Goal: Task Accomplishment & Management: Manage account settings

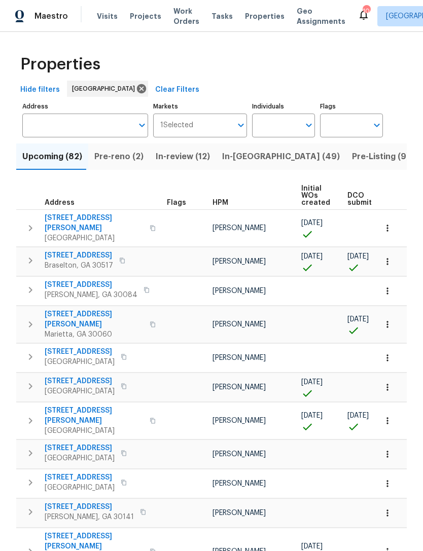
click at [346, 126] on input "Flags" at bounding box center [344, 126] width 48 height 24
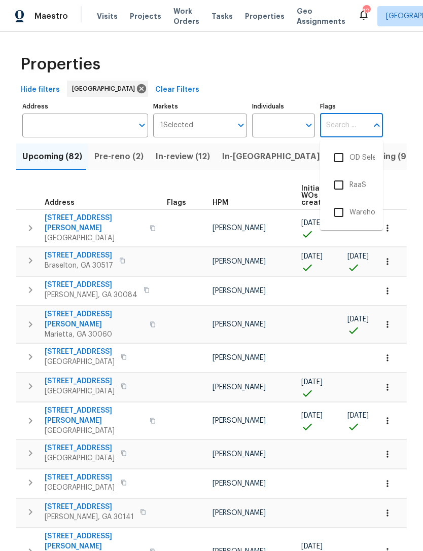
click at [282, 122] on input "Individuals" at bounding box center [276, 126] width 48 height 24
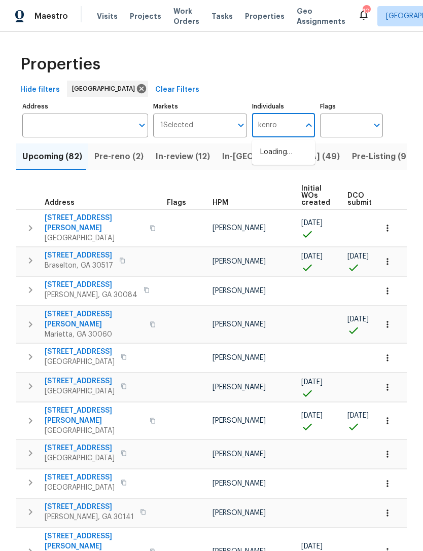
type input "kenroy"
click at [270, 154] on input "checkbox" at bounding box center [270, 157] width 21 height 21
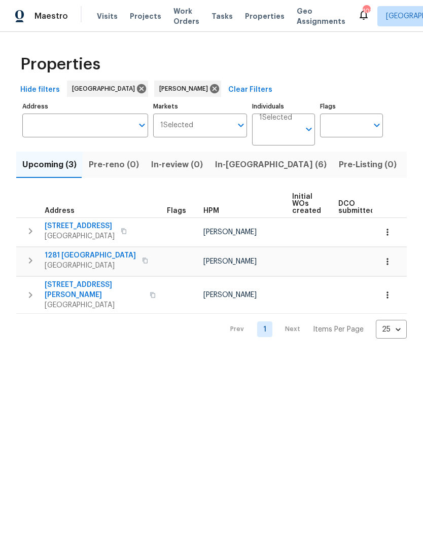
click at [225, 156] on button "In-reno (6)" at bounding box center [271, 165] width 124 height 26
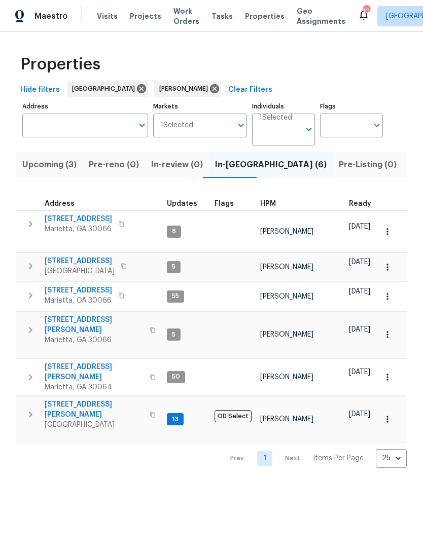
click at [90, 215] on span "180 Parkstone Way" at bounding box center [78, 219] width 67 height 10
click at [68, 256] on span "503 Rendezvous Rd" at bounding box center [80, 261] width 70 height 10
click at [67, 285] on span "692 Suholden Cir" at bounding box center [78, 290] width 67 height 10
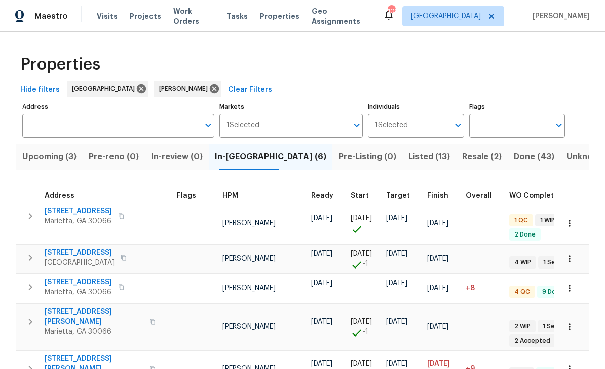
scroll to position [0, 37]
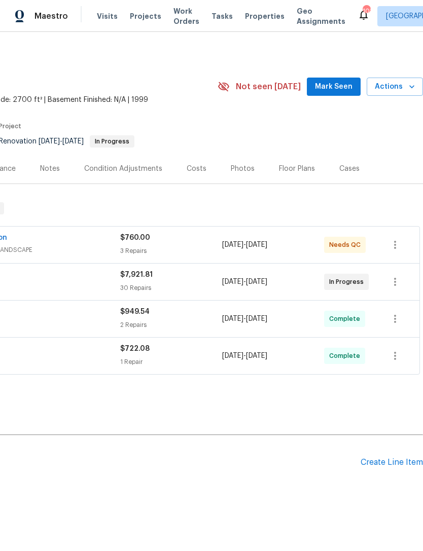
scroll to position [0, 150]
click at [339, 91] on span "Mark Seen" at bounding box center [334, 87] width 38 height 13
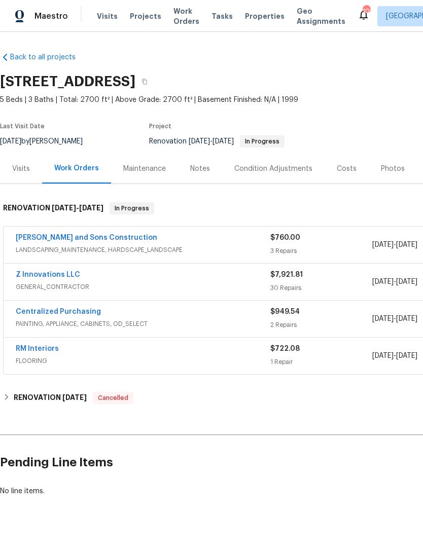
scroll to position [0, 0]
click at [31, 168] on div "Visits" at bounding box center [21, 169] width 42 height 30
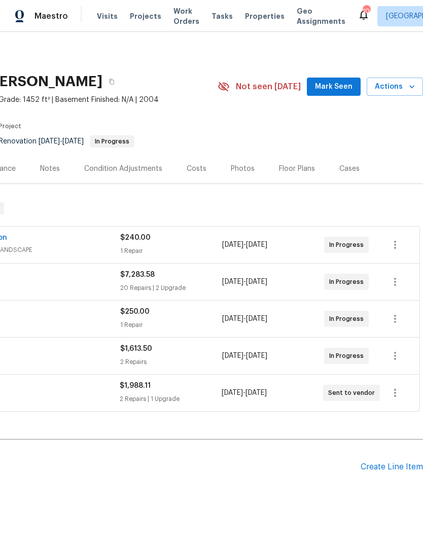
scroll to position [0, 150]
click at [343, 91] on span "Mark Seen" at bounding box center [334, 87] width 38 height 13
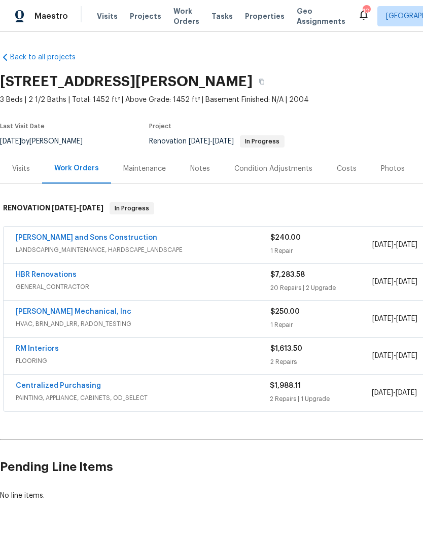
scroll to position [0, 0]
click at [22, 170] on div "Visits" at bounding box center [21, 169] width 18 height 10
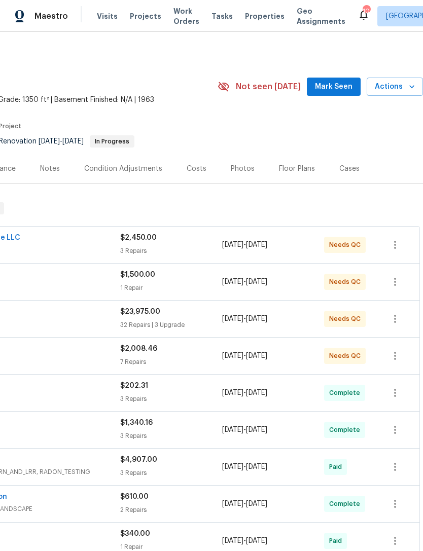
scroll to position [0, 150]
click at [339, 90] on span "Mark Seen" at bounding box center [334, 87] width 38 height 13
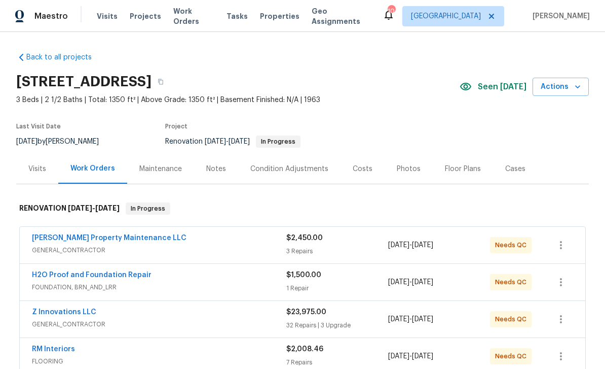
scroll to position [0, 0]
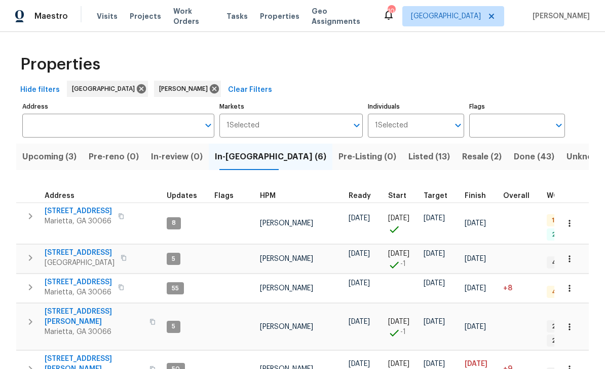
click at [64, 306] on span "[STREET_ADDRESS][PERSON_NAME]" at bounding box center [94, 316] width 99 height 20
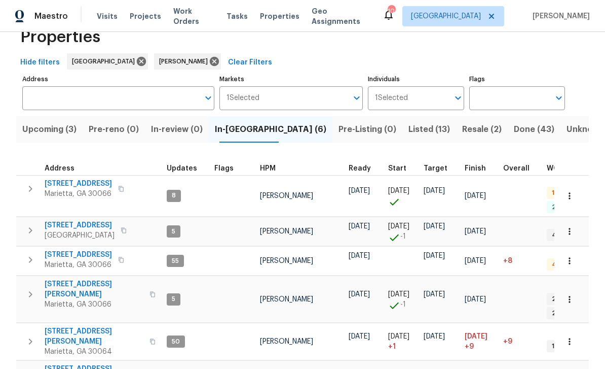
scroll to position [26, 0]
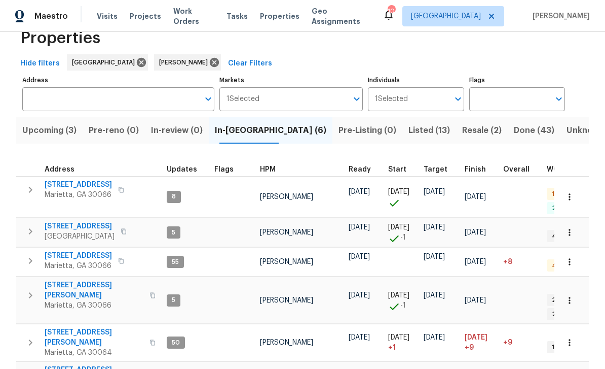
click at [70, 327] on span "3526 W Hampton Dr NW" at bounding box center [94, 337] width 99 height 20
click at [63, 365] on span "314 Jackson St" at bounding box center [94, 375] width 99 height 20
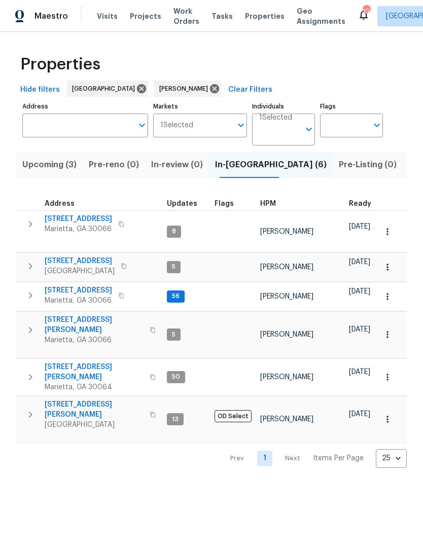
scroll to position [0, 0]
click at [83, 285] on span "692 Suholden Cir" at bounding box center [78, 290] width 67 height 10
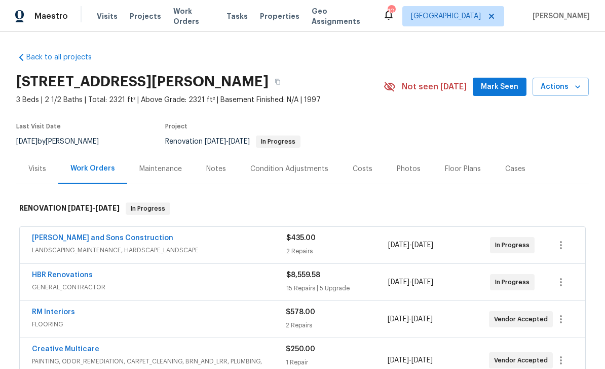
click at [505, 89] on span "Mark Seen" at bounding box center [500, 87] width 38 height 13
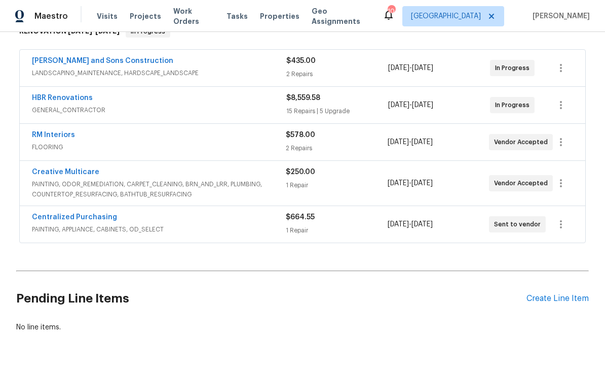
scroll to position [176, 0]
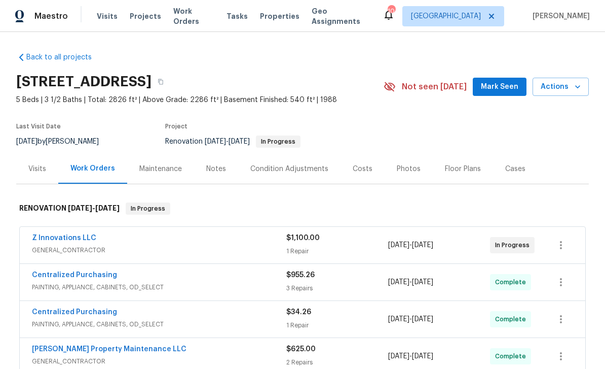
click at [500, 90] on span "Mark Seen" at bounding box center [500, 87] width 38 height 13
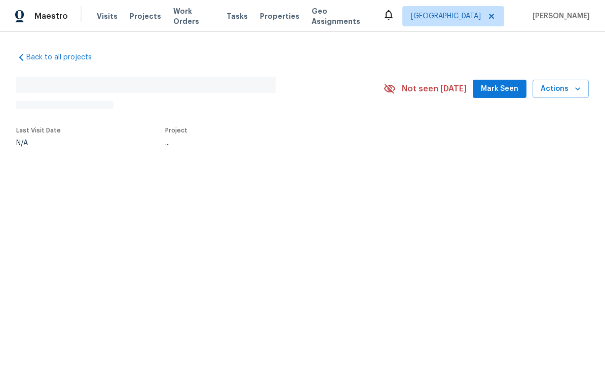
click at [503, 92] on span "Mark Seen" at bounding box center [500, 89] width 38 height 13
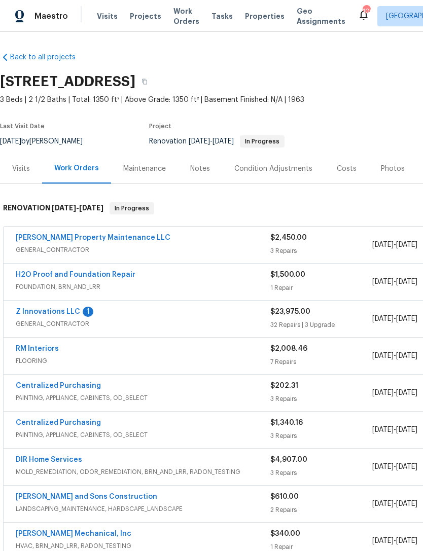
click at [63, 309] on link "Z Innovations LLC" at bounding box center [48, 311] width 64 height 7
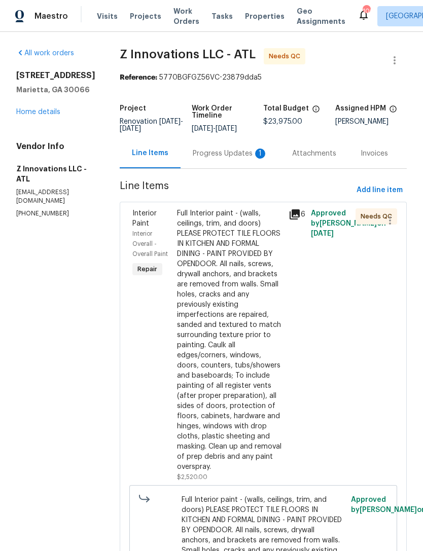
click at [239, 156] on div "Progress Updates 1" at bounding box center [230, 154] width 75 height 10
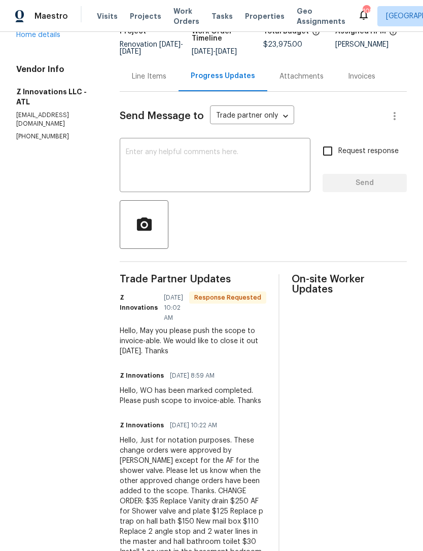
scroll to position [74, 0]
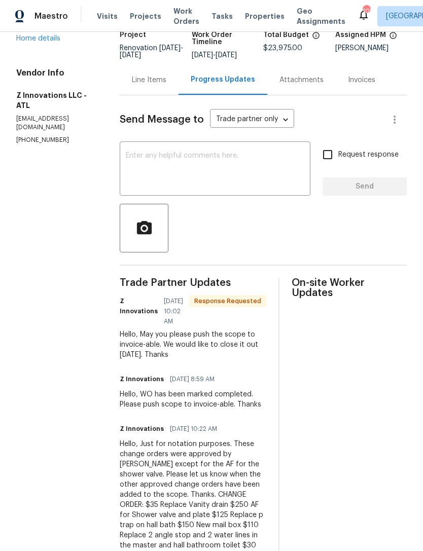
click at [215, 161] on textarea at bounding box center [215, 169] width 178 height 35
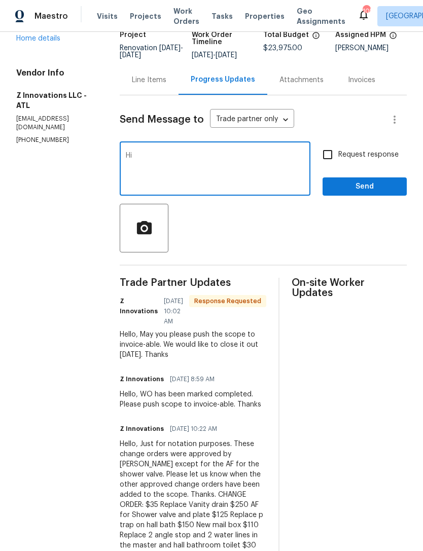
type textarea "H"
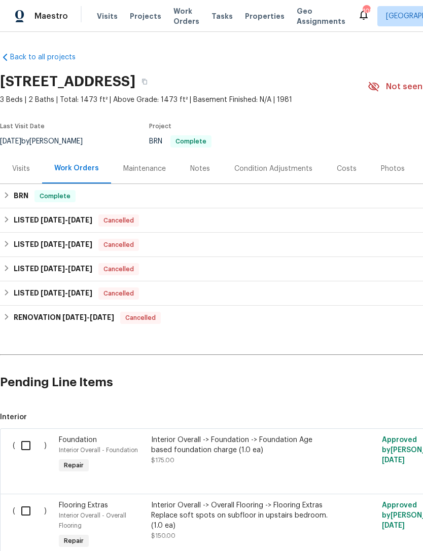
click at [203, 174] on div "Notes" at bounding box center [200, 169] width 44 height 30
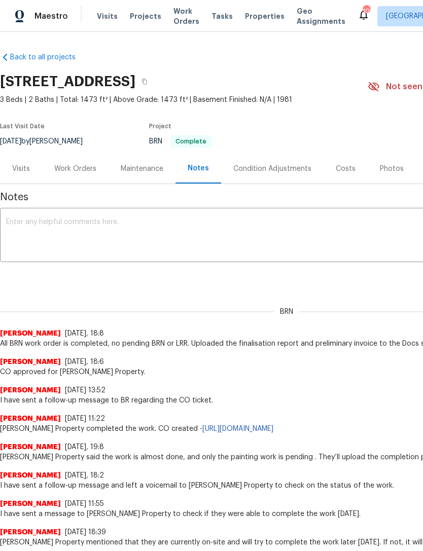
click at [342, 169] on div "Costs" at bounding box center [346, 169] width 20 height 10
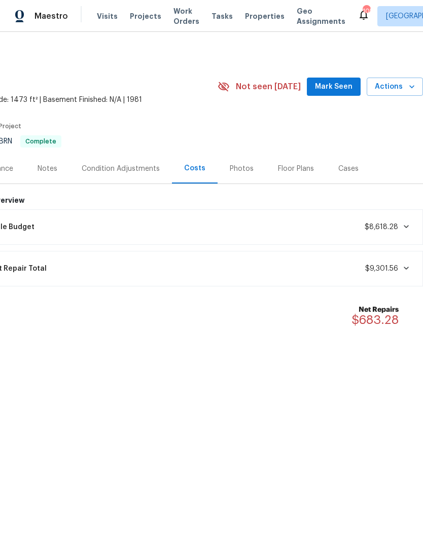
scroll to position [0, 150]
click at [245, 169] on div "Photos" at bounding box center [242, 169] width 24 height 10
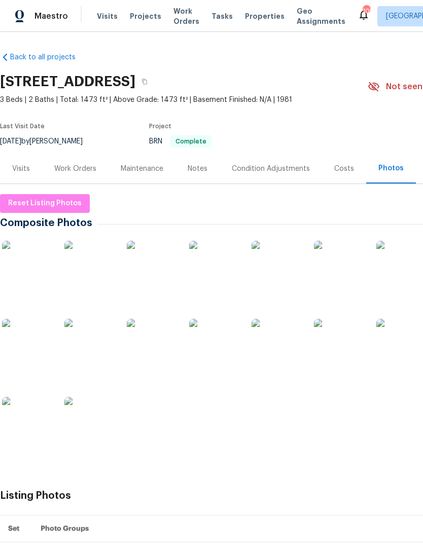
click at [90, 171] on div "Work Orders" at bounding box center [75, 169] width 42 height 10
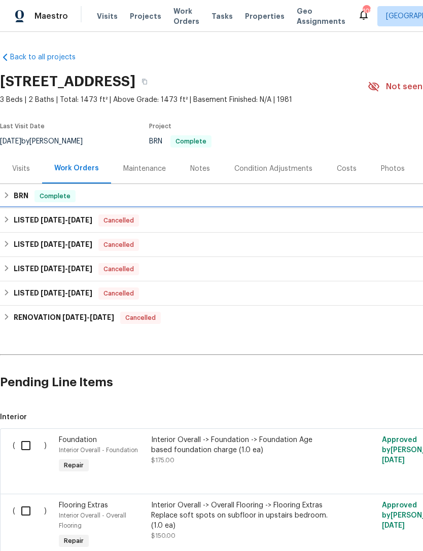
click at [98, 220] on div "LISTED [DATE] - [DATE] Cancelled" at bounding box center [286, 220] width 567 height 12
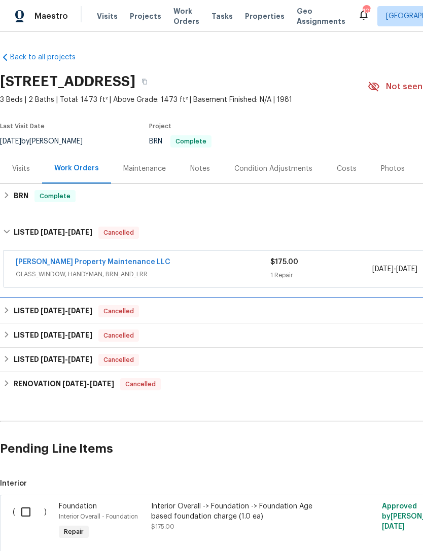
click at [183, 321] on div "LISTED [DATE] - [DATE] Cancelled" at bounding box center [286, 311] width 573 height 24
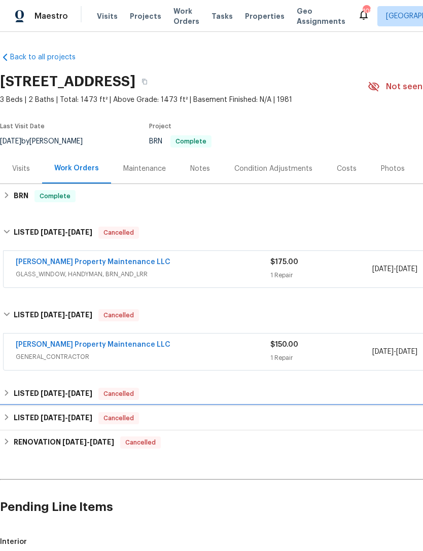
click at [195, 406] on div "LISTED [DATE] - [DATE] Cancelled" at bounding box center [286, 418] width 573 height 24
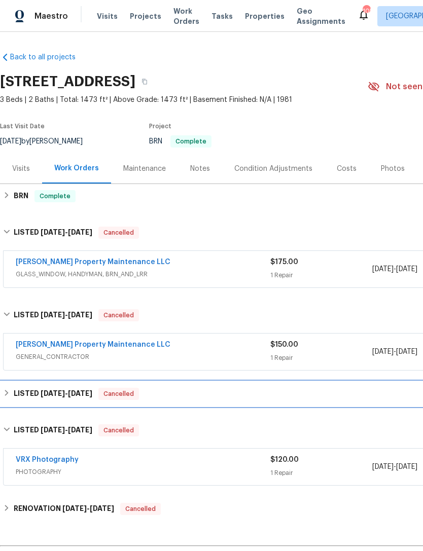
click at [207, 390] on div "LISTED [DATE] - [DATE] Cancelled" at bounding box center [286, 394] width 567 height 12
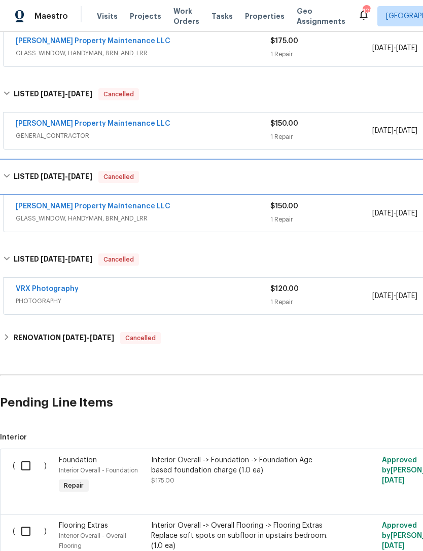
scroll to position [227, 0]
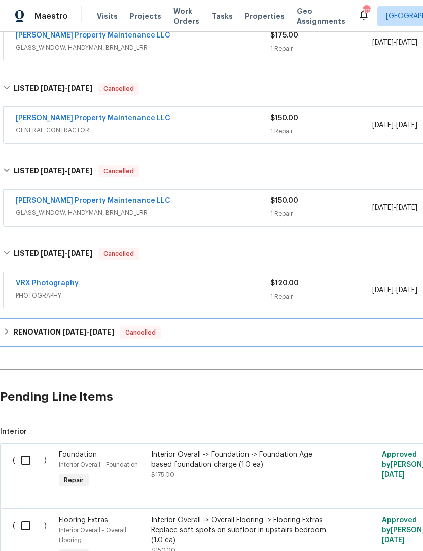
click at [247, 334] on div "RENOVATION [DATE] - [DATE] Cancelled" at bounding box center [286, 333] width 567 height 12
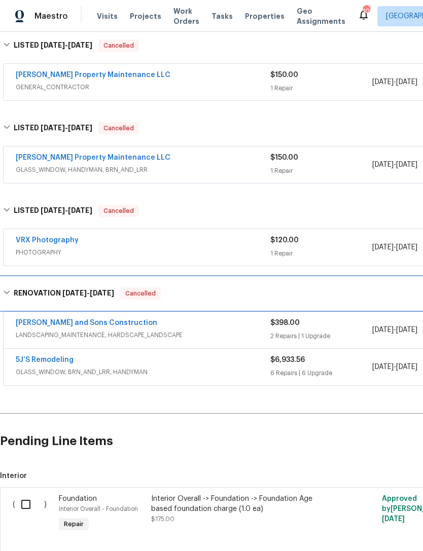
scroll to position [271, 0]
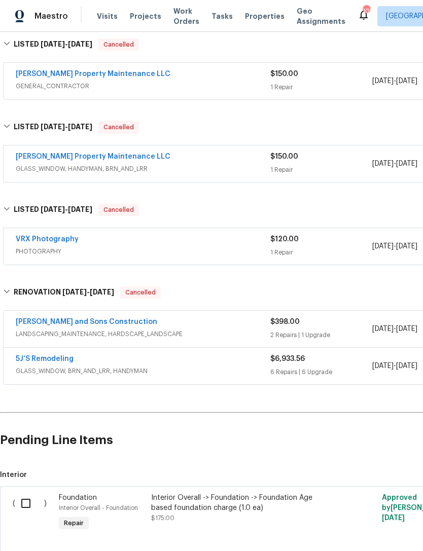
click at [71, 360] on link "5J’S Remodeling" at bounding box center [45, 358] width 58 height 7
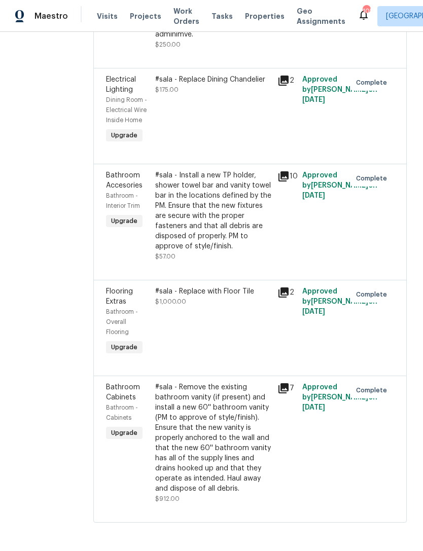
scroll to position [1764, 0]
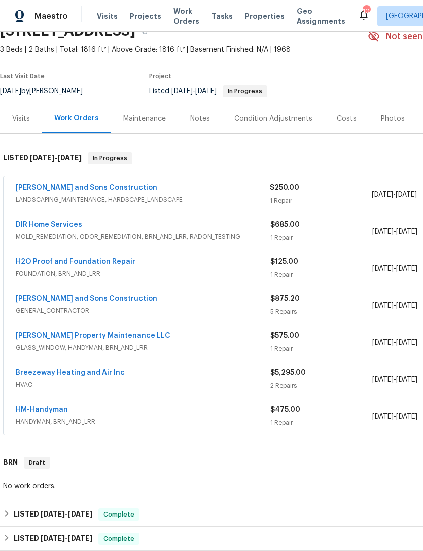
scroll to position [31, 0]
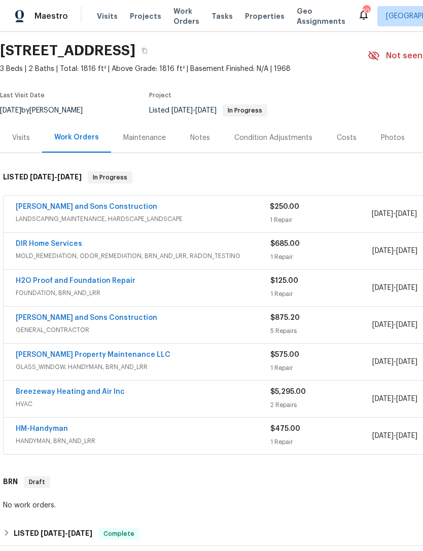
click at [137, 140] on div "Maintenance" at bounding box center [144, 138] width 43 height 10
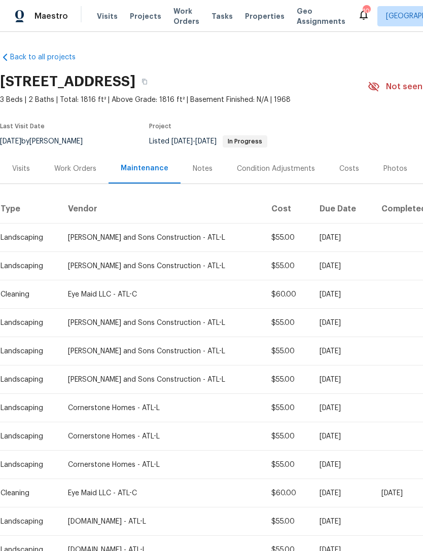
click at [197, 170] on div "Notes" at bounding box center [203, 169] width 20 height 10
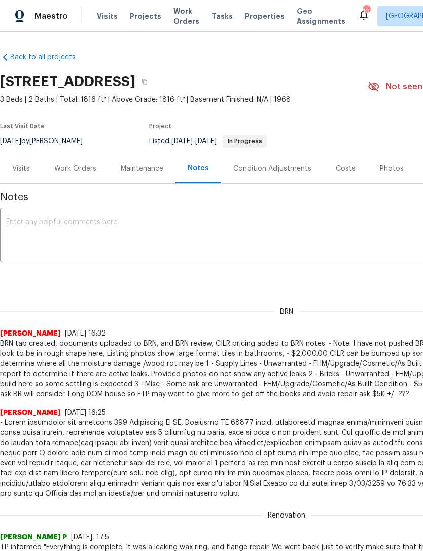
click at [17, 170] on div "Visits" at bounding box center [21, 169] width 18 height 10
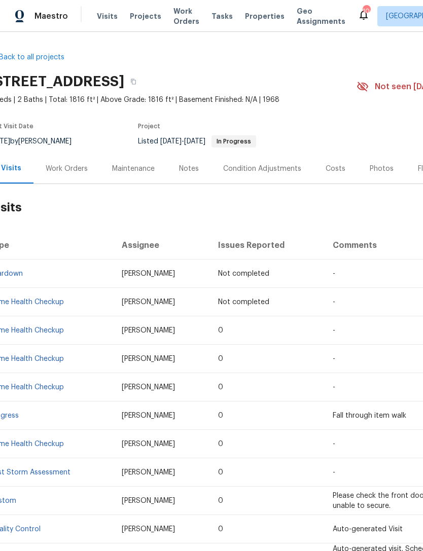
click at [67, 176] on div "Work Orders" at bounding box center [66, 169] width 66 height 30
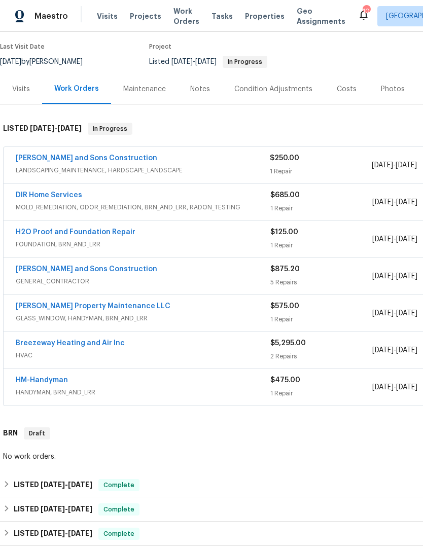
click at [78, 198] on link "DIR Home Services" at bounding box center [49, 195] width 66 height 7
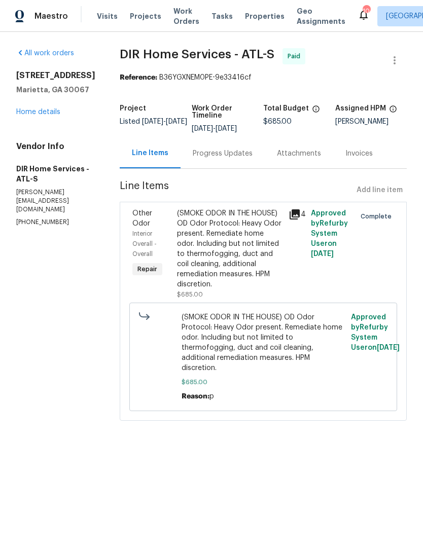
click at [29, 114] on link "Home details" at bounding box center [38, 112] width 44 height 7
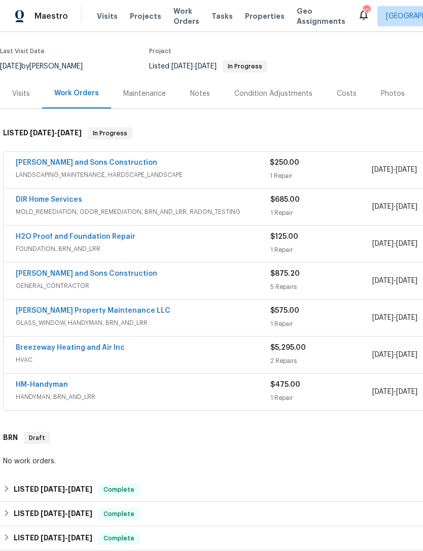
scroll to position [75, 0]
click at [137, 243] on div "H2O Proof and Foundation Repair" at bounding box center [143, 238] width 255 height 12
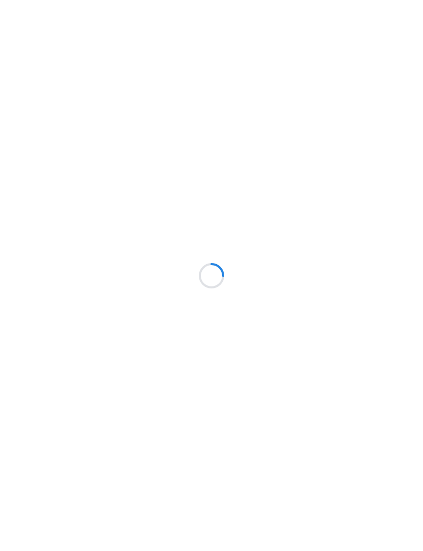
click at [27, 170] on div at bounding box center [211, 275] width 423 height 551
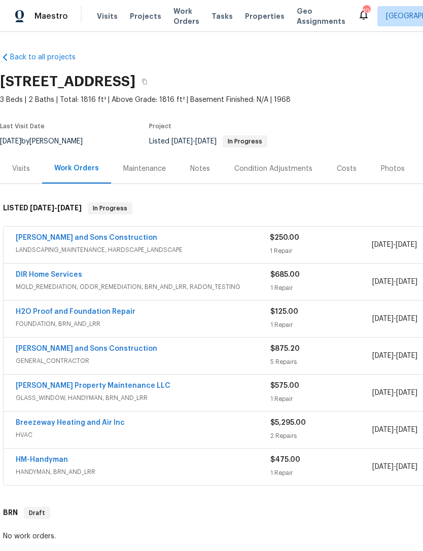
click at [21, 172] on div "Visits" at bounding box center [21, 169] width 18 height 10
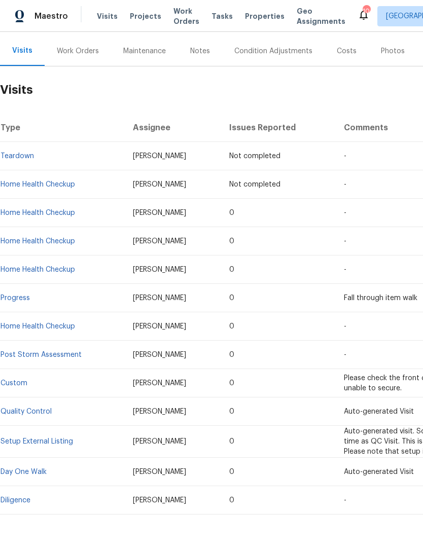
scroll to position [118, 0]
click at [85, 47] on div "Work Orders" at bounding box center [78, 51] width 42 height 10
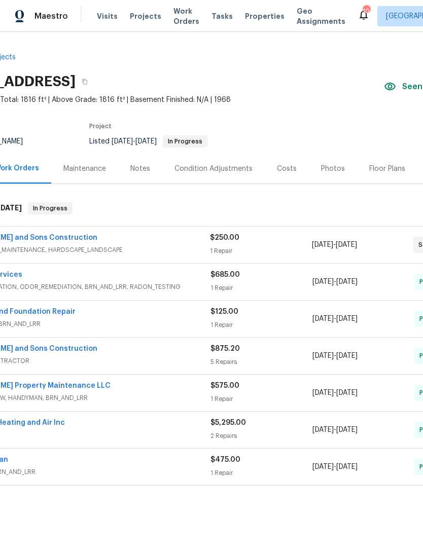
scroll to position [-1, 53]
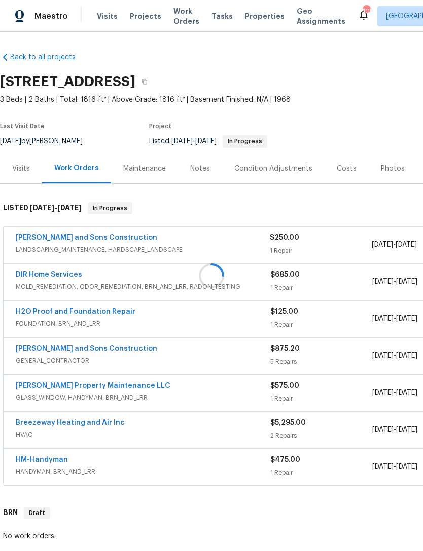
click at [62, 239] on div at bounding box center [211, 275] width 423 height 551
click at [46, 240] on div at bounding box center [211, 275] width 423 height 551
click at [53, 238] on link "[PERSON_NAME] and Sons Construction" at bounding box center [86, 237] width 141 height 7
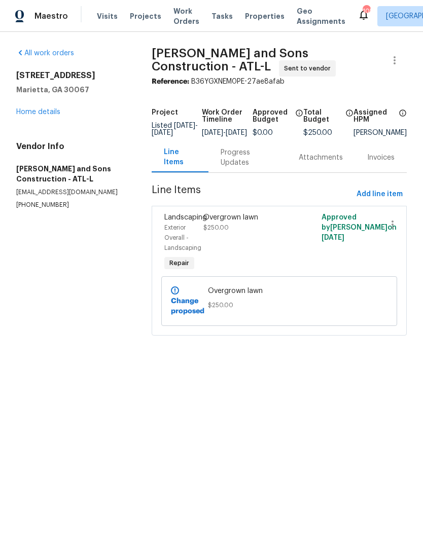
click at [179, 221] on span "Landscaping" at bounding box center [185, 217] width 43 height 7
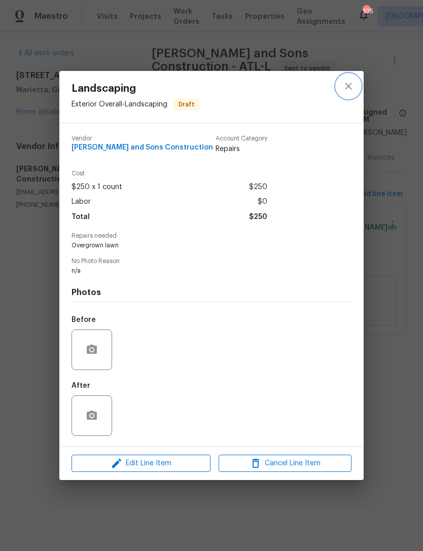
click at [354, 83] on button "close" at bounding box center [348, 86] width 24 height 24
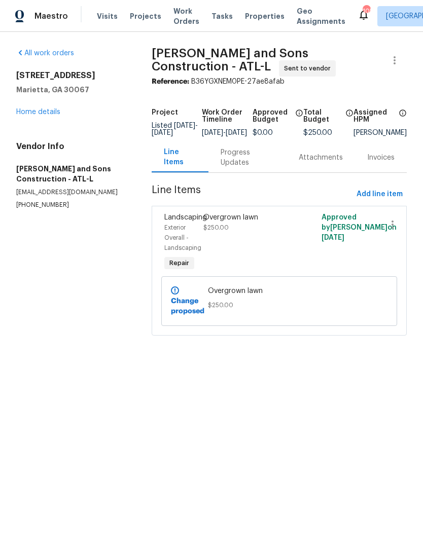
click at [237, 161] on div "Progress Updates" at bounding box center [248, 158] width 54 height 20
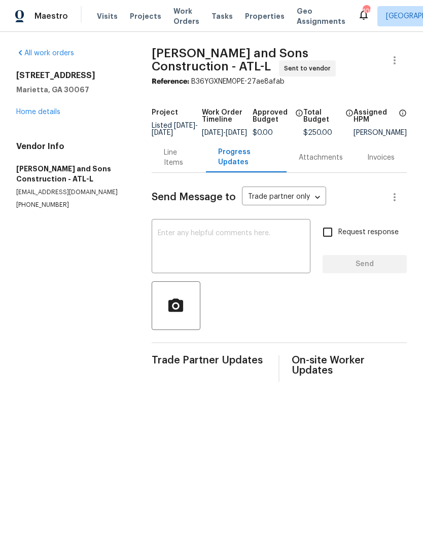
click at [39, 115] on link "Home details" at bounding box center [38, 112] width 44 height 7
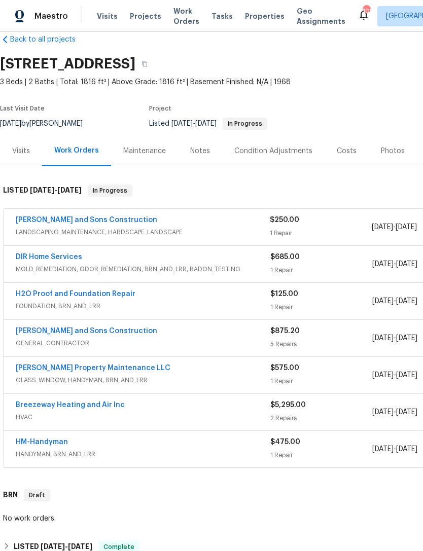
scroll to position [18, 0]
click at [48, 222] on link "[PERSON_NAME] and Sons Construction" at bounding box center [86, 219] width 141 height 7
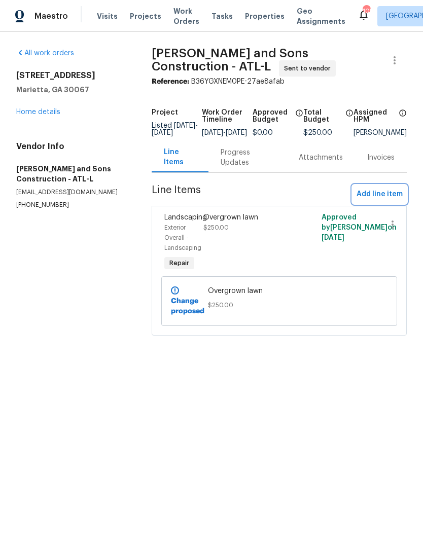
click at [386, 201] on span "Add line item" at bounding box center [379, 194] width 46 height 13
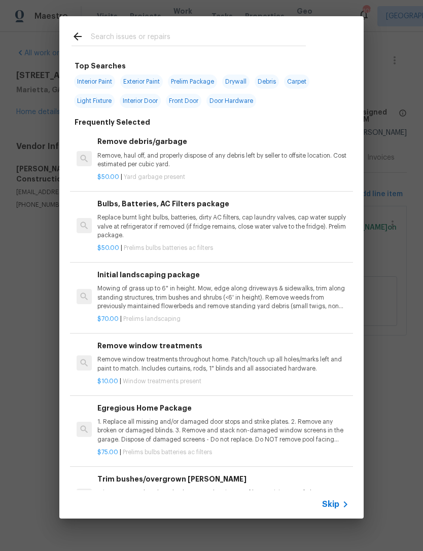
click at [201, 41] on input "text" at bounding box center [198, 37] width 215 height 15
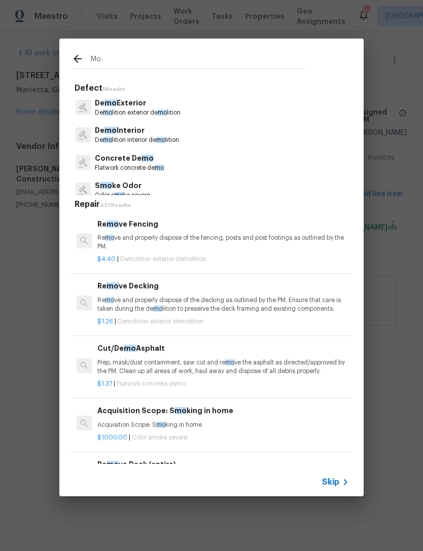
type input "M"
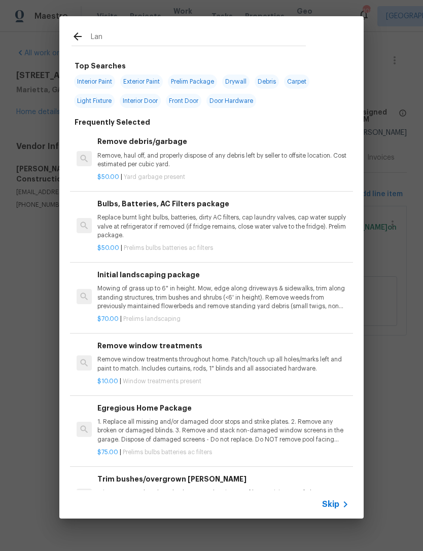
type input "Land"
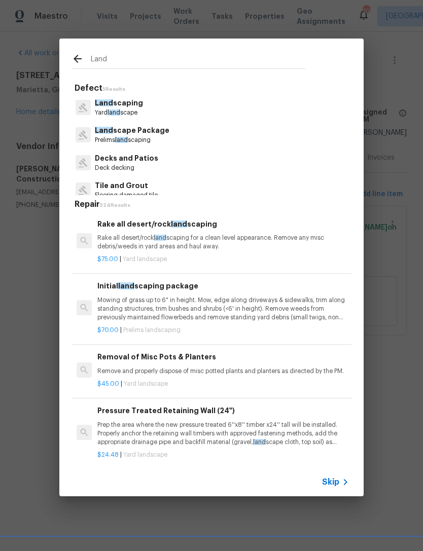
click at [225, 313] on p "Mowing of grass up to 6" in height. Mow, edge along driveways & sidewalks, trim…" at bounding box center [222, 309] width 251 height 26
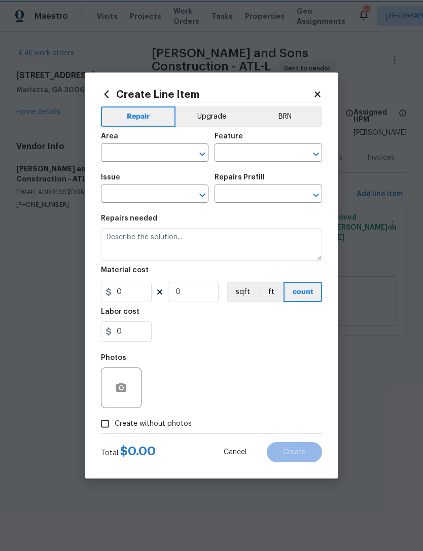
type input "Home Readiness Packages"
type input "Landscape Package"
type input "Initial landscaping package $70.00"
type textarea "Mowing of grass up to 6" in height. Mow, edge along driveways & sidewalks, trim…"
type input "70"
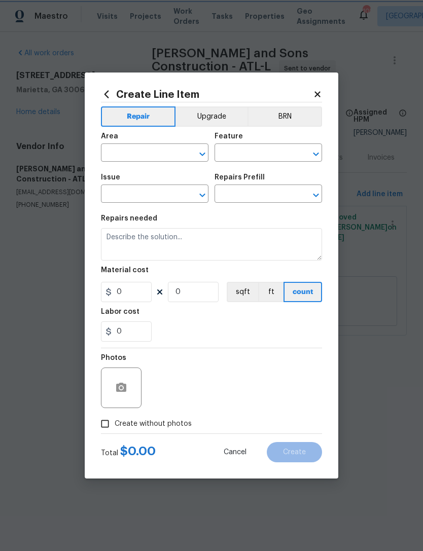
type input "1"
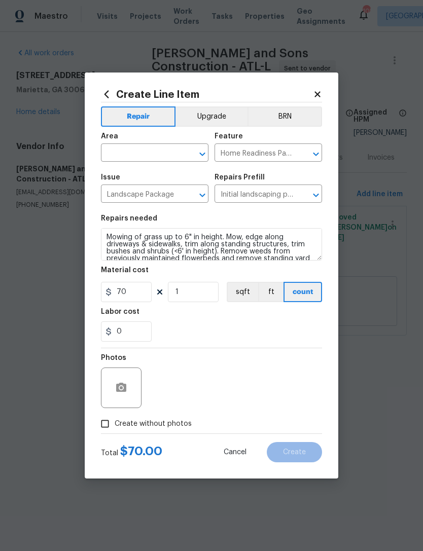
click at [143, 151] on input "text" at bounding box center [140, 154] width 79 height 16
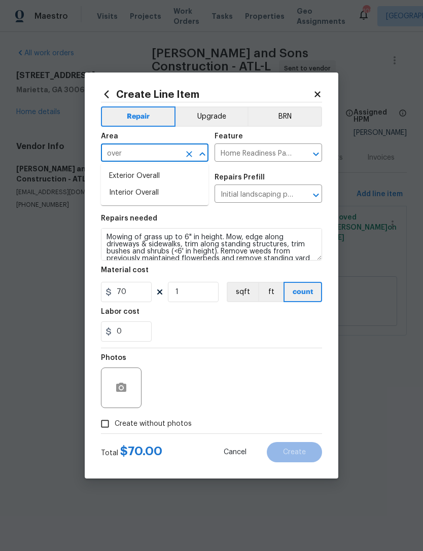
click at [154, 178] on li "Exterior Overall" at bounding box center [154, 176] width 107 height 17
type input "Exterior Overall"
click at [200, 329] on div "0" at bounding box center [211, 331] width 221 height 20
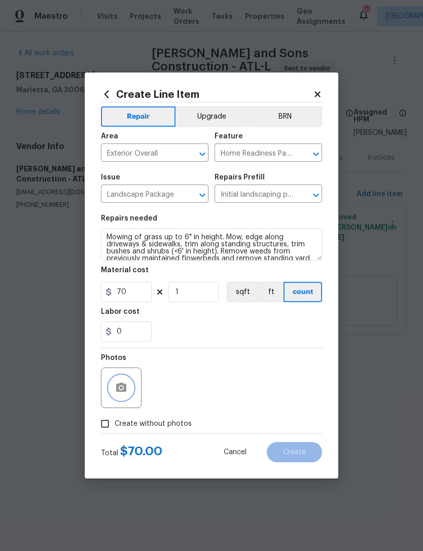
click at [128, 390] on button "button" at bounding box center [121, 388] width 24 height 24
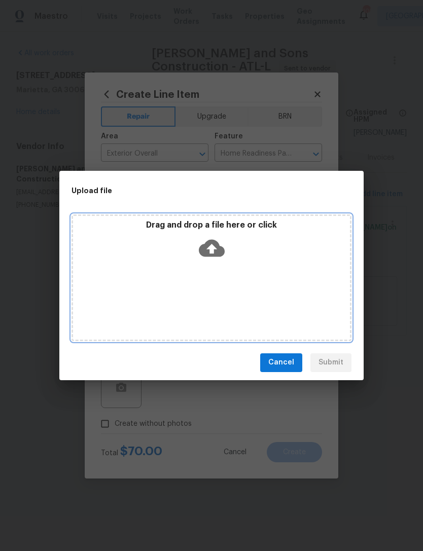
click at [275, 270] on div "Drag and drop a file here or click" at bounding box center [211, 277] width 280 height 127
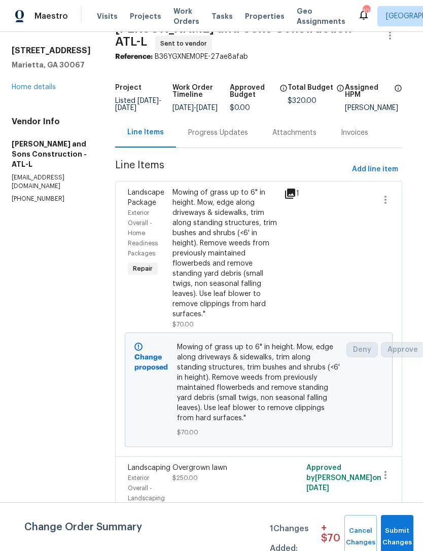
scroll to position [24, 5]
click at [128, 465] on span "Landscaping" at bounding box center [149, 468] width 43 height 7
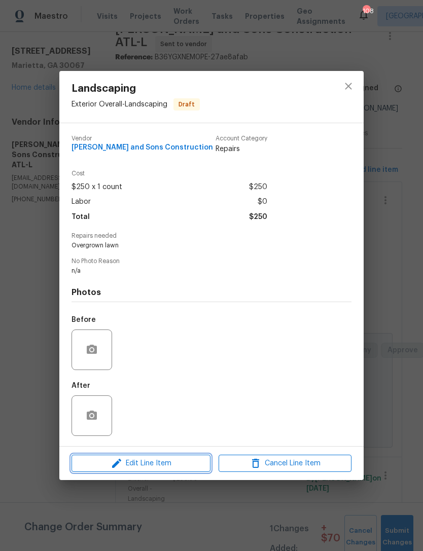
click at [176, 464] on span "Edit Line Item" at bounding box center [141, 463] width 133 height 13
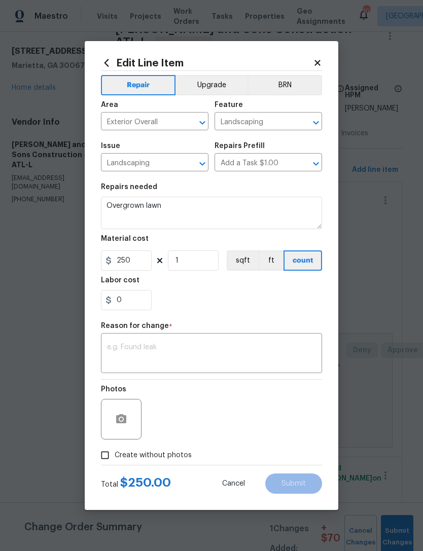
click at [282, 164] on input "Add a Task $1.00" at bounding box center [253, 164] width 79 height 16
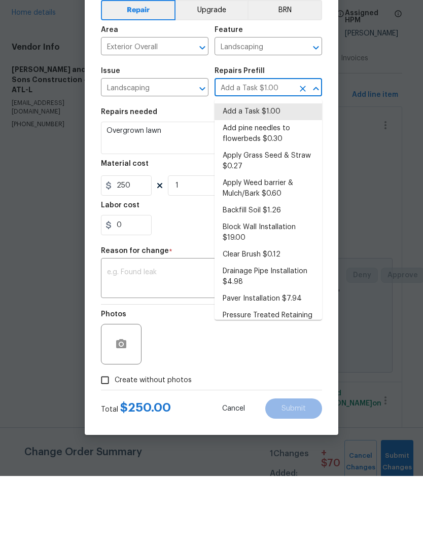
scroll to position [0, 0]
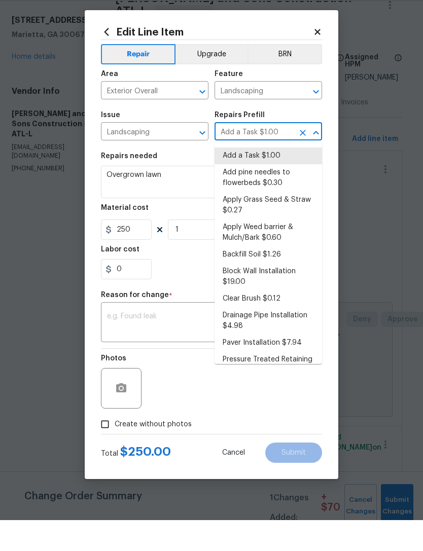
click at [269, 195] on li "Add pine needles to flowerbeds $0.30" at bounding box center [267, 208] width 107 height 27
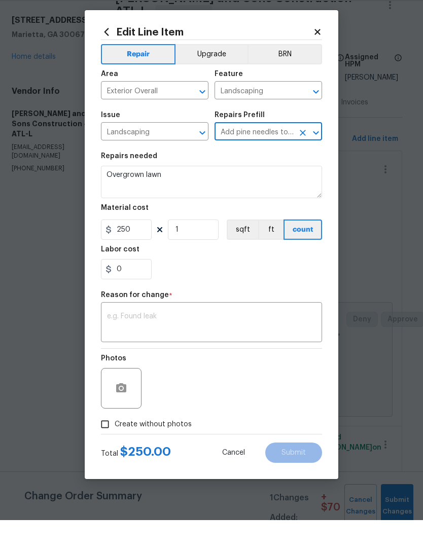
type input "Add pine needles to flowerbeds $0.30"
type textarea "Remove/spray weeds from bed, add new pine straw to designated flower beds, and …"
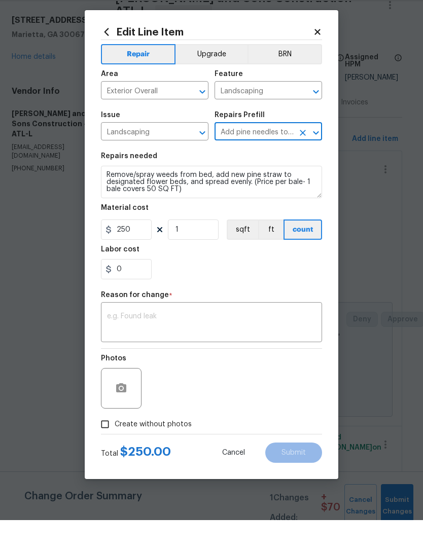
type input "0.3"
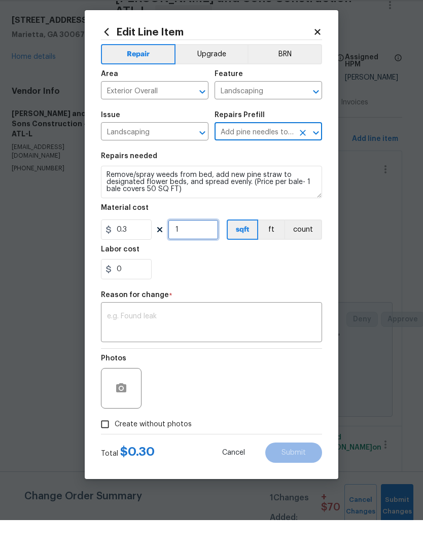
click at [195, 250] on input "1" at bounding box center [193, 260] width 51 height 20
click at [252, 290] on div "0" at bounding box center [211, 300] width 221 height 20
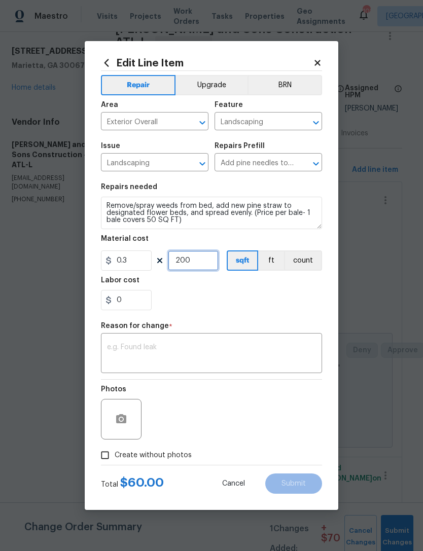
click at [195, 261] on input "200" at bounding box center [193, 260] width 51 height 20
click at [270, 296] on div "0" at bounding box center [211, 300] width 221 height 20
click at [202, 263] on input "250" at bounding box center [193, 260] width 51 height 20
type input "300"
click at [232, 314] on section "Repairs needed Remove/spray weeds from bed, add new pine straw to designated fl…" at bounding box center [211, 246] width 221 height 139
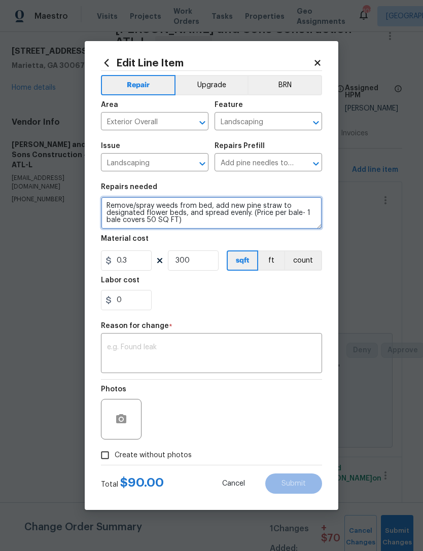
click at [109, 208] on textarea "Remove/spray weeds from bed, add new pine straw to designated flower beds, and …" at bounding box center [211, 213] width 221 height 32
click at [127, 209] on textarea "Remove/spray weeds from bed, add new pine straw to designated flower beds, and …" at bounding box center [211, 213] width 221 height 32
type textarea "Add fresh pine straws to flowers bed Remove/spray weeds from bed, add new pine …"
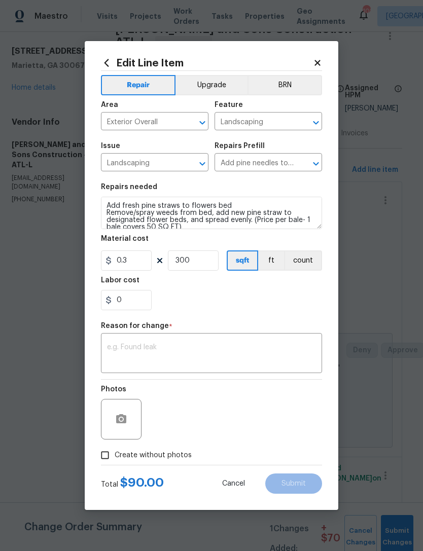
click at [281, 306] on div "0" at bounding box center [211, 300] width 221 height 20
click at [208, 354] on textarea at bounding box center [211, 354] width 209 height 21
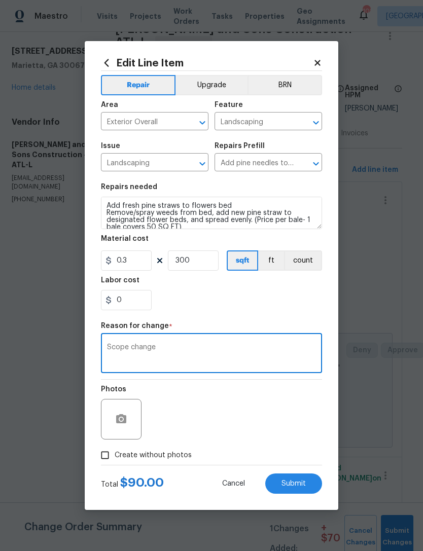
type textarea "Scope change"
click at [262, 301] on div "0" at bounding box center [211, 300] width 221 height 20
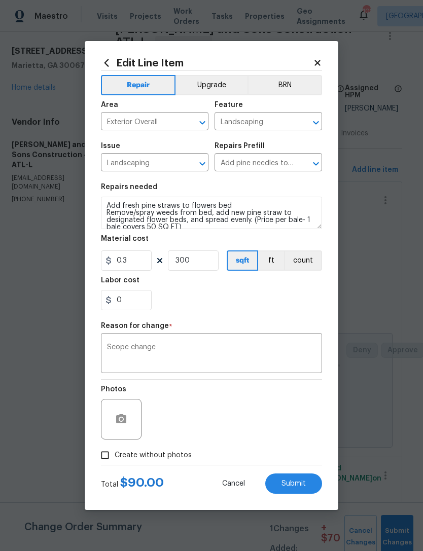
click at [297, 481] on span "Submit" at bounding box center [293, 484] width 24 height 8
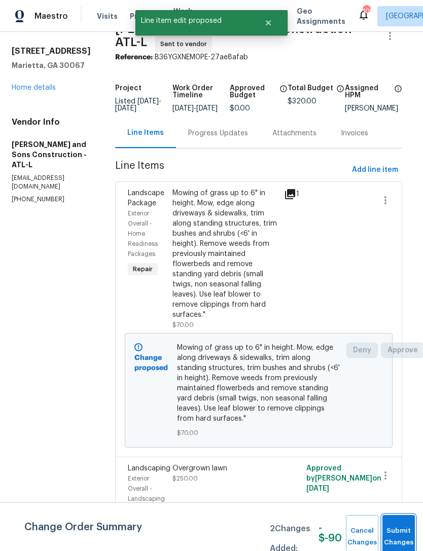
click at [401, 531] on button "Submit Changes" at bounding box center [398, 537] width 32 height 44
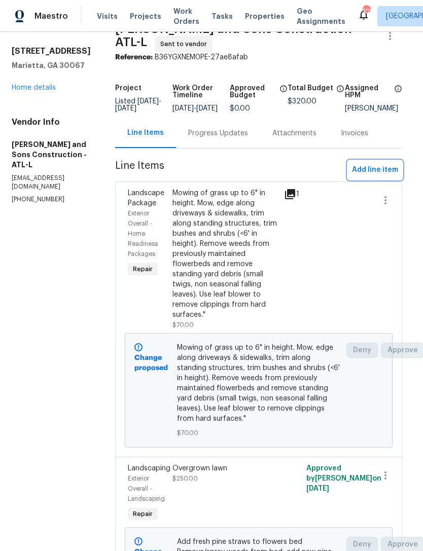
click at [375, 164] on span "Add line item" at bounding box center [375, 170] width 46 height 13
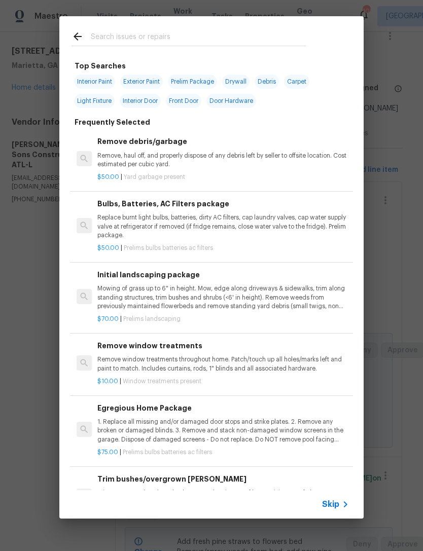
click at [180, 38] on input "text" at bounding box center [198, 37] width 215 height 15
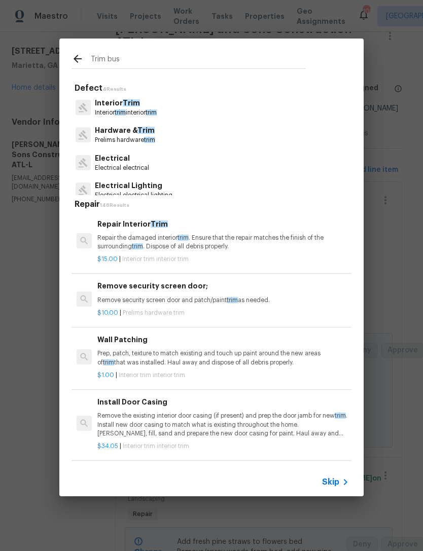
type input "Trim bush"
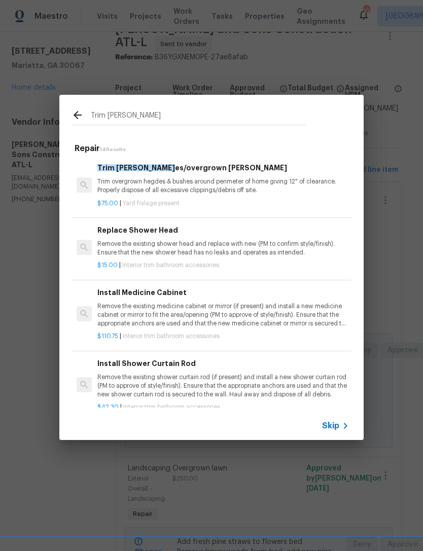
click at [226, 176] on div "Trim bush es/overgrown hedges Trim overgrown hegdes & bushes around perimeter o…" at bounding box center [222, 178] width 251 height 33
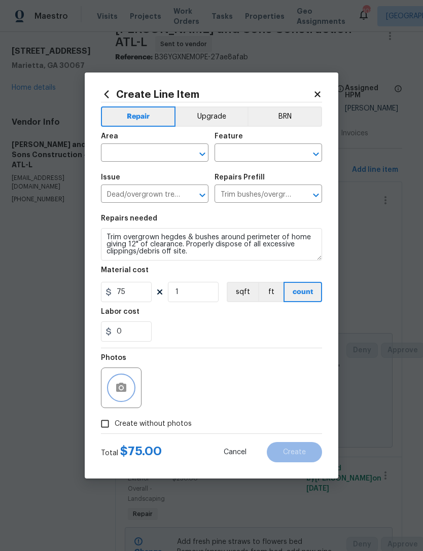
click at [125, 392] on icon "button" at bounding box center [121, 387] width 10 height 9
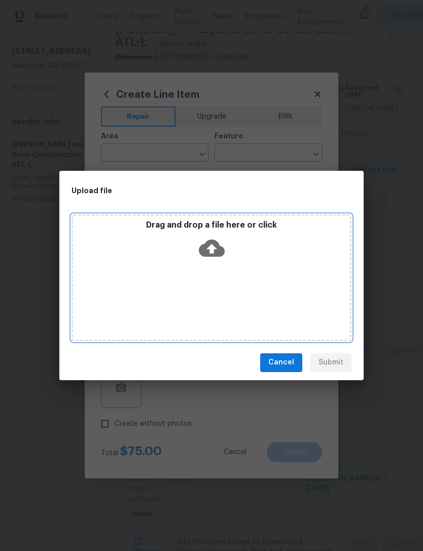
click at [290, 305] on div "Drag and drop a file here or click" at bounding box center [211, 277] width 280 height 127
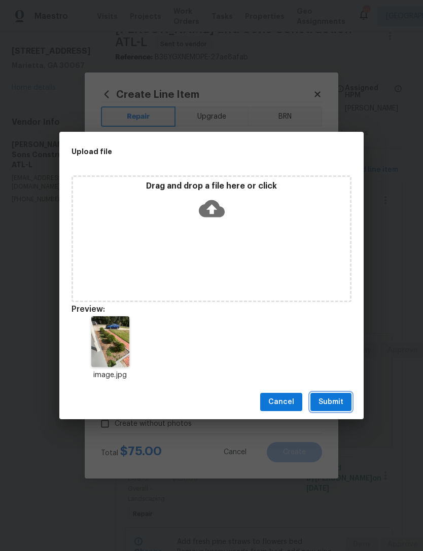
click at [344, 401] on button "Submit" at bounding box center [330, 402] width 41 height 19
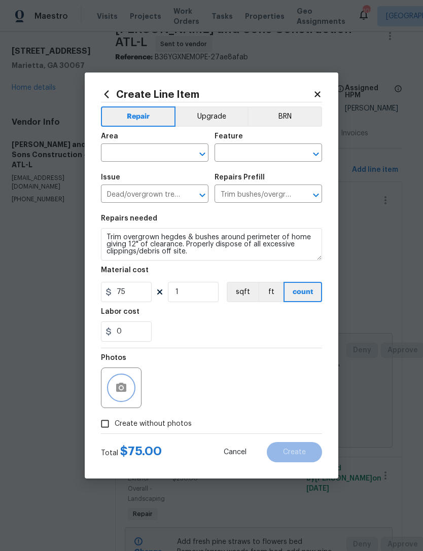
click at [124, 389] on icon "button" at bounding box center [121, 387] width 10 height 9
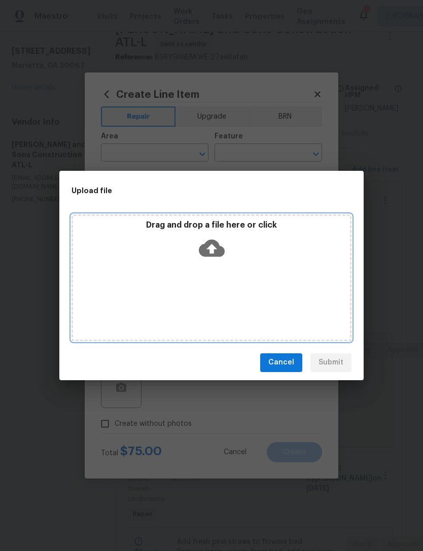
click at [165, 273] on div "Drag and drop a file here or click" at bounding box center [211, 277] width 280 height 127
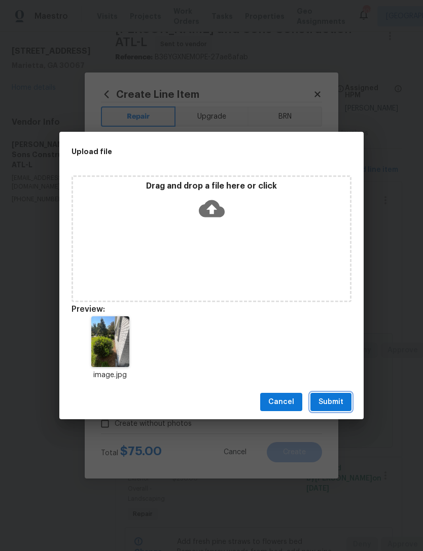
click at [340, 401] on span "Submit" at bounding box center [330, 402] width 25 height 13
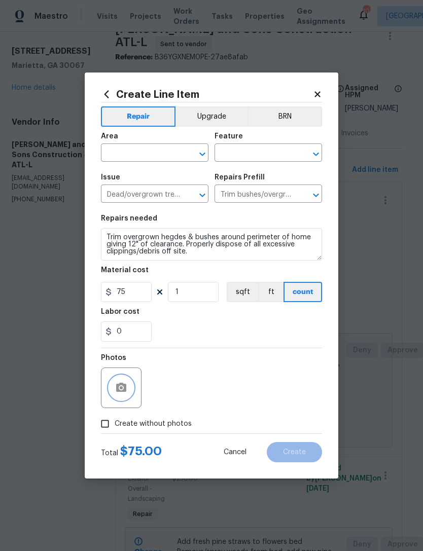
click at [125, 388] on icon "button" at bounding box center [121, 387] width 10 height 9
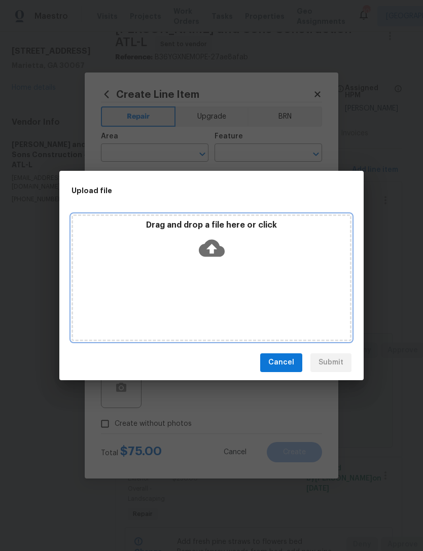
click at [288, 305] on div "Drag and drop a file here or click" at bounding box center [211, 277] width 280 height 127
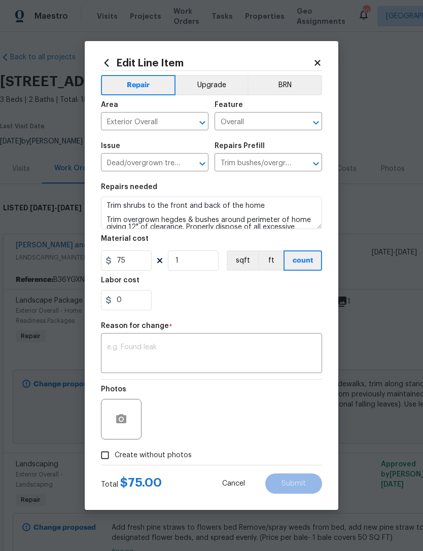
scroll to position [215, 4]
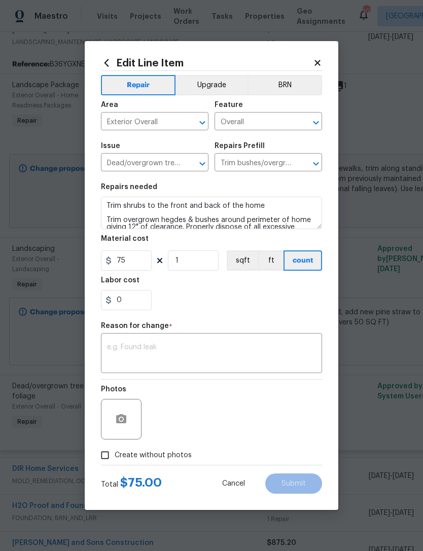
click at [161, 352] on textarea at bounding box center [211, 354] width 209 height 21
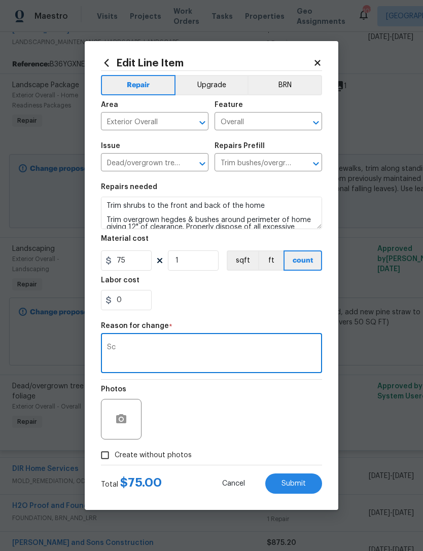
type textarea "S"
type textarea "Price change"
click at [265, 303] on div "0" at bounding box center [211, 300] width 221 height 20
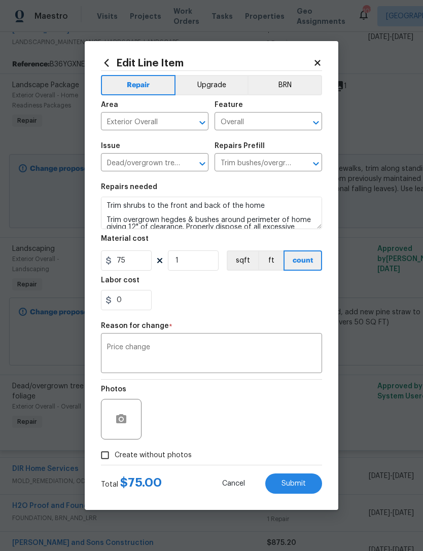
click at [104, 459] on input "Create without photos" at bounding box center [104, 455] width 19 height 19
checkbox input "true"
click at [292, 484] on span "Submit" at bounding box center [293, 484] width 24 height 8
type input "2"
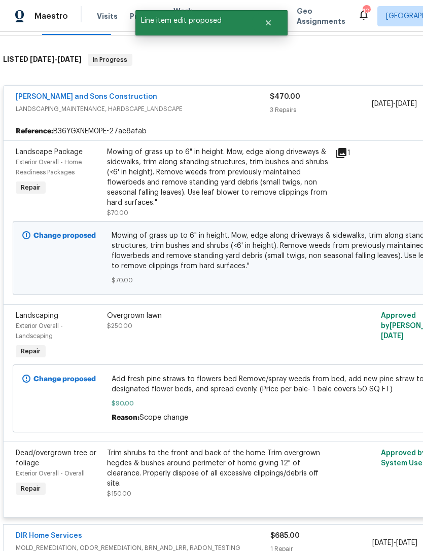
scroll to position [148, -1]
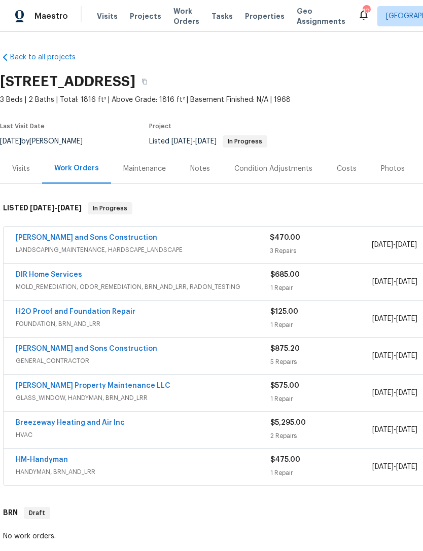
click at [102, 235] on link "Reyes and Sons Construction" at bounding box center [86, 237] width 141 height 7
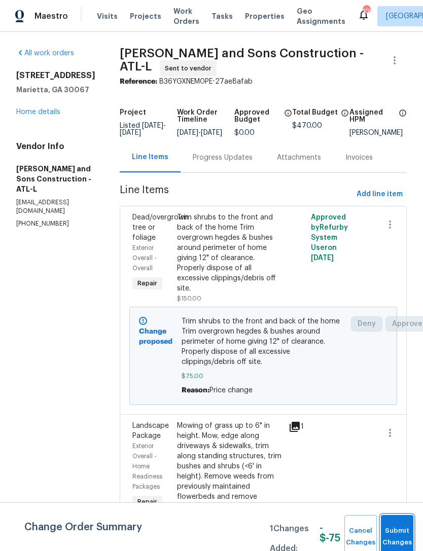
click at [401, 527] on span "Submit Changes" at bounding box center [397, 536] width 22 height 23
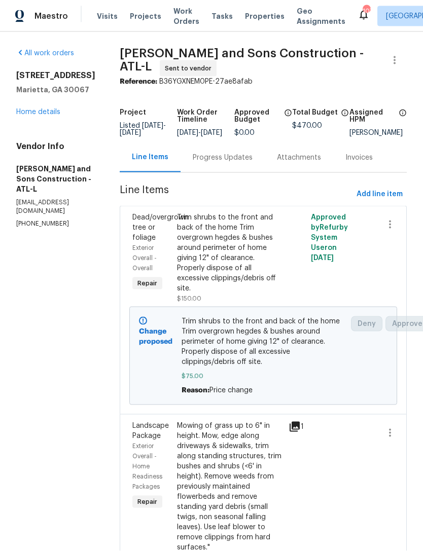
click at [42, 116] on link "Home details" at bounding box center [38, 112] width 44 height 7
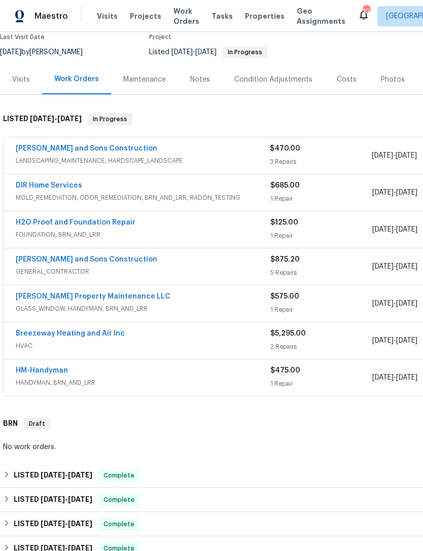
scroll to position [91, 0]
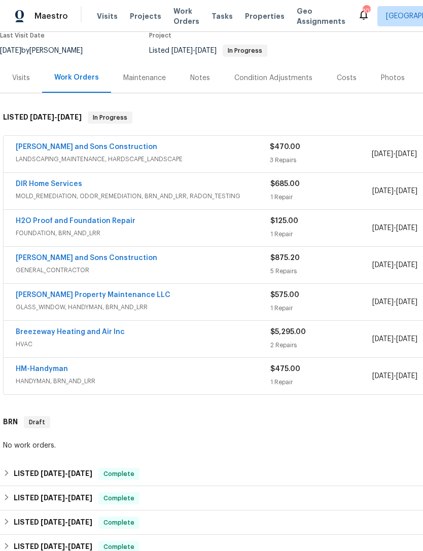
click at [210, 142] on div "[PERSON_NAME] and Sons Construction" at bounding box center [143, 148] width 254 height 12
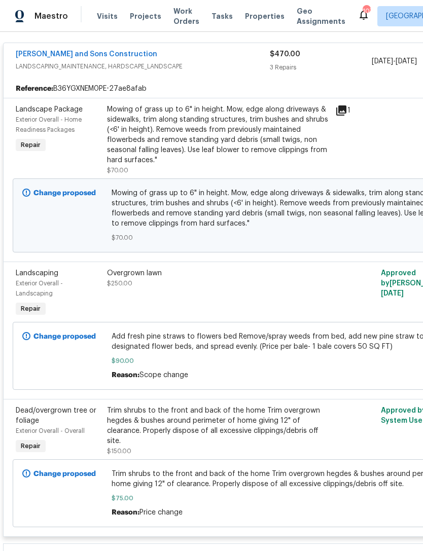
scroll to position [192, 0]
click at [40, 407] on span "Dead/overgrown tree or foliage" at bounding box center [56, 415] width 81 height 17
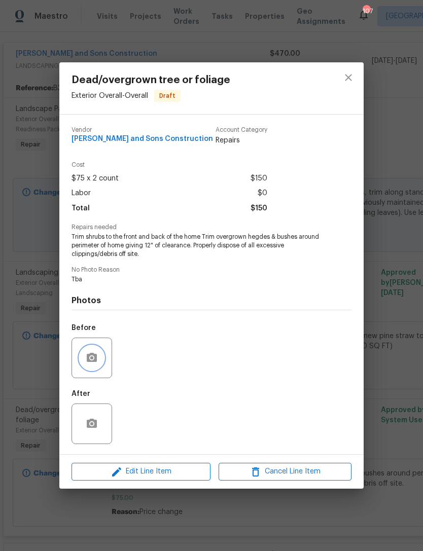
click at [98, 363] on button "button" at bounding box center [92, 358] width 24 height 24
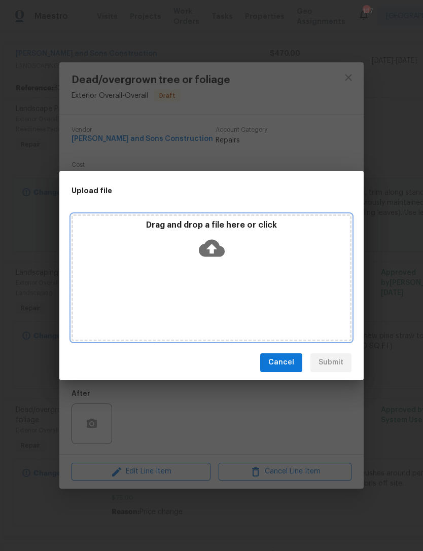
click at [270, 267] on div "Drag and drop a file here or click" at bounding box center [211, 277] width 280 height 127
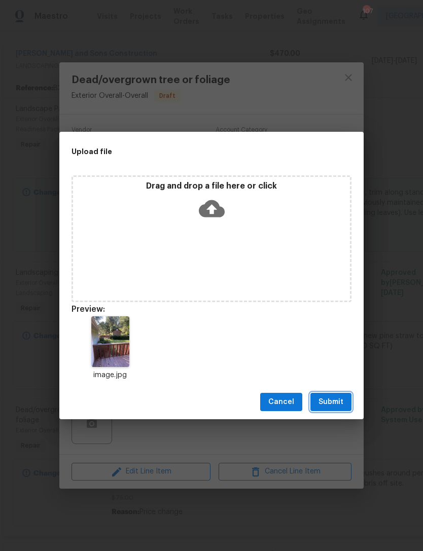
click at [338, 403] on span "Submit" at bounding box center [330, 402] width 25 height 13
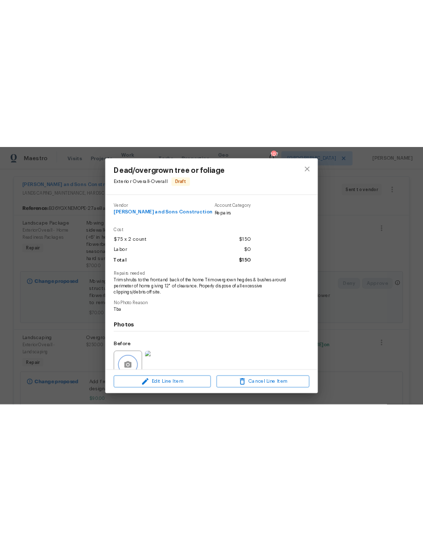
scroll to position [16, 0]
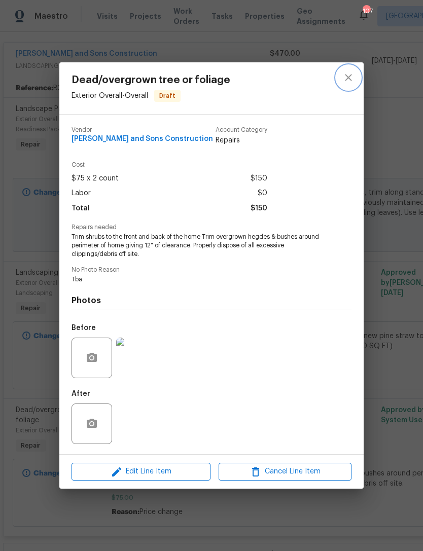
click at [349, 80] on icon "close" at bounding box center [348, 77] width 12 height 12
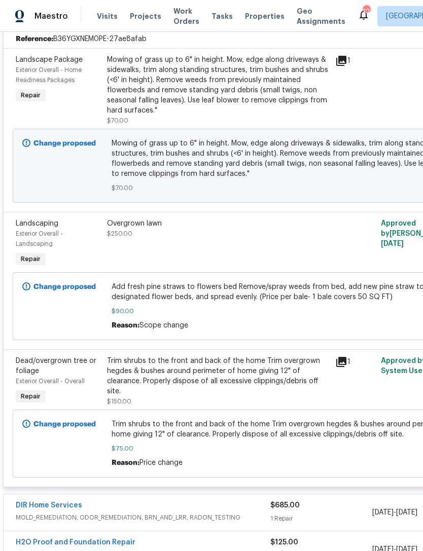
scroll to position [241, 0]
click at [42, 220] on span "Landscaping" at bounding box center [37, 223] width 43 height 7
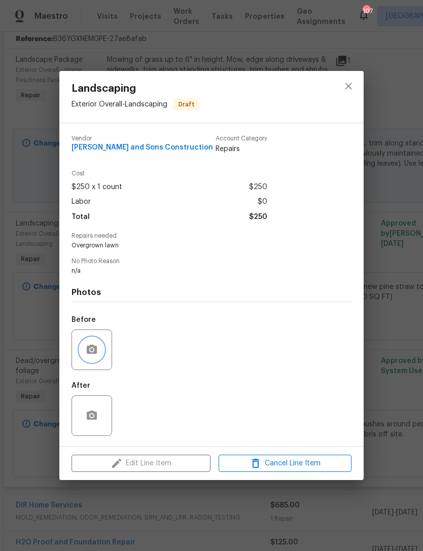
click at [95, 350] on icon "button" at bounding box center [92, 349] width 10 height 9
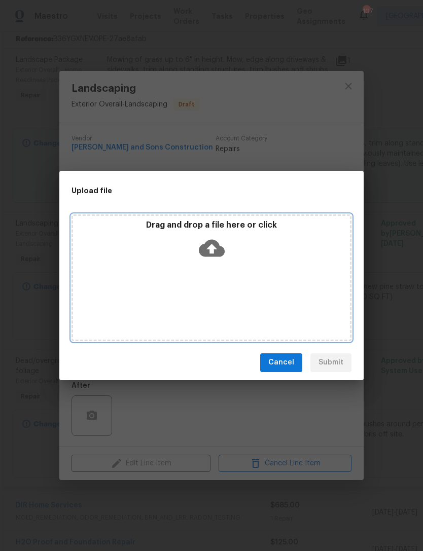
click at [288, 265] on div "Drag and drop a file here or click" at bounding box center [211, 277] width 280 height 127
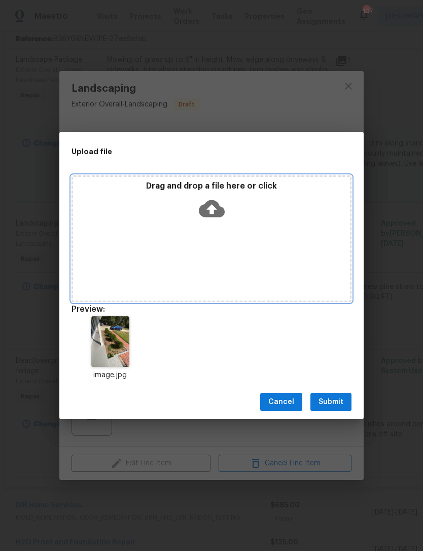
click at [274, 229] on div "Drag and drop a file here or click" at bounding box center [211, 238] width 280 height 127
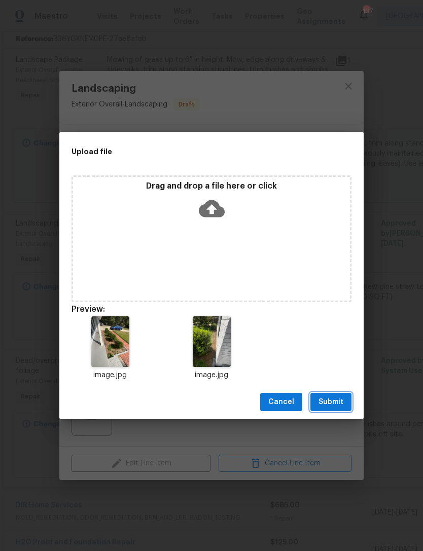
click at [348, 396] on button "Submit" at bounding box center [330, 402] width 41 height 19
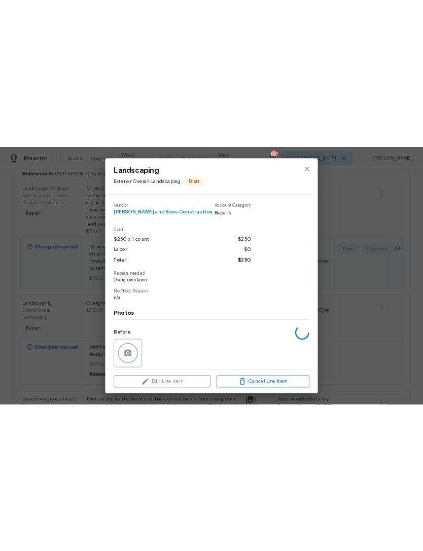
scroll to position [16, 0]
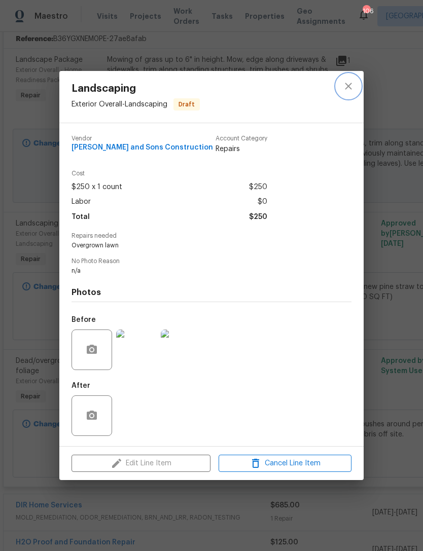
click at [353, 93] on button "close" at bounding box center [348, 86] width 24 height 24
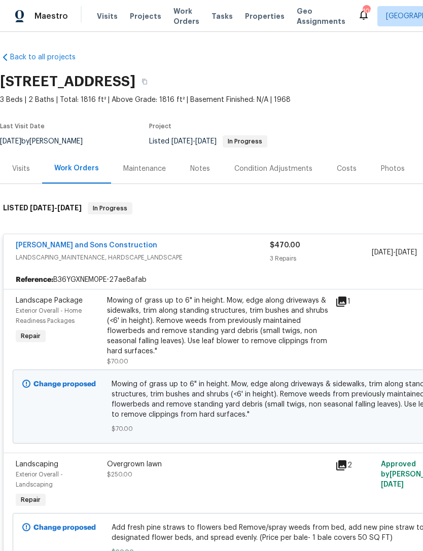
scroll to position [0, 0]
click at [19, 164] on div "Visits" at bounding box center [21, 169] width 18 height 10
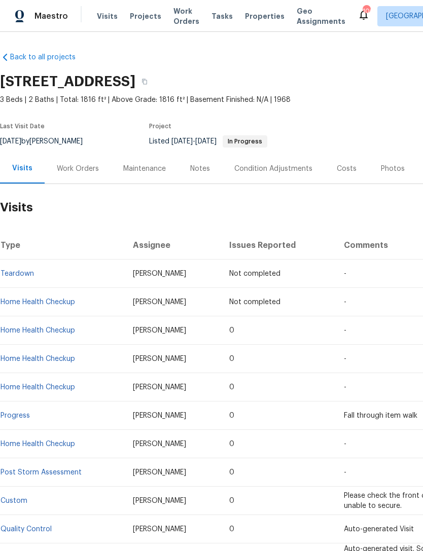
click at [70, 159] on div "Work Orders" at bounding box center [78, 169] width 66 height 30
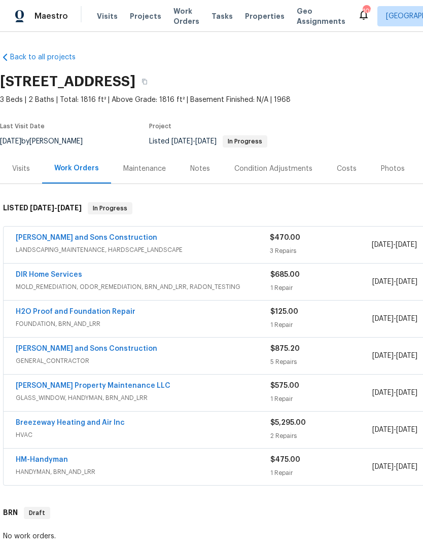
click at [53, 234] on link "[PERSON_NAME] and Sons Construction" at bounding box center [86, 237] width 141 height 7
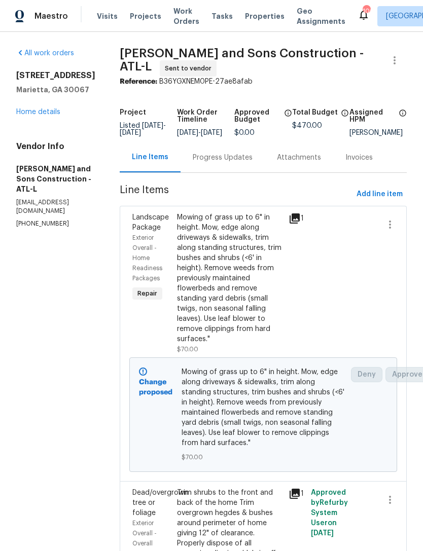
click at [35, 116] on link "Home details" at bounding box center [38, 112] width 44 height 7
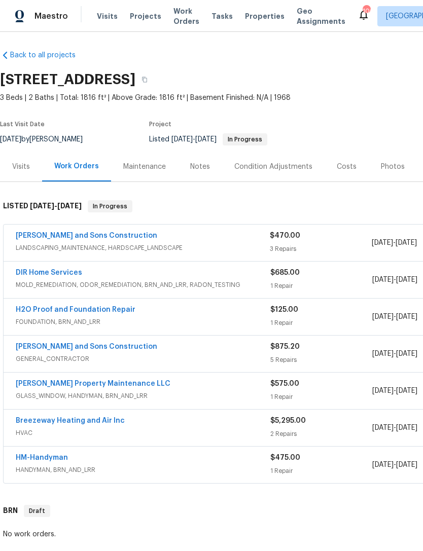
scroll to position [2, 0]
click at [23, 168] on div "Visits" at bounding box center [21, 167] width 18 height 10
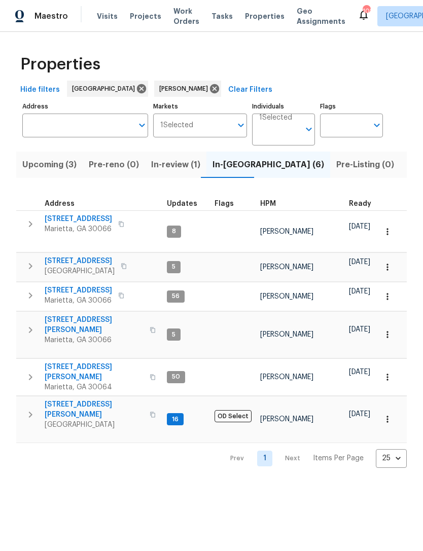
click at [182, 167] on span "In-review (1)" at bounding box center [175, 165] width 49 height 14
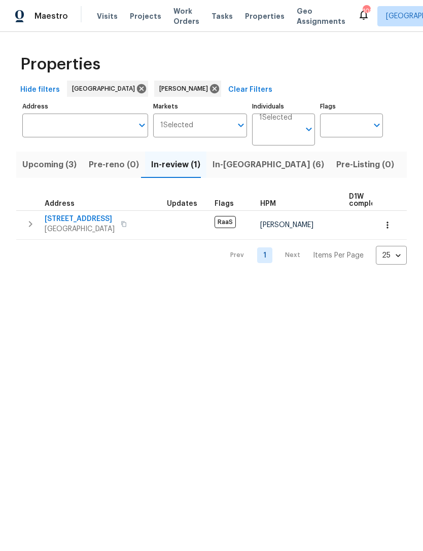
click at [86, 219] on span "[STREET_ADDRESS]" at bounding box center [80, 219] width 70 height 10
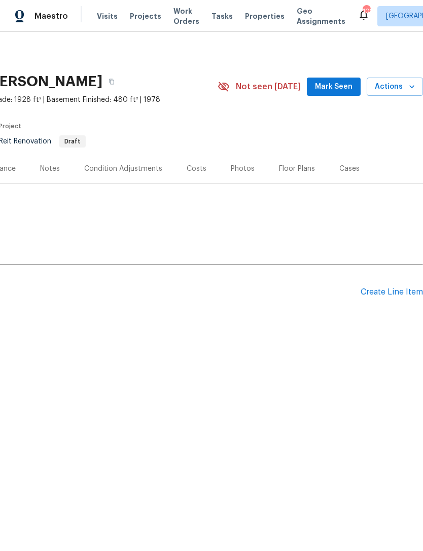
scroll to position [0, 150]
click at [344, 86] on span "Mark Seen" at bounding box center [334, 87] width 38 height 13
click at [390, 292] on div "Create Line Item" at bounding box center [391, 292] width 62 height 10
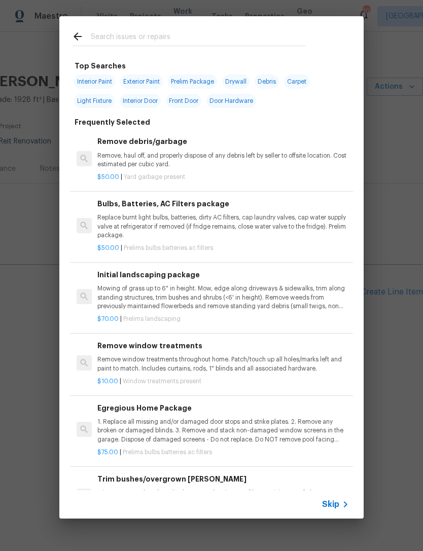
click at [179, 31] on input "text" at bounding box center [198, 37] width 215 height 15
type input "Add"
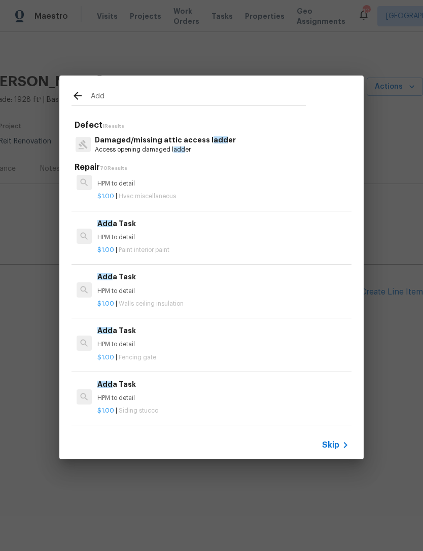
scroll to position [793, 0]
click at [132, 219] on h6 "Add a Task" at bounding box center [222, 224] width 251 height 11
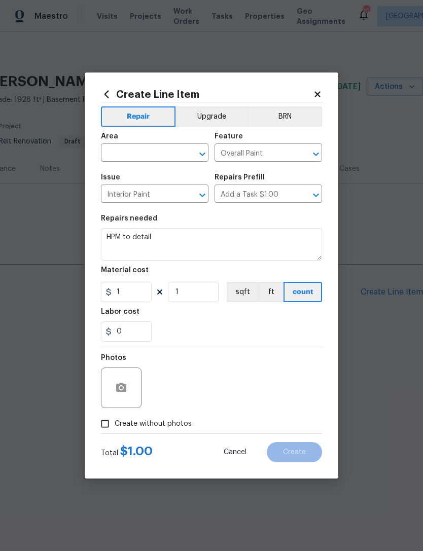
click at [315, 198] on icon "Open" at bounding box center [316, 195] width 12 height 12
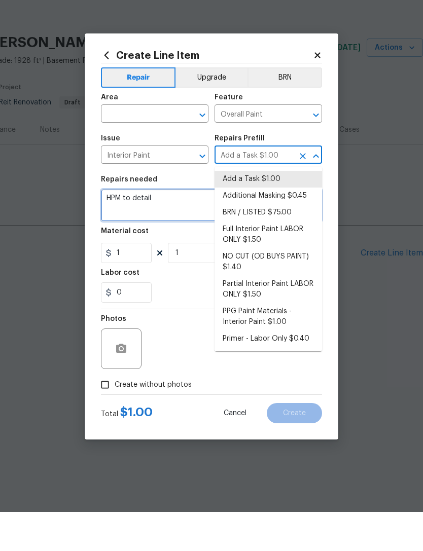
click at [176, 228] on textarea "HPM to detail" at bounding box center [211, 244] width 221 height 32
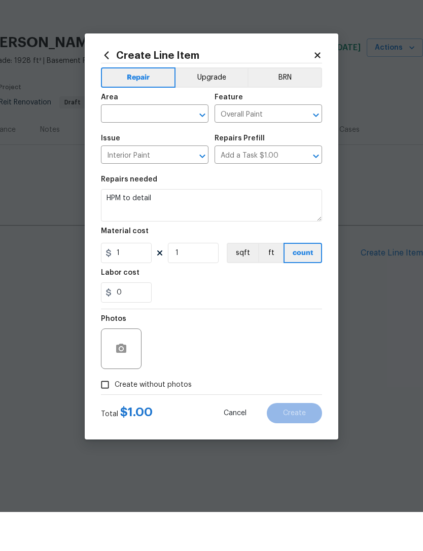
click at [150, 146] on input "text" at bounding box center [140, 154] width 79 height 16
click at [158, 168] on li "Exterior Overall" at bounding box center [154, 176] width 107 height 17
type input "Exterior Overall"
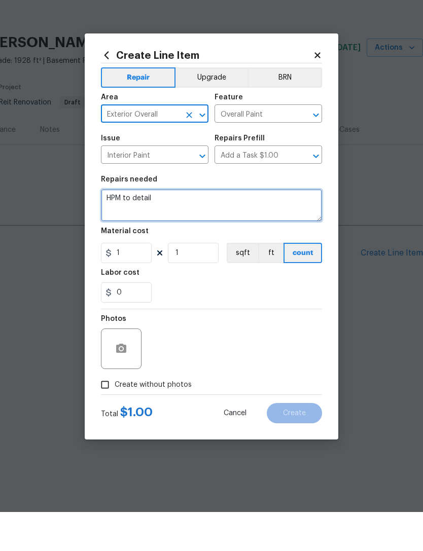
click at [189, 228] on textarea "HPM to detail" at bounding box center [211, 244] width 221 height 32
type textarea "H"
click at [204, 228] on textarea at bounding box center [211, 244] width 221 height 32
paste textarea "Hello [PERSON_NAME].[PERSON_NAME], we have a new house assigned as one of our l…"
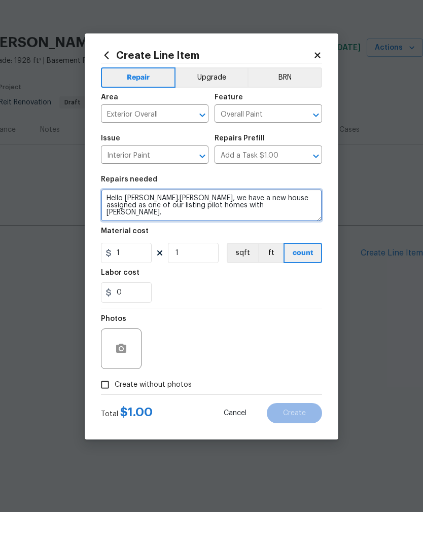
scroll to position [0, 0]
click at [246, 228] on textarea "Hello [PERSON_NAME].[PERSON_NAME], we have a new house assigned as one of our l…" at bounding box center [211, 244] width 221 height 32
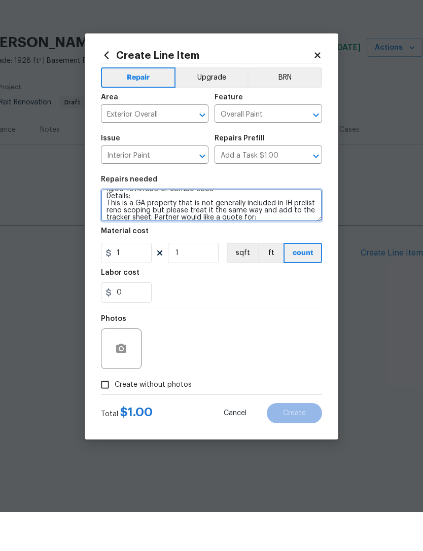
scroll to position [60, 0]
click at [146, 228] on textarea "Address: [STREET_ADDRESS] Type of Requests: In Contract Property Request Reques…" at bounding box center [211, 244] width 221 height 32
click at [145, 228] on textarea "Address: [STREET_ADDRESS] Type of Requests: In Contract Property Request Reques…" at bounding box center [211, 244] width 221 height 32
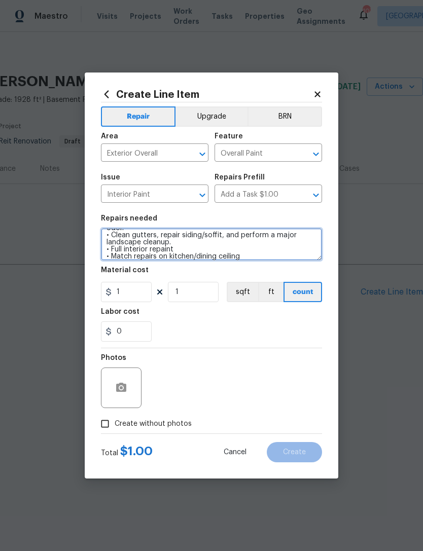
scroll to position [35, 0]
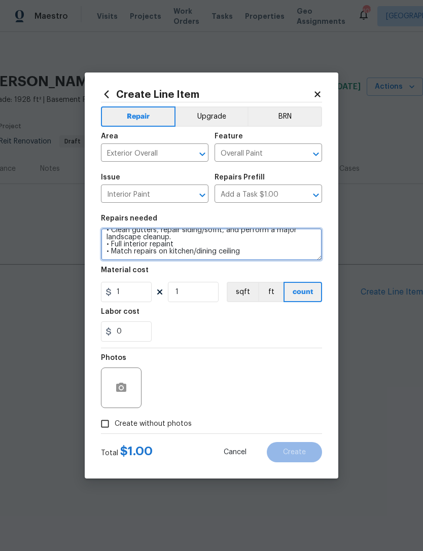
type textarea "PLEASE VISIT INVESTIGATE AND PROVIDE A QUOTE FOR THE ISSUES DETAILED BELOW. • I…"
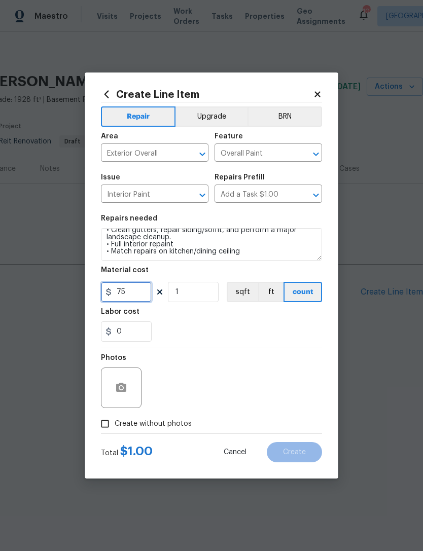
type input "75"
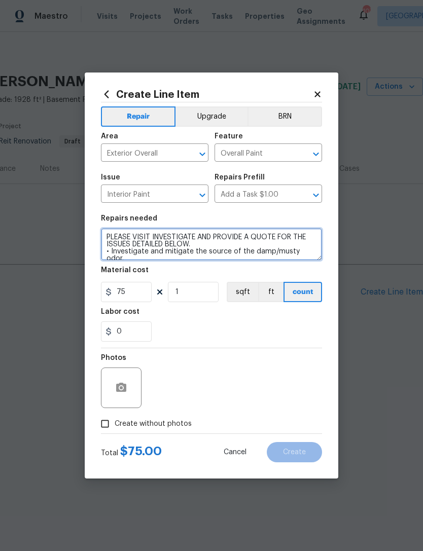
scroll to position [43, 0]
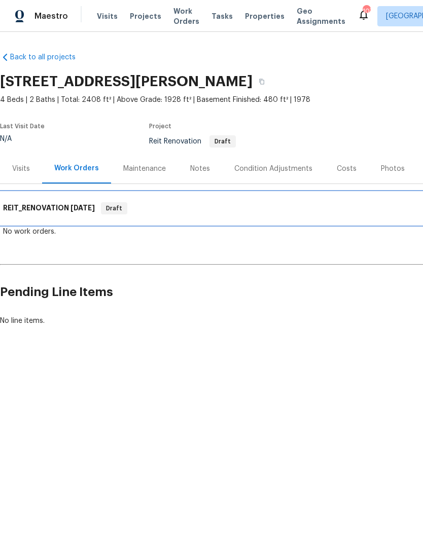
click at [45, 208] on h6 "REIT_RENOVATION 9/24/25" at bounding box center [49, 208] width 92 height 12
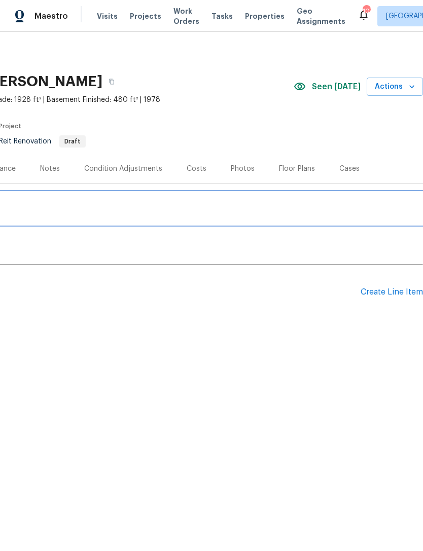
scroll to position [0, 150]
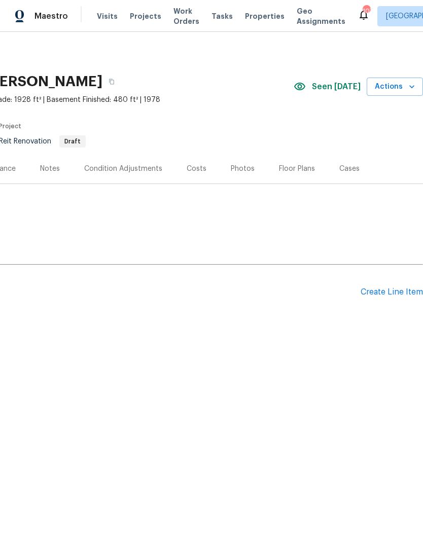
click at [385, 293] on div "Create Line Item" at bounding box center [391, 292] width 62 height 10
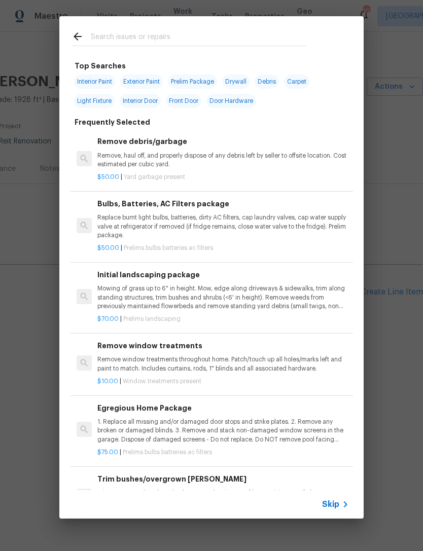
click at [205, 39] on input "text" at bounding box center [198, 37] width 215 height 15
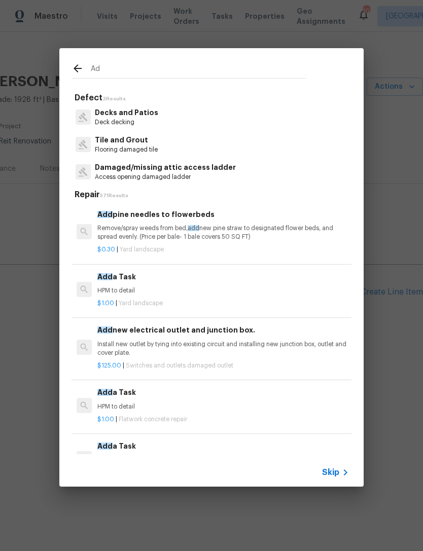
type input "A"
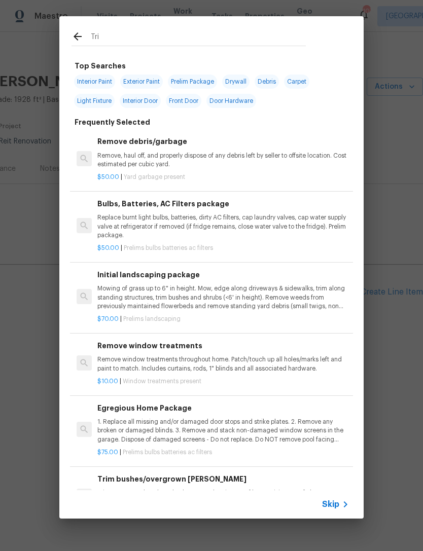
type input "Trip"
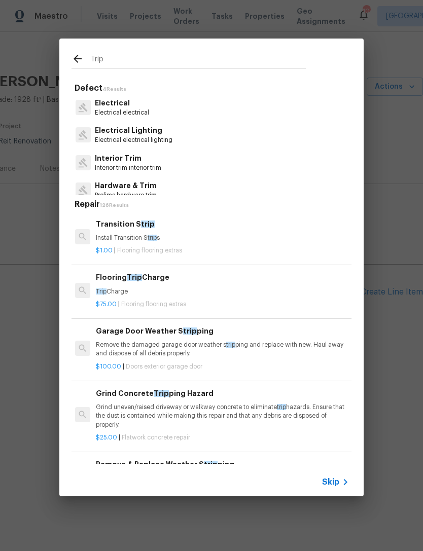
scroll to position [0, 2]
click at [210, 285] on div "Flooring Trip Charge Trip Charge" at bounding box center [221, 284] width 251 height 24
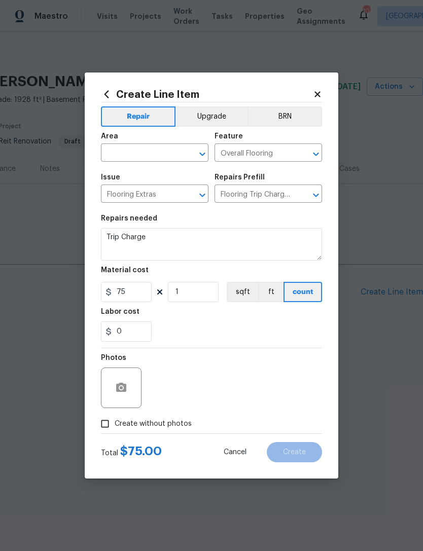
click at [149, 149] on input "text" at bounding box center [140, 154] width 79 height 16
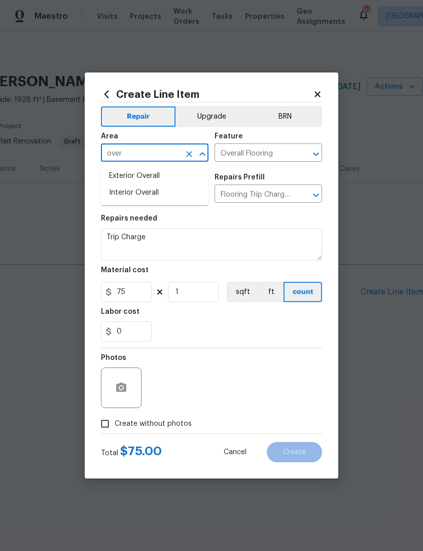
click at [156, 183] on li "Exterior Overall" at bounding box center [154, 176] width 107 height 17
type input "Exterior Overall"
click at [283, 151] on input "Overall Flooring" at bounding box center [253, 154] width 79 height 16
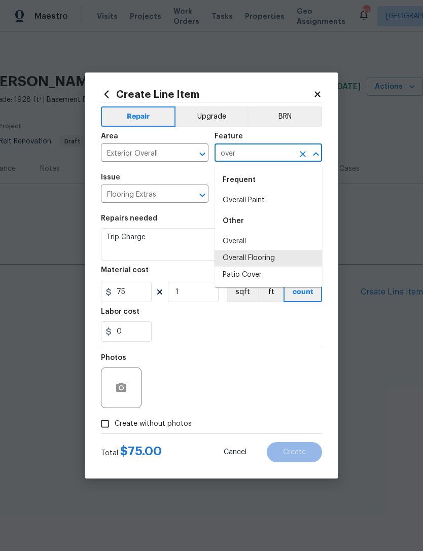
click at [248, 240] on li "Overall" at bounding box center [267, 241] width 107 height 17
type input "Overall"
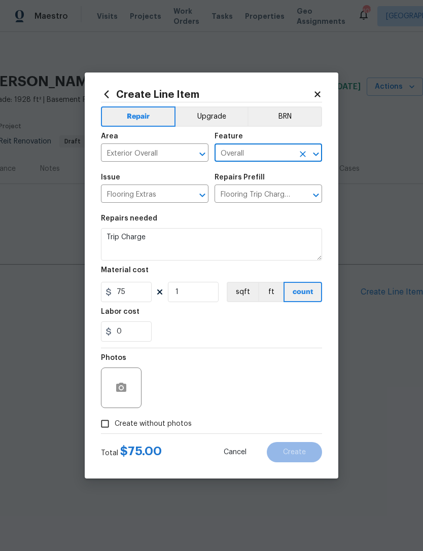
click at [169, 193] on input "Flooring Extras" at bounding box center [140, 195] width 79 height 16
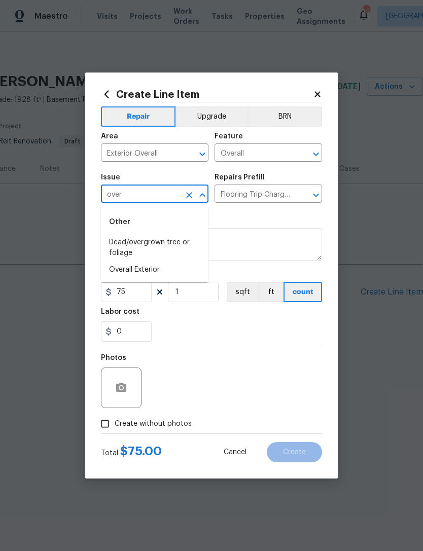
click at [153, 271] on li "Overall Exterior" at bounding box center [154, 270] width 107 height 17
type input "Overall Exterior"
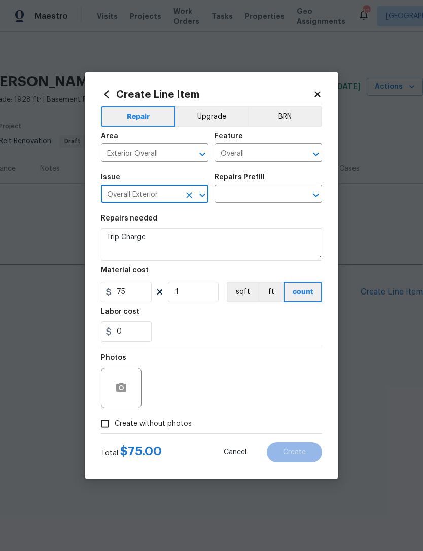
click at [268, 192] on input "text" at bounding box center [253, 195] width 79 height 16
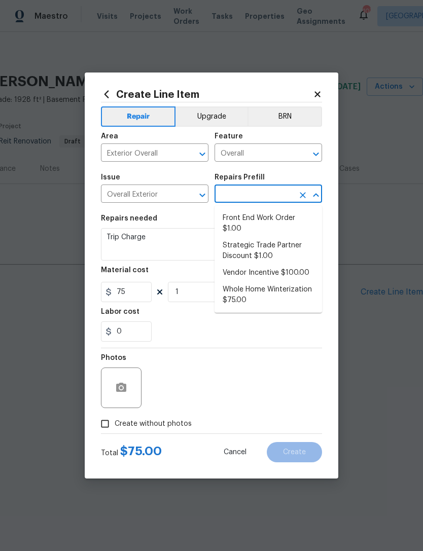
click at [320, 93] on icon at bounding box center [317, 94] width 9 height 9
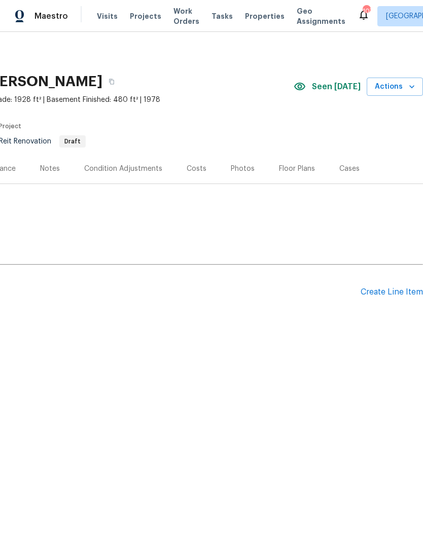
click at [385, 296] on div "Create Line Item" at bounding box center [391, 292] width 62 height 10
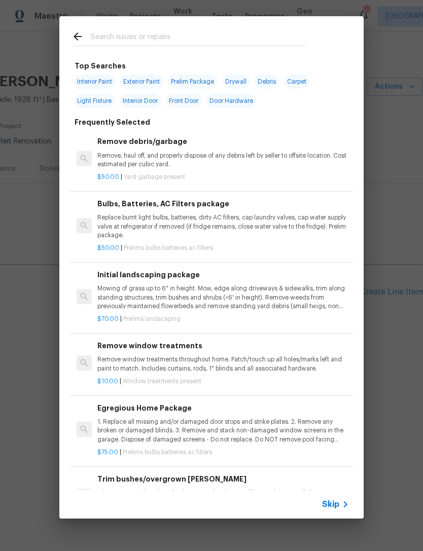
click at [173, 39] on input "text" at bounding box center [198, 37] width 215 height 15
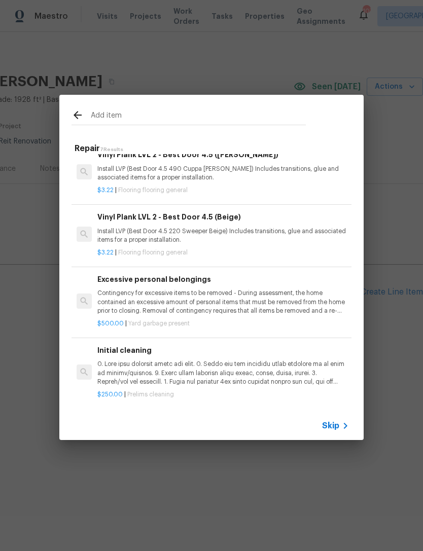
scroll to position [190, 0]
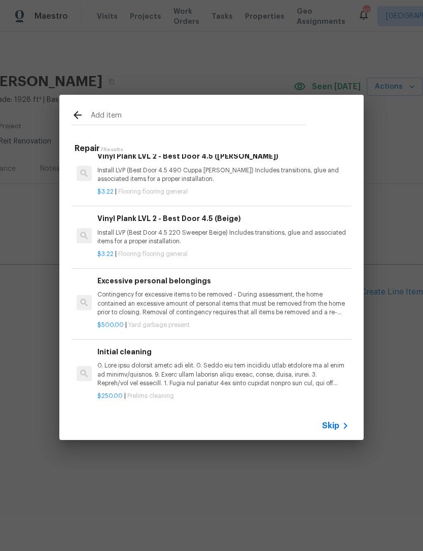
click at [156, 112] on input "Add item" at bounding box center [198, 116] width 215 height 15
click at [161, 113] on input "Add item" at bounding box center [198, 116] width 215 height 15
type input "Add"
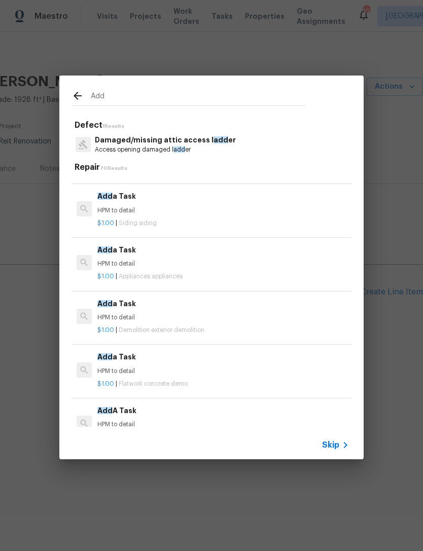
scroll to position [553, 0]
click at [231, 209] on p "HPM to detail" at bounding box center [222, 210] width 251 height 9
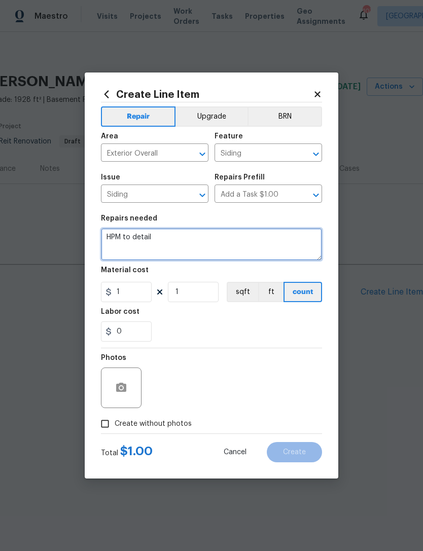
click at [189, 244] on textarea "HPM to detail" at bounding box center [211, 244] width 221 height 32
type textarea "H"
click at [148, 246] on textarea at bounding box center [211, 244] width 221 height 32
paste textarea "PLEASE VISIT INVESTIGATE AND PROVIDE A QUOTE FOR THE ISSUES DETAILED BELOW. • I…"
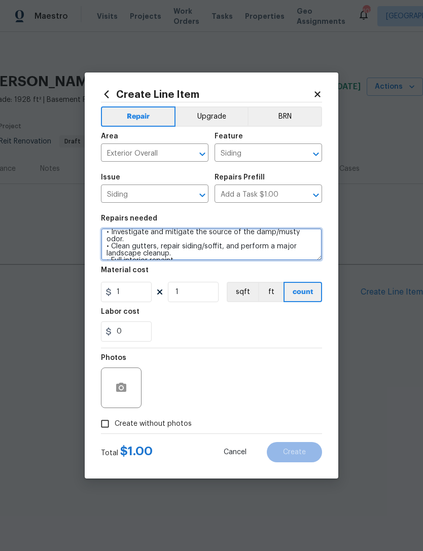
scroll to position [23, 0]
type textarea "PLEASE VISIT INVESTIGATE AND PROVIDE A QUOTE FOR THE ISSUES DETAILED BELOW. • I…"
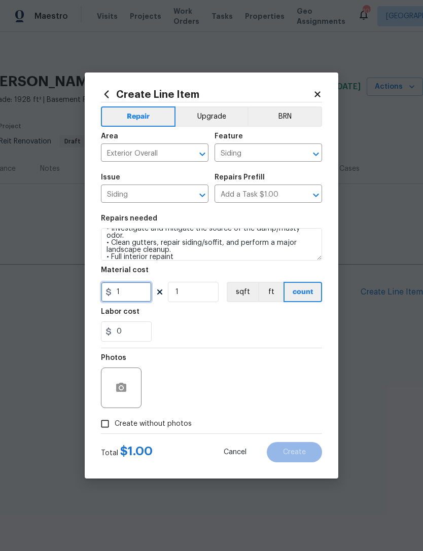
click at [134, 298] on input "1" at bounding box center [126, 292] width 51 height 20
type input "75"
click at [244, 343] on section "Repairs needed PLEASE VISIT INVESTIGATE AND PROVIDE A QUOTE FOR THE ISSUES DETA…" at bounding box center [211, 278] width 221 height 139
click at [105, 427] on input "Create without photos" at bounding box center [104, 423] width 19 height 19
checkbox input "true"
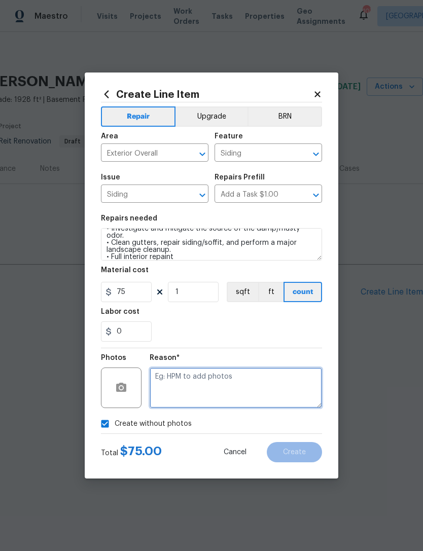
click at [260, 394] on textarea at bounding box center [236, 388] width 172 height 41
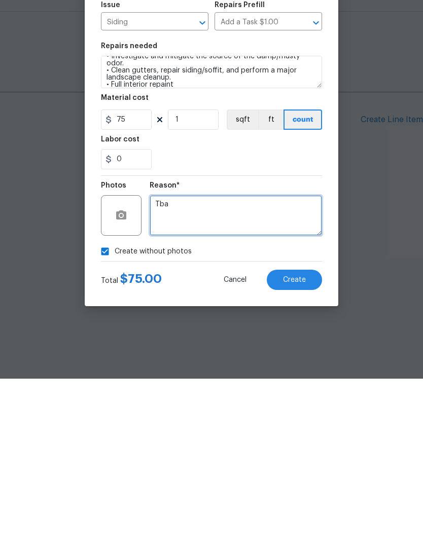
type textarea "Tba"
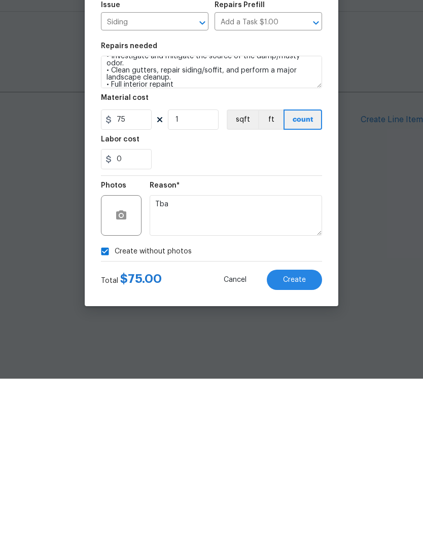
click at [299, 449] on span "Create" at bounding box center [294, 453] width 23 height 8
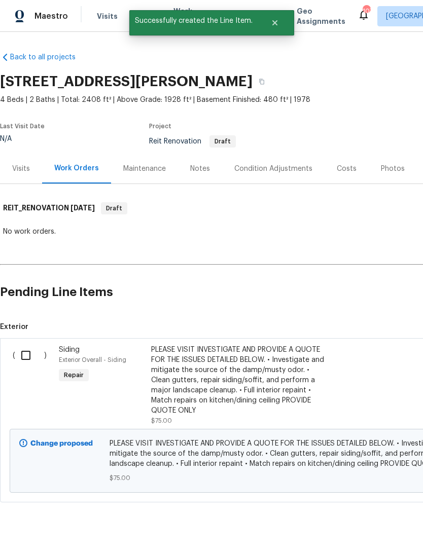
scroll to position [0, 0]
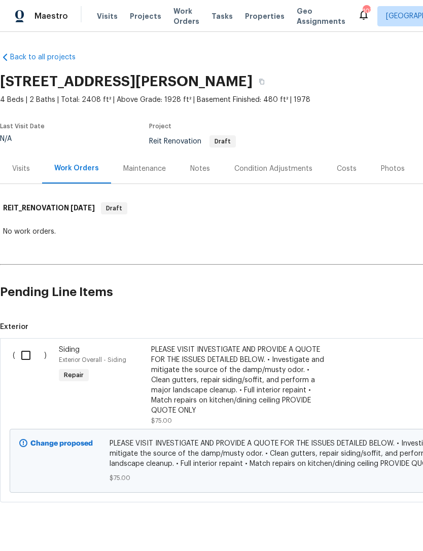
click at [23, 354] on input "checkbox" at bounding box center [29, 355] width 29 height 21
checkbox input "true"
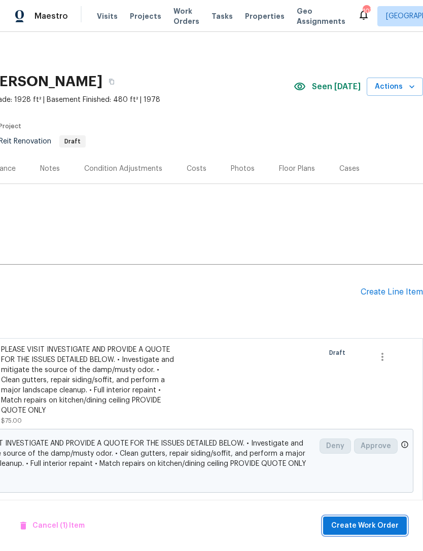
click at [372, 521] on span "Create Work Order" at bounding box center [364, 526] width 67 height 13
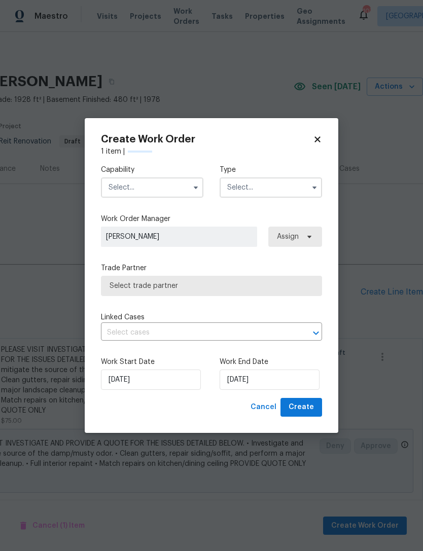
scroll to position [0, 150]
click at [163, 193] on input "text" at bounding box center [152, 187] width 102 height 20
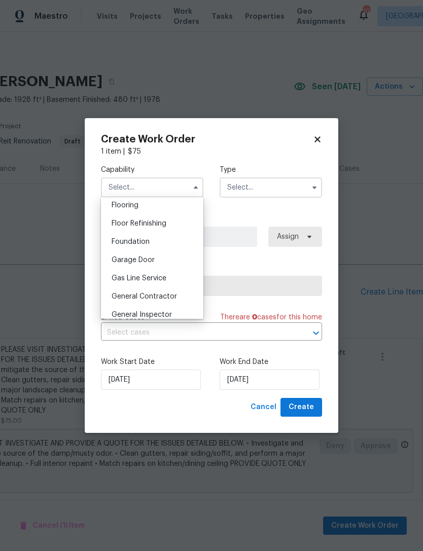
scroll to position [413, 0]
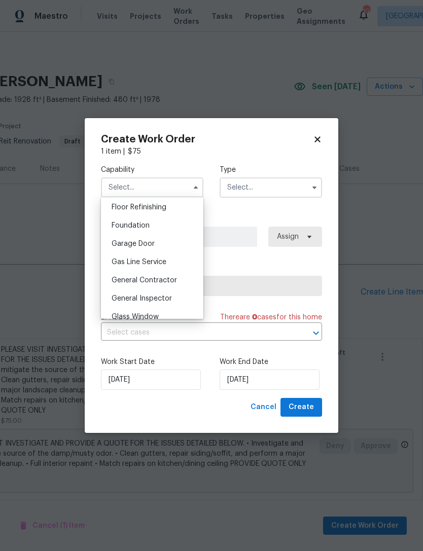
click at [161, 280] on span "General Contractor" at bounding box center [144, 280] width 65 height 7
type input "General Contractor"
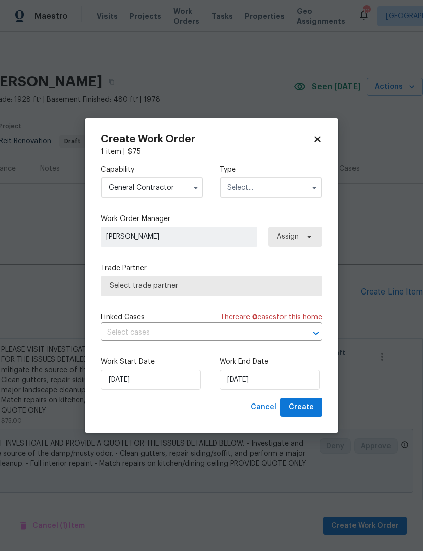
click at [276, 191] on input "text" at bounding box center [271, 187] width 102 height 20
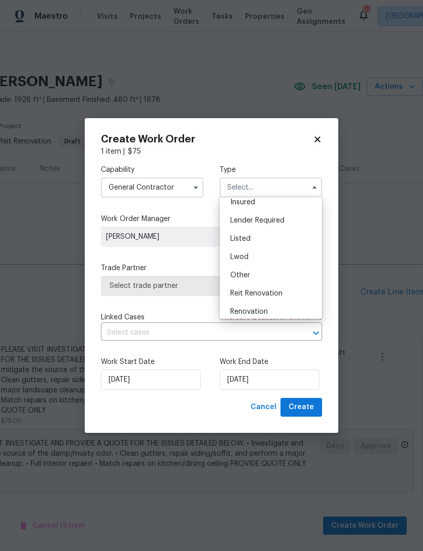
scroll to position [87, 0]
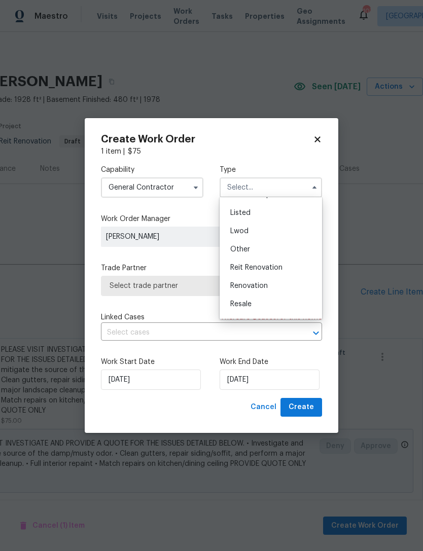
click at [273, 266] on span "Reit Renovation" at bounding box center [256, 267] width 52 height 7
type input "Reit Renovation"
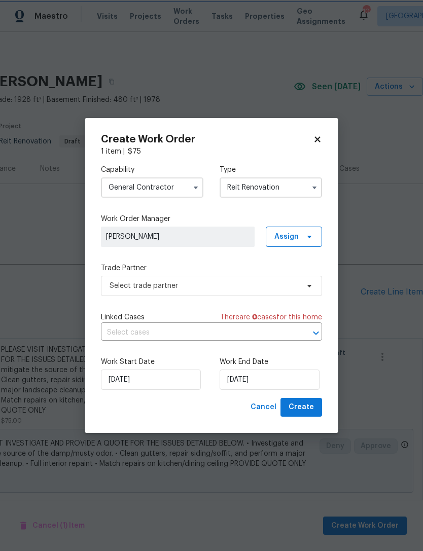
scroll to position [0, 0]
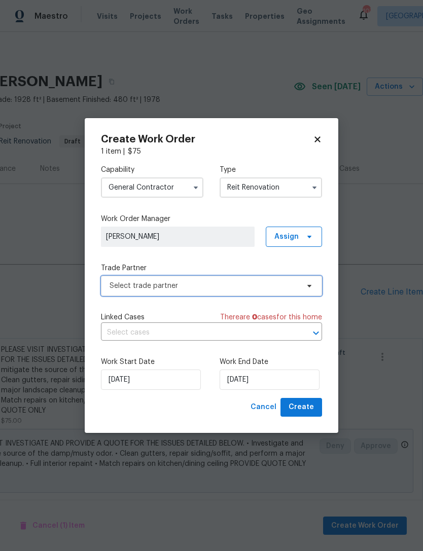
click at [256, 286] on span "Select trade partner" at bounding box center [204, 286] width 189 height 10
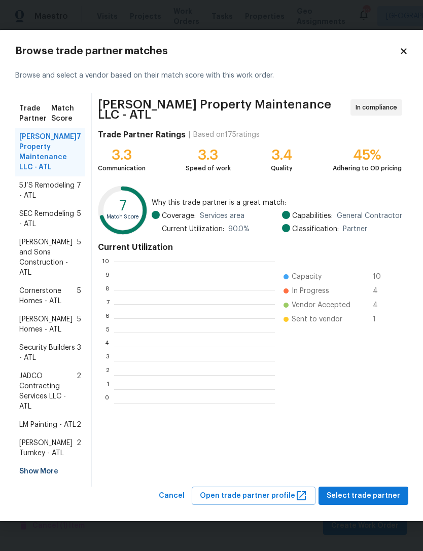
scroll to position [1, 1]
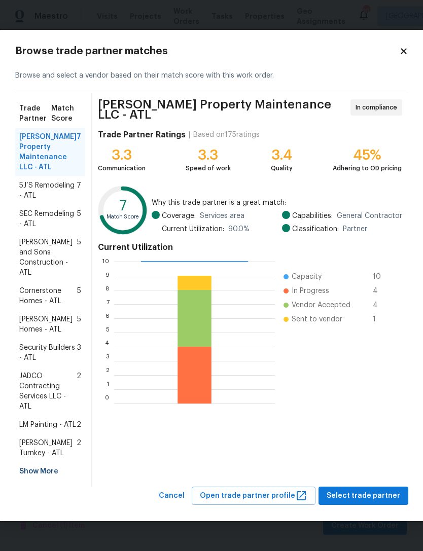
click at [33, 473] on div "Show More" at bounding box center [50, 471] width 70 height 18
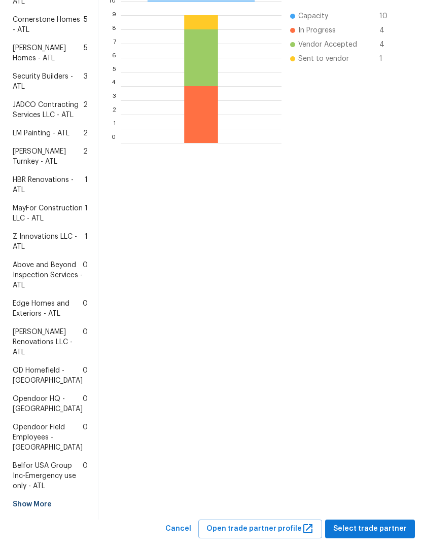
scroll to position [246, 0]
click at [33, 319] on span "Edge Homes and Exteriors - ATL" at bounding box center [48, 309] width 70 height 20
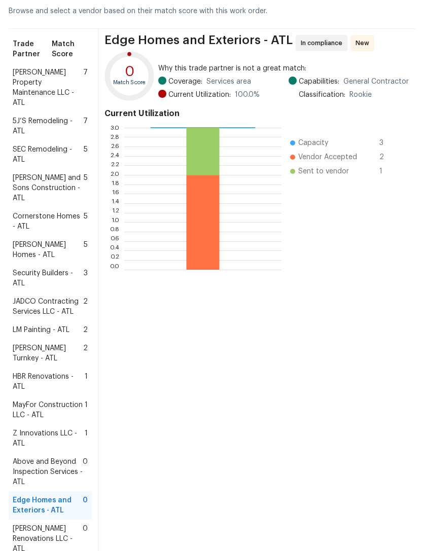
scroll to position [47, 0]
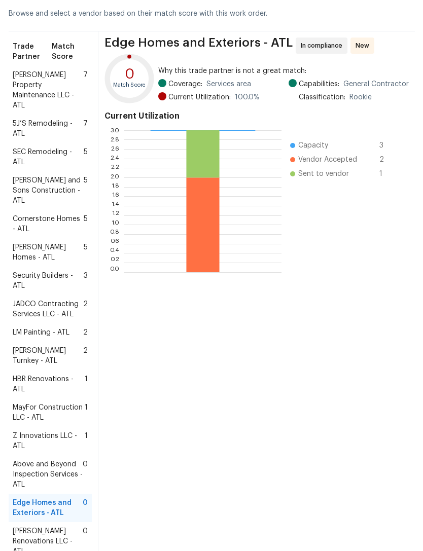
click at [38, 394] on span "HBR Renovations - ATL" at bounding box center [49, 384] width 72 height 20
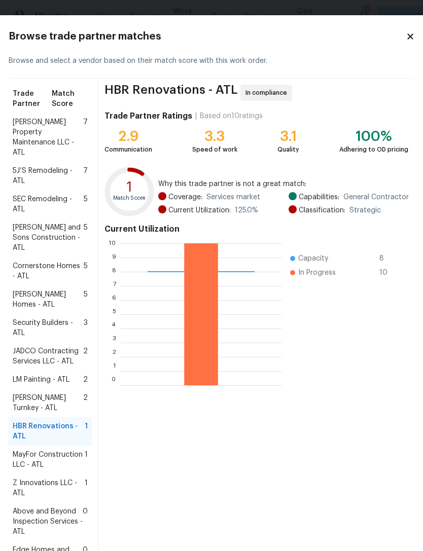
scroll to position [0, 0]
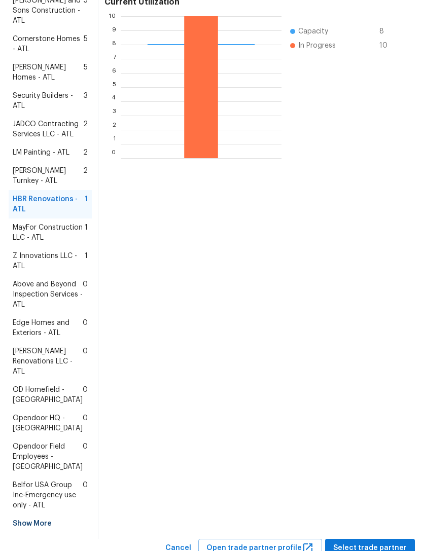
click at [33, 310] on span "Above and Beyond Inspection Services - ATL" at bounding box center [48, 294] width 70 height 30
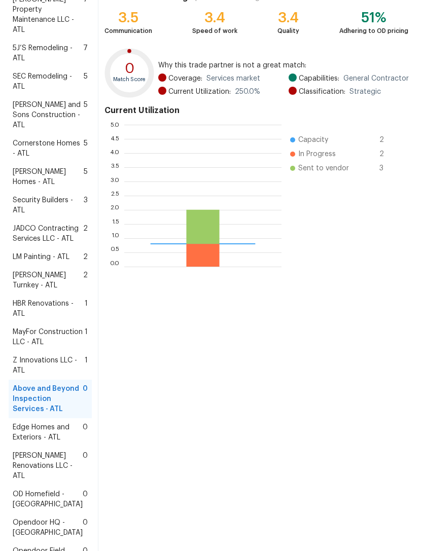
scroll to position [142, 157]
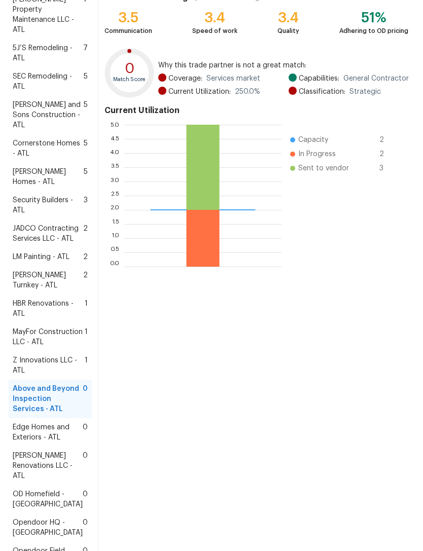
click at [34, 376] on span "Z Innovations LLC - ATL" at bounding box center [49, 365] width 72 height 20
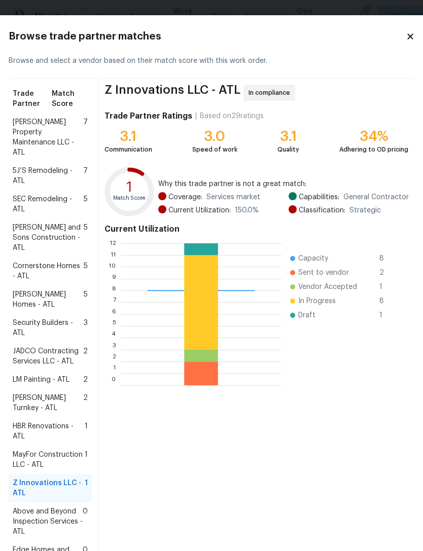
scroll to position [0, 0]
click at [31, 197] on span "SEC Remodeling - ATL" at bounding box center [48, 204] width 71 height 20
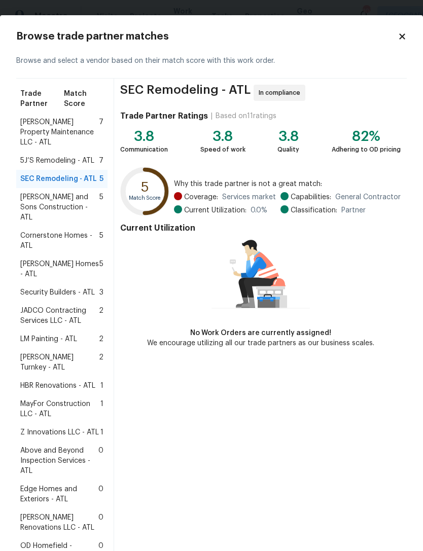
click at [63, 192] on span "Reyes and Sons Construction - ATL" at bounding box center [59, 207] width 79 height 30
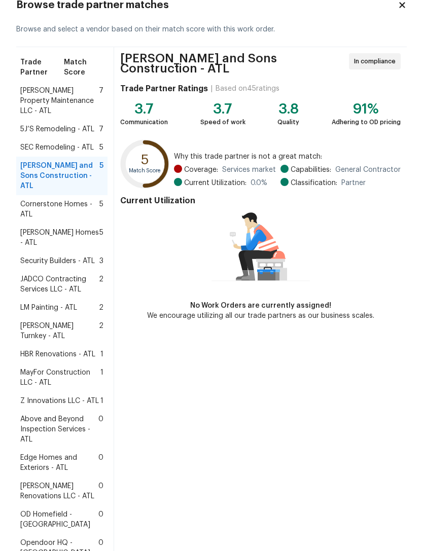
scroll to position [32, 0]
click at [39, 452] on span "Edge Homes and Exteriors - ATL" at bounding box center [59, 462] width 78 height 20
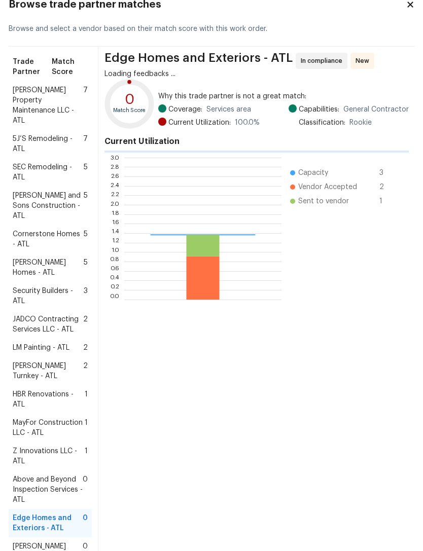
scroll to position [142, 157]
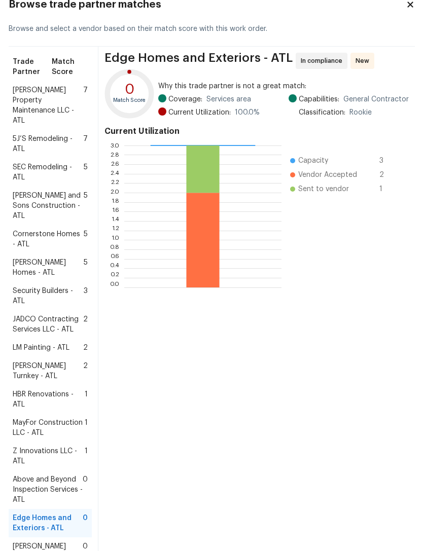
click at [34, 297] on span "Security Builders - ATL" at bounding box center [48, 296] width 71 height 20
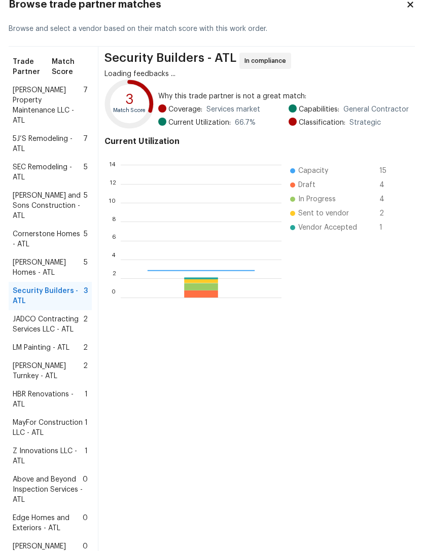
scroll to position [142, 161]
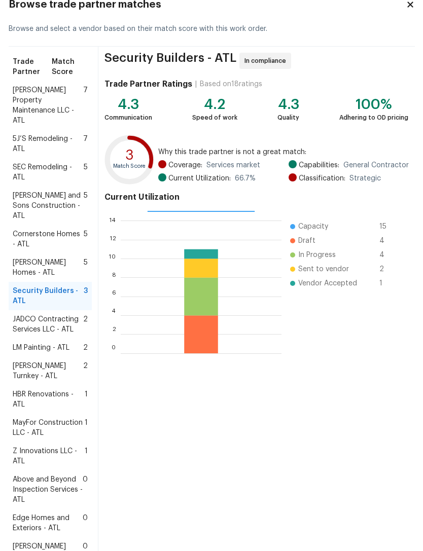
click at [34, 268] on span "Therrien Homes - ATL" at bounding box center [48, 268] width 71 height 20
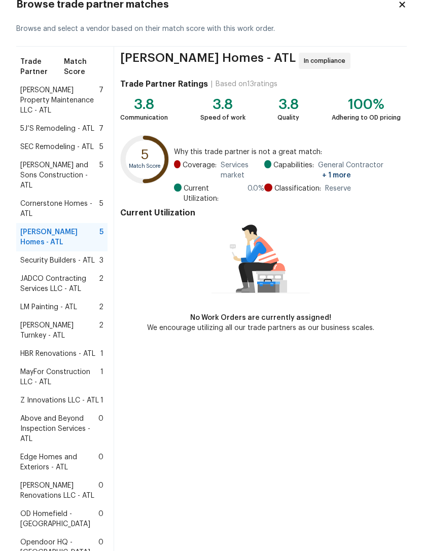
click at [31, 199] on span "Cornerstone Homes - ATL" at bounding box center [59, 209] width 79 height 20
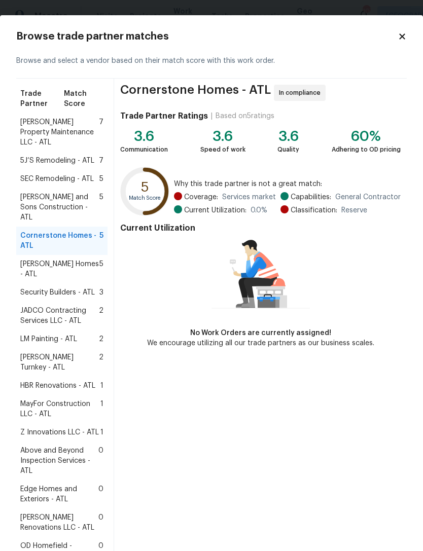
scroll to position [0, 0]
click at [31, 192] on span "Reyes and Sons Construction - ATL" at bounding box center [59, 207] width 79 height 30
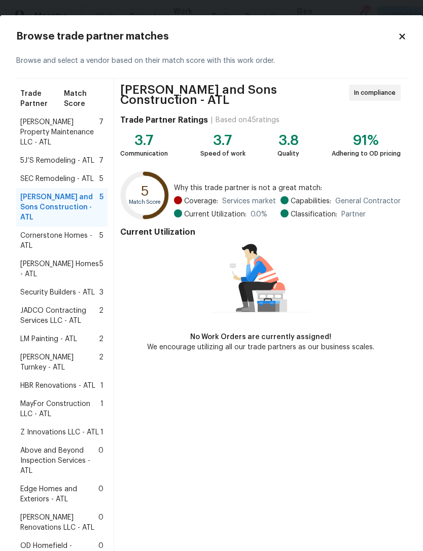
click at [47, 174] on span "SEC Remodeling - ATL" at bounding box center [57, 179] width 74 height 10
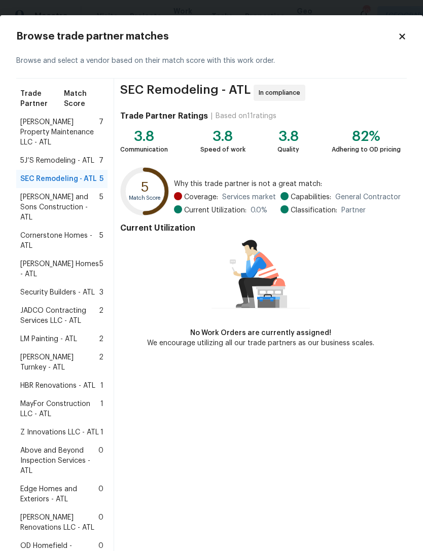
click at [45, 156] on div "5J’S Remodeling - ATL 7" at bounding box center [61, 161] width 91 height 18
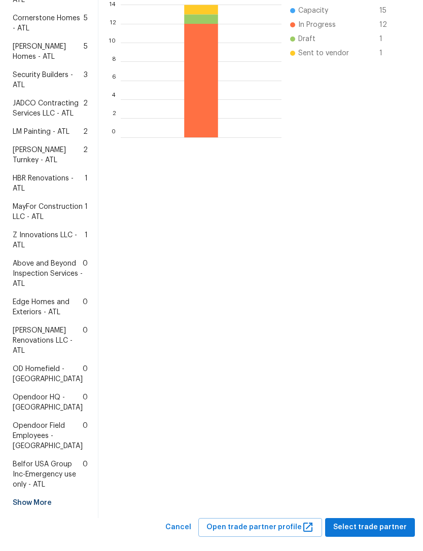
scroll to position [255, 0]
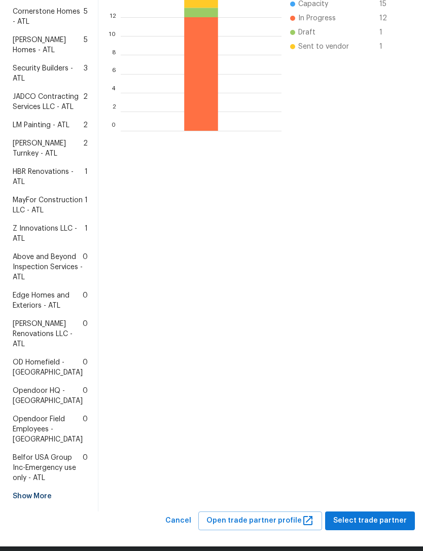
click at [35, 311] on span "Edge Homes and Exteriors - ATL" at bounding box center [48, 301] width 70 height 20
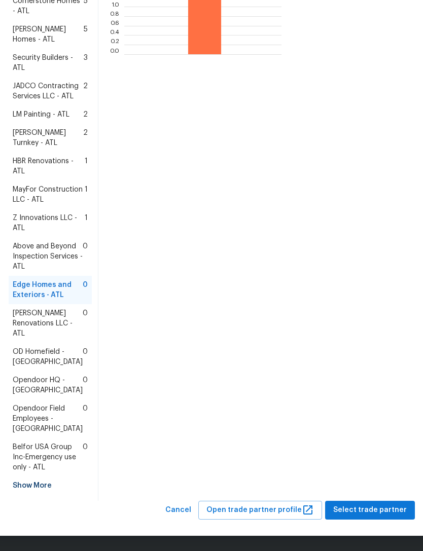
scroll to position [346, 0]
click at [351, 510] on span "Select trade partner" at bounding box center [370, 510] width 74 height 13
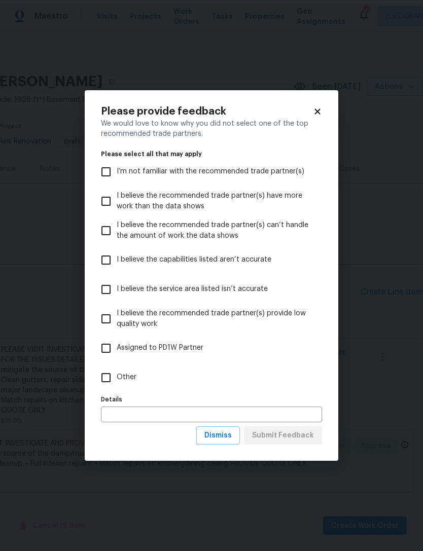
scroll to position [0, 0]
click at [101, 374] on input "Other" at bounding box center [105, 377] width 21 height 21
checkbox input "true"
click at [296, 437] on span "Submit Feedback" at bounding box center [283, 435] width 62 height 13
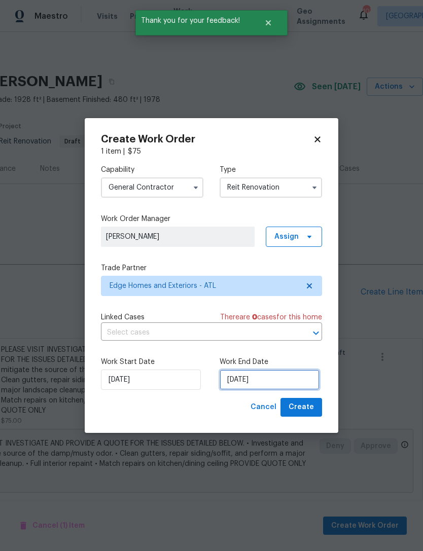
click at [276, 384] on input "[DATE]" at bounding box center [270, 380] width 100 height 20
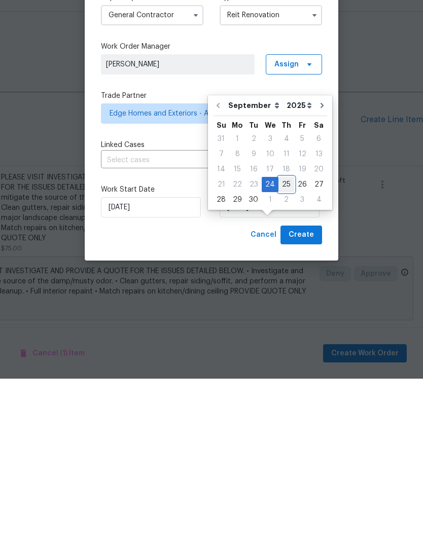
click at [287, 350] on div "25" at bounding box center [286, 357] width 16 height 14
type input "9/25/2025"
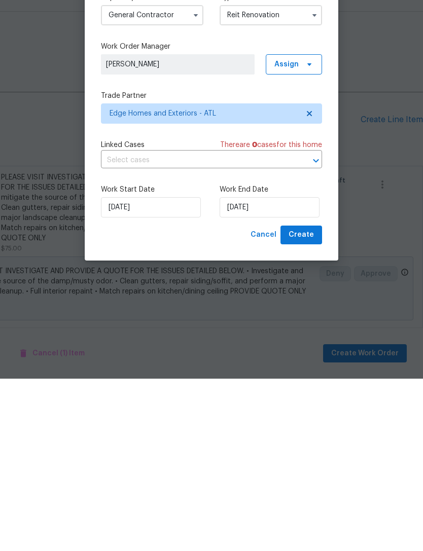
scroll to position [20, 0]
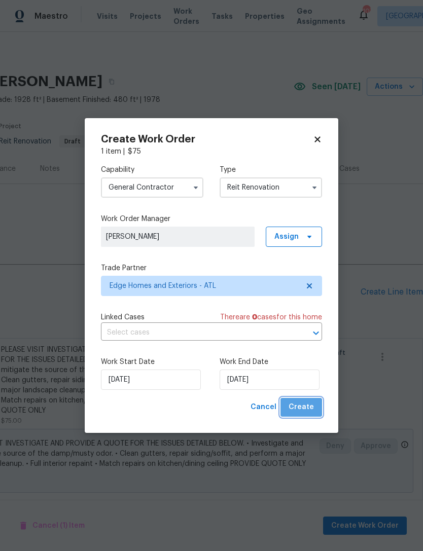
click at [306, 406] on span "Create" at bounding box center [300, 407] width 25 height 13
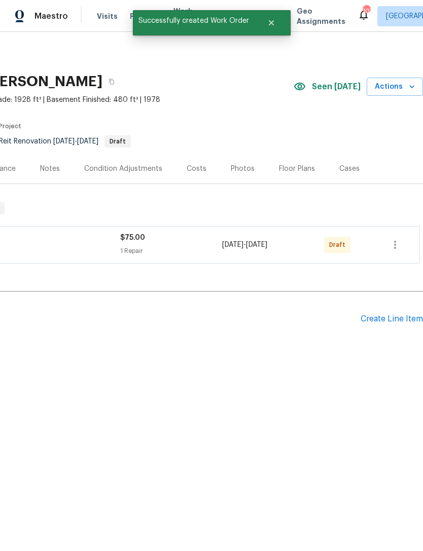
scroll to position [0, 150]
click at [394, 245] on icon "button" at bounding box center [395, 245] width 12 height 12
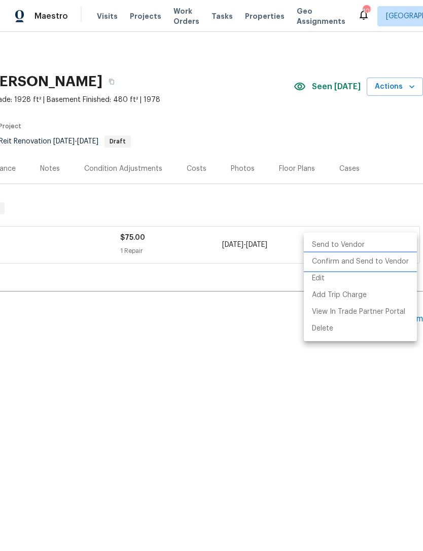
click at [358, 263] on li "Confirm and Send to Vendor" at bounding box center [360, 262] width 113 height 17
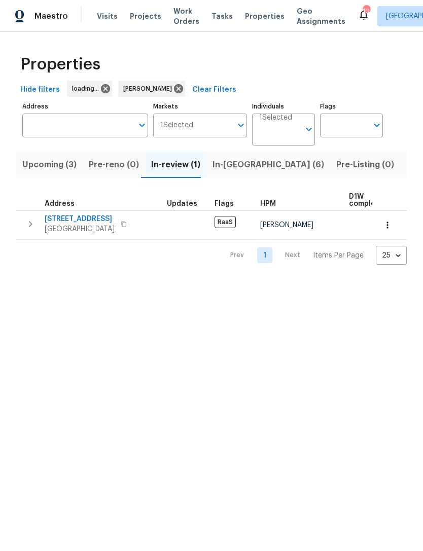
click at [233, 162] on span "In-[GEOGRAPHIC_DATA] (6)" at bounding box center [268, 165] width 112 height 14
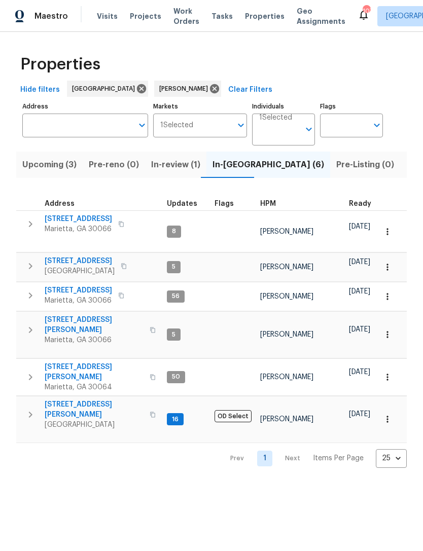
click at [58, 400] on span "[STREET_ADDRESS][PERSON_NAME]" at bounding box center [94, 410] width 99 height 20
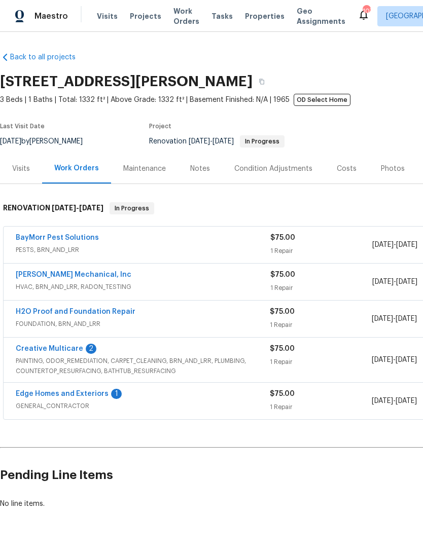
click at [38, 350] on link "Creative Multicare" at bounding box center [49, 348] width 67 height 7
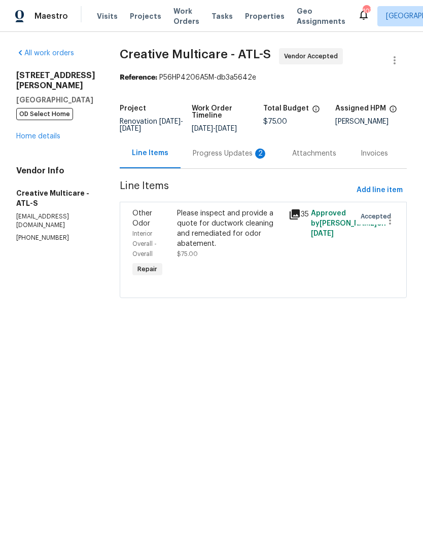
click at [262, 157] on div "Progress Updates 2" at bounding box center [230, 154] width 75 height 10
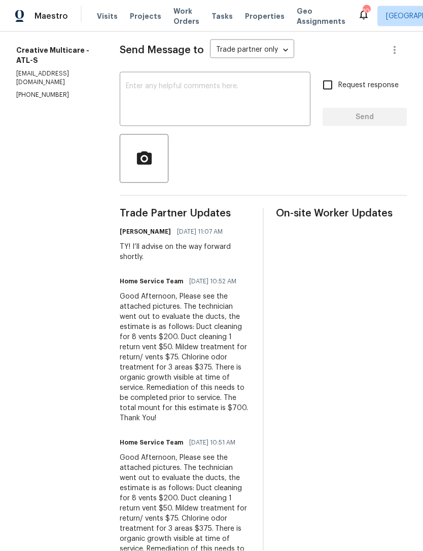
scroll to position [7, 0]
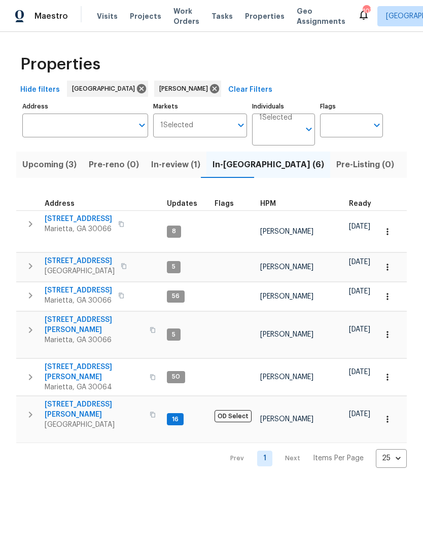
click at [175, 157] on button "In-review (1)" at bounding box center [175, 165] width 61 height 26
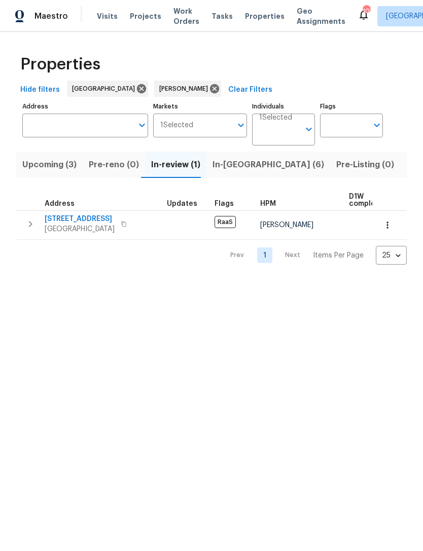
click at [90, 220] on span "[STREET_ADDRESS]" at bounding box center [80, 219] width 70 height 10
click at [233, 169] on span "In-[GEOGRAPHIC_DATA] (6)" at bounding box center [268, 165] width 112 height 14
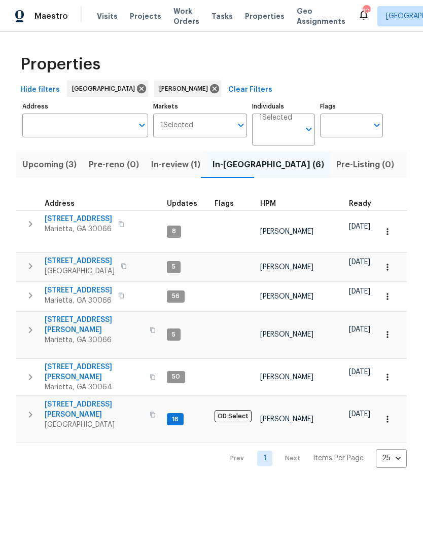
click at [93, 256] on span "[STREET_ADDRESS]" at bounding box center [80, 261] width 70 height 10
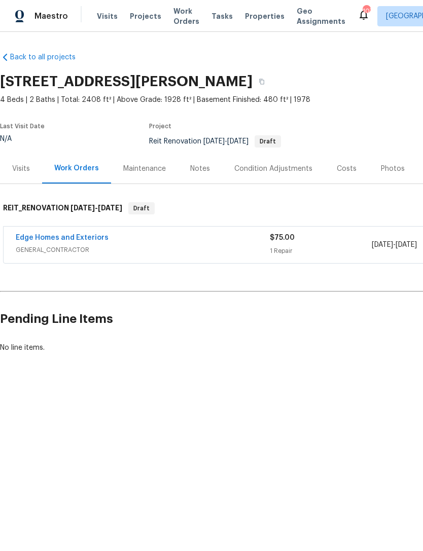
click at [82, 241] on link "Edge Homes and Exteriors" at bounding box center [62, 237] width 93 height 7
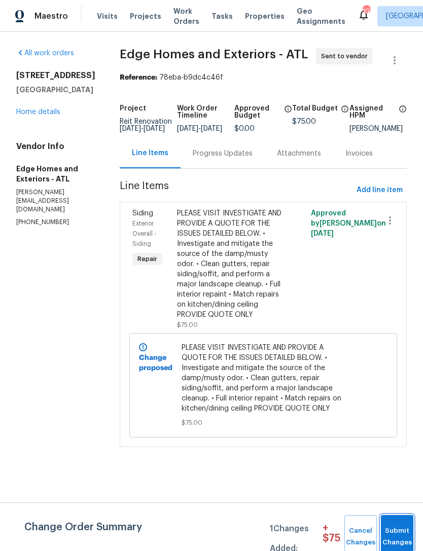
click at [394, 523] on button "Submit Changes" at bounding box center [397, 537] width 32 height 44
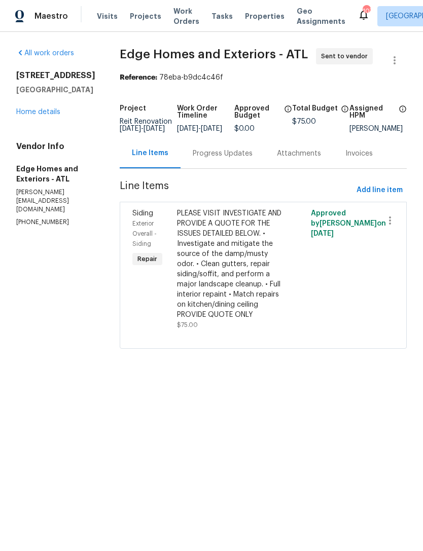
click at [193, 157] on div "Progress Updates" at bounding box center [223, 154] width 60 height 10
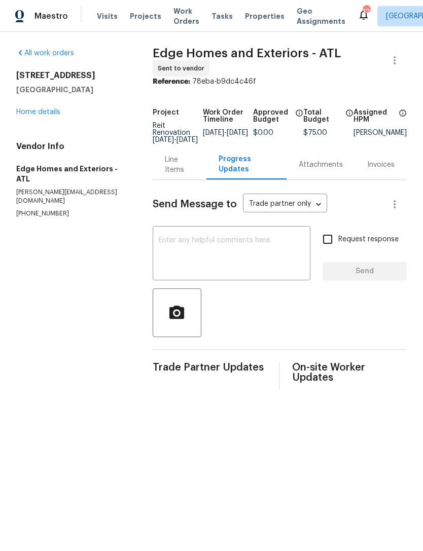
click at [225, 259] on textarea at bounding box center [232, 254] width 146 height 35
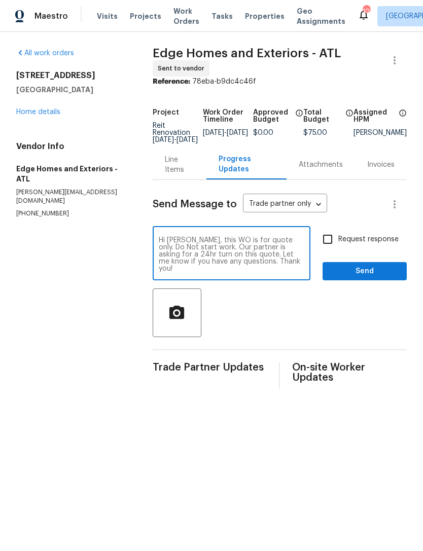
type textarea "Hi [PERSON_NAME], this WO is for quote only. Do Not start work. Our partner is …"
click at [328, 241] on input "Request response" at bounding box center [327, 239] width 21 height 21
checkbox input "true"
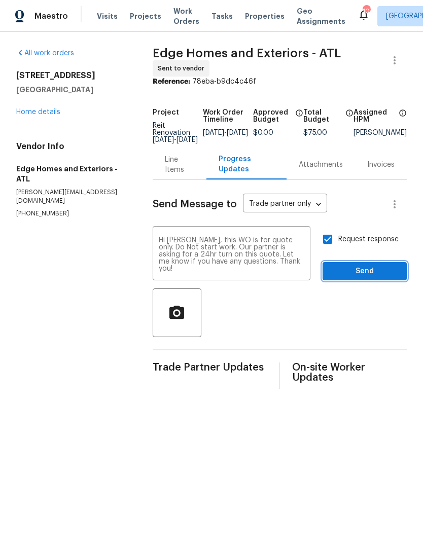
click at [357, 274] on span "Send" at bounding box center [365, 271] width 68 height 13
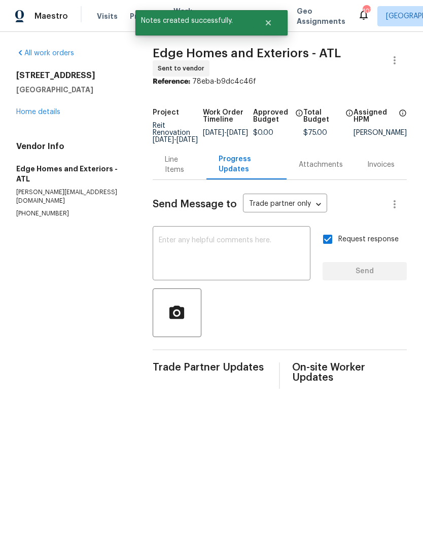
click at [40, 110] on div "[STREET_ADDRESS] Home details" at bounding box center [72, 93] width 112 height 47
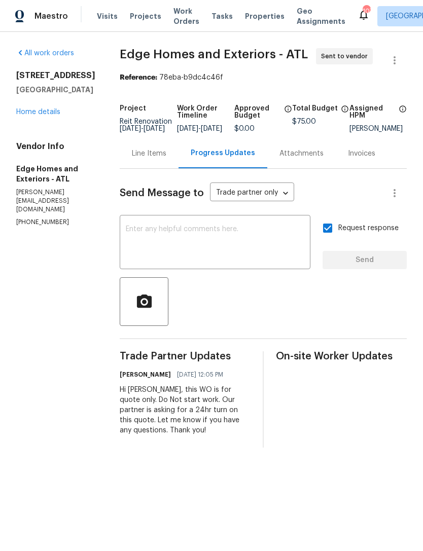
click at [47, 116] on link "Home details" at bounding box center [38, 112] width 44 height 7
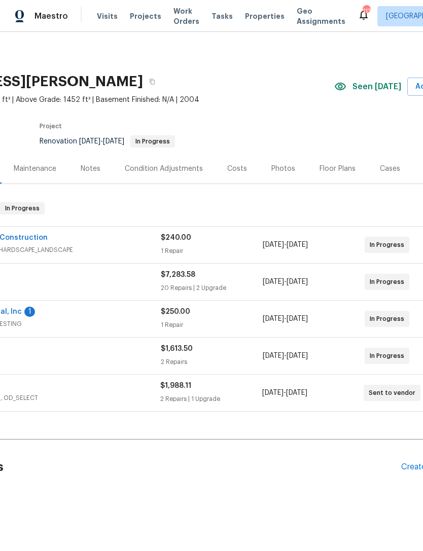
scroll to position [0, 81]
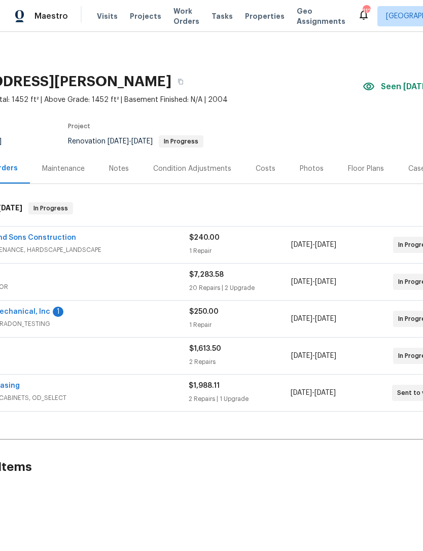
click at [268, 170] on div "Costs" at bounding box center [266, 169] width 20 height 10
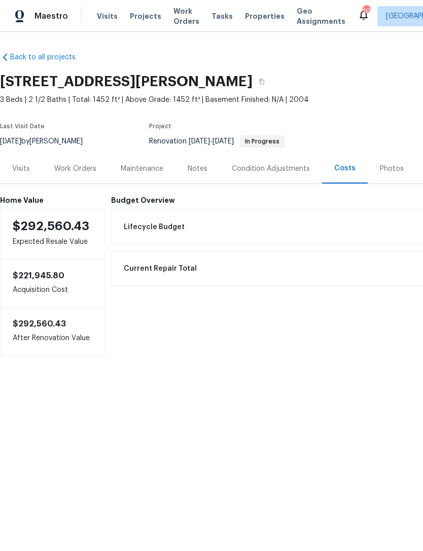
click at [80, 166] on div "Work Orders" at bounding box center [75, 169] width 42 height 10
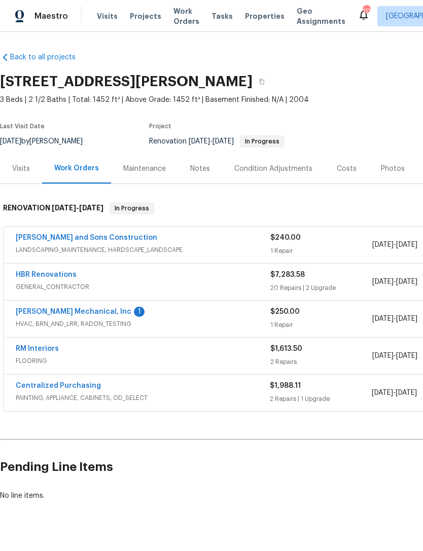
click at [83, 313] on link "[PERSON_NAME] Mechanical, Inc" at bounding box center [74, 311] width 116 height 7
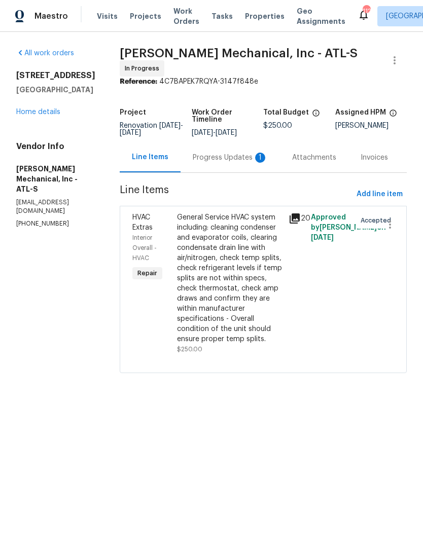
click at [243, 160] on div "Progress Updates 1" at bounding box center [230, 158] width 75 height 10
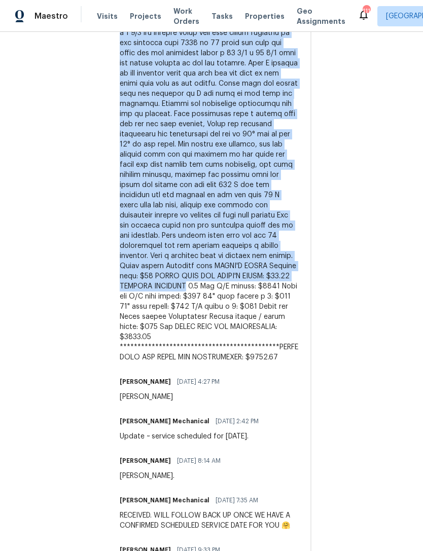
scroll to position [407, 0]
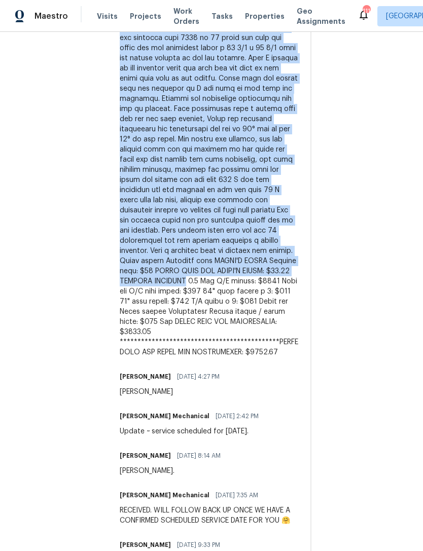
click at [187, 357] on div at bounding box center [209, 174] width 178 height 365
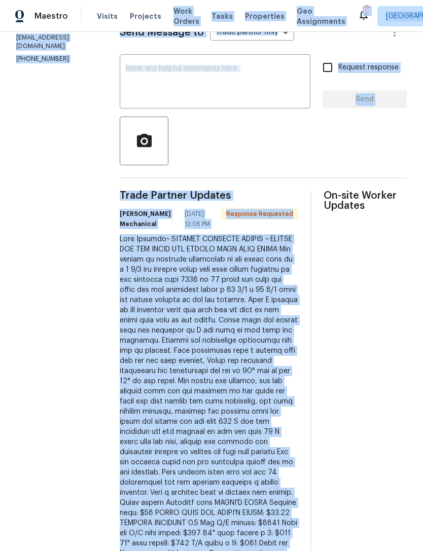
scroll to position [130, 0]
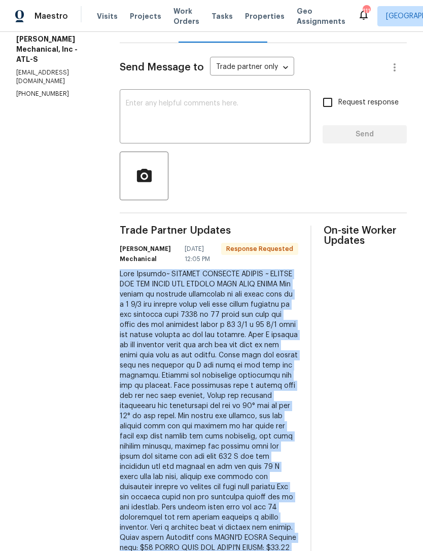
copy div "Lore Ipsumdo~ SITAMET CONSECTE ADIPIS ~ ELITSE DOE TEM INCID UTL ETDOLO MAGN AL…"
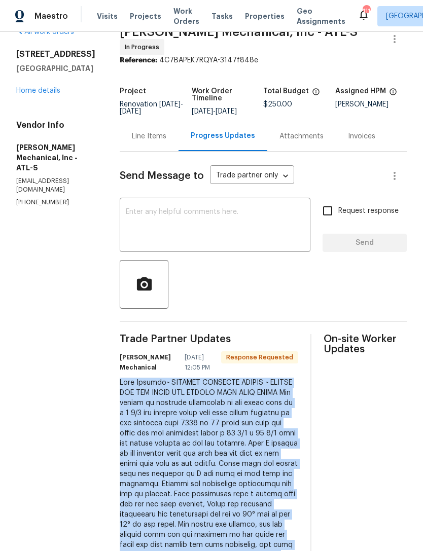
scroll to position [9, 0]
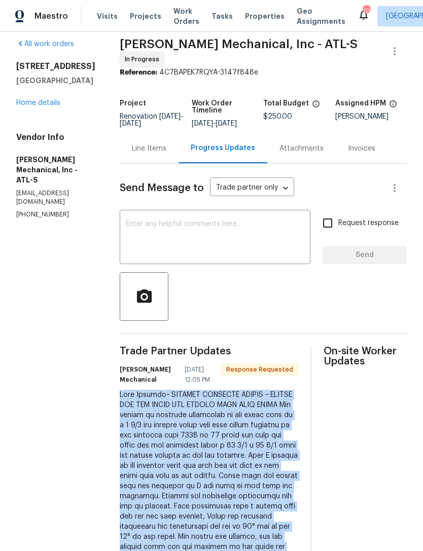
click at [166, 154] on div "Line Items" at bounding box center [149, 148] width 34 height 10
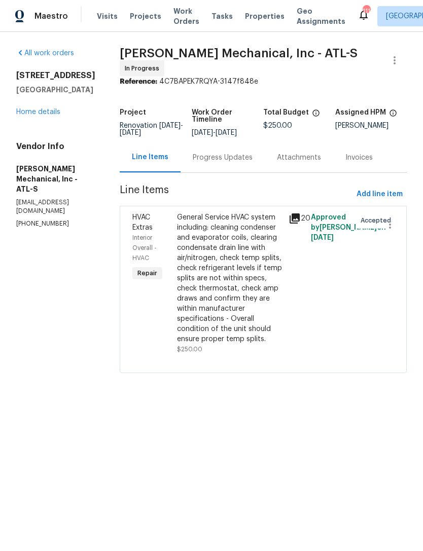
click at [153, 224] on span "HVAC Extras" at bounding box center [142, 222] width 20 height 17
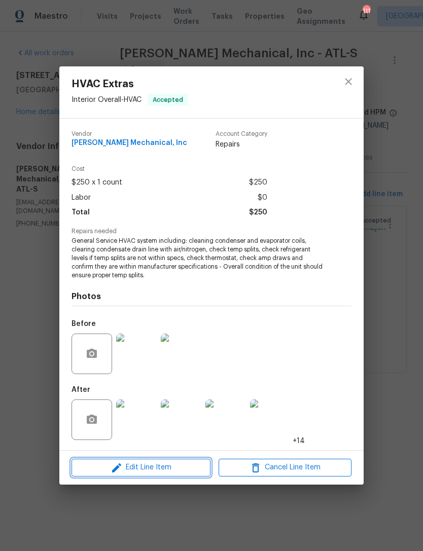
click at [152, 471] on span "Edit Line Item" at bounding box center [141, 467] width 133 height 13
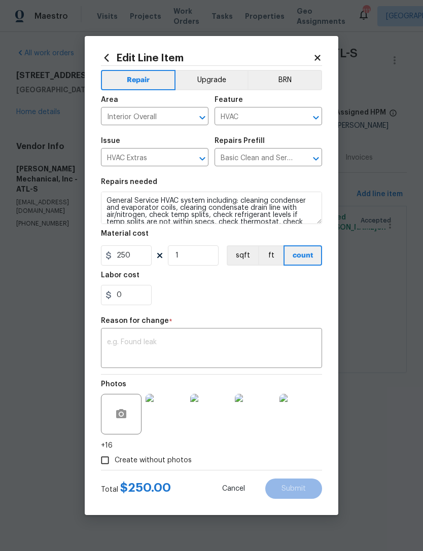
click at [174, 348] on textarea at bounding box center [211, 349] width 209 height 21
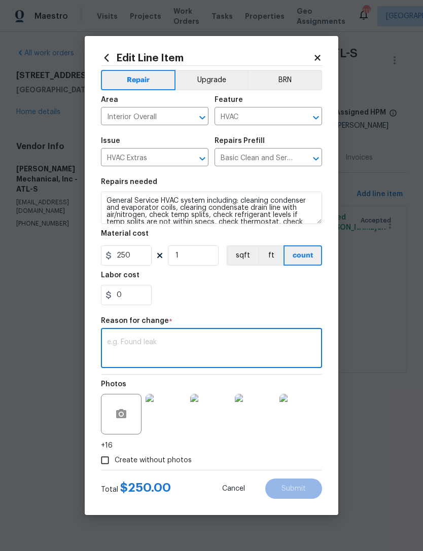
click at [178, 342] on textarea at bounding box center [211, 349] width 209 height 21
paste textarea "Lore Ipsumdo~ SITAMET CONSECTE ADIPIS ~ ELITSE DOE TEM INCID UTL ETDOLO MAGN AL…"
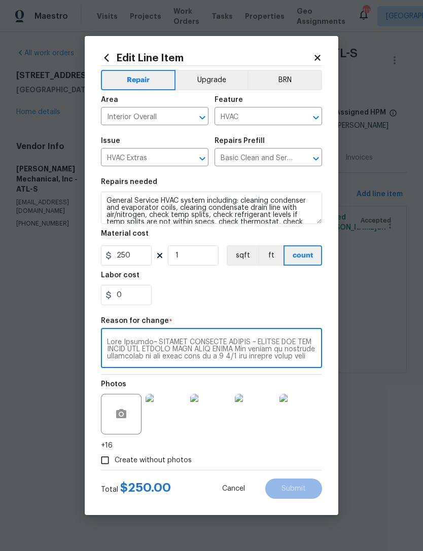
scroll to position [192, 0]
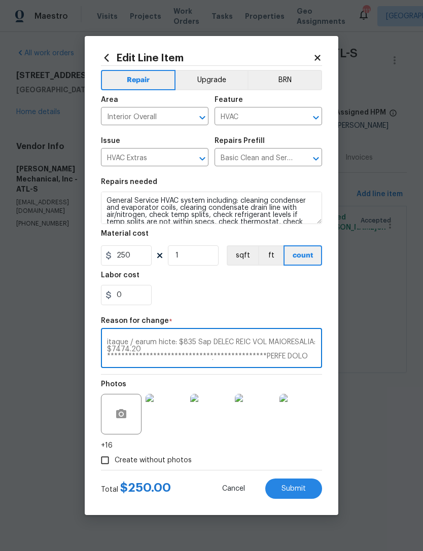
type textarea "Lore Ipsumdo~ SITAMET CONSECTE ADIPIS ~ ELITSE DOE TEM INCID UTL ETDOLO MAGN AL…"
click at [138, 257] on input "250" at bounding box center [126, 255] width 51 height 20
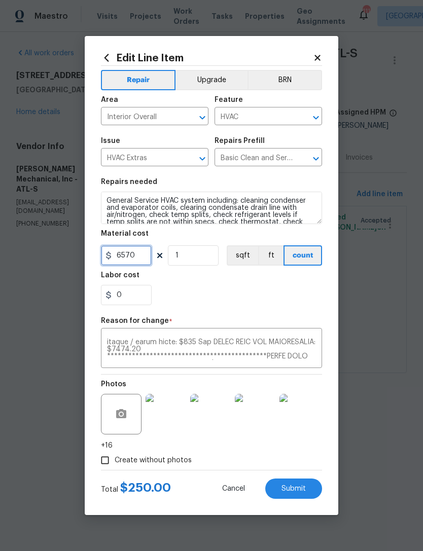
type input "6570"
click at [267, 295] on div "0" at bounding box center [211, 295] width 221 height 20
click at [298, 488] on span "Submit" at bounding box center [293, 489] width 24 height 8
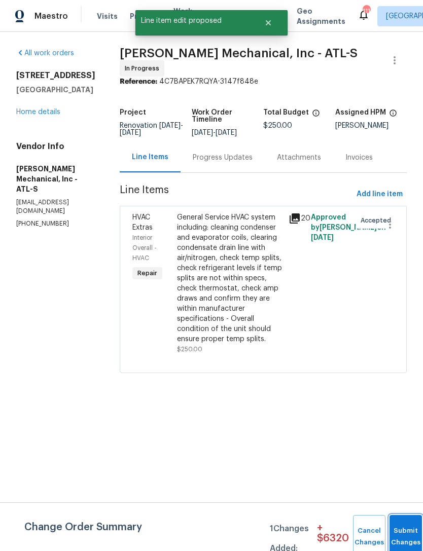
click at [405, 526] on button "Submit Changes" at bounding box center [405, 537] width 32 height 44
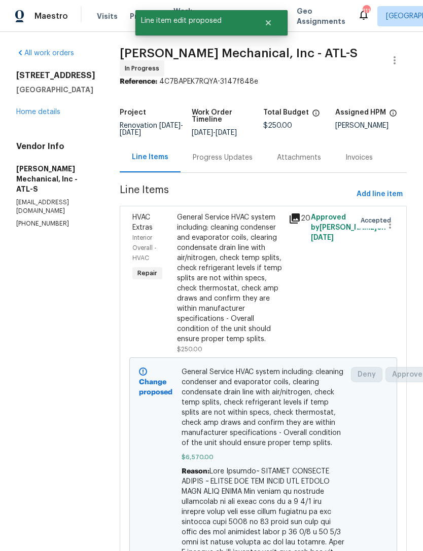
click at [48, 115] on link "Home details" at bounding box center [38, 112] width 44 height 7
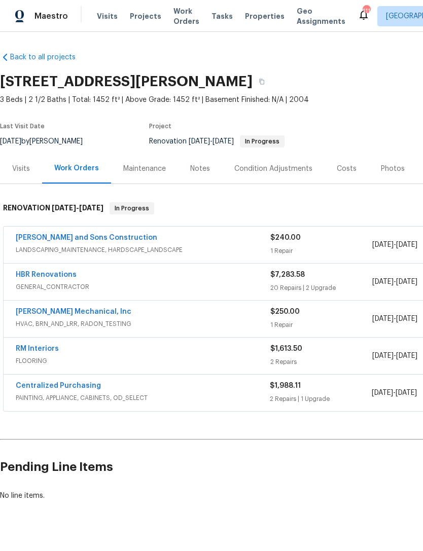
click at [79, 313] on link "[PERSON_NAME] Mechanical, Inc" at bounding box center [74, 311] width 116 height 7
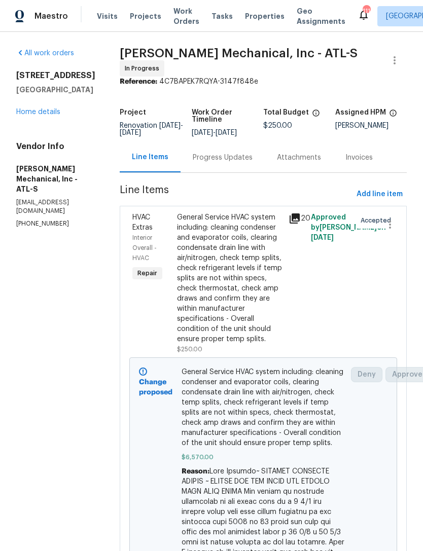
click at [243, 163] on div "Progress Updates" at bounding box center [223, 158] width 60 height 10
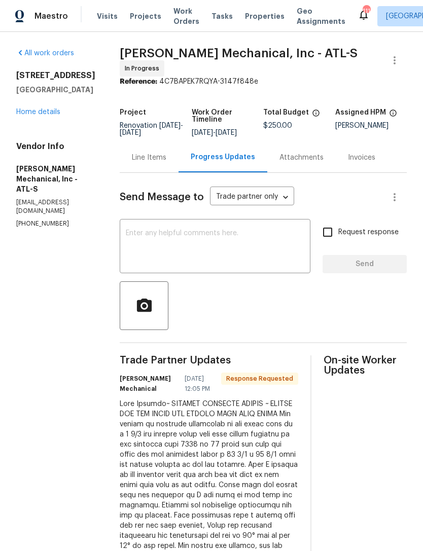
click at [252, 246] on textarea at bounding box center [215, 247] width 178 height 35
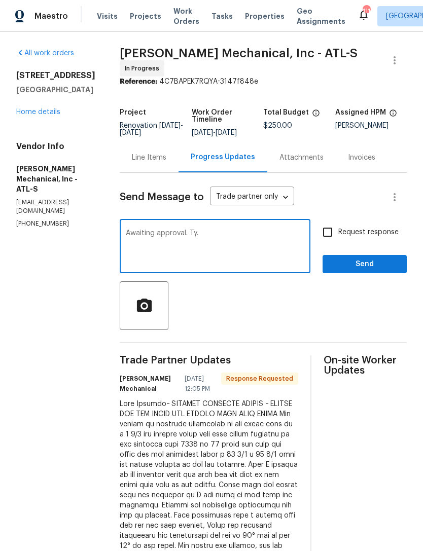
type textarea "Awaiting approval. Ty."
click at [332, 234] on input "Request response" at bounding box center [327, 232] width 21 height 21
checkbox input "true"
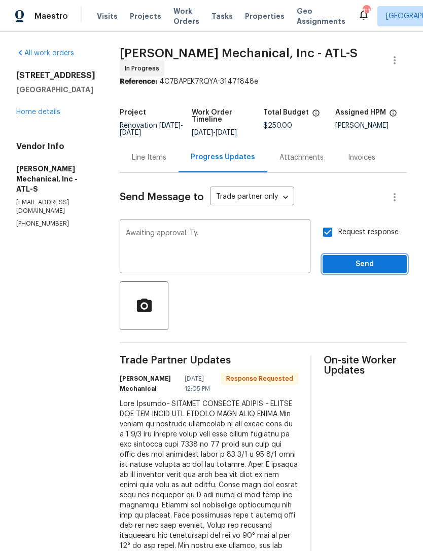
click at [350, 264] on span "Send" at bounding box center [365, 264] width 68 height 13
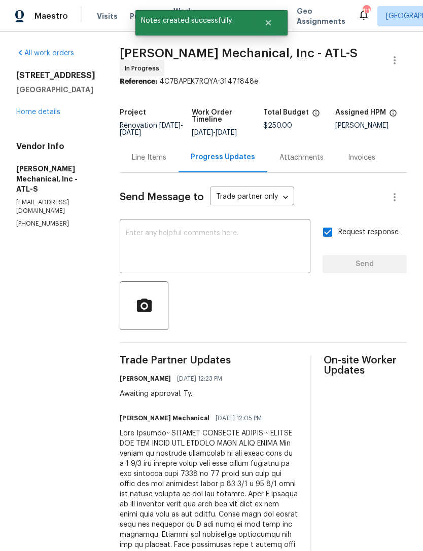
click at [36, 112] on link "Home details" at bounding box center [38, 112] width 44 height 7
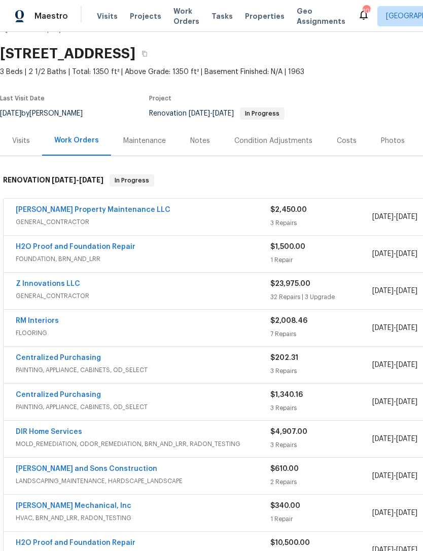
scroll to position [28, 0]
click at [79, 211] on link "[PERSON_NAME] Property Maintenance LLC" at bounding box center [93, 209] width 155 height 7
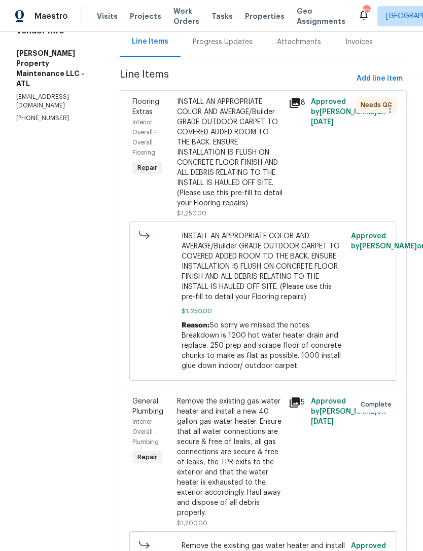
scroll to position [115, 0]
click at [148, 109] on span "Flooring Extras" at bounding box center [145, 107] width 27 height 17
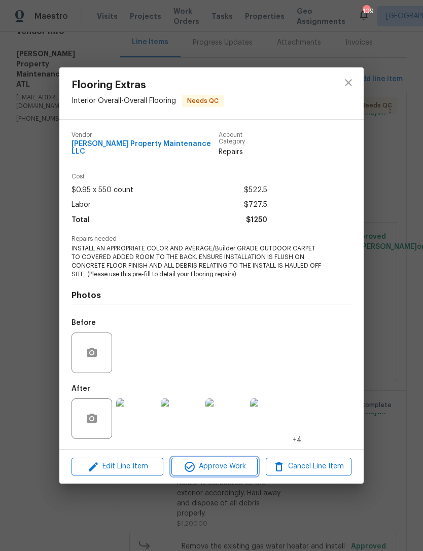
click at [235, 461] on span "Approve Work" at bounding box center [214, 466] width 80 height 13
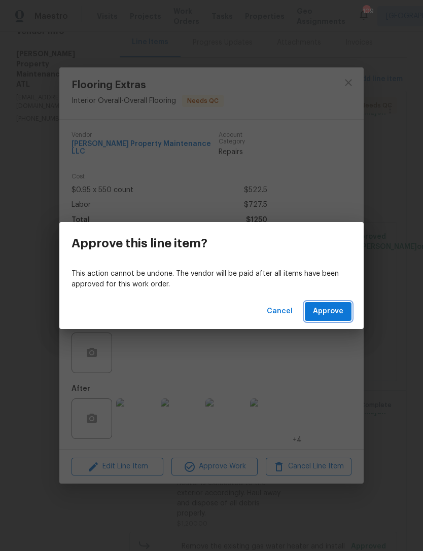
click at [330, 310] on span "Approve" at bounding box center [328, 311] width 30 height 13
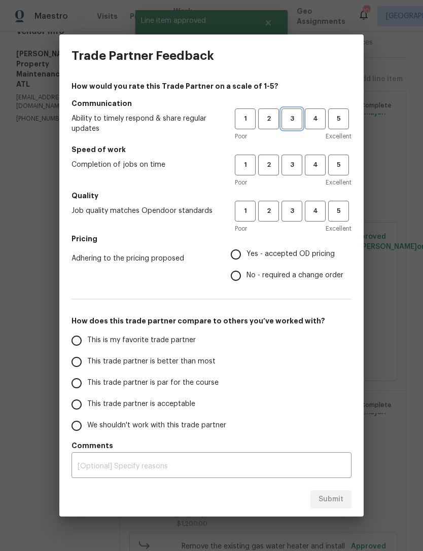
click at [293, 117] on span "3" at bounding box center [291, 119] width 19 height 12
click at [313, 122] on span "4" at bounding box center [315, 119] width 19 height 12
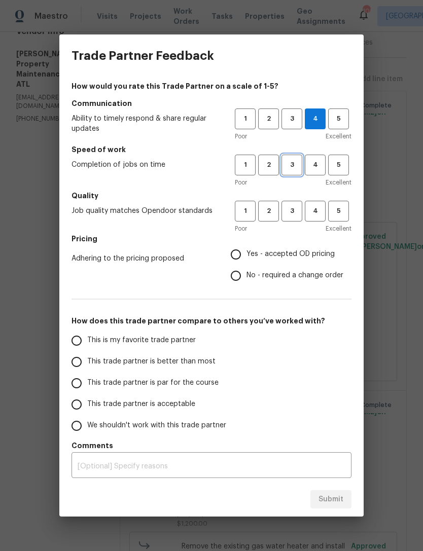
click at [295, 167] on span "3" at bounding box center [291, 165] width 19 height 12
click at [294, 214] on span "3" at bounding box center [291, 211] width 19 height 12
click at [243, 274] on input "No - required a change order" at bounding box center [235, 275] width 21 height 21
radio input "true"
click at [78, 404] on input "This trade partner is acceptable" at bounding box center [76, 404] width 21 height 21
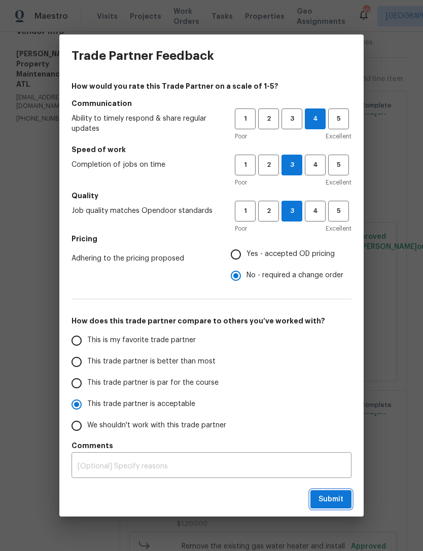
click at [338, 499] on span "Submit" at bounding box center [330, 499] width 25 height 13
radio input "true"
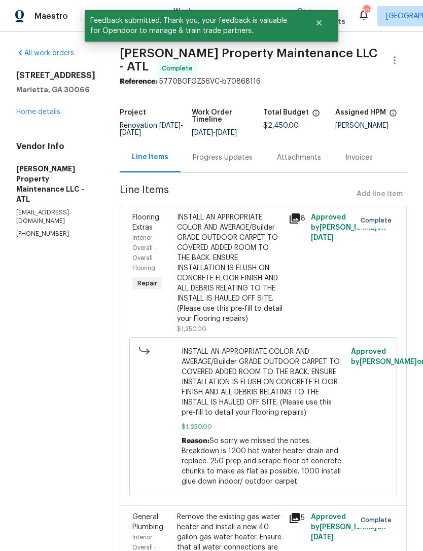
scroll to position [0, 0]
click at [45, 115] on link "Home details" at bounding box center [38, 112] width 44 height 7
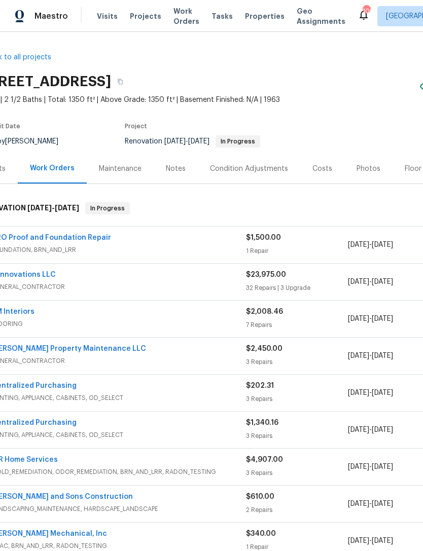
scroll to position [0, 23]
click at [68, 235] on link "H2O Proof and Foundation Repair" at bounding box center [52, 237] width 120 height 7
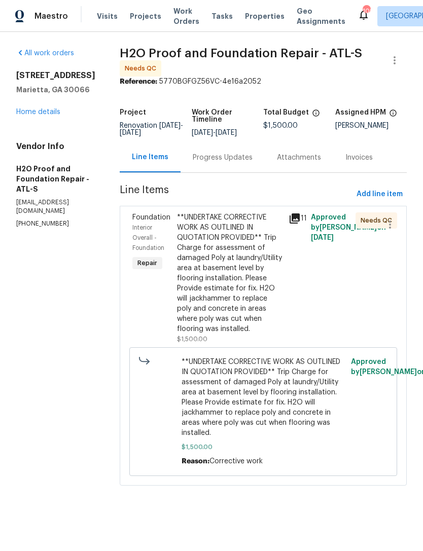
click at [132, 225] on span "Interior Overall - Foundation" at bounding box center [148, 238] width 32 height 26
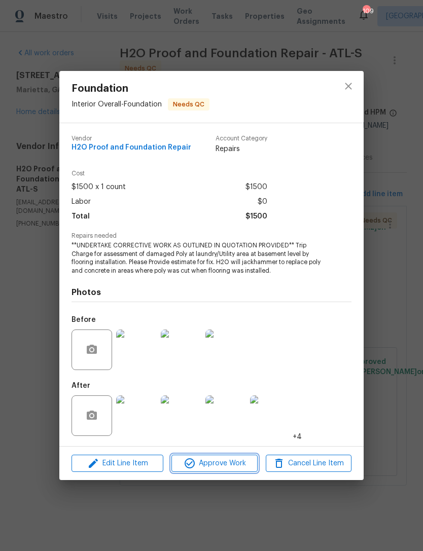
click at [232, 464] on span "Approve Work" at bounding box center [214, 463] width 80 height 13
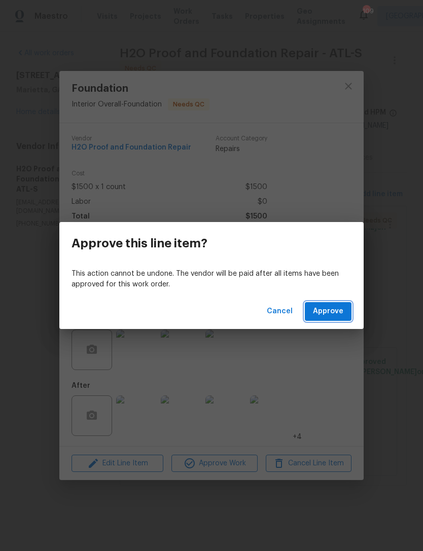
click at [331, 304] on button "Approve" at bounding box center [328, 311] width 47 height 19
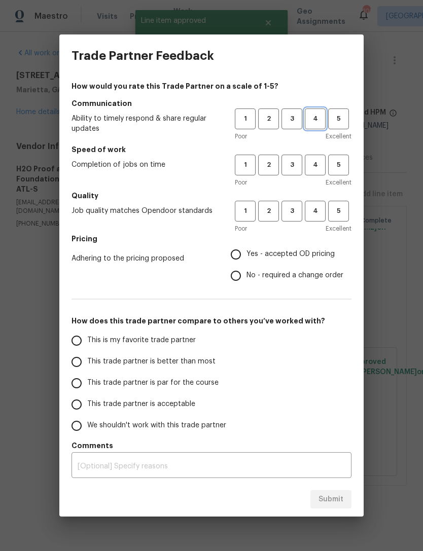
click at [314, 119] on span "4" at bounding box center [315, 119] width 19 height 12
click at [271, 174] on button "2" at bounding box center [268, 165] width 21 height 21
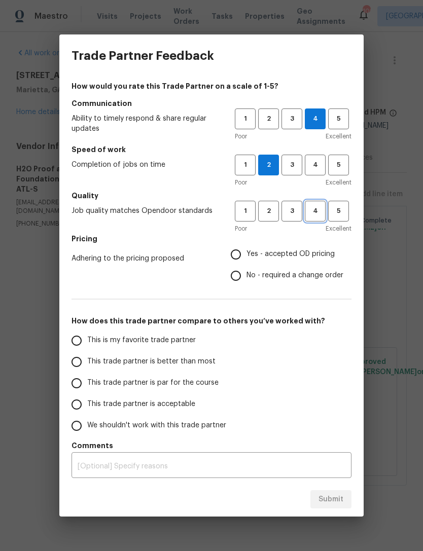
click at [311, 213] on span "4" at bounding box center [315, 211] width 19 height 12
click at [240, 254] on input "Yes - accepted OD pricing" at bounding box center [235, 254] width 21 height 21
radio input "true"
click at [77, 405] on input "This trade partner is acceptable" at bounding box center [76, 404] width 21 height 21
click at [331, 499] on span "Submit" at bounding box center [330, 499] width 25 height 13
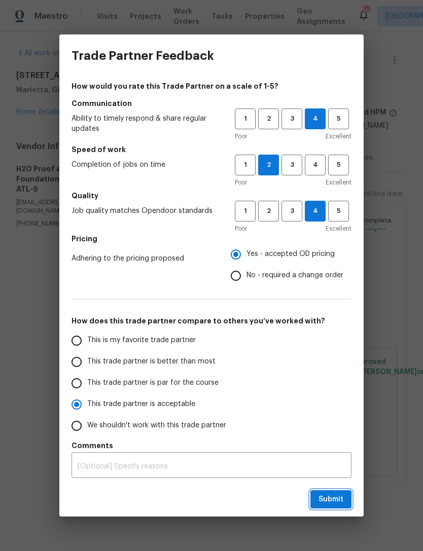
radio input "true"
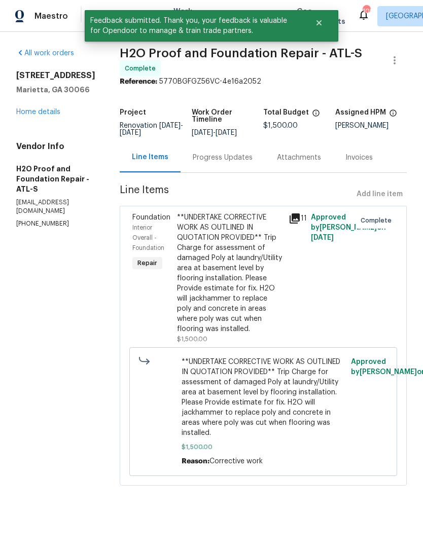
click at [21, 116] on link "Home details" at bounding box center [38, 112] width 44 height 7
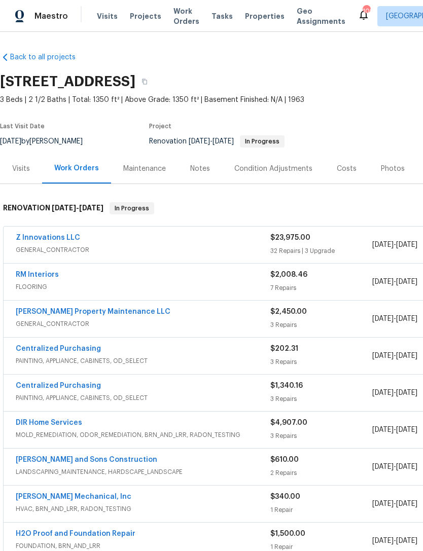
click at [39, 235] on link "Z Innovations LLC" at bounding box center [48, 237] width 64 height 7
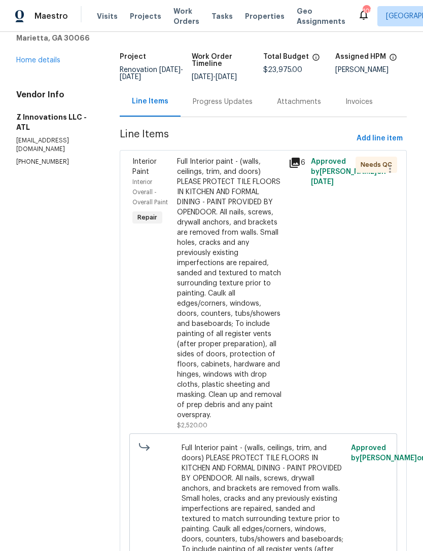
scroll to position [45, 0]
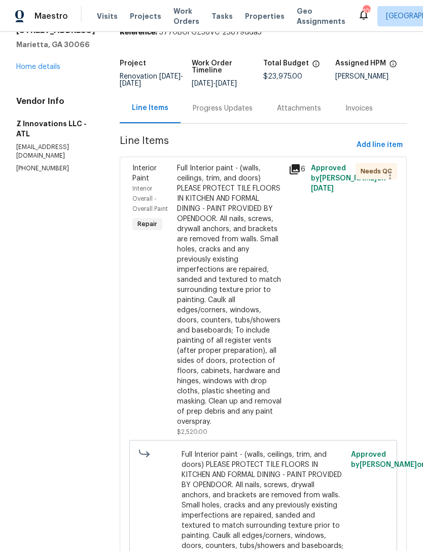
click at [132, 183] on div "Interior Paint" at bounding box center [151, 173] width 39 height 20
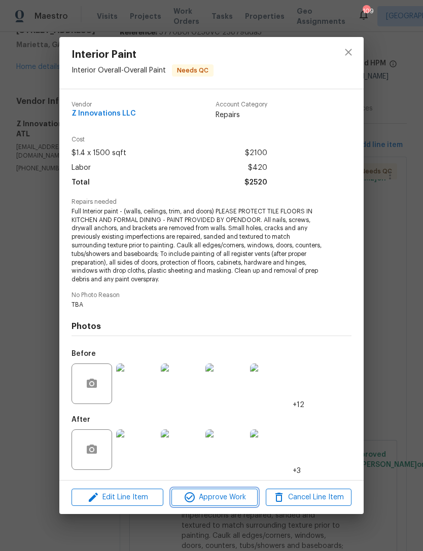
click at [214, 496] on span "Approve Work" at bounding box center [214, 497] width 80 height 13
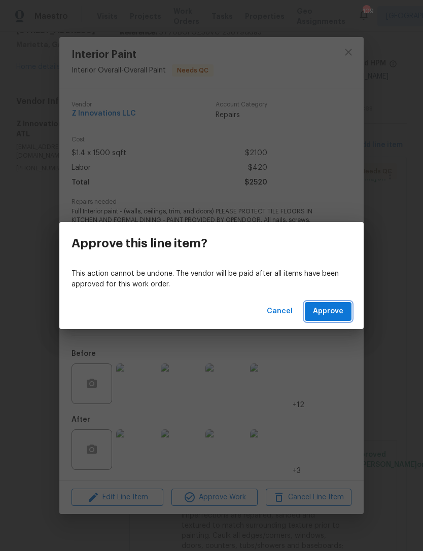
click at [334, 308] on span "Approve" at bounding box center [328, 311] width 30 height 13
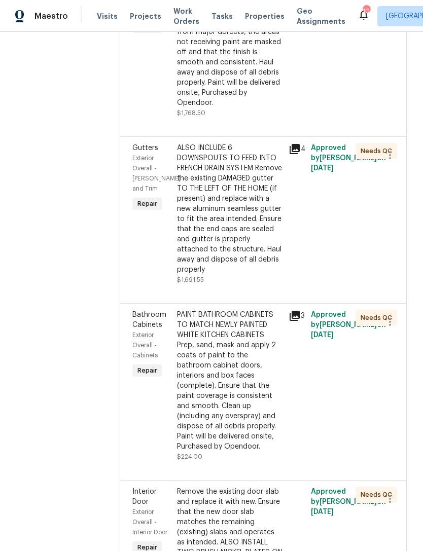
scroll to position [992, 0]
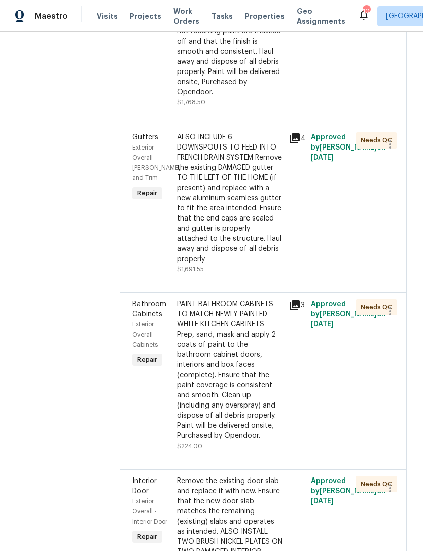
click at [148, 301] on span "Bathroom Cabinets" at bounding box center [149, 309] width 34 height 17
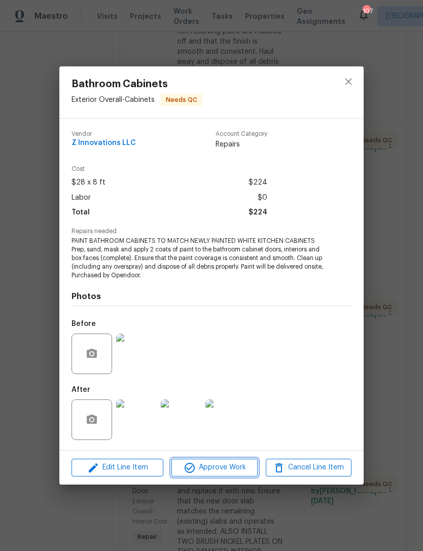
click at [229, 470] on span "Approve Work" at bounding box center [214, 467] width 80 height 13
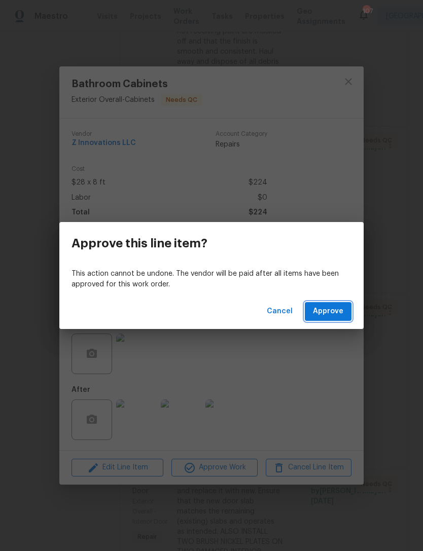
click at [335, 308] on span "Approve" at bounding box center [328, 311] width 30 height 13
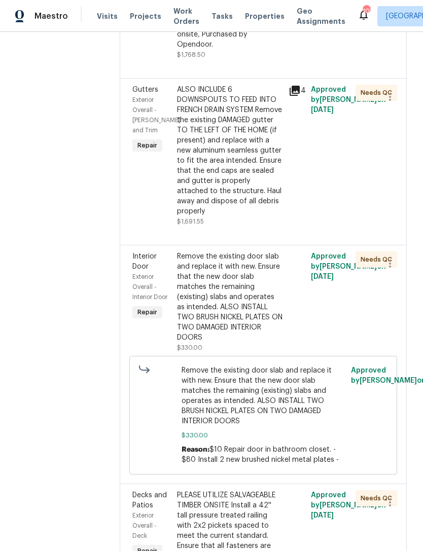
scroll to position [1042, 0]
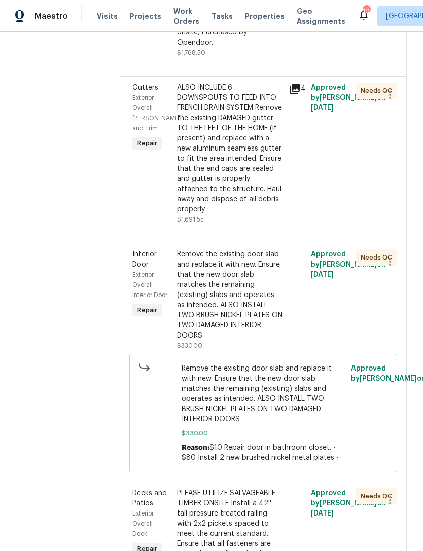
click at [145, 251] on span "Interior Door" at bounding box center [144, 259] width 24 height 17
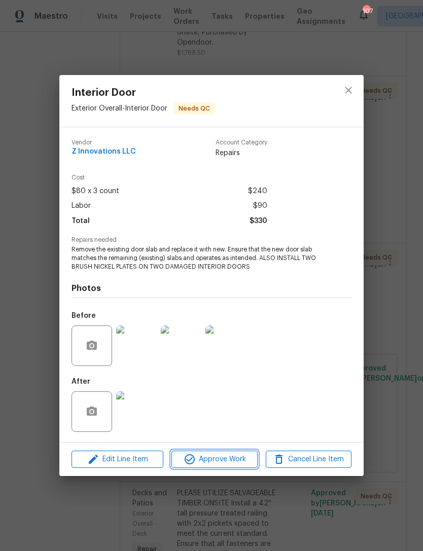
click at [224, 461] on span "Approve Work" at bounding box center [214, 459] width 80 height 13
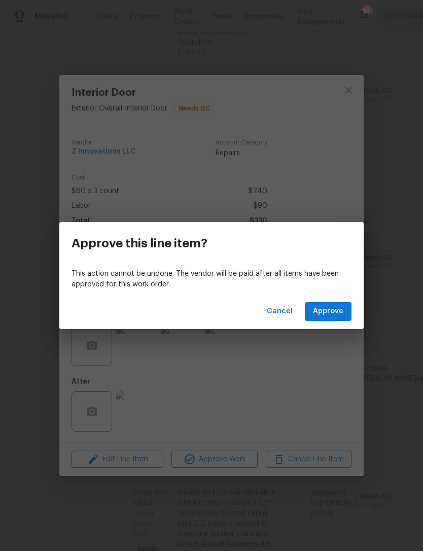
click at [328, 310] on span "Approve" at bounding box center [328, 311] width 30 height 13
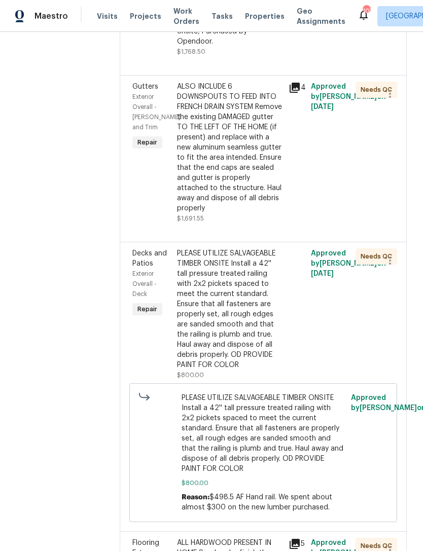
scroll to position [1043, 0]
click at [142, 248] on div "Decks and Patios" at bounding box center [151, 258] width 39 height 20
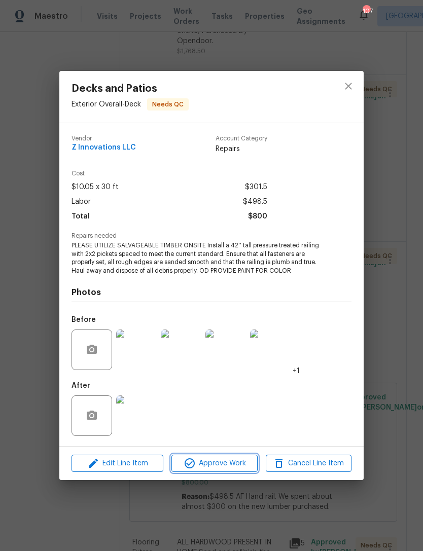
click at [227, 464] on span "Approve Work" at bounding box center [214, 463] width 80 height 13
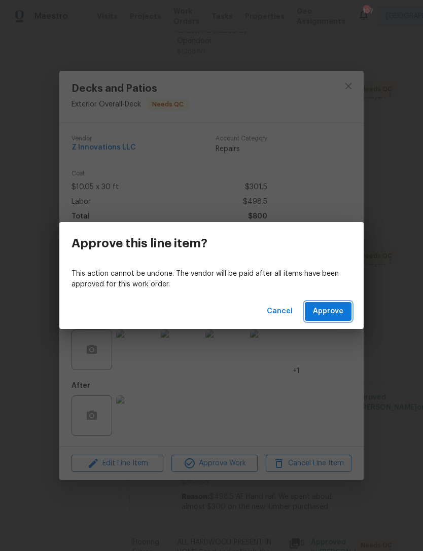
click at [336, 319] on button "Approve" at bounding box center [328, 311] width 47 height 19
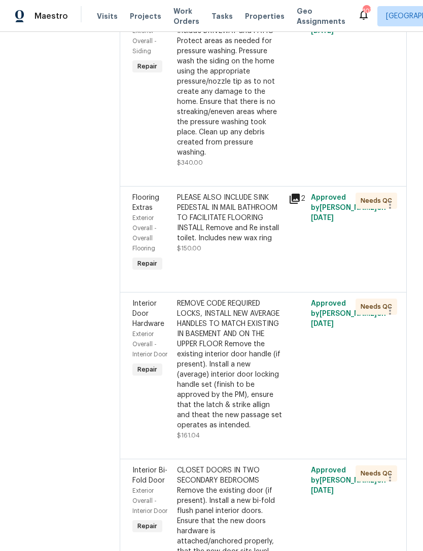
scroll to position [1602, 0]
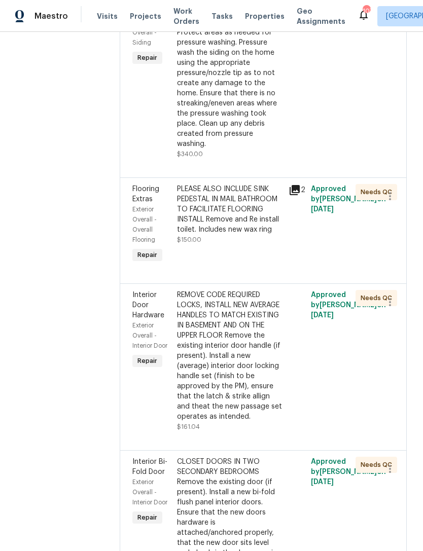
click at [139, 292] on span "Interior Door Hardware" at bounding box center [148, 305] width 32 height 27
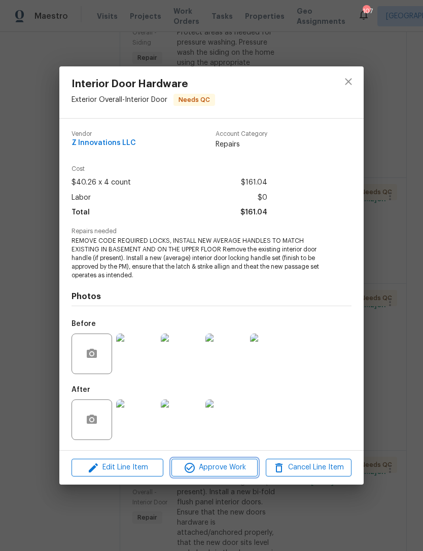
click at [220, 465] on span "Approve Work" at bounding box center [214, 467] width 80 height 13
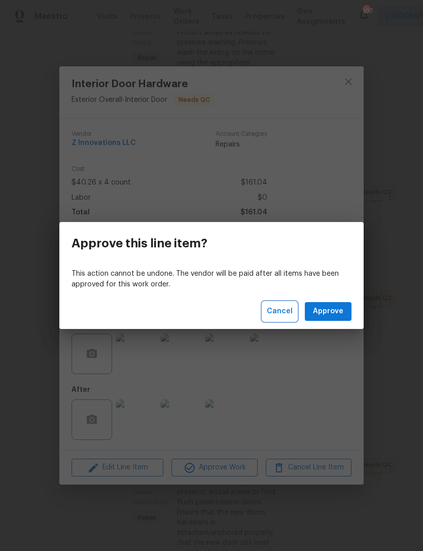
click at [285, 308] on span "Cancel" at bounding box center [280, 311] width 26 height 13
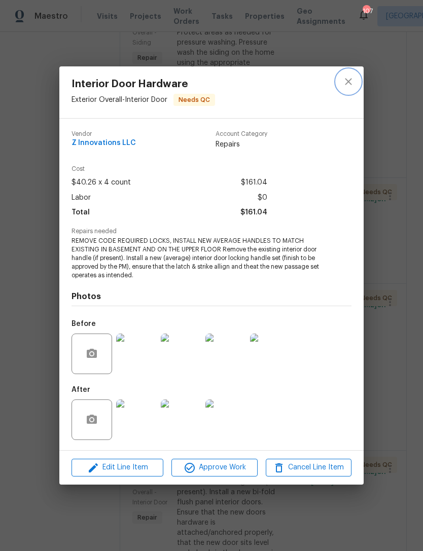
click at [352, 81] on icon "close" at bounding box center [348, 82] width 12 height 12
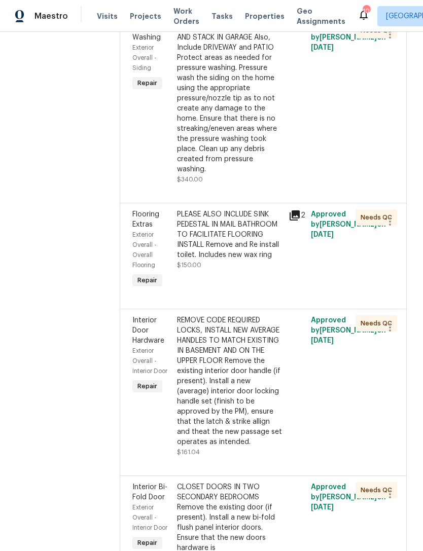
scroll to position [1576, 0]
click at [147, 211] on span "Flooring Extras" at bounding box center [145, 219] width 27 height 17
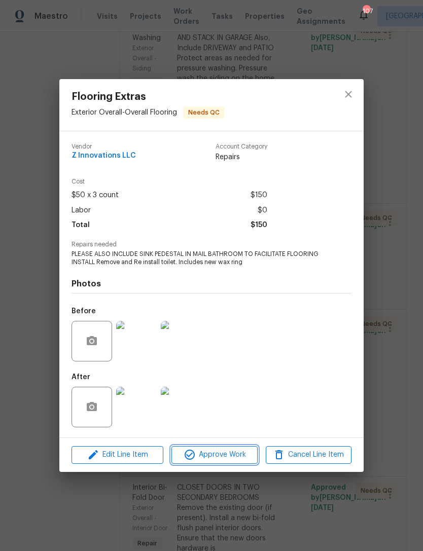
click at [230, 456] on span "Approve Work" at bounding box center [214, 455] width 80 height 13
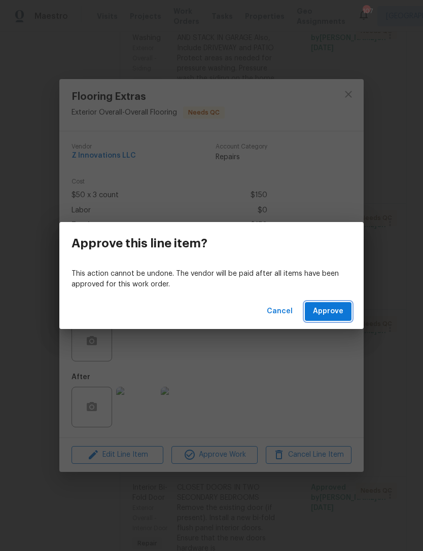
click at [329, 310] on span "Approve" at bounding box center [328, 311] width 30 height 13
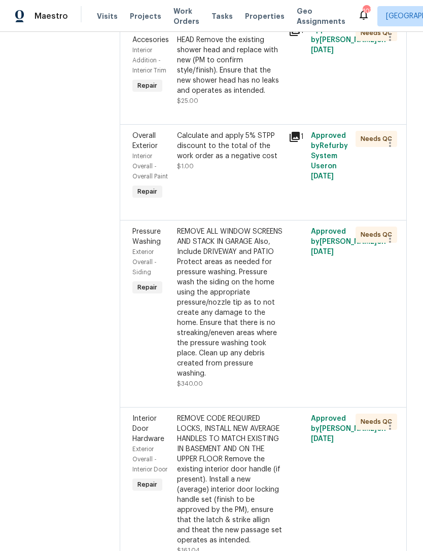
scroll to position [1375, 0]
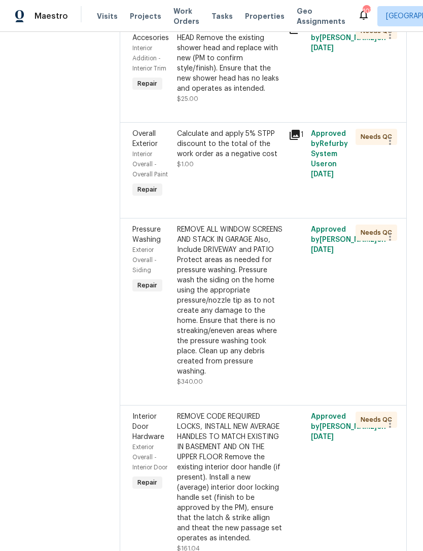
click at [142, 225] on div "Pressure Washing" at bounding box center [151, 235] width 39 height 20
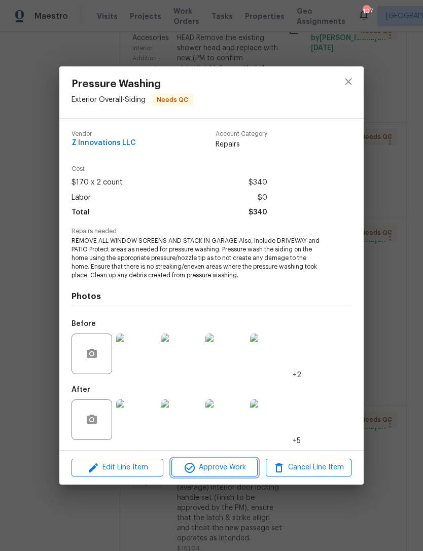
click at [230, 470] on span "Approve Work" at bounding box center [214, 467] width 80 height 13
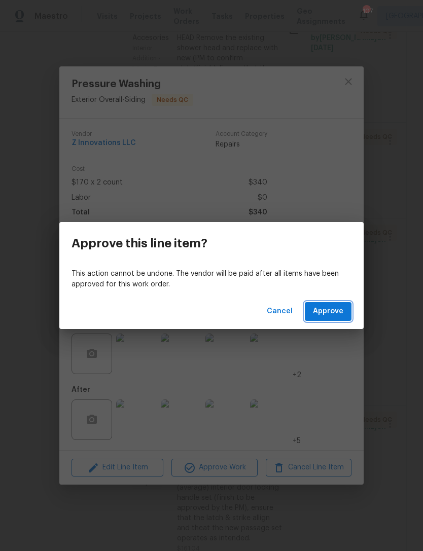
click at [333, 308] on span "Approve" at bounding box center [328, 311] width 30 height 13
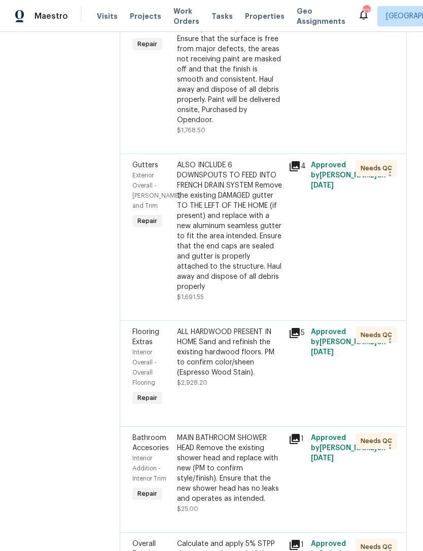
scroll to position [1012, 0]
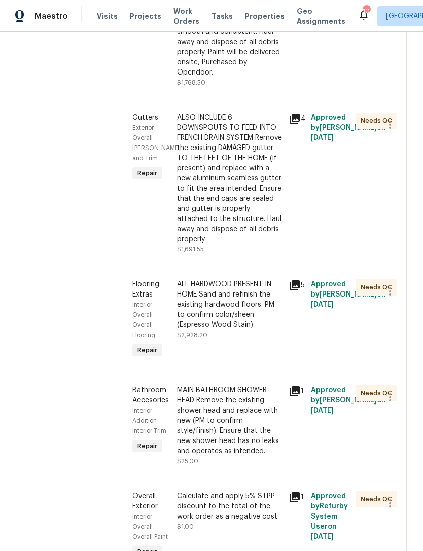
click at [145, 281] on span "Flooring Extras" at bounding box center [145, 289] width 27 height 17
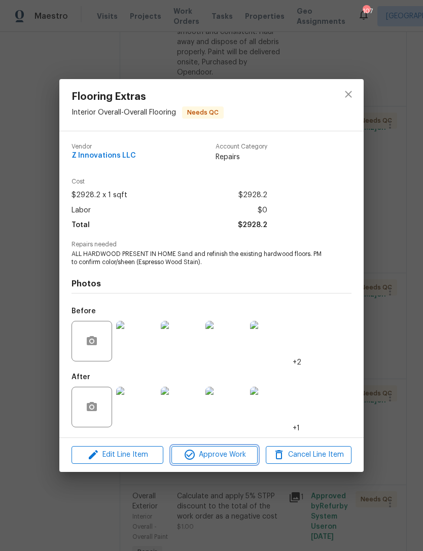
click at [212, 459] on span "Approve Work" at bounding box center [214, 455] width 80 height 13
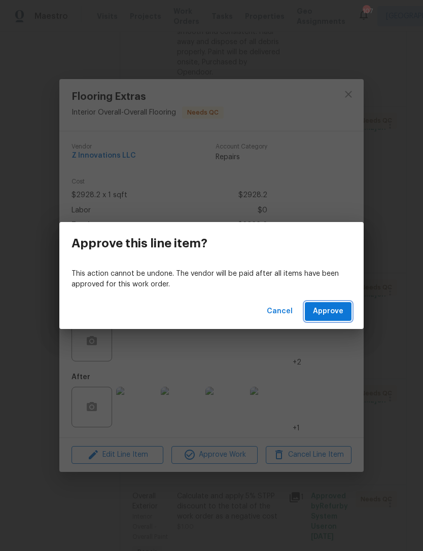
click at [328, 316] on span "Approve" at bounding box center [328, 311] width 30 height 13
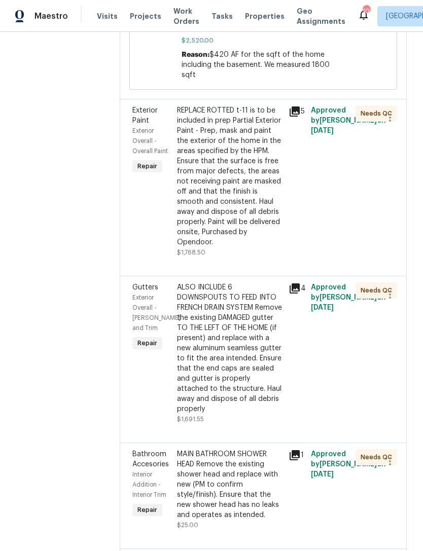
scroll to position [843, 0]
click at [149, 105] on div "Exterior Paint" at bounding box center [151, 115] width 39 height 20
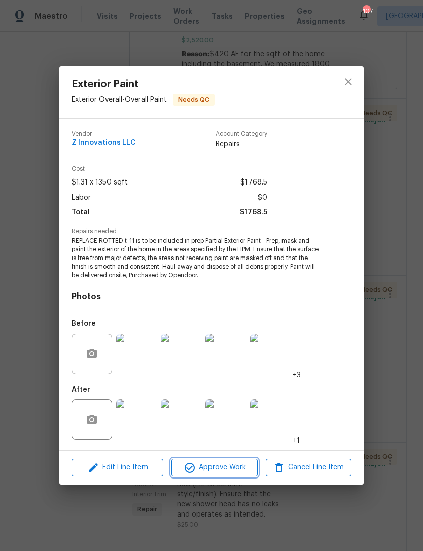
click at [223, 471] on span "Approve Work" at bounding box center [214, 467] width 80 height 13
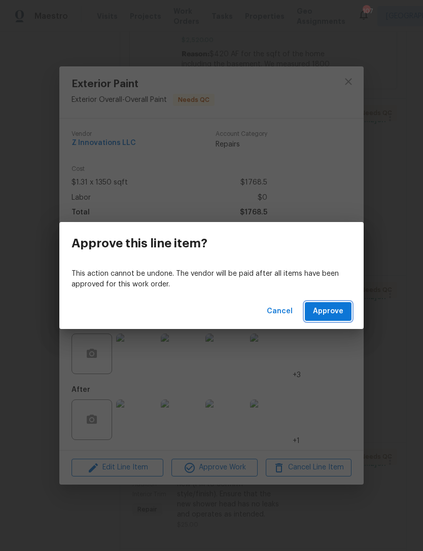
click at [333, 311] on span "Approve" at bounding box center [328, 311] width 30 height 13
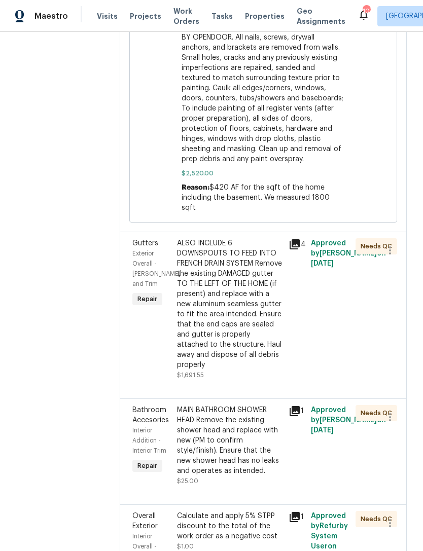
scroll to position [837, 0]
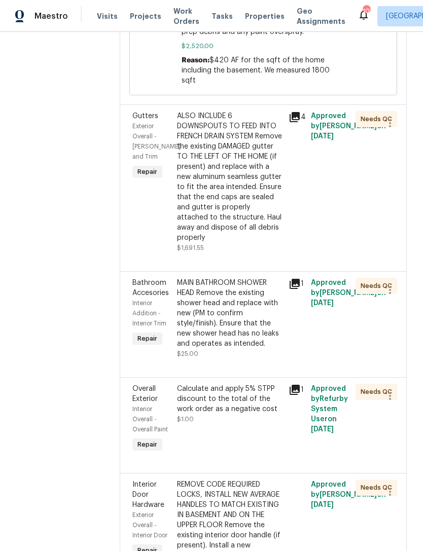
click at [147, 279] on span "Bathroom Accesories" at bounding box center [150, 287] width 37 height 17
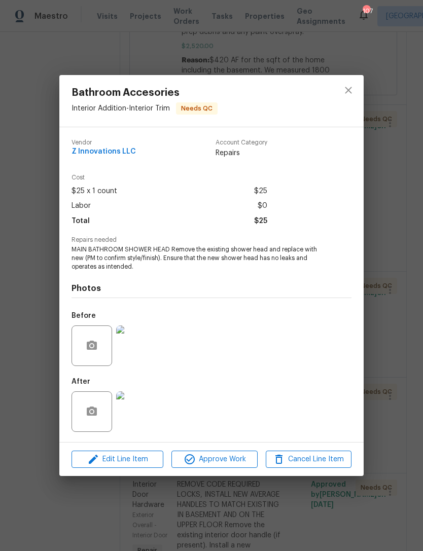
click at [141, 350] on img at bounding box center [136, 346] width 41 height 41
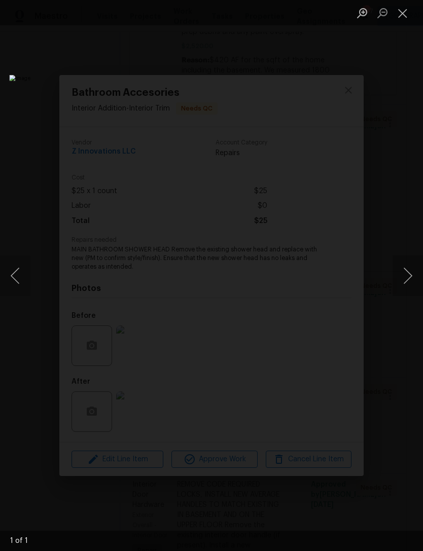
click at [406, 12] on button "Close lightbox" at bounding box center [402, 13] width 20 height 18
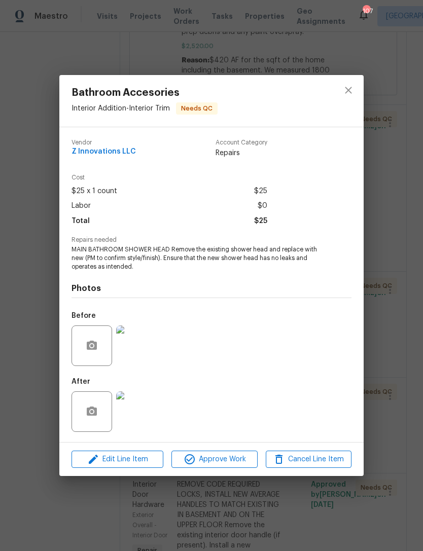
click at [138, 409] on img at bounding box center [136, 411] width 41 height 41
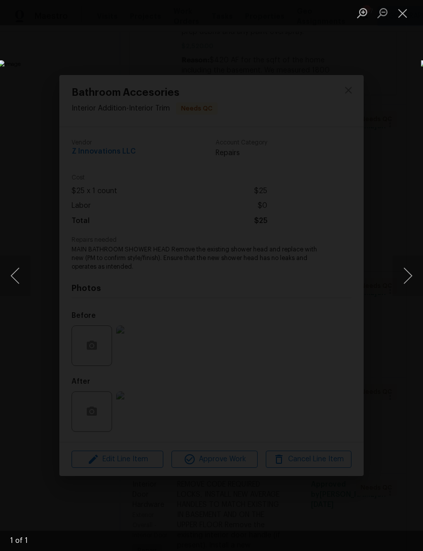
click at [401, 18] on button "Close lightbox" at bounding box center [402, 13] width 20 height 18
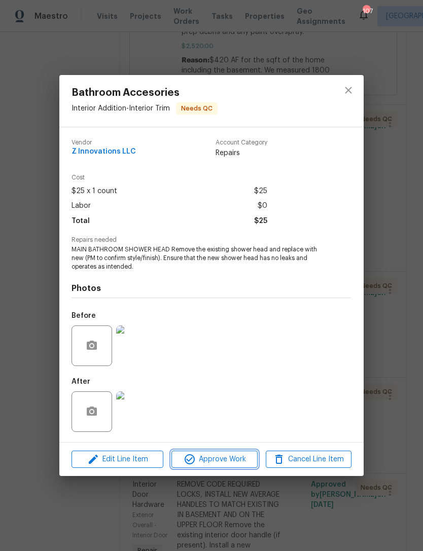
click at [230, 462] on span "Approve Work" at bounding box center [214, 459] width 80 height 13
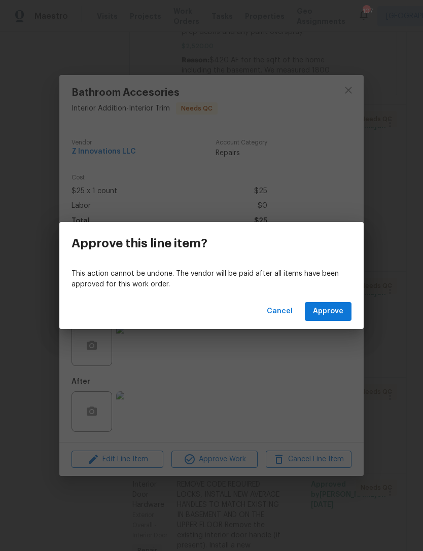
click at [335, 310] on span "Approve" at bounding box center [328, 311] width 30 height 13
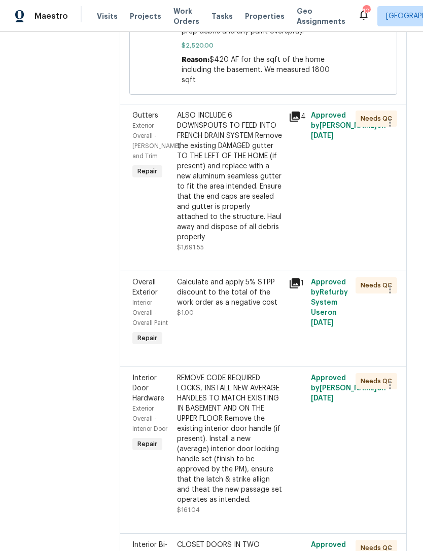
scroll to position [838, 0]
click at [140, 122] on span "Exterior Overall - [PERSON_NAME] and Trim" at bounding box center [156, 140] width 48 height 37
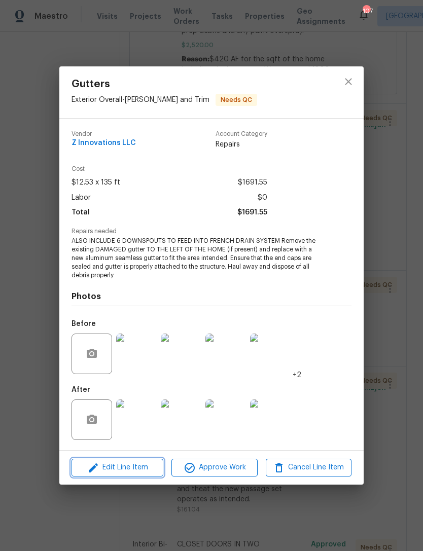
click at [139, 470] on span "Edit Line Item" at bounding box center [118, 467] width 86 height 13
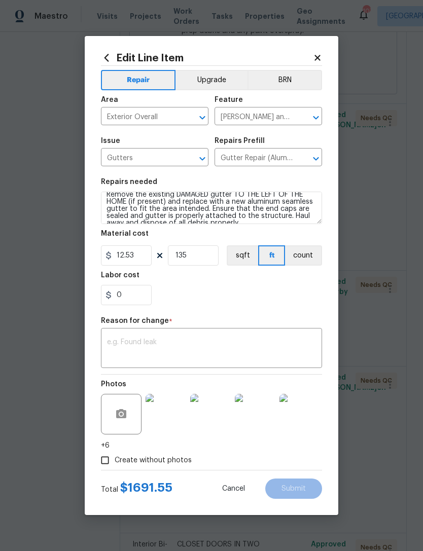
scroll to position [22, 0]
click at [179, 347] on textarea at bounding box center [211, 349] width 209 height 21
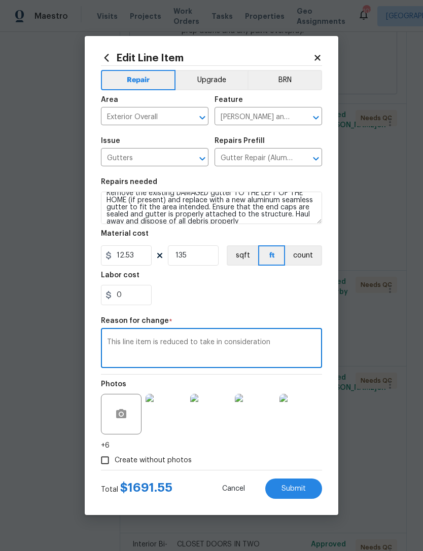
click at [190, 342] on textarea "This line item is reduced to take in consideration" at bounding box center [211, 349] width 209 height 21
click at [165, 352] on textarea "This line item is reduced and not cancelled to take in consideration" at bounding box center [211, 349] width 209 height 21
click at [110, 343] on textarea "This line item is reduced and not cancelled to take in consideration" at bounding box center [211, 349] width 209 height 21
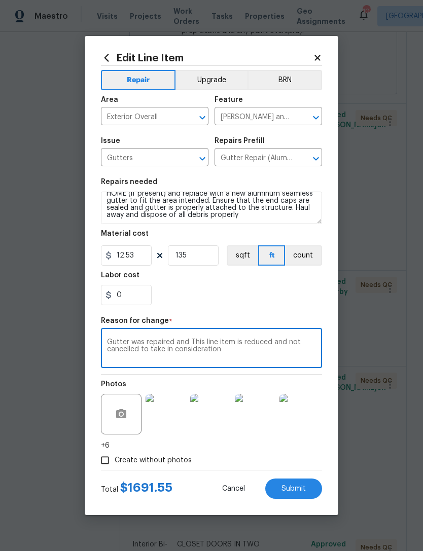
scroll to position [28, 0]
click at [184, 359] on textarea "Gutter was repaired by only alining gutter, no aspect of gutters were replaced.…" at bounding box center [211, 349] width 209 height 21
click at [185, 356] on textarea "Gutter was repaired by only alining gutter, no aspect of gutters were replaced.…" at bounding box center [211, 349] width 209 height 21
click at [245, 356] on textarea "Gutter was repaired by only alining gutter, no aspect of gutters were replaced.…" at bounding box center [211, 349] width 209 height 21
click at [183, 358] on textarea "Gutter was repaired by only alining gutter, no aspect of gutters were replaced.…" at bounding box center [211, 349] width 209 height 21
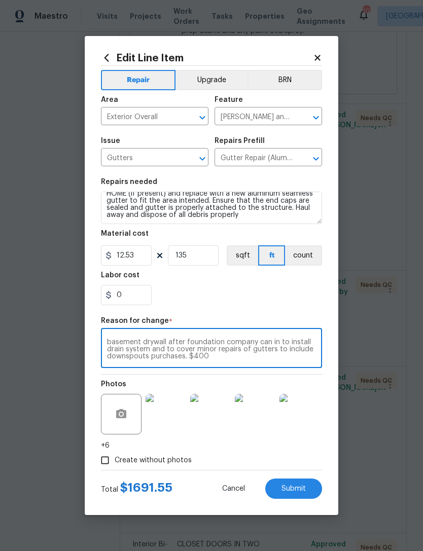
scroll to position [21, 0]
click at [224, 353] on textarea "Gutter was repaired by only alining gutter, no aspect of gutters were replaced.…" at bounding box center [211, 349] width 209 height 21
type textarea "Gutter was repaired by only alining gutter, no aspect of gutters were replaced.…"
click at [135, 259] on input "12.53" at bounding box center [126, 255] width 51 height 20
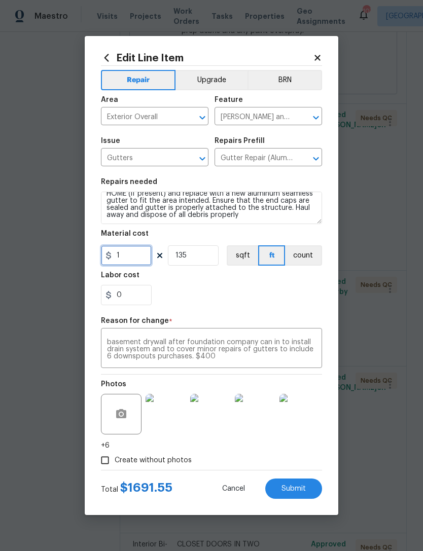
type input "0"
click at [201, 260] on input "135" at bounding box center [193, 255] width 51 height 20
type input "0"
click at [136, 300] on input "0" at bounding box center [126, 295] width 51 height 20
type input "400"
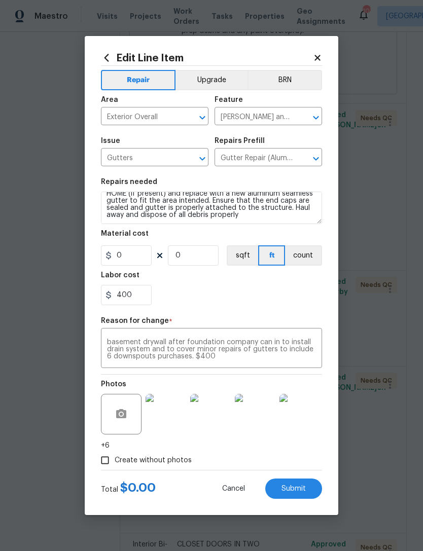
click at [263, 297] on div "400" at bounding box center [211, 295] width 221 height 20
click at [118, 357] on textarea "Gutter was repaired by only alining gutter, no aspect of gutters were replaced.…" at bounding box center [211, 349] width 209 height 21
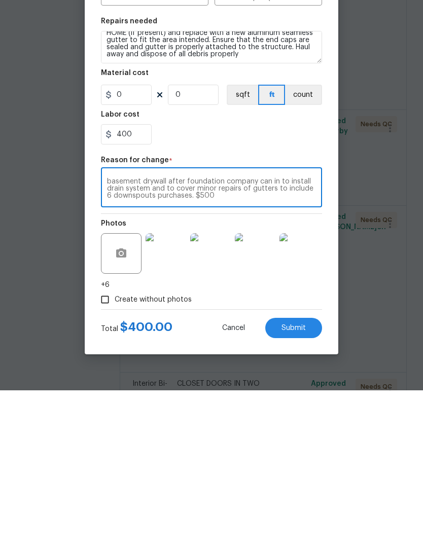
type textarea "Gutter was repaired by only alining gutter, no aspect of gutters were replaced.…"
click at [128, 285] on input "400" at bounding box center [126, 295] width 51 height 20
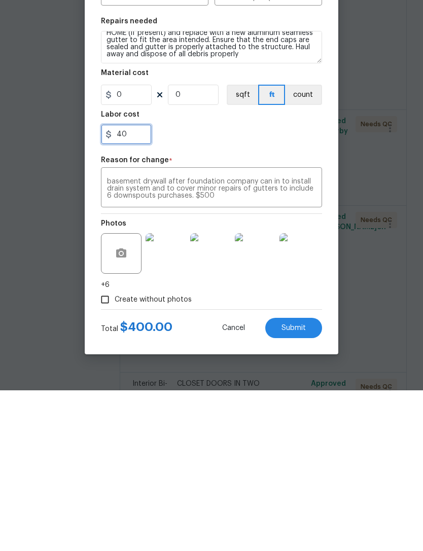
type input "4"
type input "500"
click at [271, 285] on div "500" at bounding box center [211, 295] width 221 height 20
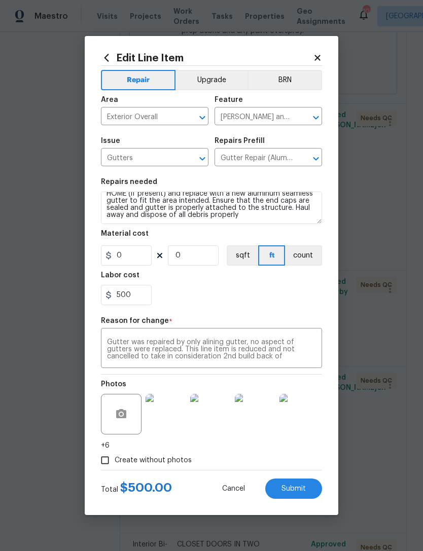
scroll to position [0, 0]
click at [242, 342] on textarea "Gutter was repaired by only alining gutter, no aspect of gutters were replaced.…" at bounding box center [211, 349] width 209 height 21
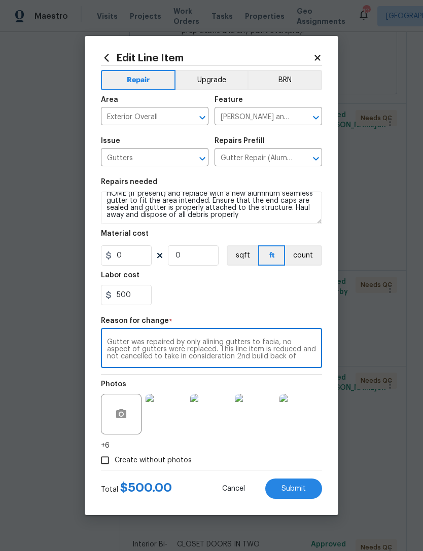
click at [220, 358] on textarea "Gutter was repaired by only alining gutters to facia, no aspect of gutters were…" at bounding box center [211, 349] width 209 height 21
click at [233, 350] on textarea "Gutter was repaired by only alining gutters to facia, no aspect of gutters were…" at bounding box center [211, 349] width 209 height 21
click at [280, 358] on textarea "Gutter was repaired by only alining gutters to facia, no aspect of gutters were…" at bounding box center [211, 349] width 209 height 21
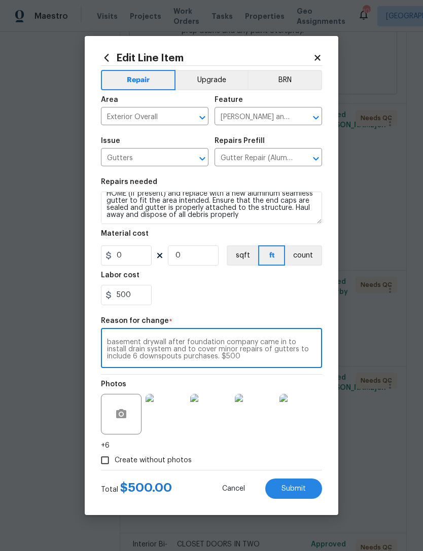
click at [182, 359] on textarea "Gutter was repaired by only alining gutters to facia, no aspect of gutters were…" at bounding box center [211, 349] width 209 height 21
type textarea "Gutter was repaired by only alining gutters to facia, no aspect of gutters were…"
click at [298, 295] on div "500" at bounding box center [211, 295] width 221 height 20
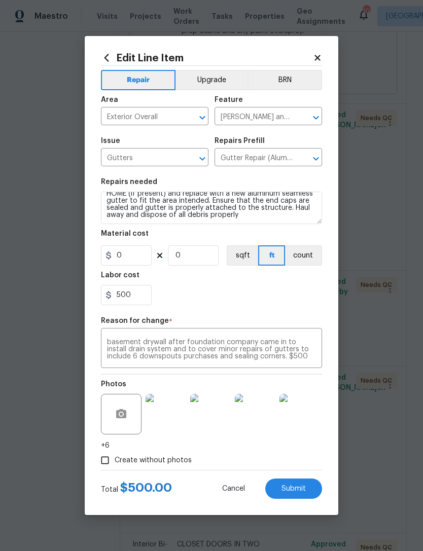
click at [296, 492] on span "Submit" at bounding box center [293, 489] width 24 height 8
type input "12.53"
type input "135"
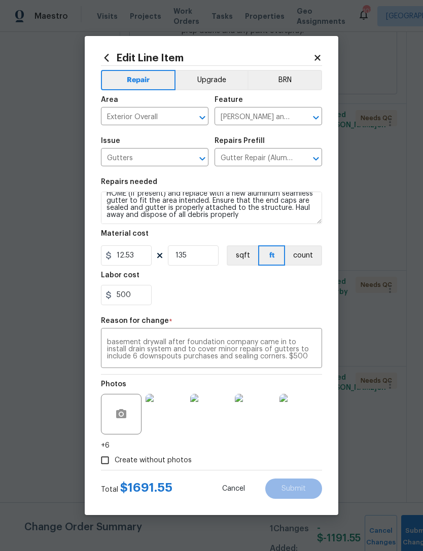
scroll to position [0, 0]
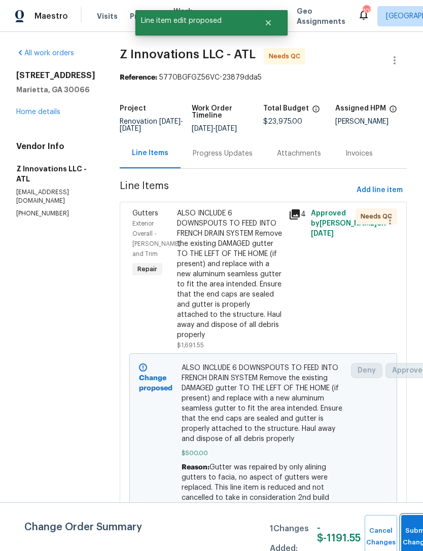
click at [410, 524] on button "Submit Changes" at bounding box center [417, 537] width 32 height 44
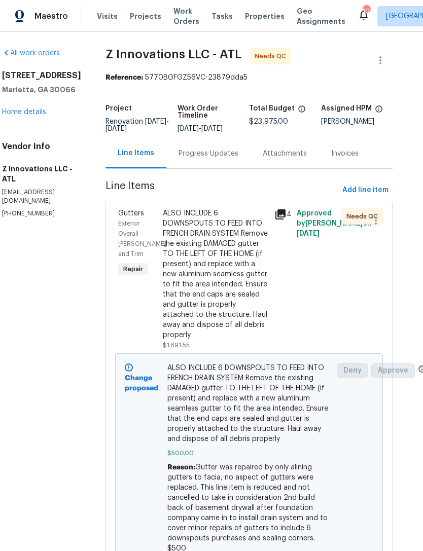
scroll to position [0, 14]
click at [41, 111] on link "Home details" at bounding box center [24, 112] width 44 height 7
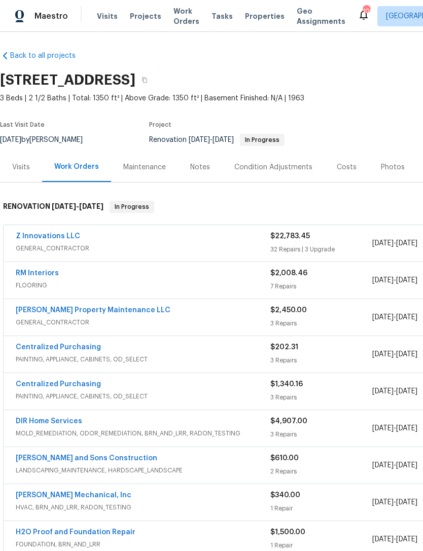
scroll to position [2, 0]
click at [53, 234] on link "Z Innovations LLC" at bounding box center [48, 236] width 64 height 7
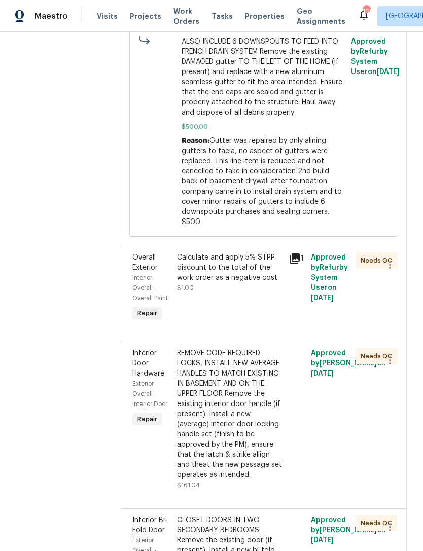
scroll to position [1071, 0]
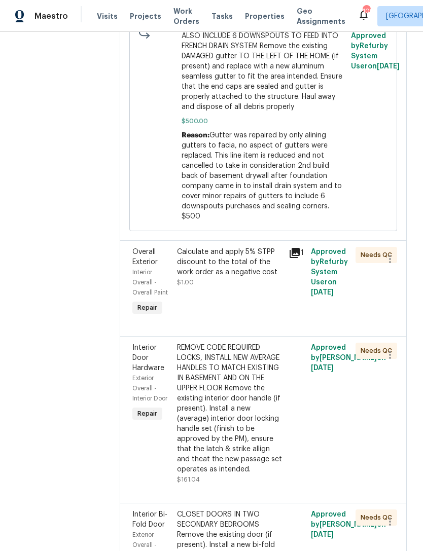
click at [137, 248] on span "Overall Exterior" at bounding box center [144, 256] width 25 height 17
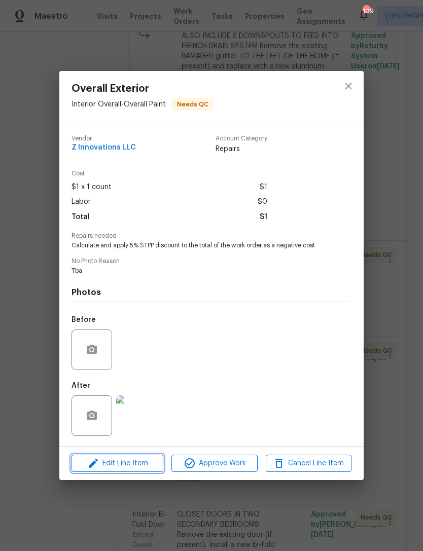
click at [134, 465] on span "Edit Line Item" at bounding box center [118, 463] width 86 height 13
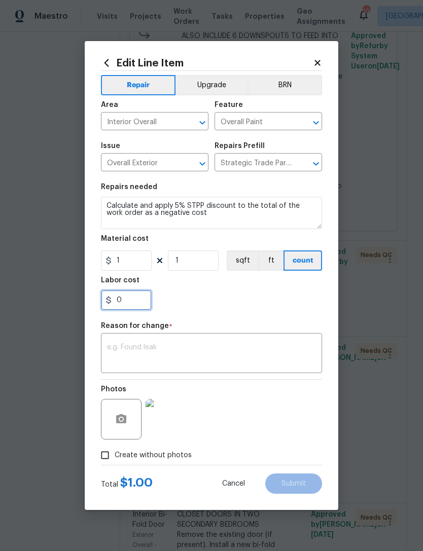
click at [133, 304] on input "0" at bounding box center [126, 300] width 51 height 20
click at [114, 301] on input "1139.17" at bounding box center [126, 300] width 51 height 20
type input "-1139.17"
click at [247, 301] on div "-1139.17" at bounding box center [211, 300] width 221 height 20
click at [233, 356] on textarea at bounding box center [211, 354] width 209 height 21
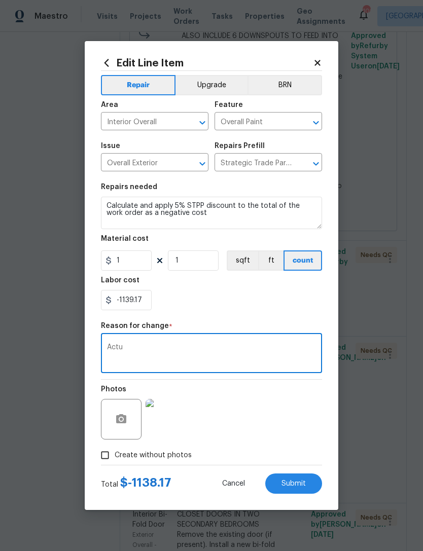
type textarea "Actu"
click at [318, 60] on icon at bounding box center [317, 63] width 6 height 6
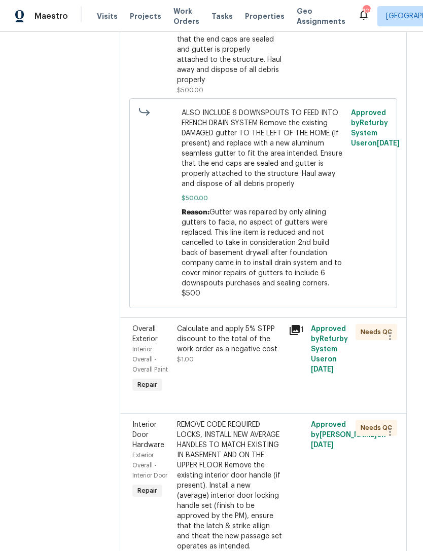
scroll to position [995, 0]
click at [141, 325] on span "Overall Exterior" at bounding box center [144, 333] width 25 height 17
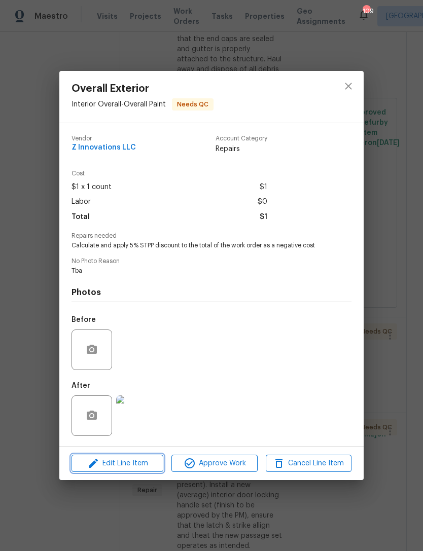
click at [133, 464] on span "Edit Line Item" at bounding box center [118, 463] width 86 height 13
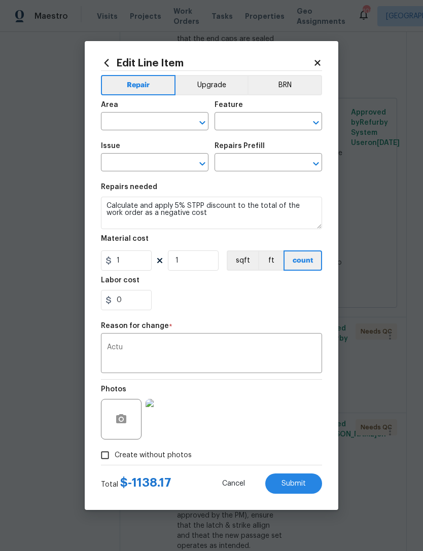
type input "Interior Overall"
type input "Overall Paint"
type input "Overall Exterior"
type input "Strategic Trade Partner Discount $1.00"
type input "-1139.17"
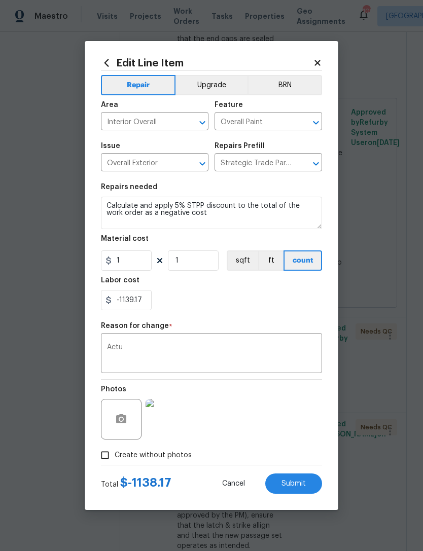
click at [148, 349] on textarea "Actu" at bounding box center [211, 354] width 209 height 21
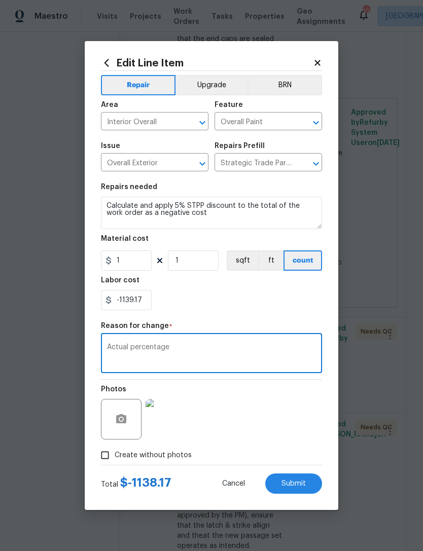
type textarea "Actual percentage"
click at [264, 302] on div "-1139.17" at bounding box center [211, 300] width 221 height 20
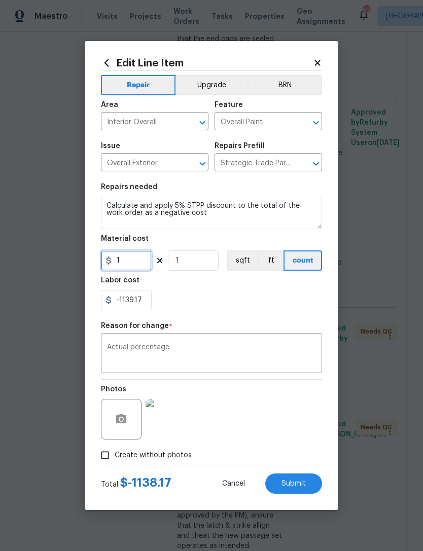
click at [129, 263] on input "1" at bounding box center [126, 260] width 51 height 20
click at [134, 264] on input "1" at bounding box center [126, 260] width 51 height 20
paste input "text"
click at [117, 261] on input "1139.17" at bounding box center [126, 260] width 51 height 20
type input "-1139.17"
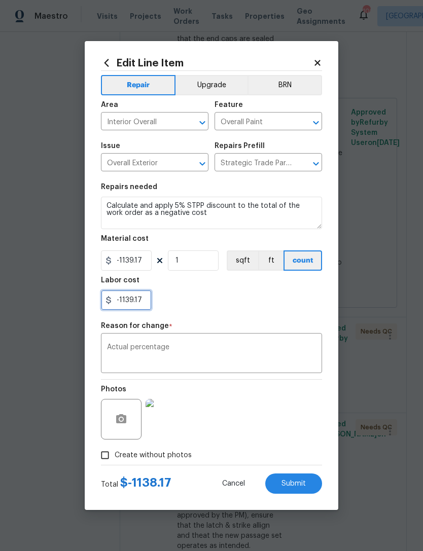
click at [146, 301] on input "-1139.17" at bounding box center [126, 300] width 51 height 20
type input "-1"
click at [128, 304] on input "-1" at bounding box center [126, 300] width 51 height 20
click at [260, 305] on div at bounding box center [211, 300] width 221 height 20
type input "0"
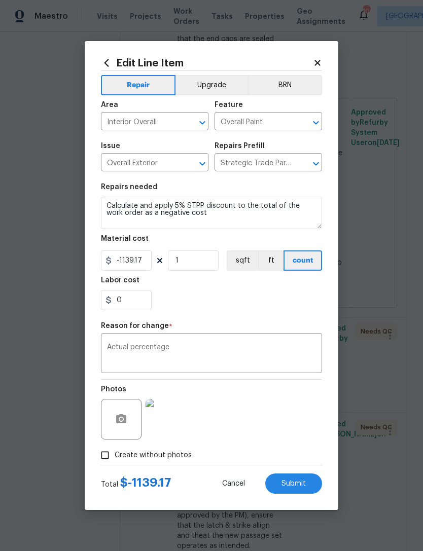
click at [293, 483] on span "Submit" at bounding box center [293, 484] width 24 height 8
type input "1"
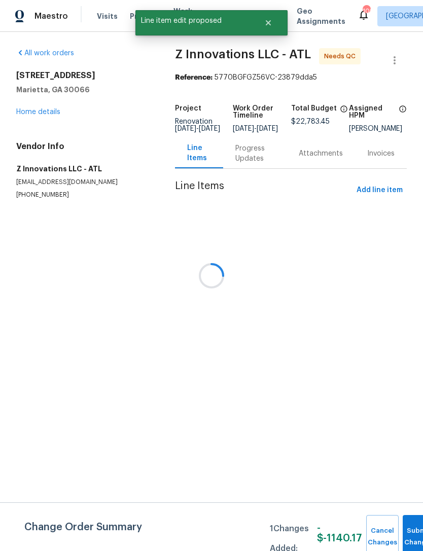
scroll to position [0, 0]
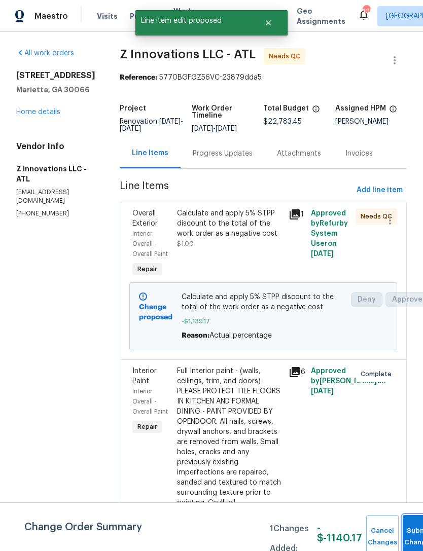
click at [410, 524] on button "Submit Changes" at bounding box center [419, 537] width 32 height 44
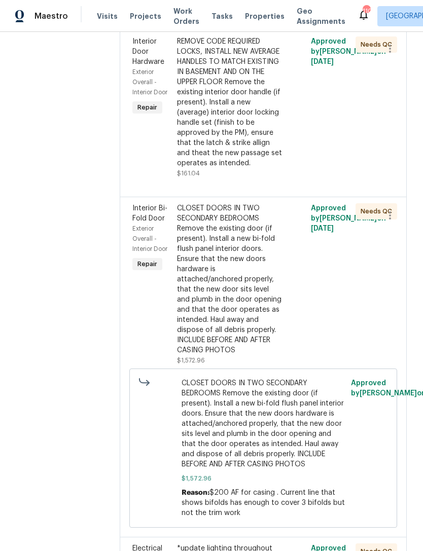
scroll to position [1438, 0]
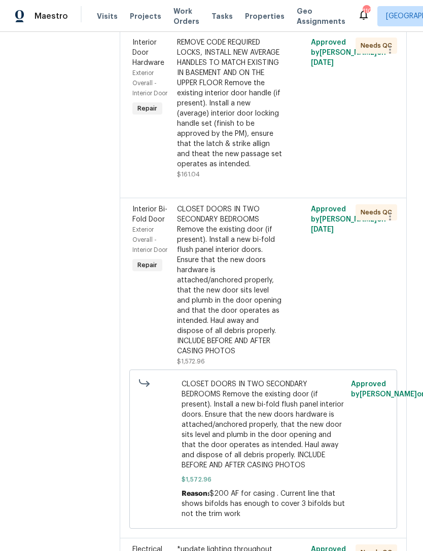
click at [149, 206] on span "Interior Bi-Fold Door" at bounding box center [149, 214] width 35 height 17
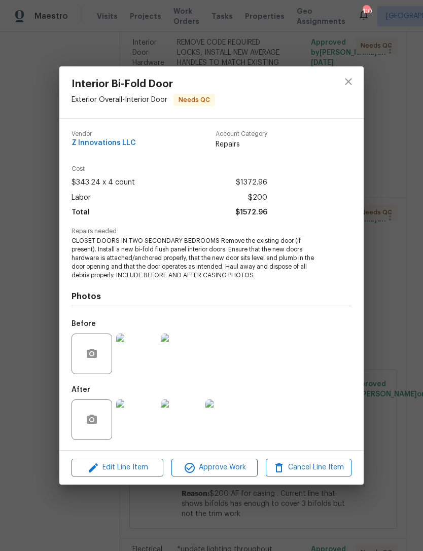
click at [136, 419] on img at bounding box center [136, 420] width 41 height 41
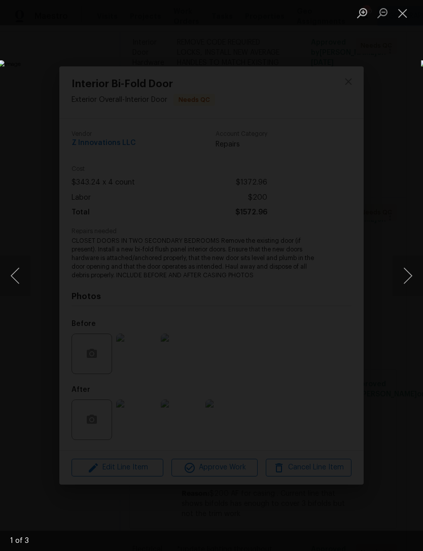
click at [404, 285] on button "Next image" at bounding box center [407, 276] width 30 height 41
click at [400, 284] on button "Next image" at bounding box center [407, 276] width 30 height 41
click at [403, 278] on button "Next image" at bounding box center [407, 276] width 30 height 41
click at [405, 16] on button "Close lightbox" at bounding box center [402, 13] width 20 height 18
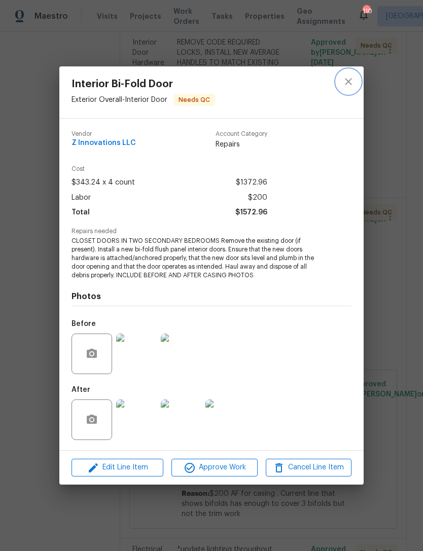
click at [349, 82] on icon "close" at bounding box center [348, 82] width 7 height 7
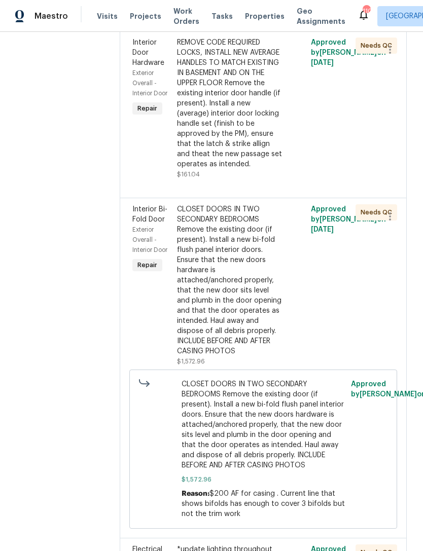
click at [148, 206] on span "Interior Bi-Fold Door" at bounding box center [149, 214] width 35 height 17
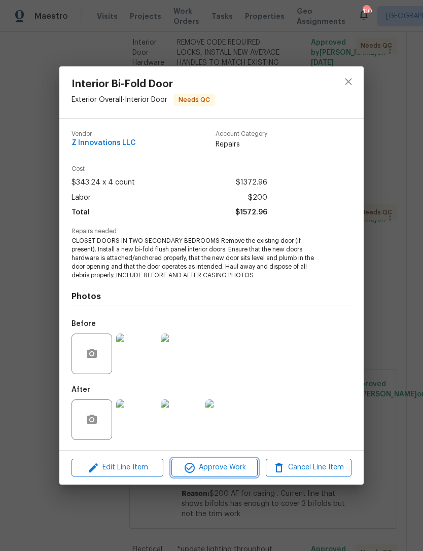
click at [212, 468] on span "Approve Work" at bounding box center [214, 467] width 80 height 13
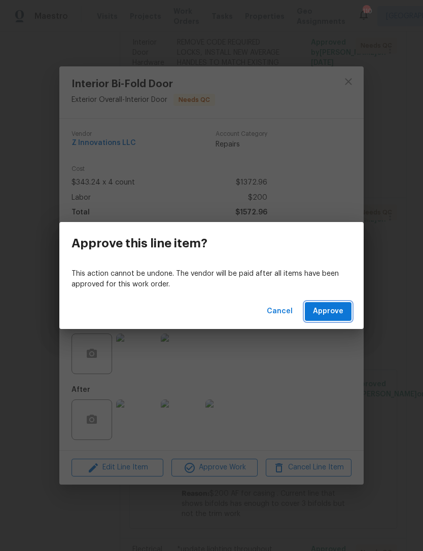
click at [332, 308] on span "Approve" at bounding box center [328, 311] width 30 height 13
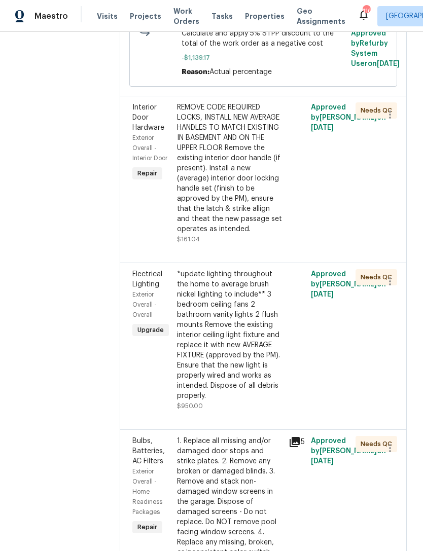
scroll to position [1374, 0]
click at [137, 270] on span "Electrical Lighting" at bounding box center [147, 278] width 30 height 17
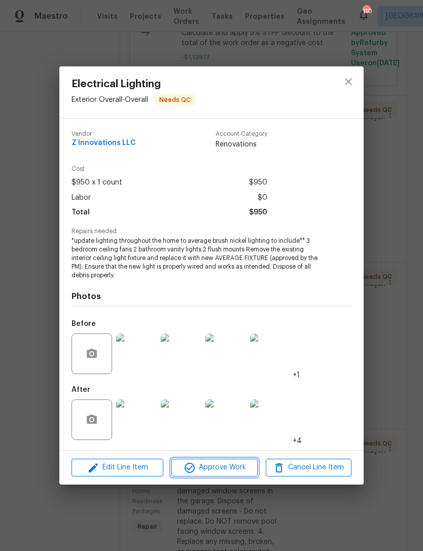
click at [230, 470] on span "Approve Work" at bounding box center [214, 467] width 80 height 13
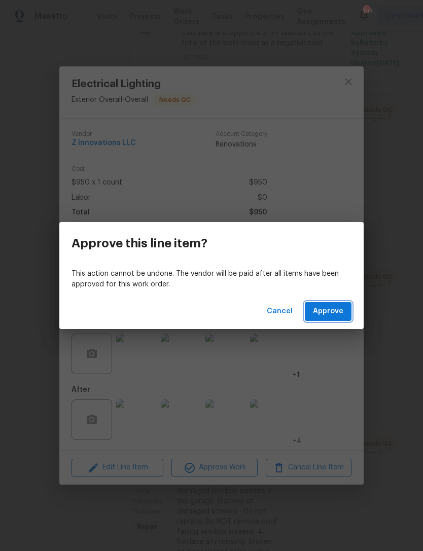
click at [332, 310] on span "Approve" at bounding box center [328, 311] width 30 height 13
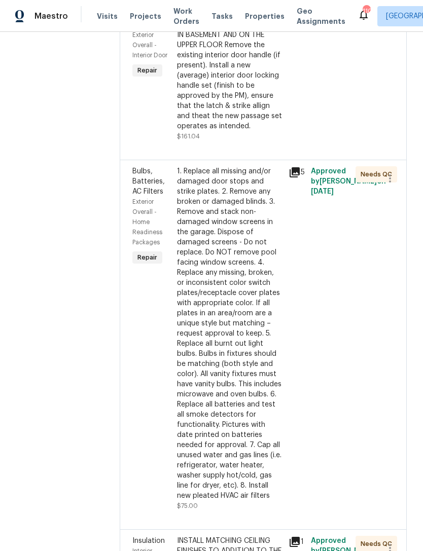
scroll to position [1479, 0]
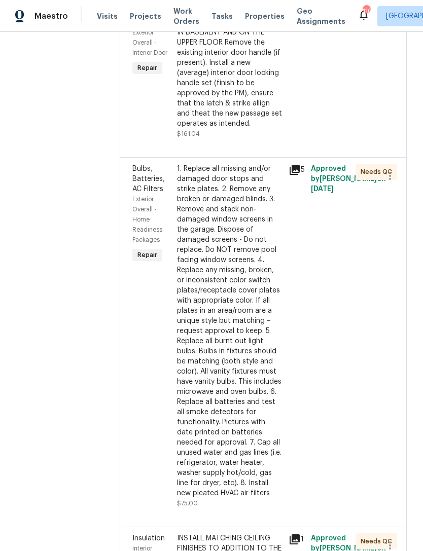
click at [143, 165] on span "Bulbs, Batteries, AC Filters" at bounding box center [148, 178] width 32 height 27
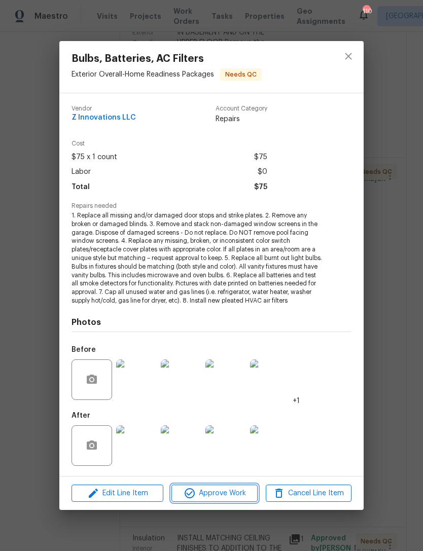
click at [228, 493] on span "Approve Work" at bounding box center [214, 493] width 80 height 13
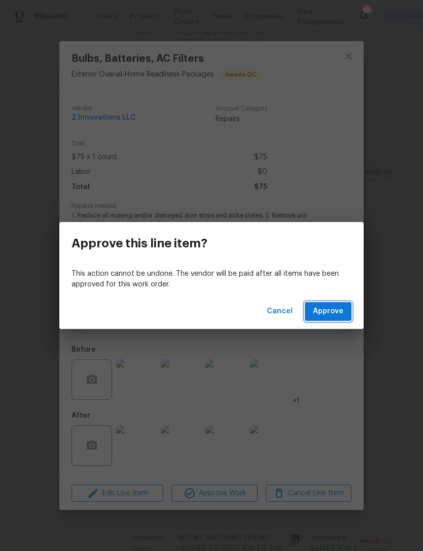
click at [327, 309] on span "Approve" at bounding box center [328, 311] width 30 height 13
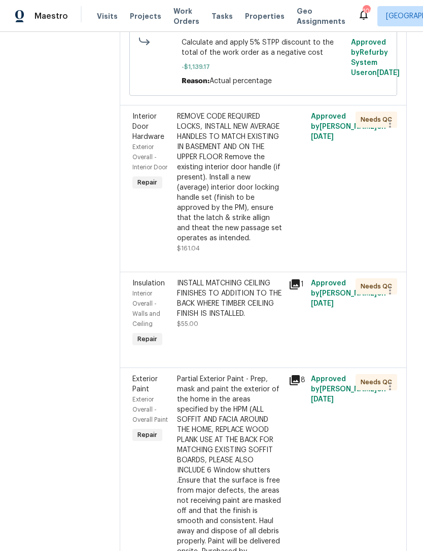
scroll to position [1365, 0]
click at [142, 288] on div "Interior Overall - Walls and Ceiling" at bounding box center [151, 308] width 39 height 41
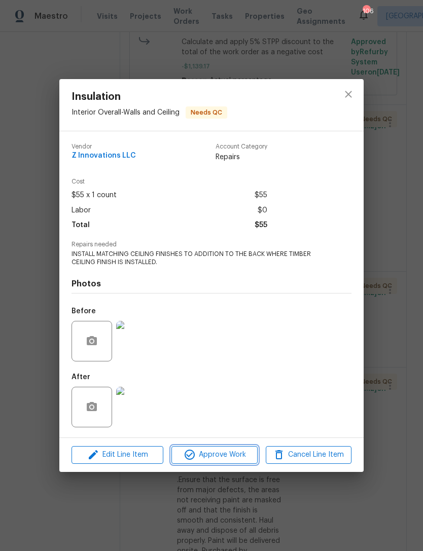
click at [225, 457] on span "Approve Work" at bounding box center [214, 455] width 80 height 13
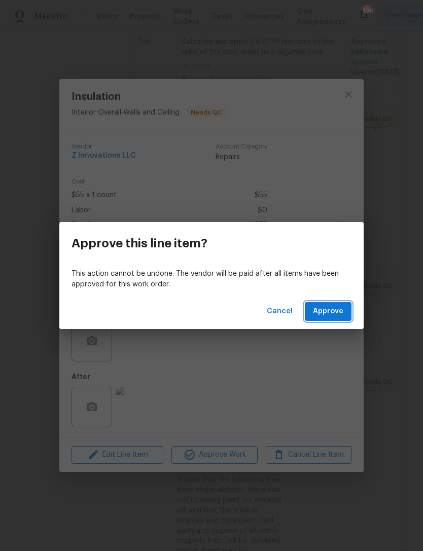
click at [332, 312] on span "Approve" at bounding box center [328, 311] width 30 height 13
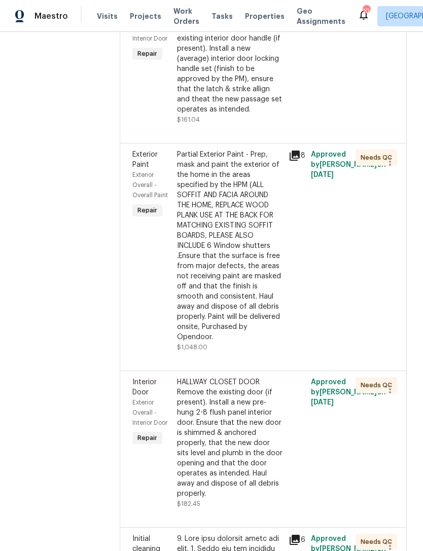
scroll to position [1494, 0]
click at [149, 151] on span "Exterior Paint" at bounding box center [144, 159] width 25 height 17
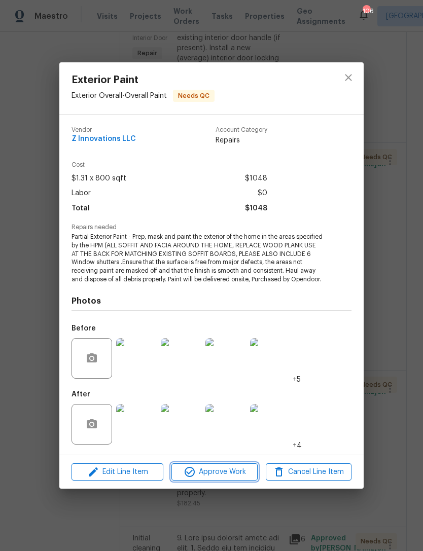
click at [221, 478] on span "Approve Work" at bounding box center [214, 472] width 80 height 13
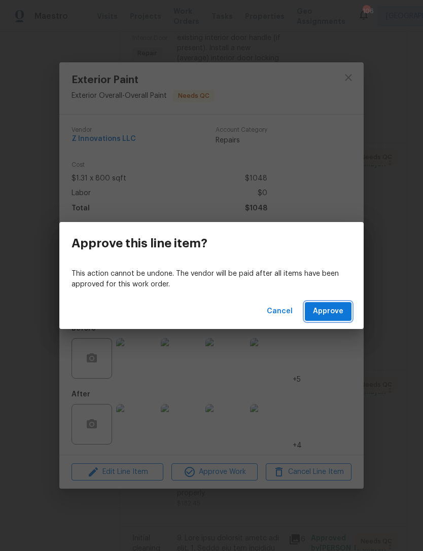
click at [330, 311] on span "Approve" at bounding box center [328, 311] width 30 height 13
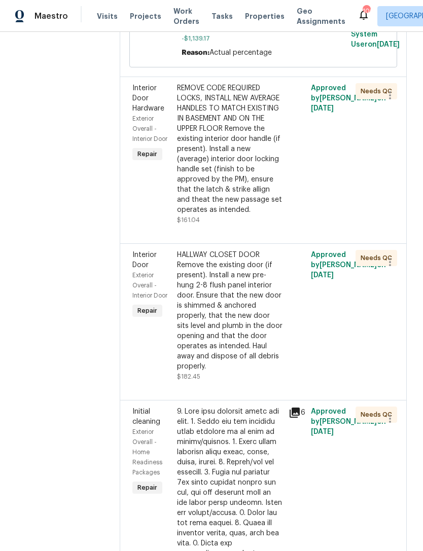
scroll to position [1393, 0]
click at [132, 251] on span "Interior Door" at bounding box center [144, 259] width 24 height 17
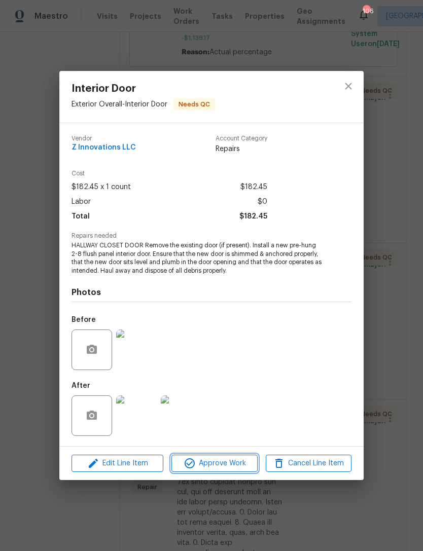
click at [217, 470] on span "Approve Work" at bounding box center [214, 463] width 80 height 13
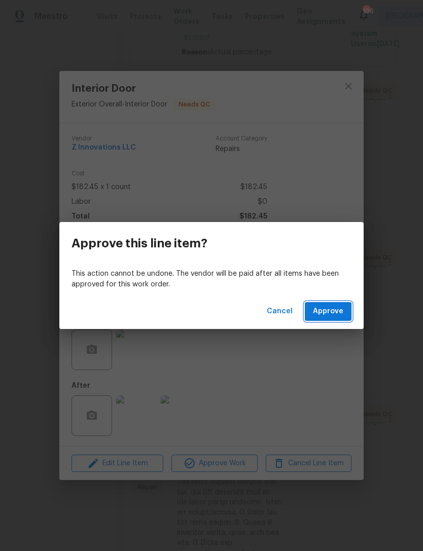
click at [336, 309] on span "Approve" at bounding box center [328, 311] width 30 height 13
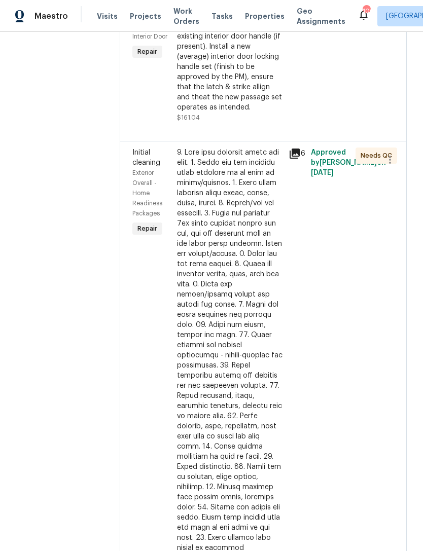
scroll to position [1488, 0]
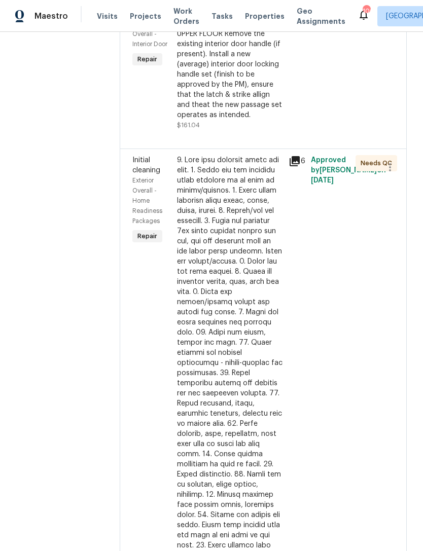
click at [140, 157] on span "Initial cleaning" at bounding box center [146, 165] width 28 height 17
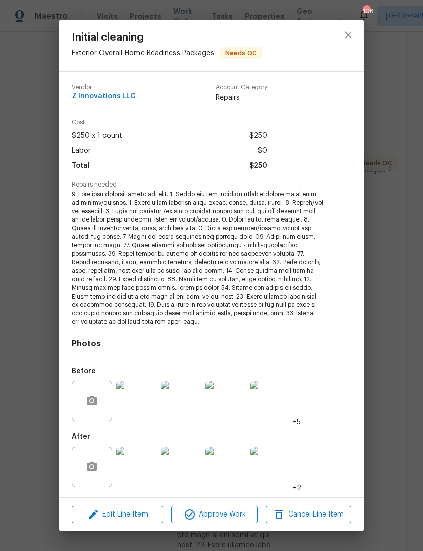
click at [138, 474] on img at bounding box center [136, 467] width 41 height 41
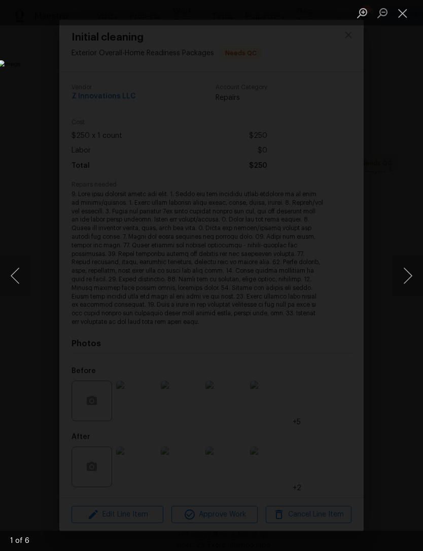
click at [408, 281] on button "Next image" at bounding box center [407, 276] width 30 height 41
click at [411, 277] on button "Next image" at bounding box center [407, 276] width 30 height 41
click at [410, 276] on button "Next image" at bounding box center [407, 276] width 30 height 41
click at [410, 275] on button "Next image" at bounding box center [407, 276] width 30 height 41
click at [410, 271] on button "Next image" at bounding box center [407, 276] width 30 height 41
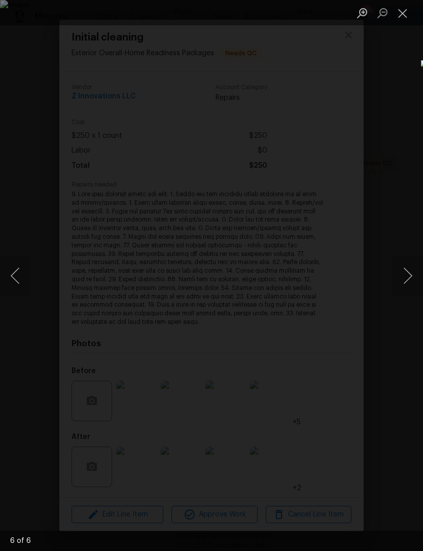
click at [410, 272] on button "Next image" at bounding box center [407, 276] width 30 height 41
click at [412, 272] on button "Next image" at bounding box center [407, 276] width 30 height 41
click at [414, 272] on button "Next image" at bounding box center [407, 276] width 30 height 41
click at [405, 9] on button "Close lightbox" at bounding box center [402, 13] width 20 height 18
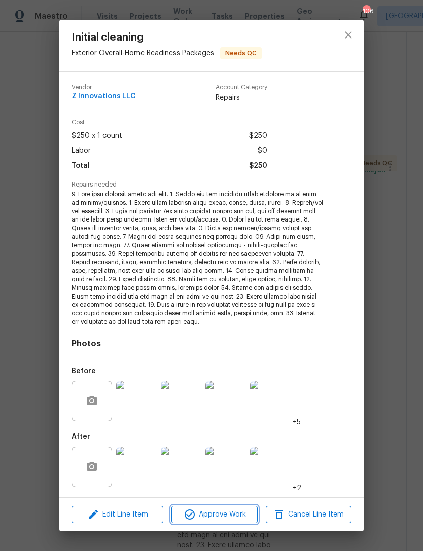
click at [224, 512] on span "Approve Work" at bounding box center [214, 515] width 80 height 13
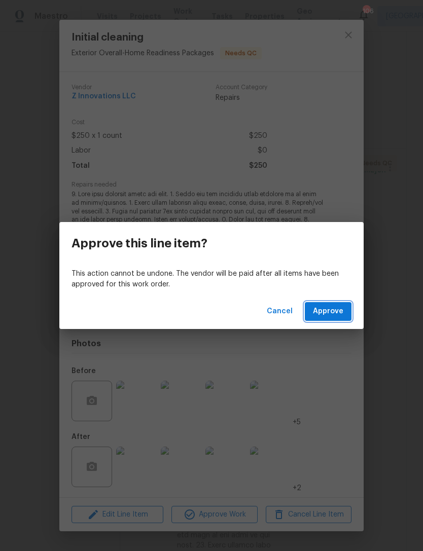
click at [333, 314] on span "Approve" at bounding box center [328, 311] width 30 height 13
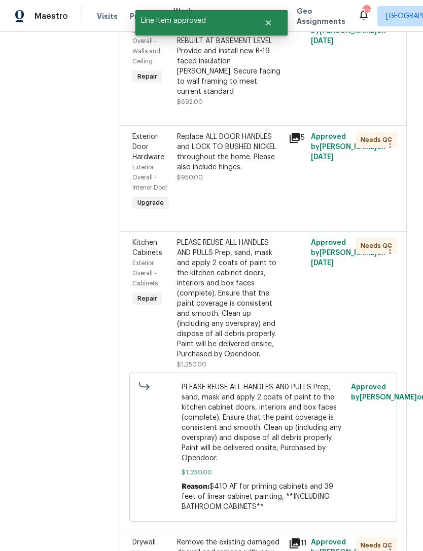
scroll to position [1734, 0]
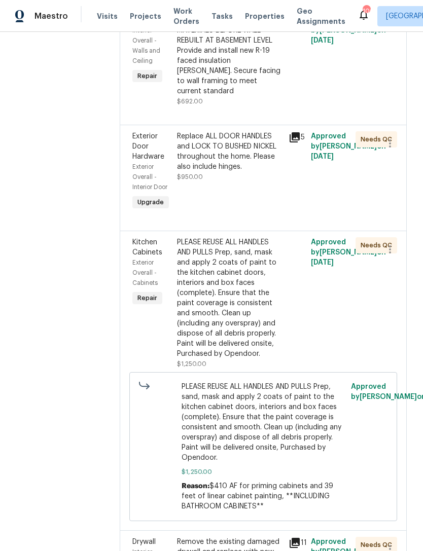
click at [151, 239] on span "Kitchen Cabinets" at bounding box center [147, 247] width 30 height 17
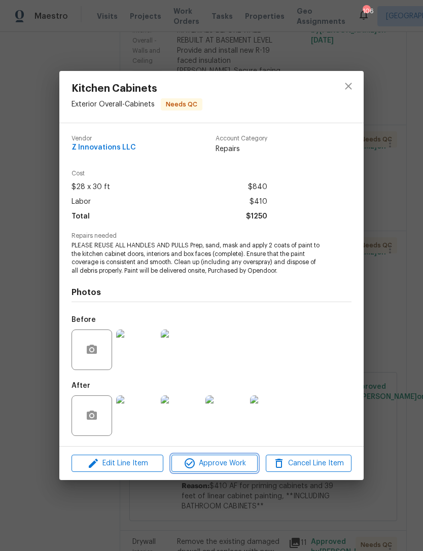
click at [214, 463] on span "Approve Work" at bounding box center [214, 463] width 80 height 13
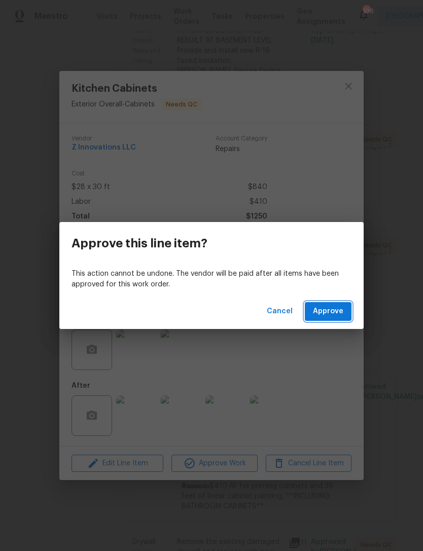
click at [334, 312] on span "Approve" at bounding box center [328, 311] width 30 height 13
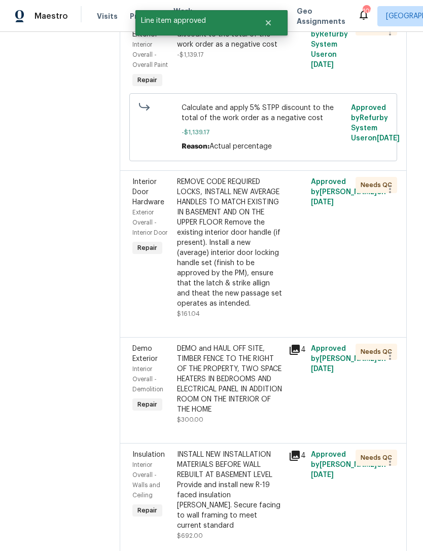
scroll to position [1300, 0]
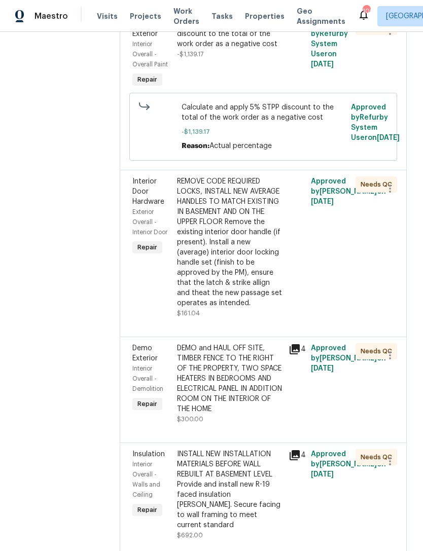
click at [150, 345] on span "Demo Exterior" at bounding box center [144, 353] width 25 height 17
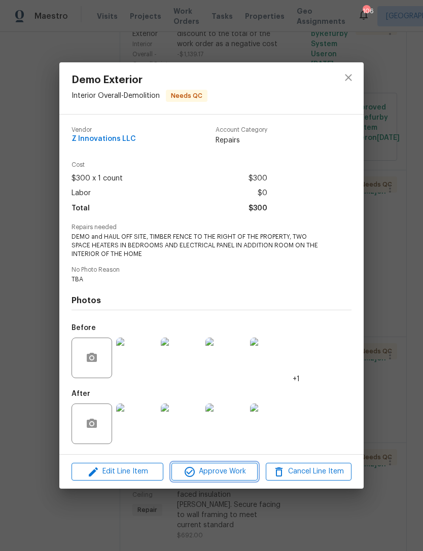
click at [222, 473] on span "Approve Work" at bounding box center [214, 471] width 80 height 13
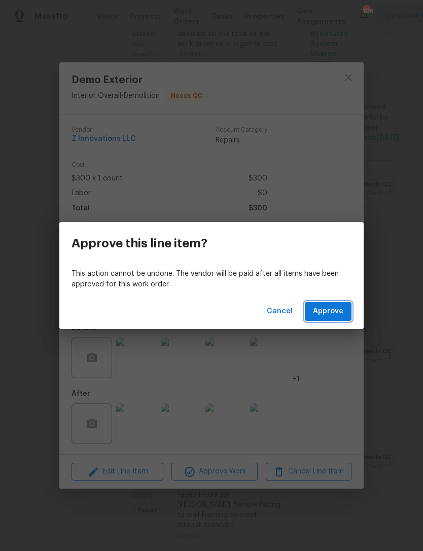
click at [335, 314] on span "Approve" at bounding box center [328, 311] width 30 height 13
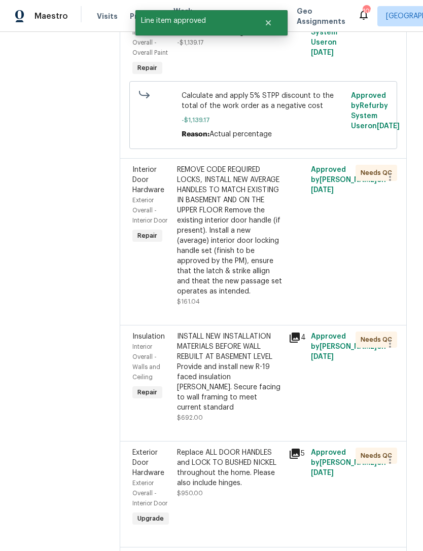
scroll to position [1316, 0]
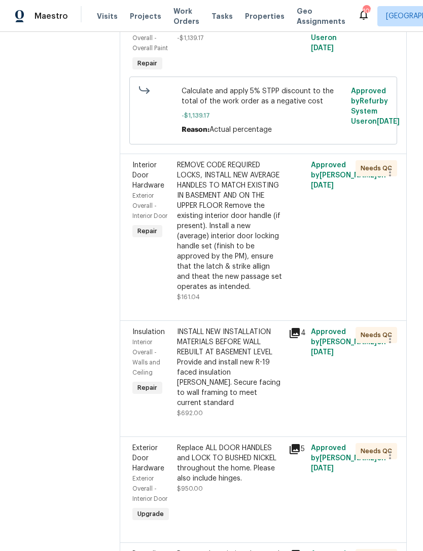
click at [143, 339] on span "Interior Overall - Walls and Ceiling" at bounding box center [146, 357] width 28 height 37
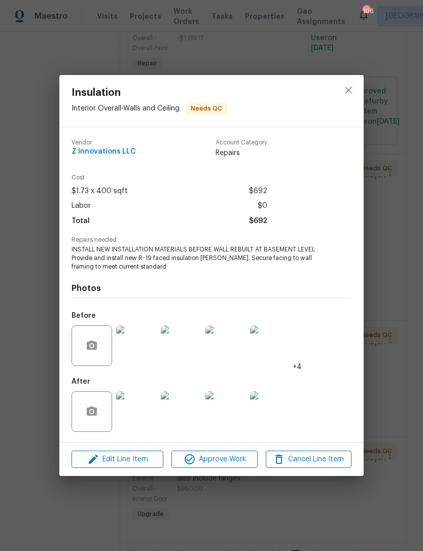
click at [139, 416] on img at bounding box center [136, 411] width 41 height 41
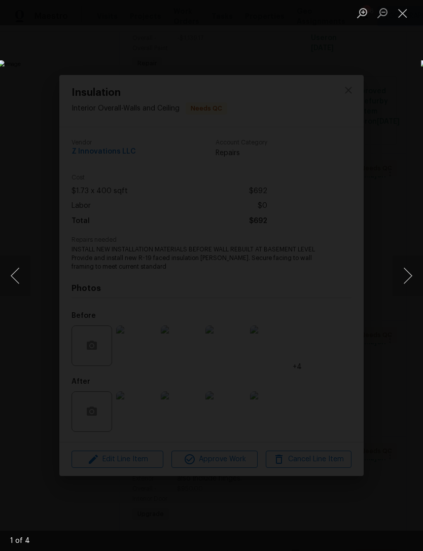
click at [407, 281] on button "Next image" at bounding box center [407, 276] width 30 height 41
click at [405, 279] on button "Next image" at bounding box center [407, 276] width 30 height 41
click at [404, 281] on button "Next image" at bounding box center [407, 276] width 30 height 41
click at [407, 278] on button "Next image" at bounding box center [407, 276] width 30 height 41
click at [406, 277] on button "Next image" at bounding box center [407, 276] width 30 height 41
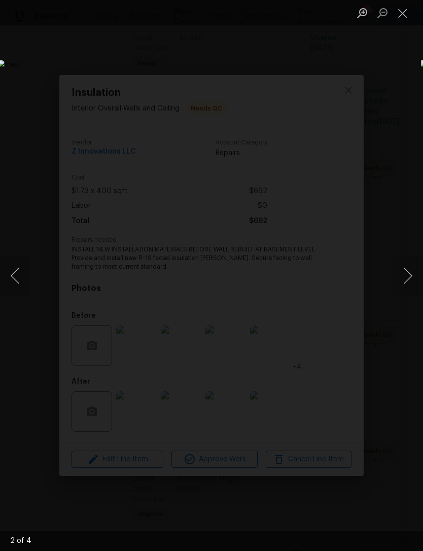
click at [403, 12] on button "Close lightbox" at bounding box center [402, 13] width 20 height 18
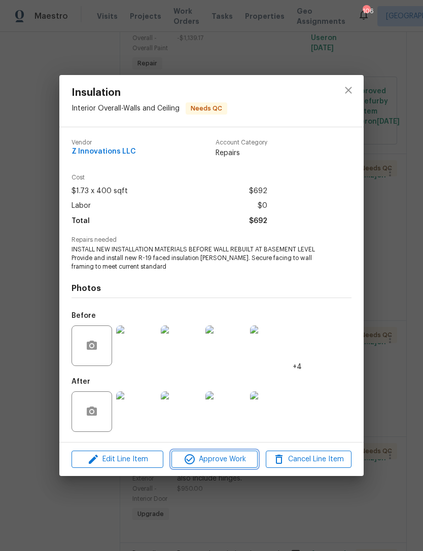
click at [214, 463] on span "Approve Work" at bounding box center [214, 459] width 80 height 13
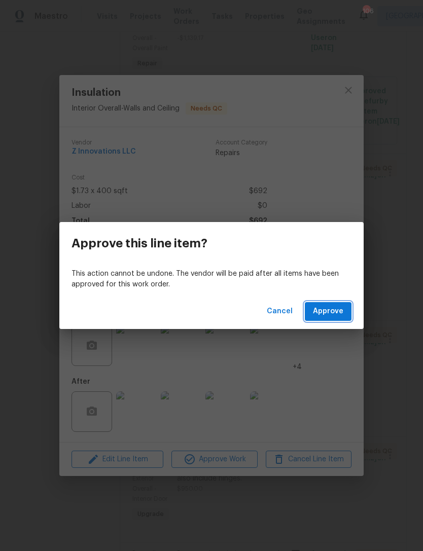
click at [330, 307] on span "Approve" at bounding box center [328, 311] width 30 height 13
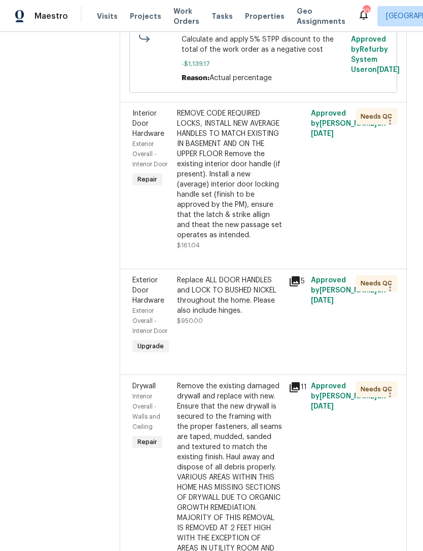
scroll to position [1368, 0]
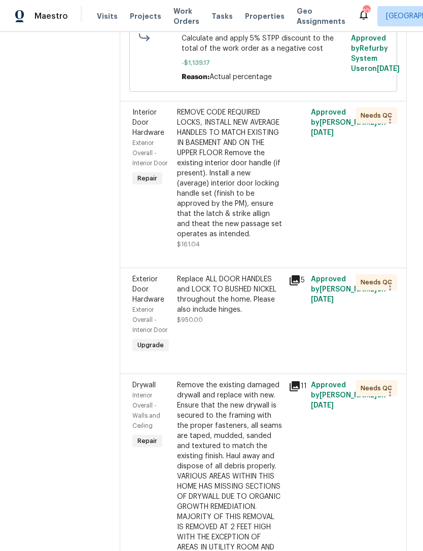
click at [145, 276] on span "Exterior Door Hardware" at bounding box center [148, 289] width 32 height 27
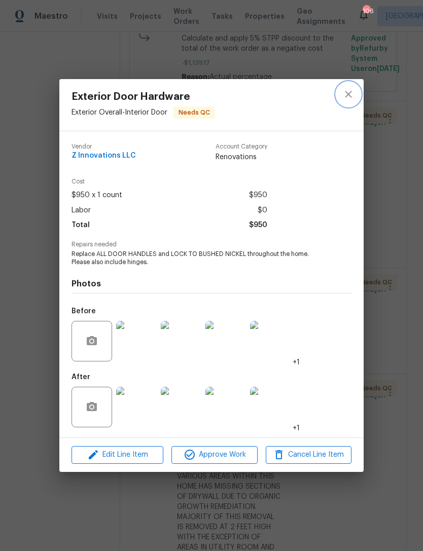
click at [350, 92] on icon "close" at bounding box center [348, 94] width 7 height 7
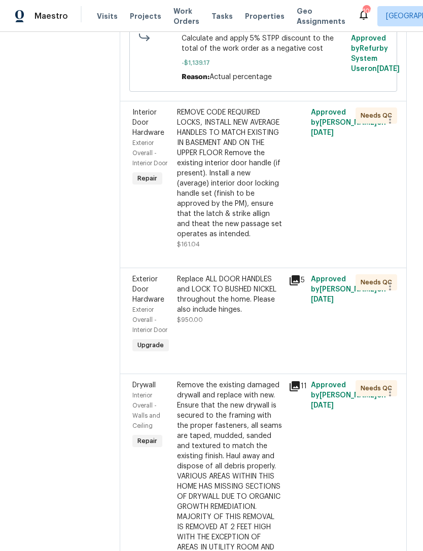
click at [146, 276] on span "Exterior Door Hardware" at bounding box center [148, 289] width 32 height 27
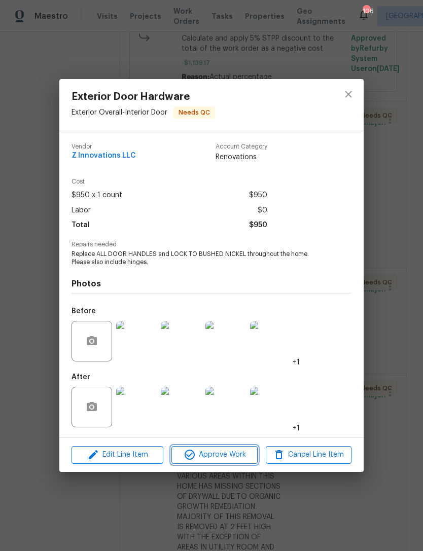
click at [227, 459] on span "Approve Work" at bounding box center [214, 455] width 80 height 13
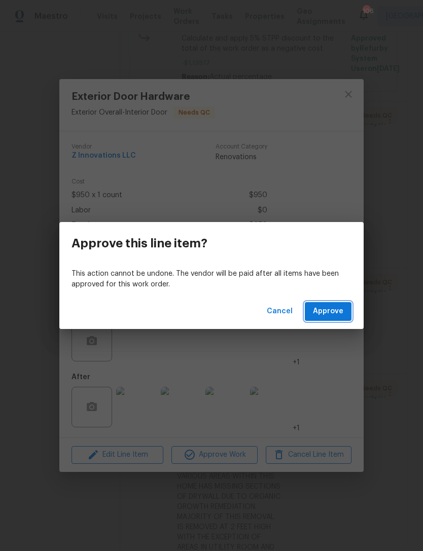
click at [338, 309] on span "Approve" at bounding box center [328, 311] width 30 height 13
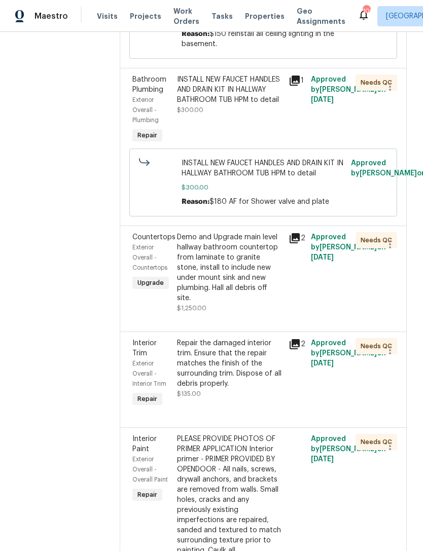
scroll to position [2071, 0]
click at [139, 339] on span "Interior Trim" at bounding box center [144, 347] width 24 height 17
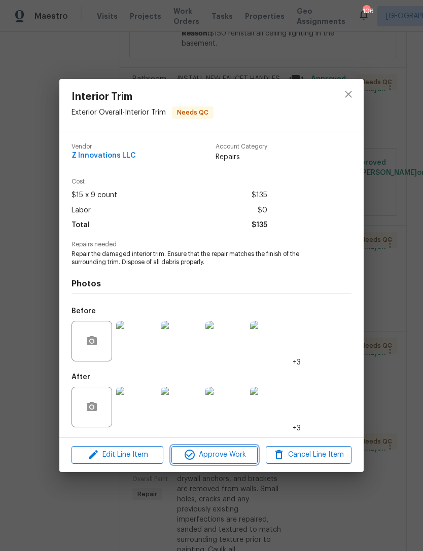
click at [229, 458] on span "Approve Work" at bounding box center [214, 455] width 80 height 13
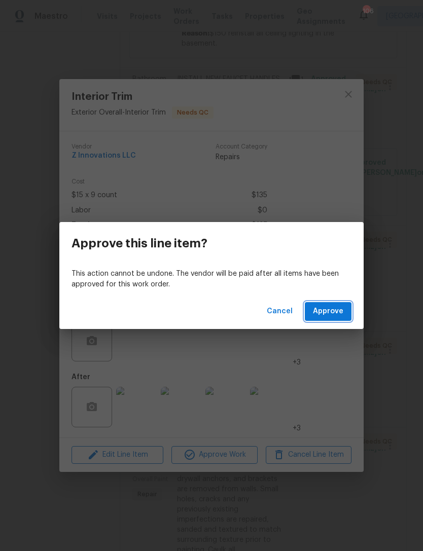
click at [336, 308] on span "Approve" at bounding box center [328, 311] width 30 height 13
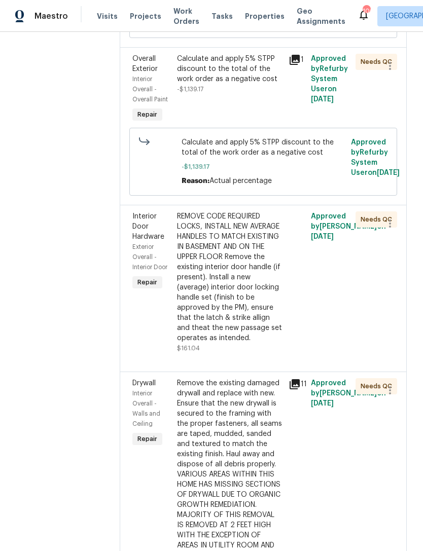
scroll to position [1265, 0]
click at [136, 211] on div "Interior Door Hardware" at bounding box center [151, 226] width 39 height 30
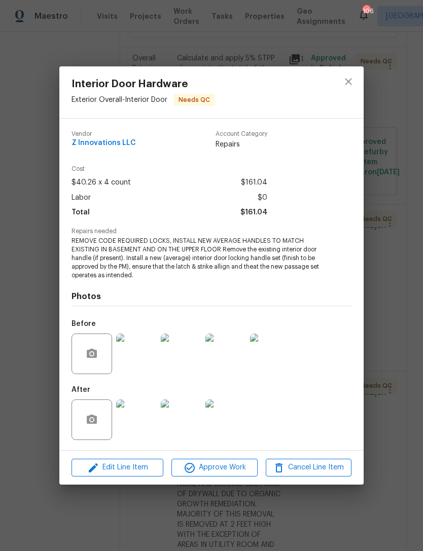
click at [140, 420] on img at bounding box center [136, 420] width 41 height 41
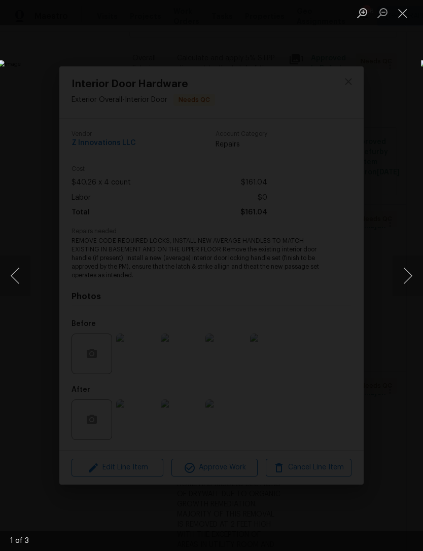
click at [405, 270] on button "Next image" at bounding box center [407, 276] width 30 height 41
click at [410, 269] on button "Next image" at bounding box center [407, 276] width 30 height 41
click at [410, 271] on button "Next image" at bounding box center [407, 276] width 30 height 41
click at [410, 267] on button "Next image" at bounding box center [407, 276] width 30 height 41
click at [403, 12] on button "Close lightbox" at bounding box center [402, 13] width 20 height 18
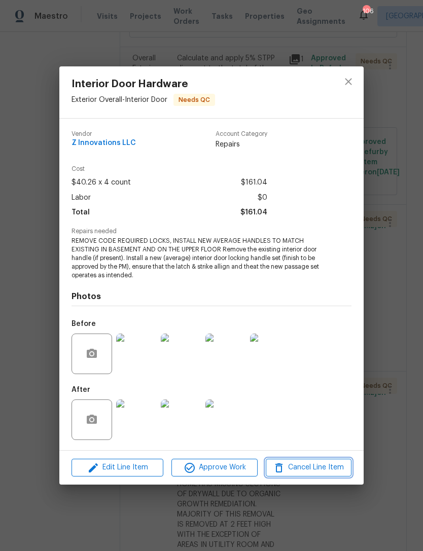
click at [320, 467] on span "Cancel Line Item" at bounding box center [309, 467] width 80 height 13
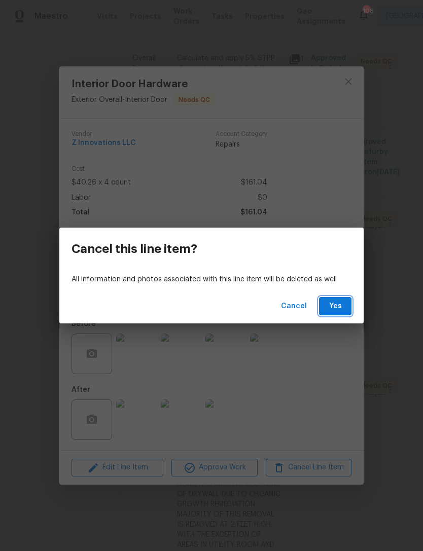
click at [337, 306] on span "Yes" at bounding box center [335, 306] width 16 height 13
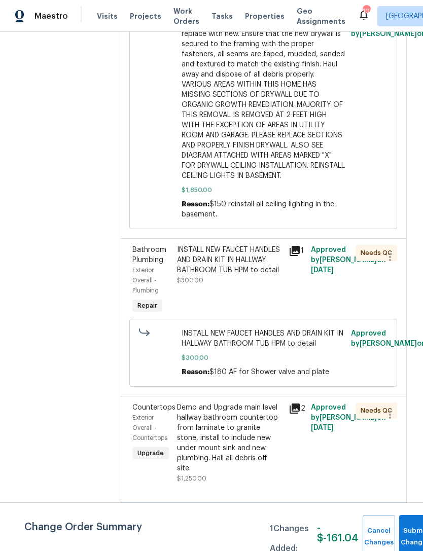
scroll to position [1734, 0]
click at [143, 246] on span "Bathroom Plumbing" at bounding box center [149, 254] width 34 height 17
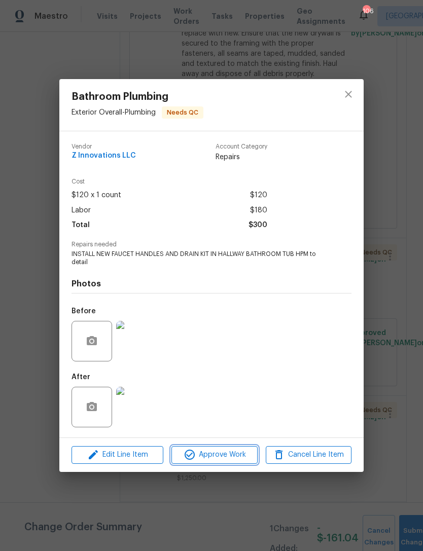
click at [225, 455] on span "Approve Work" at bounding box center [214, 455] width 80 height 13
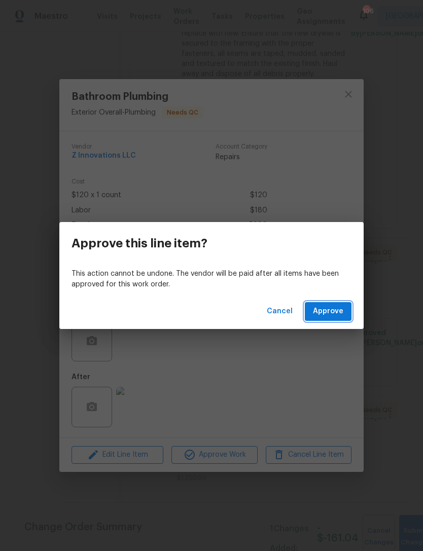
click at [330, 311] on span "Approve" at bounding box center [328, 311] width 30 height 13
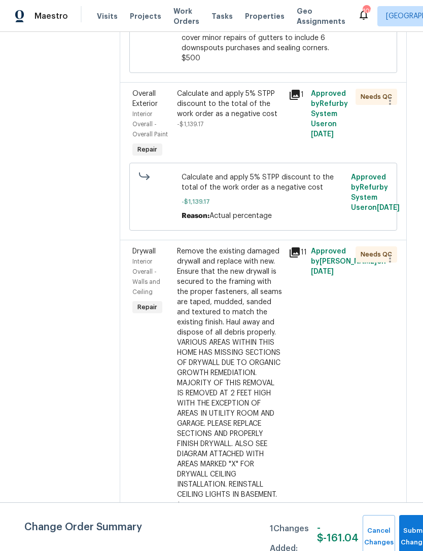
scroll to position [1228, 0]
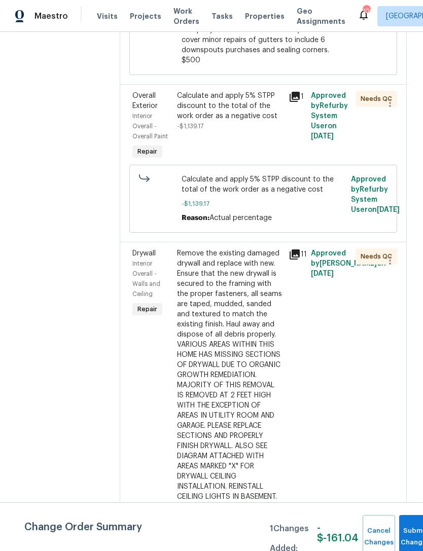
click at [143, 248] on div "Drywall" at bounding box center [151, 253] width 39 height 10
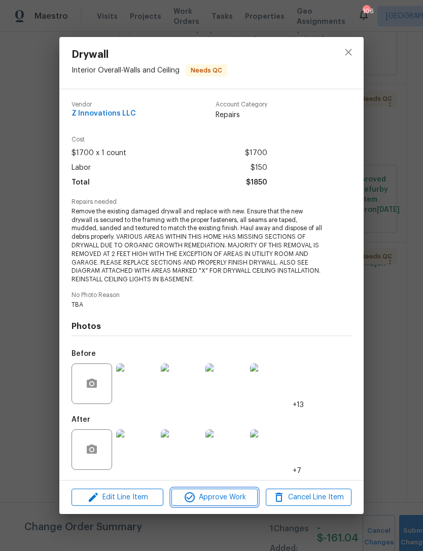
click at [228, 495] on span "Approve Work" at bounding box center [214, 497] width 80 height 13
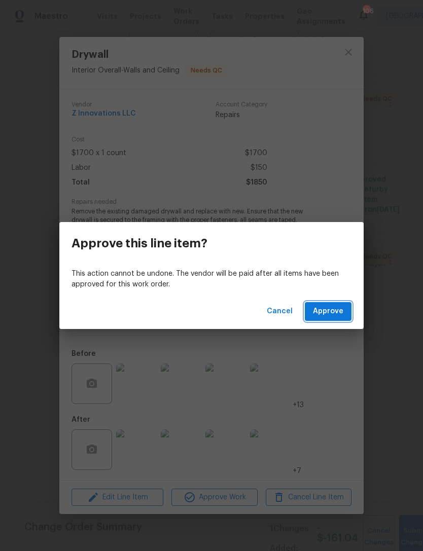
click at [334, 308] on span "Approve" at bounding box center [328, 311] width 30 height 13
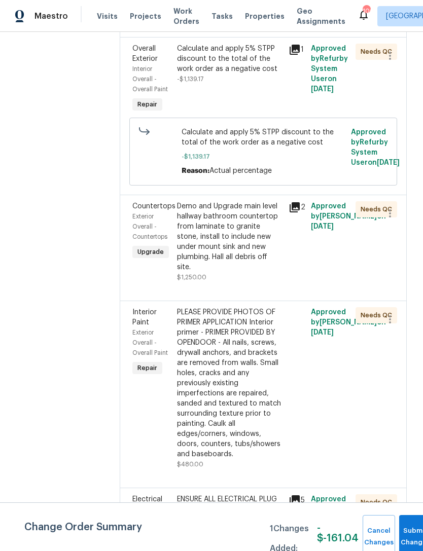
scroll to position [1283, 0]
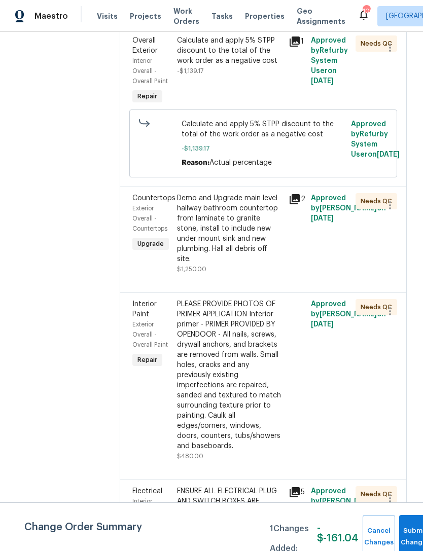
click at [152, 203] on div "Exterior Overall - Countertops" at bounding box center [151, 218] width 39 height 30
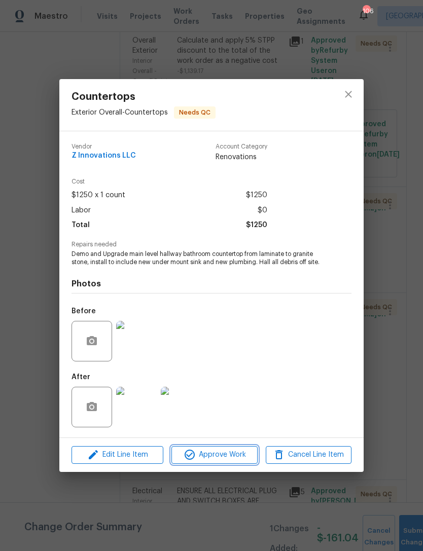
click at [227, 455] on span "Approve Work" at bounding box center [214, 455] width 80 height 13
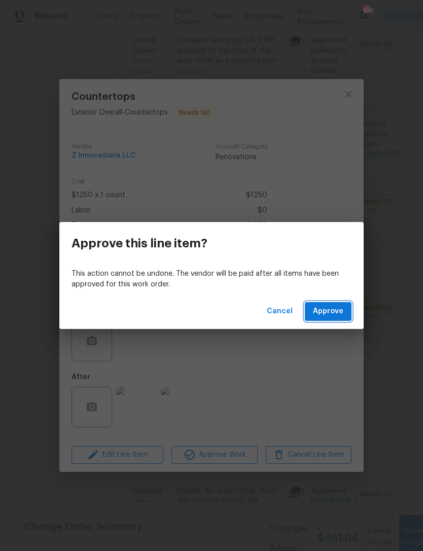
click at [329, 312] on span "Approve" at bounding box center [328, 311] width 30 height 13
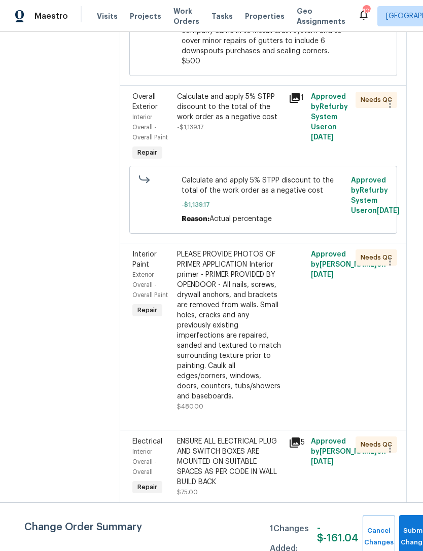
scroll to position [1230, 0]
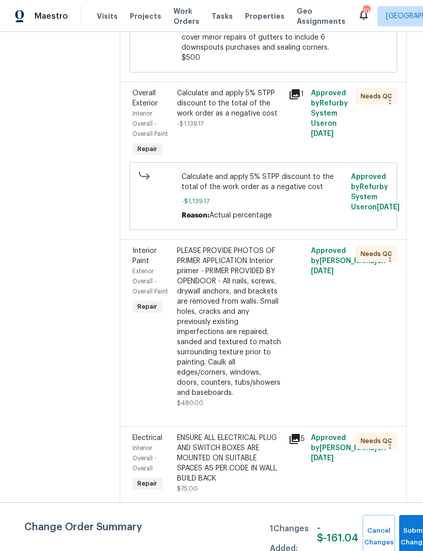
click at [145, 247] on span "Interior Paint" at bounding box center [144, 255] width 24 height 17
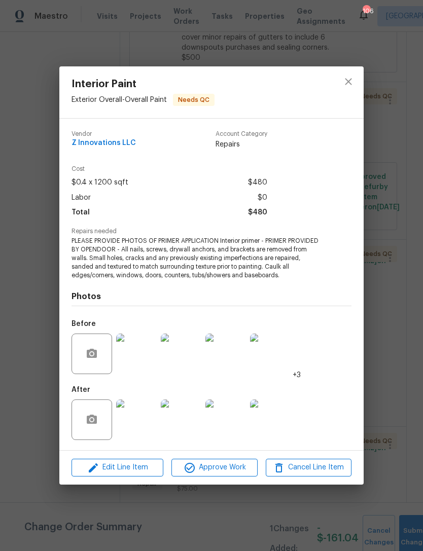
click at [142, 425] on img at bounding box center [136, 420] width 41 height 41
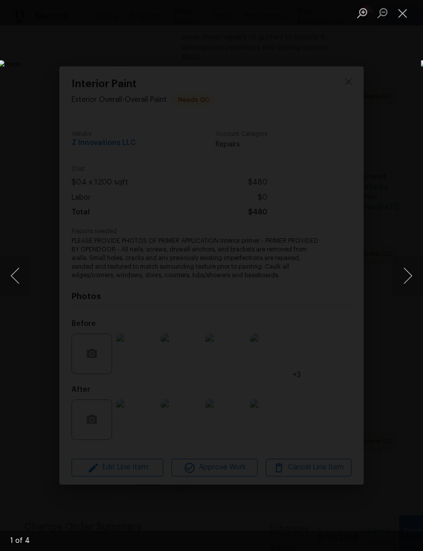
click at [408, 276] on button "Next image" at bounding box center [407, 276] width 30 height 41
click at [411, 265] on button "Next image" at bounding box center [407, 276] width 30 height 41
click at [409, 266] on button "Next image" at bounding box center [407, 276] width 30 height 41
click at [407, 11] on button "Close lightbox" at bounding box center [402, 13] width 20 height 18
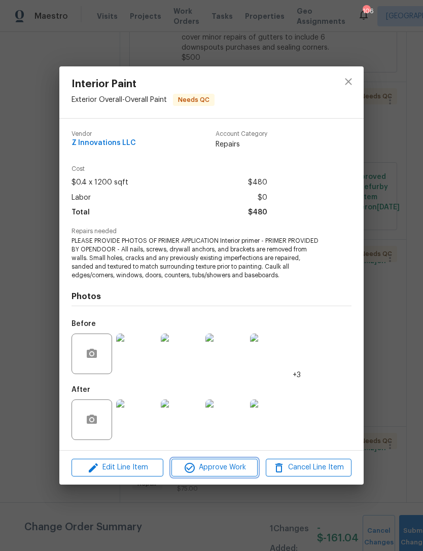
click at [223, 471] on span "Approve Work" at bounding box center [214, 467] width 80 height 13
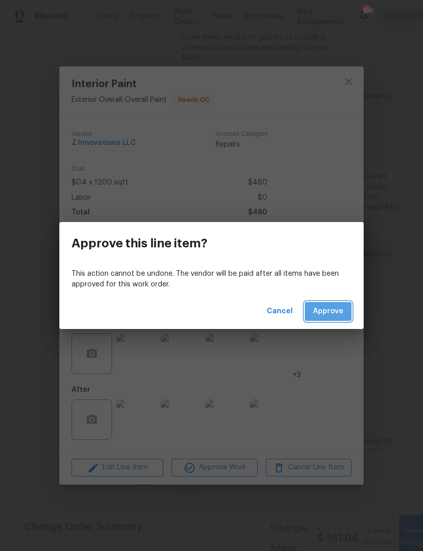
click at [328, 311] on span "Approve" at bounding box center [328, 311] width 30 height 13
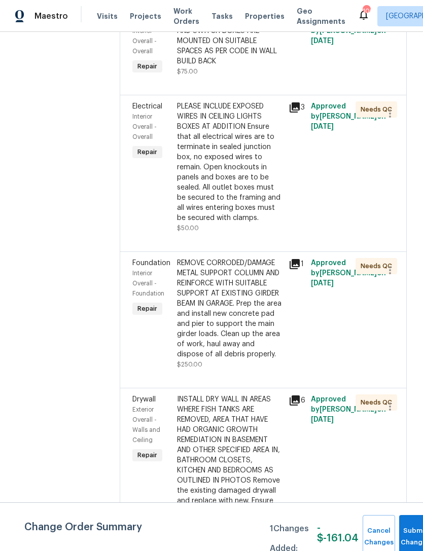
scroll to position [1459, 0]
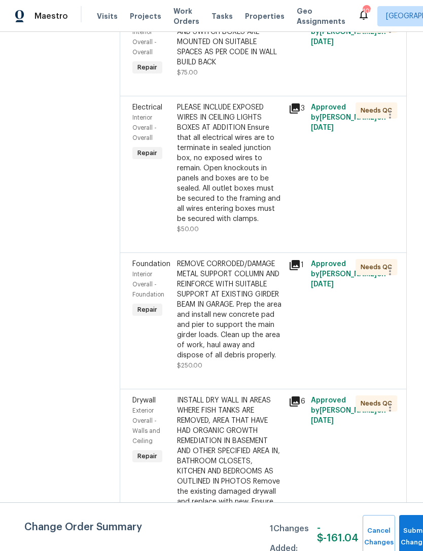
click at [146, 271] on span "Interior Overall - Foundation" at bounding box center [148, 284] width 32 height 26
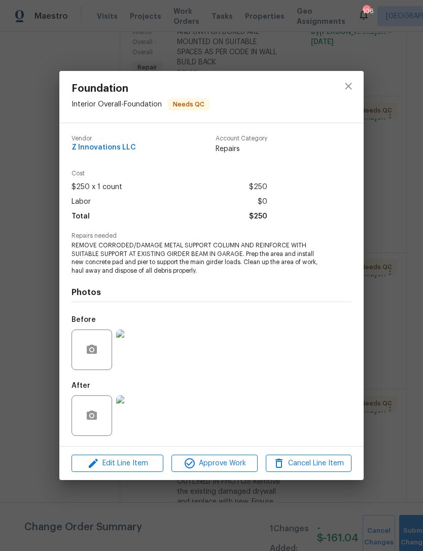
click at [149, 353] on img at bounding box center [136, 350] width 41 height 41
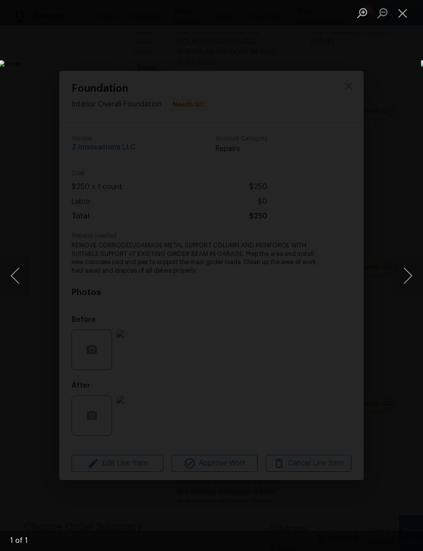
click at [410, 16] on button "Close lightbox" at bounding box center [402, 13] width 20 height 18
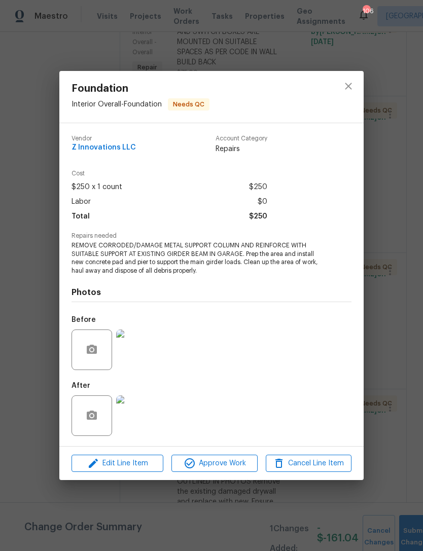
click at [137, 418] on img at bounding box center [136, 415] width 41 height 41
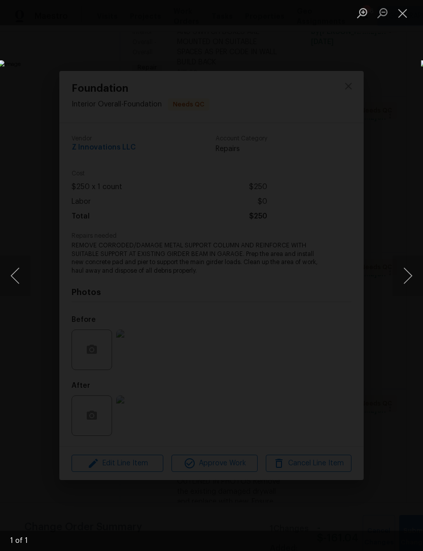
click at [405, 9] on button "Close lightbox" at bounding box center [402, 13] width 20 height 18
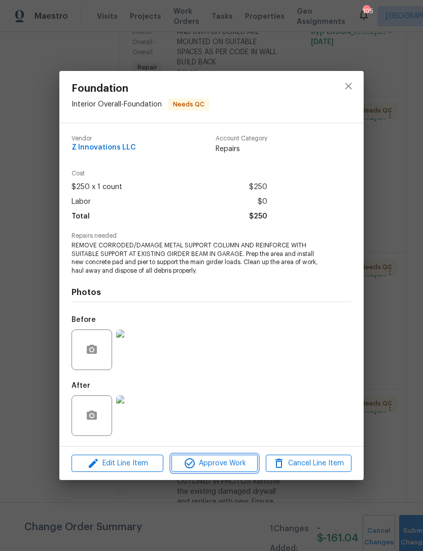
click at [237, 463] on span "Approve Work" at bounding box center [214, 463] width 80 height 13
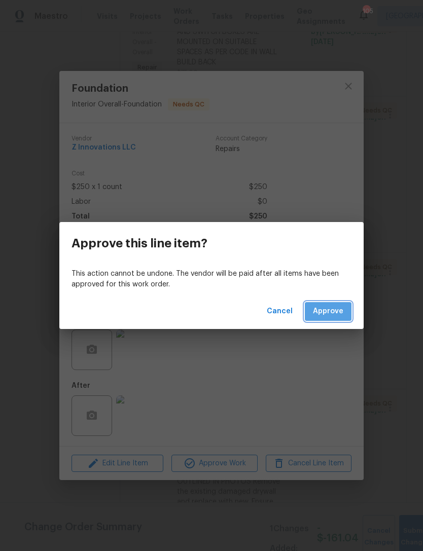
click at [332, 313] on span "Approve" at bounding box center [328, 311] width 30 height 13
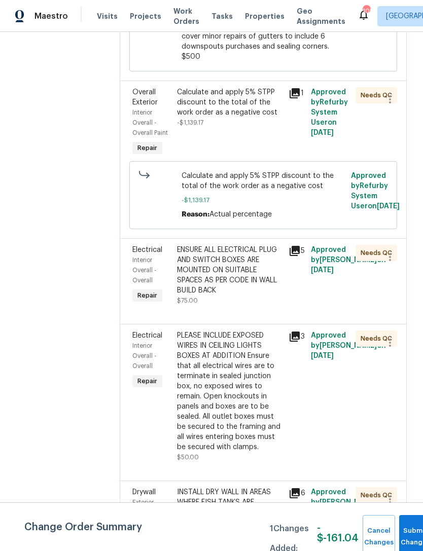
scroll to position [1232, 0]
click at [143, 246] on span "Electrical" at bounding box center [147, 249] width 30 height 7
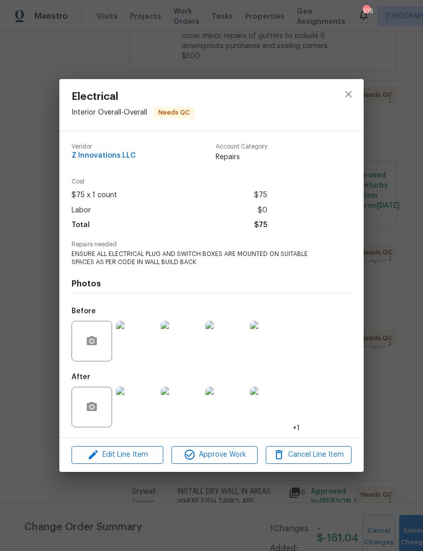
click at [147, 408] on img at bounding box center [136, 407] width 41 height 41
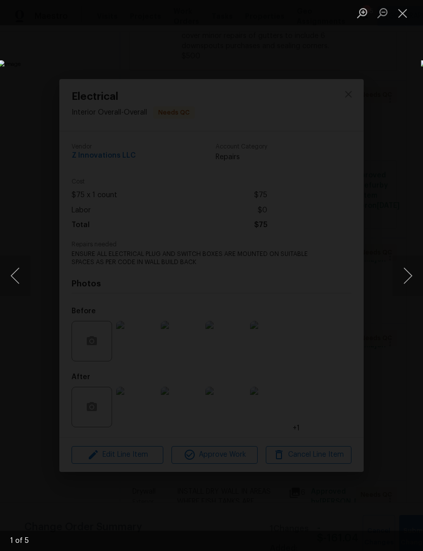
click at [408, 272] on button "Next image" at bounding box center [407, 276] width 30 height 41
click at [407, 275] on button "Next image" at bounding box center [407, 276] width 30 height 41
click at [406, 275] on button "Next image" at bounding box center [407, 276] width 30 height 41
click at [410, 14] on button "Close lightbox" at bounding box center [402, 13] width 20 height 18
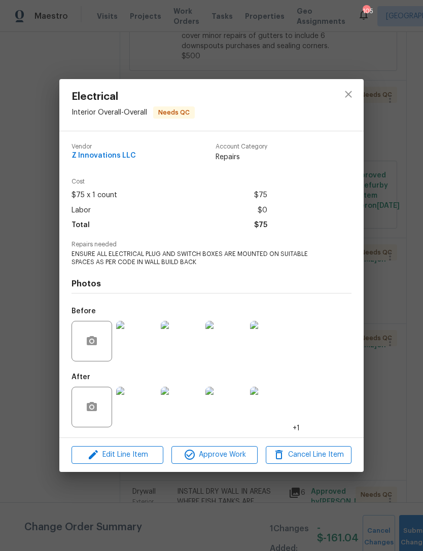
click at [140, 339] on img at bounding box center [136, 341] width 41 height 41
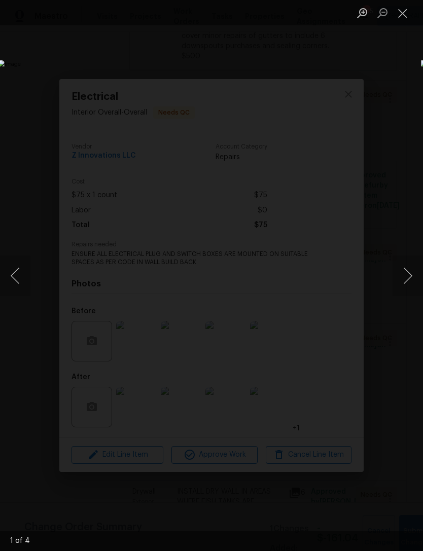
click at [409, 280] on button "Next image" at bounding box center [407, 276] width 30 height 41
click at [408, 277] on button "Next image" at bounding box center [407, 276] width 30 height 41
click at [403, 14] on button "Close lightbox" at bounding box center [402, 13] width 20 height 18
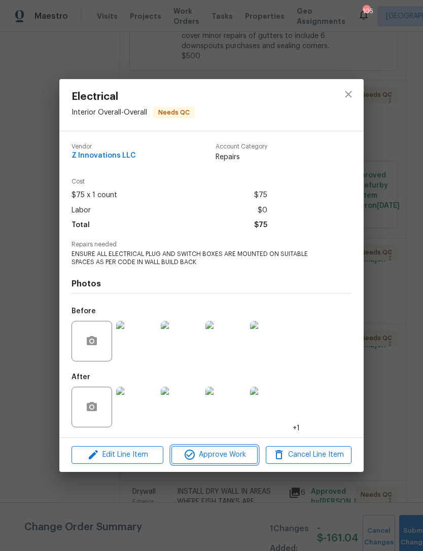
click at [233, 458] on span "Approve Work" at bounding box center [214, 455] width 80 height 13
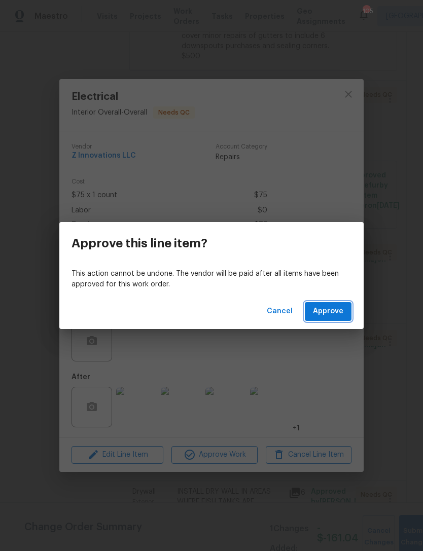
click at [329, 315] on span "Approve" at bounding box center [328, 311] width 30 height 13
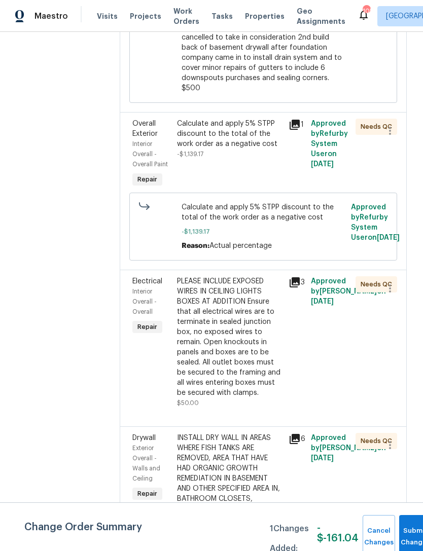
scroll to position [1201, 0]
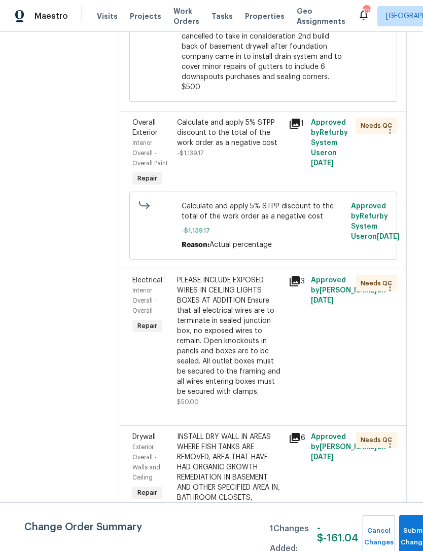
click at [145, 287] on span "Interior Overall - Overall" at bounding box center [144, 300] width 24 height 26
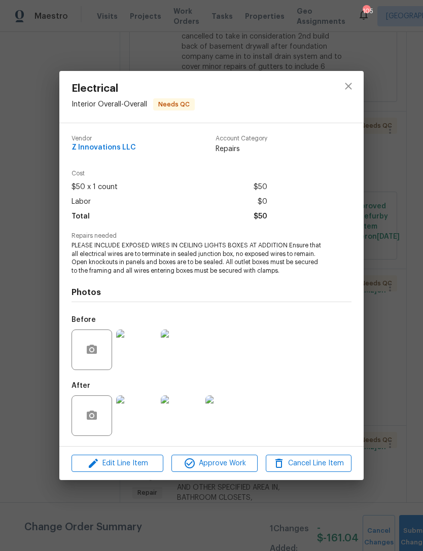
click at [144, 356] on img at bounding box center [136, 350] width 41 height 41
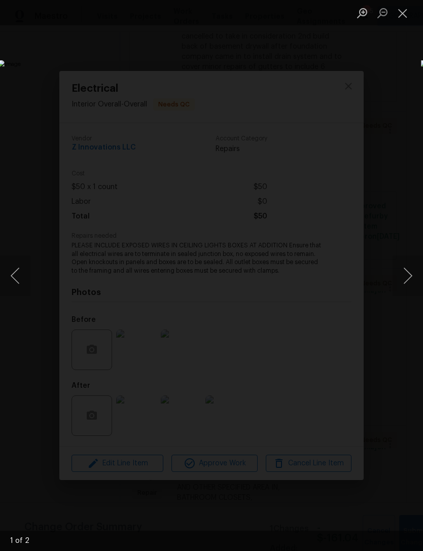
click at [403, 274] on button "Next image" at bounding box center [407, 276] width 30 height 41
click at [405, 273] on button "Next image" at bounding box center [407, 276] width 30 height 41
click at [407, 273] on button "Next image" at bounding box center [407, 276] width 30 height 41
click at [411, 12] on button "Close lightbox" at bounding box center [402, 13] width 20 height 18
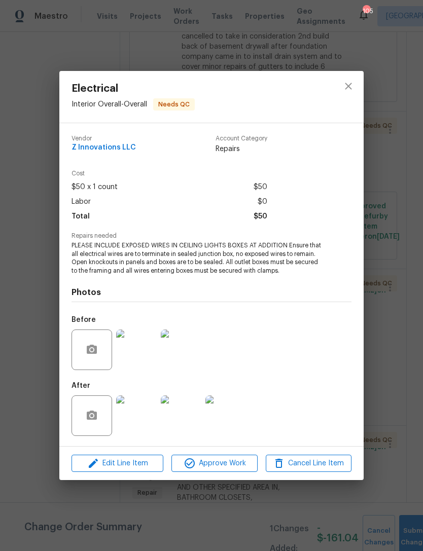
click at [135, 415] on img at bounding box center [136, 415] width 41 height 41
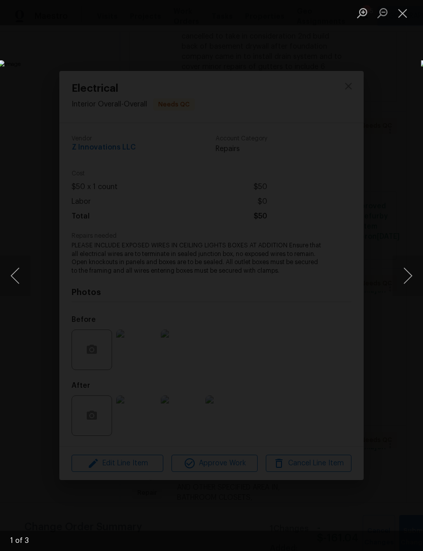
click at [406, 276] on button "Next image" at bounding box center [407, 276] width 30 height 41
click at [409, 275] on button "Next image" at bounding box center [407, 276] width 30 height 41
click at [405, 13] on button "Close lightbox" at bounding box center [402, 13] width 20 height 18
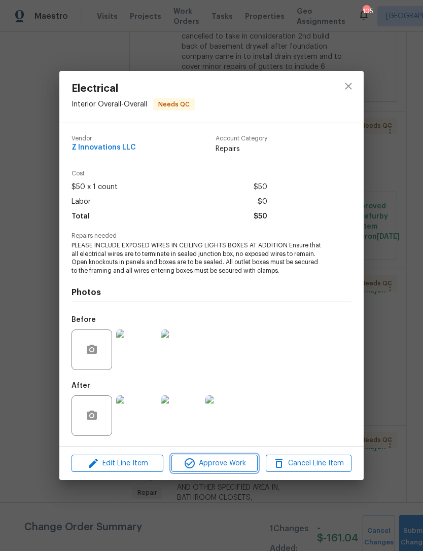
click at [224, 461] on span "Approve Work" at bounding box center [214, 463] width 80 height 13
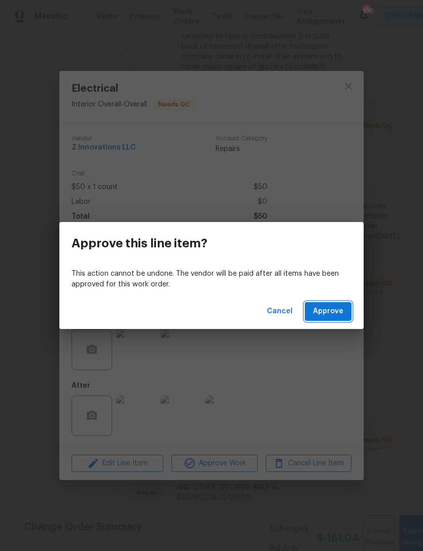
click at [333, 311] on span "Approve" at bounding box center [328, 311] width 30 height 13
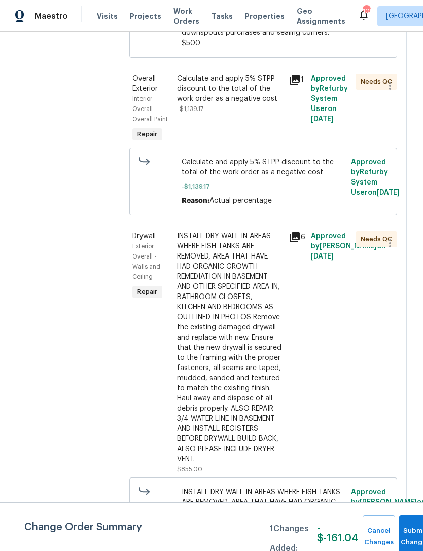
scroll to position [1243, 0]
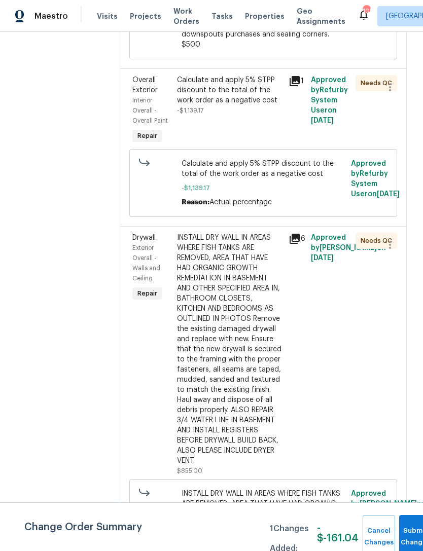
click at [146, 243] on div "Exterior Overall - Walls and Ceiling" at bounding box center [151, 263] width 39 height 41
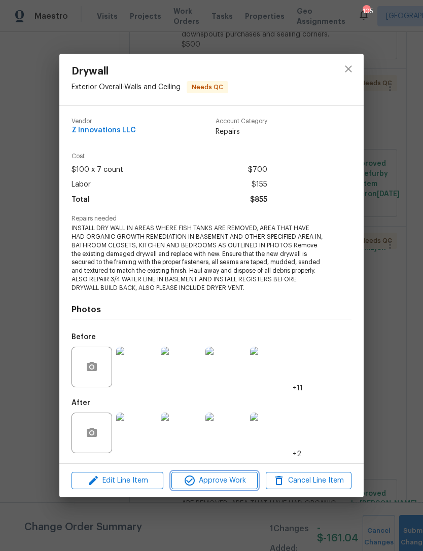
click at [216, 480] on span "Approve Work" at bounding box center [214, 481] width 80 height 13
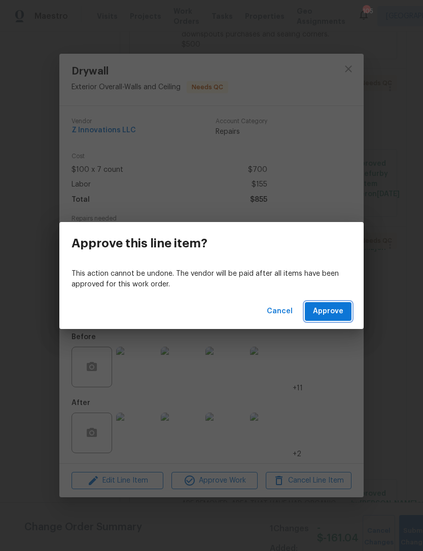
click at [334, 312] on span "Approve" at bounding box center [328, 311] width 30 height 13
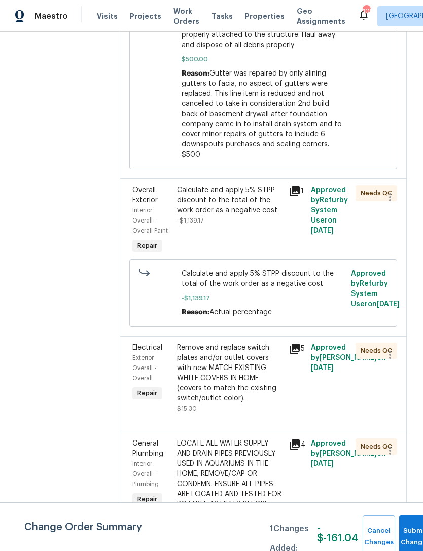
scroll to position [1134, 0]
click at [142, 354] on span "Exterior Overall - Overall" at bounding box center [144, 367] width 24 height 26
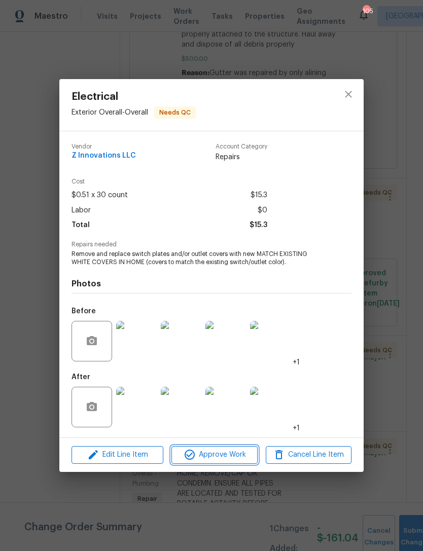
click at [208, 455] on span "Approve Work" at bounding box center [214, 455] width 80 height 13
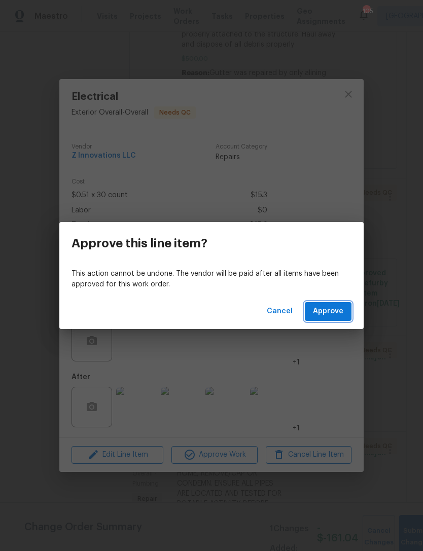
click at [332, 311] on span "Approve" at bounding box center [328, 311] width 30 height 13
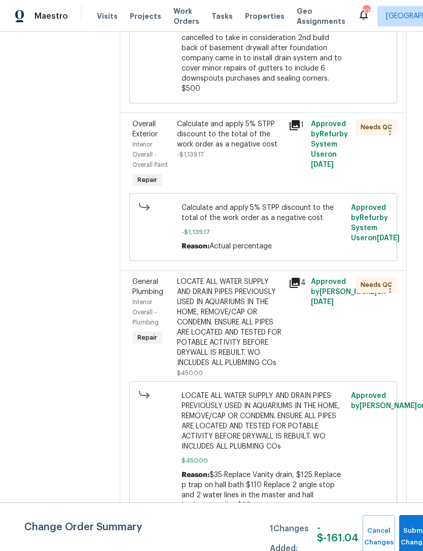
scroll to position [1200, 0]
click at [143, 278] on span "General Plumbing" at bounding box center [147, 286] width 31 height 17
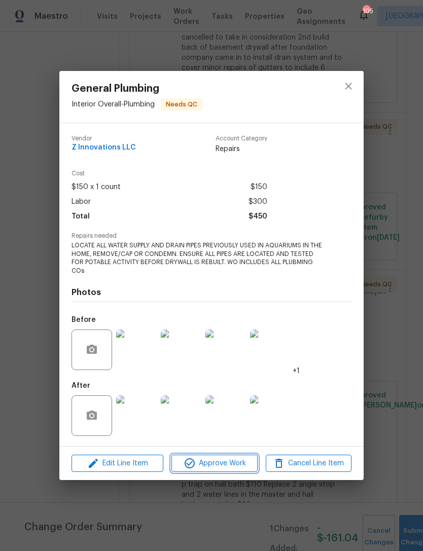
click at [218, 464] on span "Approve Work" at bounding box center [214, 463] width 80 height 13
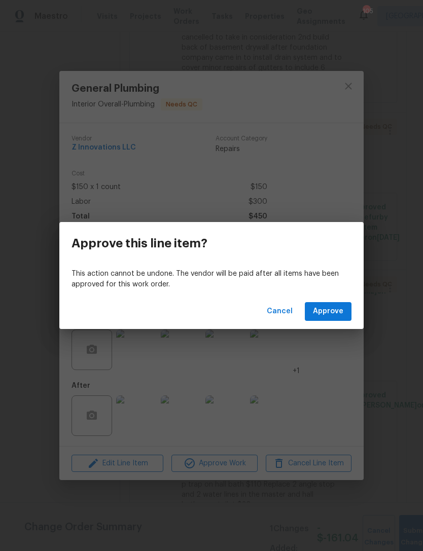
click at [333, 310] on span "Approve" at bounding box center [328, 311] width 30 height 13
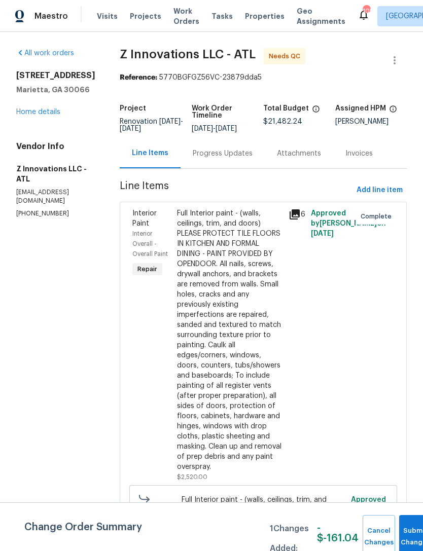
scroll to position [0, 0]
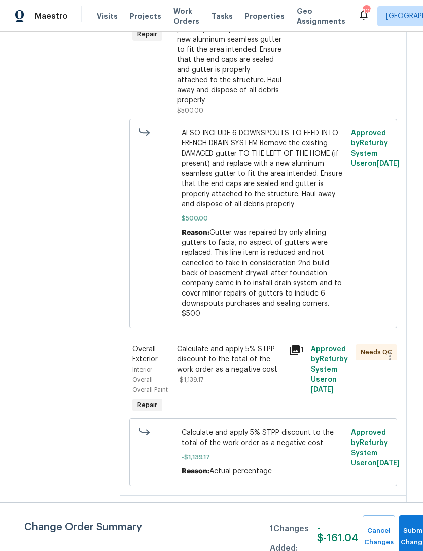
scroll to position [975, 0]
click at [410, 535] on span "Submit Changes" at bounding box center [415, 536] width 22 height 23
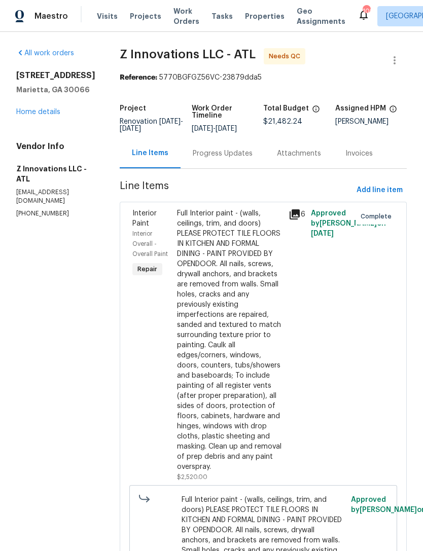
scroll to position [0, 0]
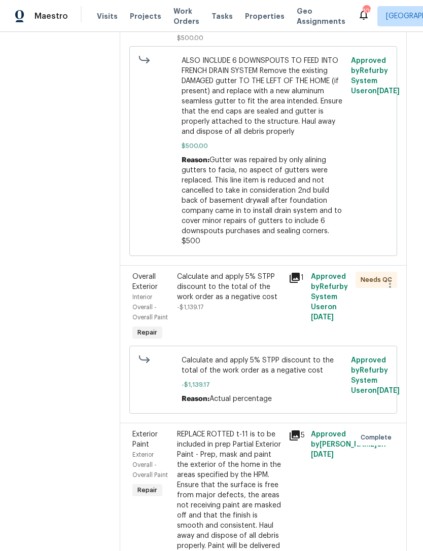
scroll to position [1047, 0]
click at [139, 271] on div "Overall Exterior" at bounding box center [151, 281] width 39 height 20
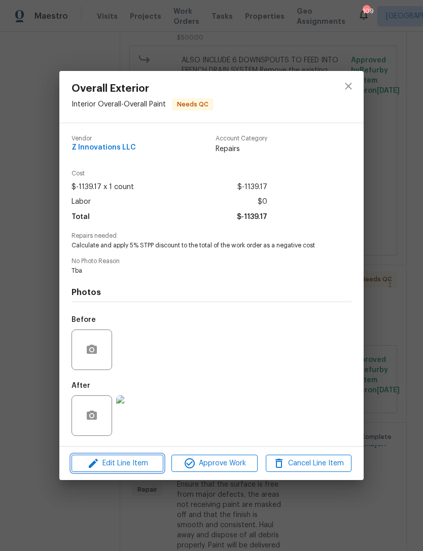
click at [140, 466] on span "Edit Line Item" at bounding box center [118, 463] width 86 height 13
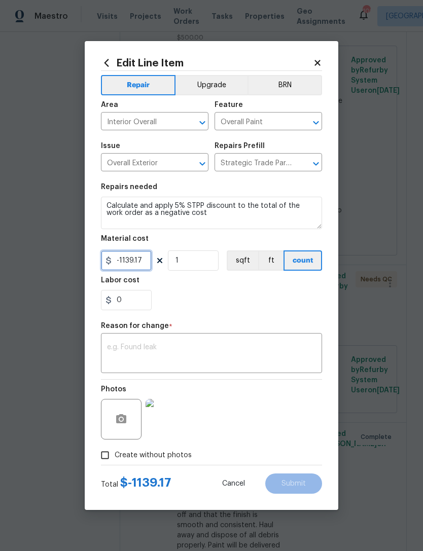
click at [134, 262] on input "-1139.17" at bounding box center [126, 260] width 51 height 20
type input "-1131.07"
click at [255, 299] on div "0" at bounding box center [211, 300] width 221 height 20
click at [215, 351] on textarea at bounding box center [211, 354] width 209 height 21
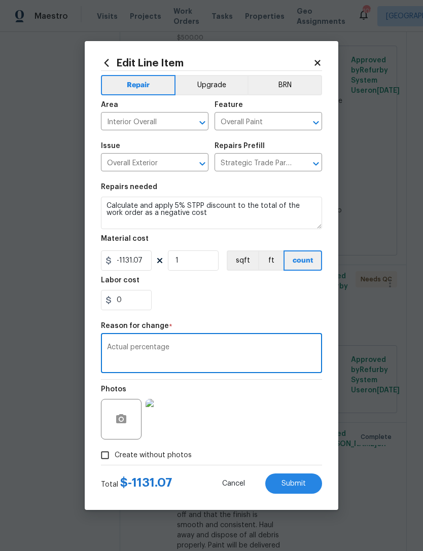
type textarea "Actual percentage"
click at [283, 300] on div "0" at bounding box center [211, 300] width 221 height 20
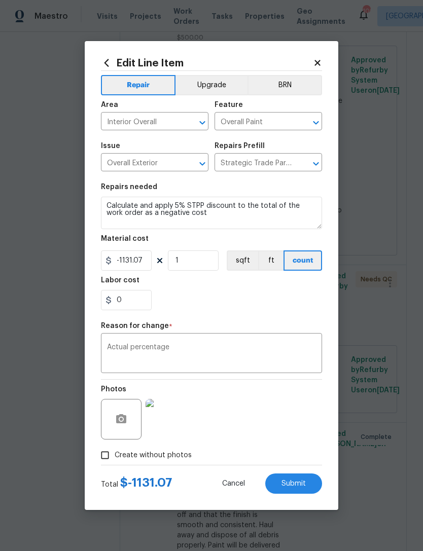
click at [299, 481] on span "Submit" at bounding box center [293, 484] width 24 height 8
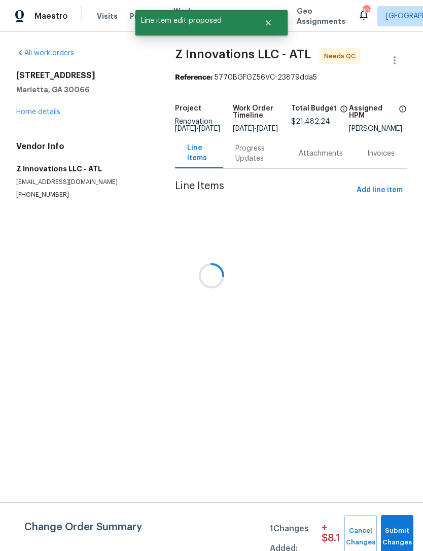
scroll to position [0, 0]
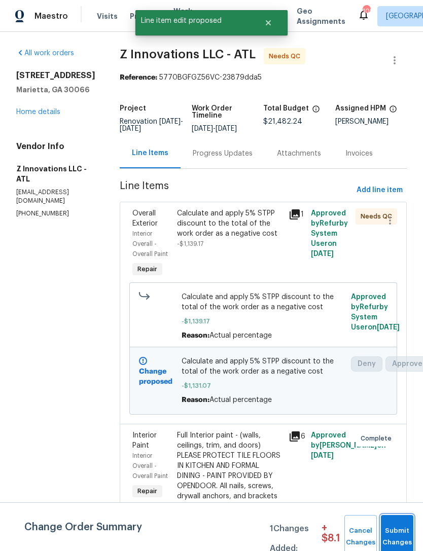
click at [401, 529] on span "Submit Changes" at bounding box center [397, 536] width 22 height 23
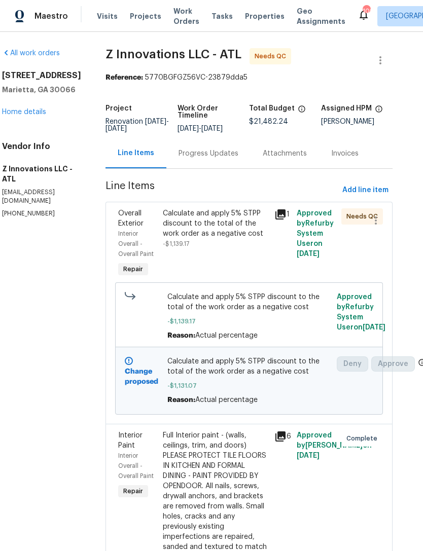
scroll to position [0, 14]
click at [130, 215] on span "Overall Exterior" at bounding box center [130, 218] width 25 height 17
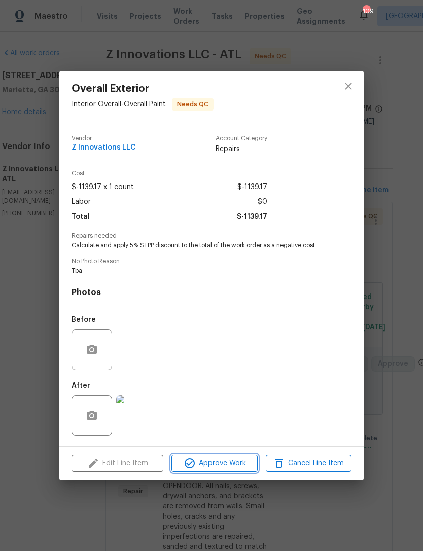
click at [235, 467] on span "Approve Work" at bounding box center [214, 463] width 80 height 13
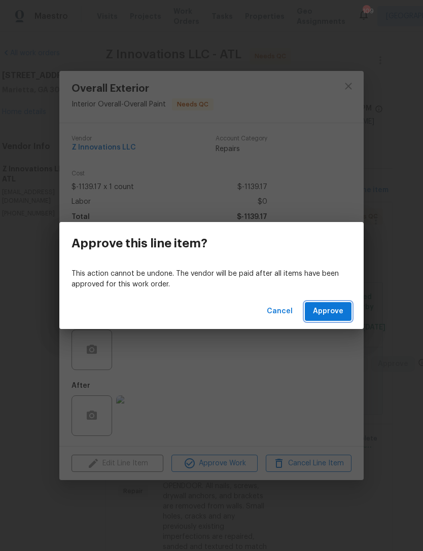
click at [330, 311] on span "Approve" at bounding box center [328, 311] width 30 height 13
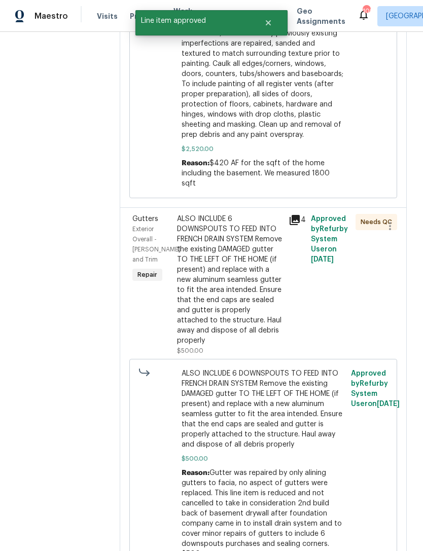
scroll to position [954, 0]
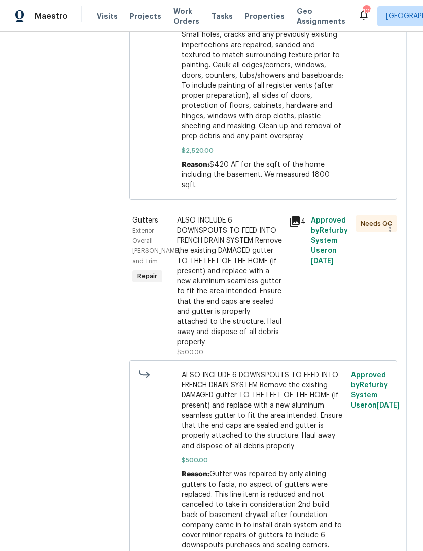
click at [145, 217] on span "Gutters" at bounding box center [145, 220] width 26 height 7
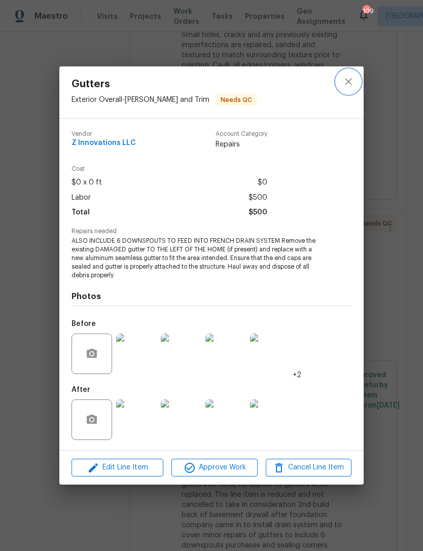
click at [350, 81] on icon "close" at bounding box center [348, 82] width 12 height 12
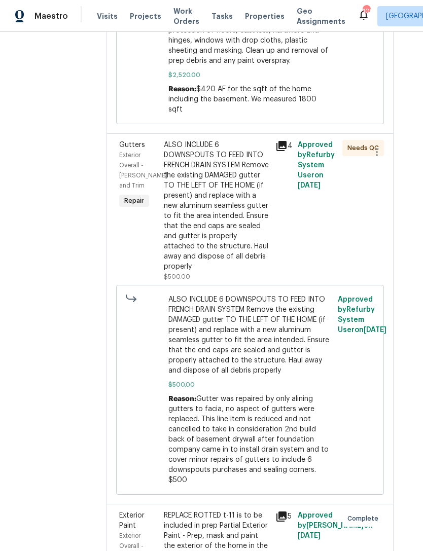
scroll to position [1029, 13]
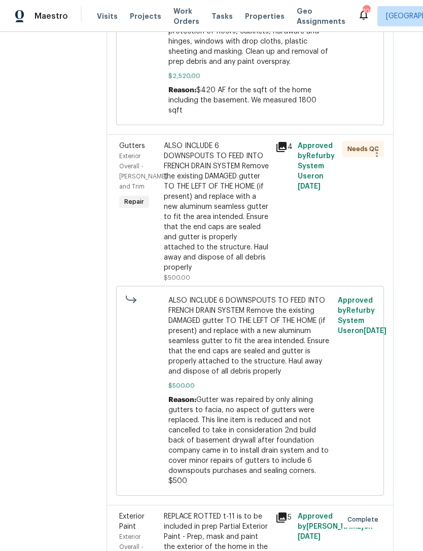
click at [129, 153] on span "Exterior Overall - [PERSON_NAME] and Trim" at bounding box center [143, 171] width 48 height 37
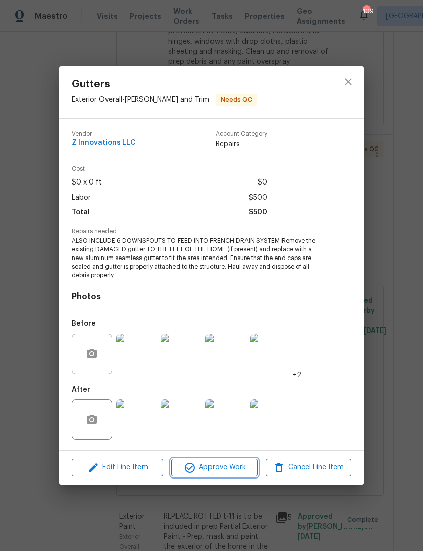
click at [232, 470] on span "Approve Work" at bounding box center [214, 467] width 80 height 13
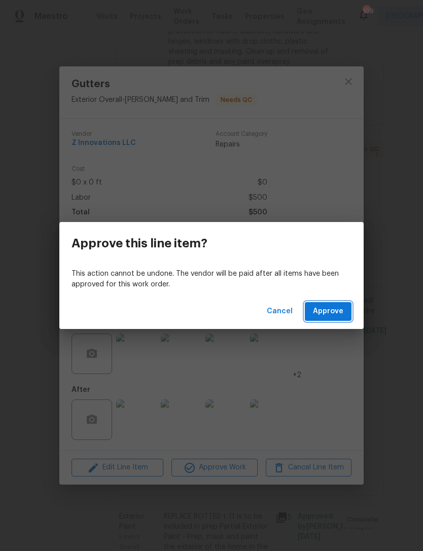
click at [321, 313] on span "Approve" at bounding box center [328, 311] width 30 height 13
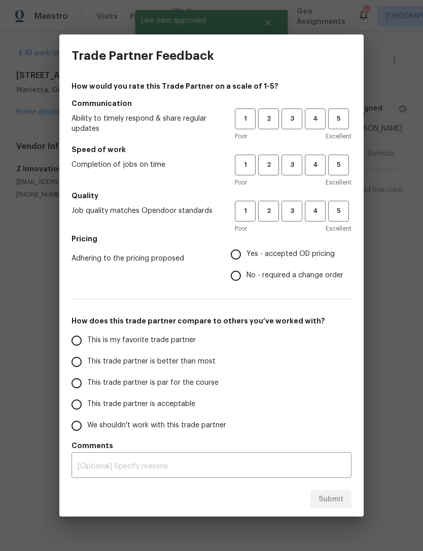
scroll to position [0, 0]
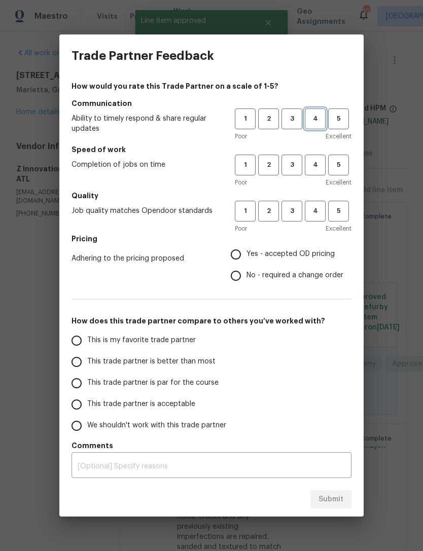
click at [317, 115] on span "4" at bounding box center [315, 119] width 19 height 12
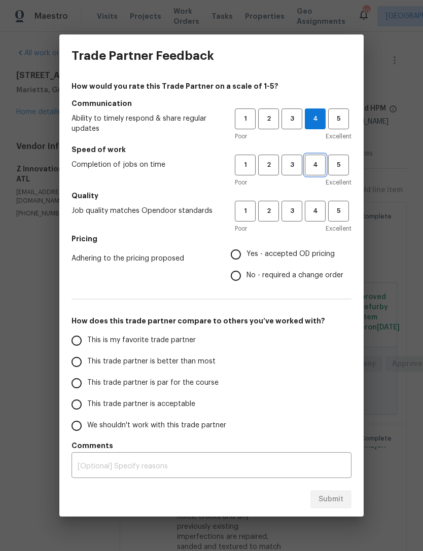
click at [315, 164] on span "4" at bounding box center [315, 165] width 19 height 12
click at [290, 205] on span "3" at bounding box center [291, 211] width 19 height 12
click at [238, 277] on input "No - required a change order" at bounding box center [235, 275] width 21 height 21
radio input "true"
click at [84, 405] on input "This trade partner is acceptable" at bounding box center [76, 404] width 21 height 21
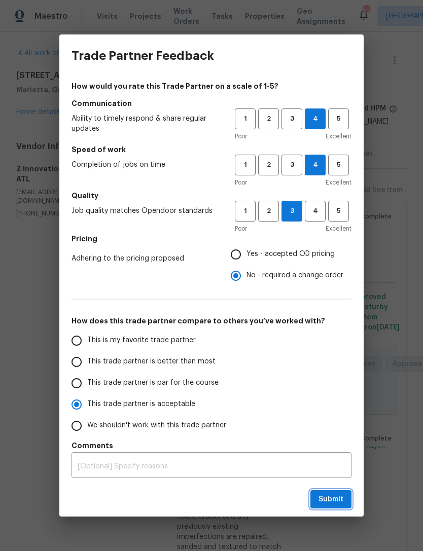
click at [335, 502] on span "Submit" at bounding box center [330, 499] width 25 height 13
radio input "true"
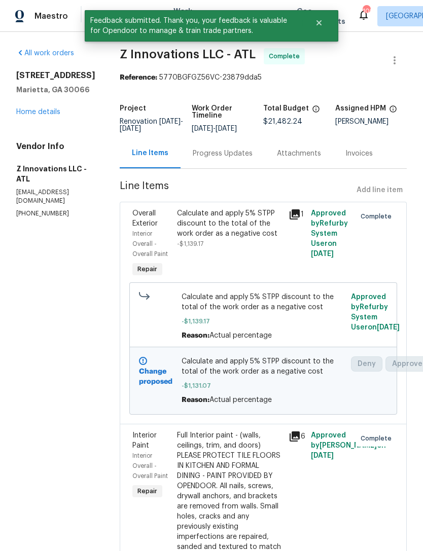
click at [229, 151] on div "Progress Updates" at bounding box center [223, 154] width 60 height 10
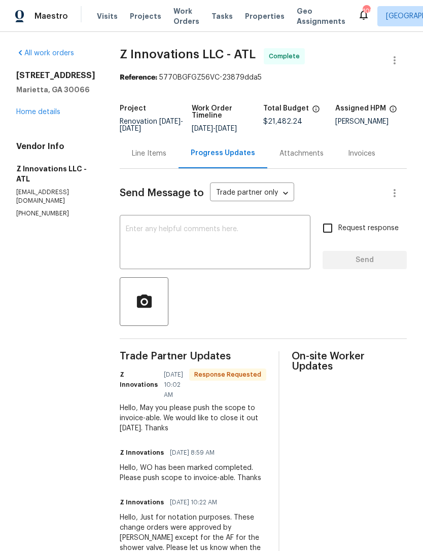
click at [146, 153] on div "Line Items" at bounding box center [149, 154] width 34 height 10
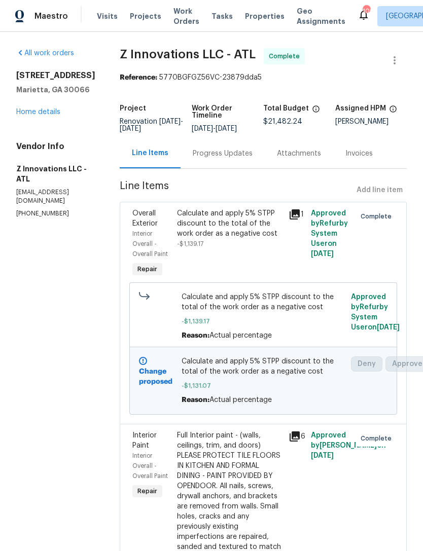
click at [47, 114] on link "Home details" at bounding box center [38, 112] width 44 height 7
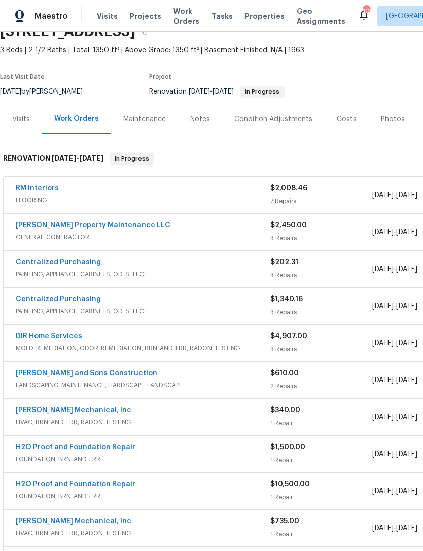
scroll to position [50, 0]
click at [42, 190] on link "RM Interiors" at bounding box center [37, 188] width 43 height 7
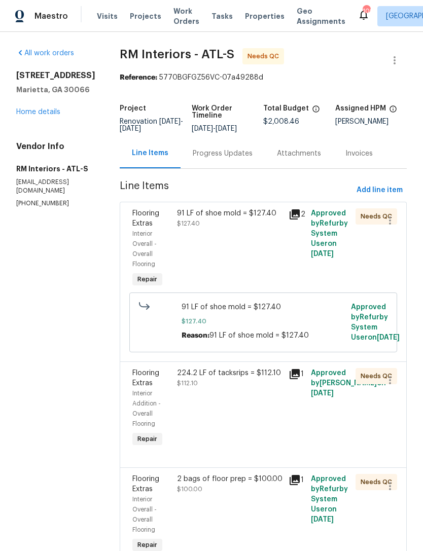
click at [226, 148] on div "Progress Updates" at bounding box center [223, 153] width 84 height 30
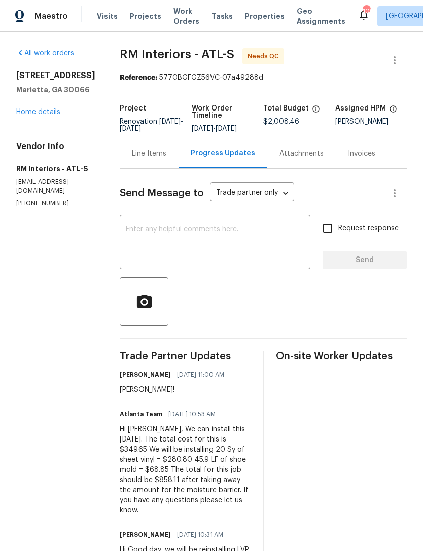
click at [146, 152] on div "Line Items" at bounding box center [149, 154] width 34 height 10
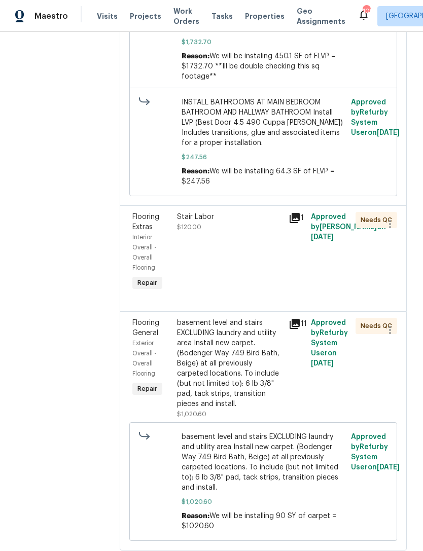
scroll to position [861, 0]
click at [139, 339] on div "Flooring General" at bounding box center [151, 328] width 39 height 20
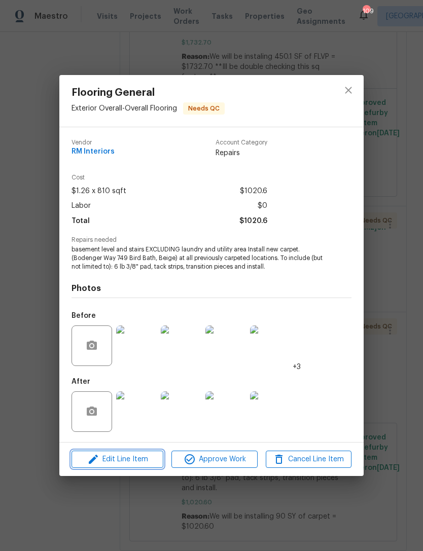
click at [135, 462] on span "Edit Line Item" at bounding box center [118, 459] width 86 height 13
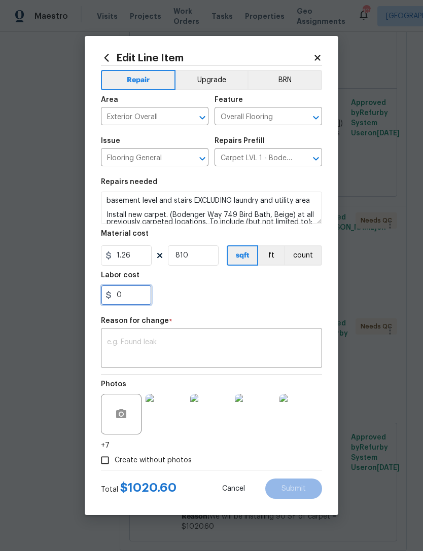
click at [138, 297] on input "0" at bounding box center [126, 295] width 51 height 20
click at [120, 299] on input "1150.35" at bounding box center [126, 295] width 51 height 20
type input "-1150.35"
click at [254, 290] on div "-1150.35" at bounding box center [211, 295] width 221 height 20
click at [240, 343] on textarea at bounding box center [211, 349] width 209 height 21
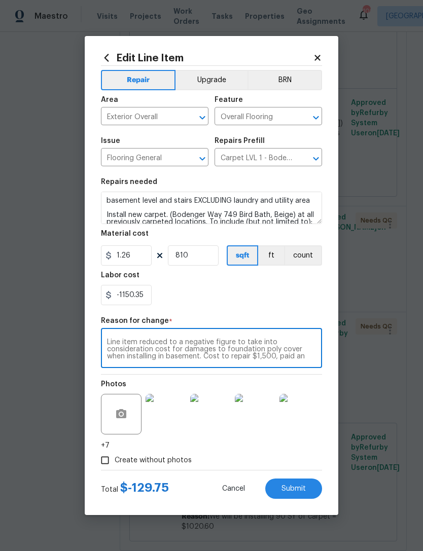
scroll to position [7, 0]
click at [140, 357] on textarea "Line item reduced to a negative figure to take into consideration cost for dama…" at bounding box center [211, 349] width 209 height 21
click at [143, 357] on textarea "Line item reduced to a negative figure to take into consideration cost for dama…" at bounding box center [211, 349] width 209 height 21
click at [181, 355] on textarea "Line item reduced to a negative figure to take into consideration cost for dama…" at bounding box center [211, 349] width 209 height 21
type textarea "Line item reduced to a negative figure to take into consideration cost for dama…"
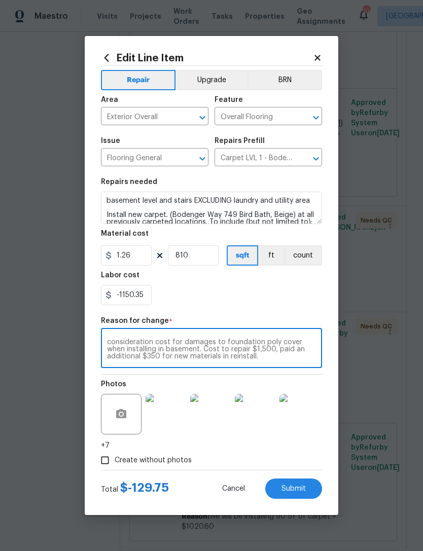
click at [281, 295] on div "-1150.35" at bounding box center [211, 295] width 221 height 20
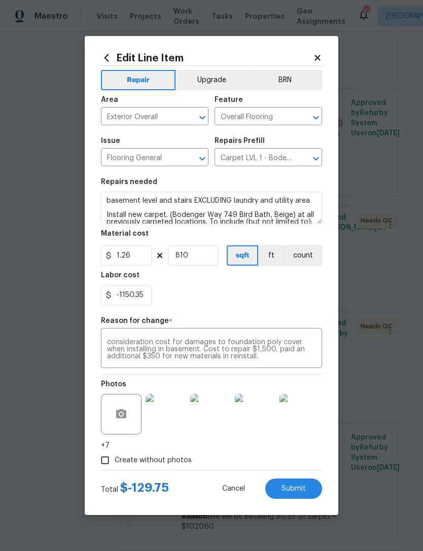
click at [300, 492] on span "Submit" at bounding box center [293, 489] width 24 height 8
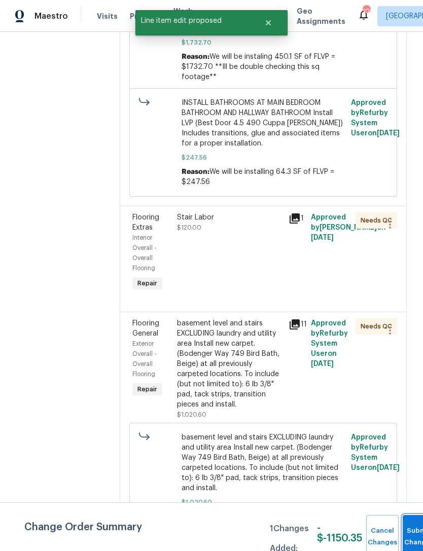
click at [417, 530] on button "Submit Changes" at bounding box center [419, 537] width 32 height 44
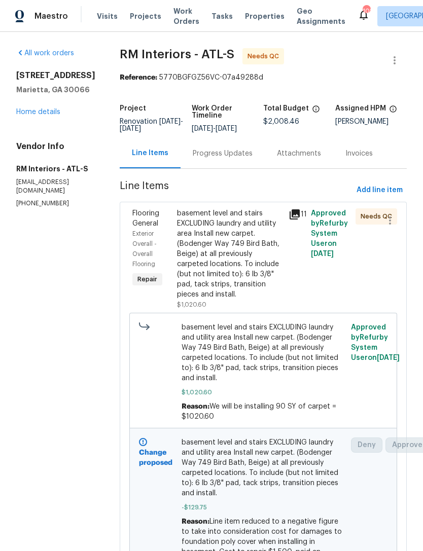
scroll to position [0, 0]
click at [53, 113] on link "Home details" at bounding box center [38, 112] width 44 height 7
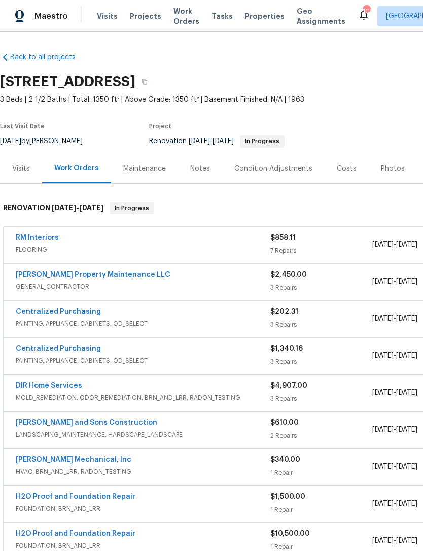
click at [45, 239] on link "RM Interiors" at bounding box center [37, 237] width 43 height 7
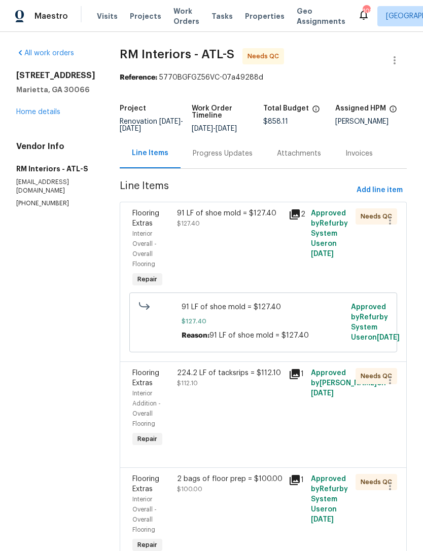
click at [137, 220] on span "Flooring Extras" at bounding box center [145, 218] width 27 height 17
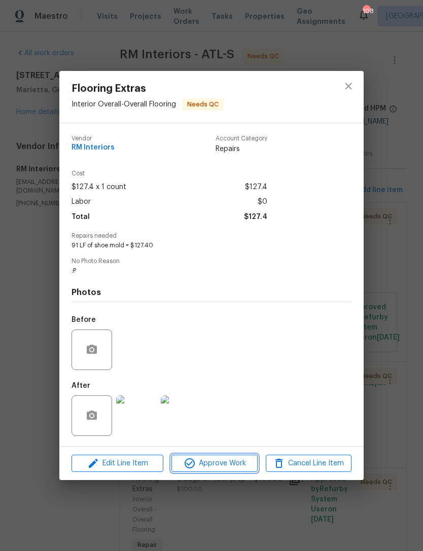
click at [230, 467] on span "Approve Work" at bounding box center [214, 463] width 80 height 13
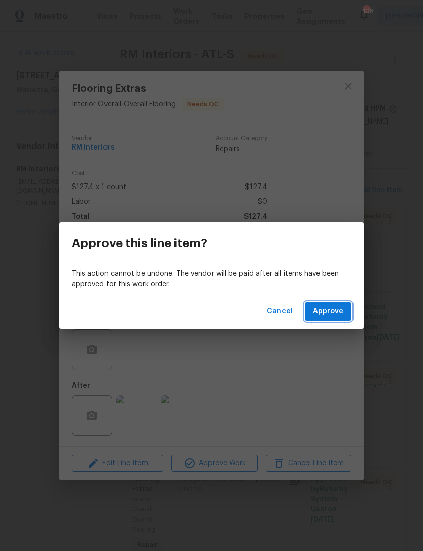
click at [333, 310] on span "Approve" at bounding box center [328, 311] width 30 height 13
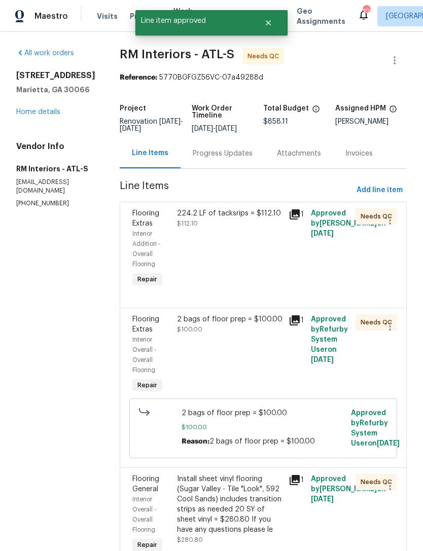
click at [135, 218] on div "Flooring Extras" at bounding box center [151, 218] width 39 height 20
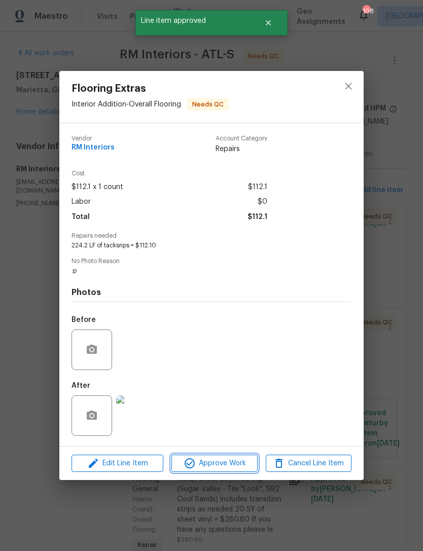
click at [226, 467] on span "Approve Work" at bounding box center [214, 463] width 80 height 13
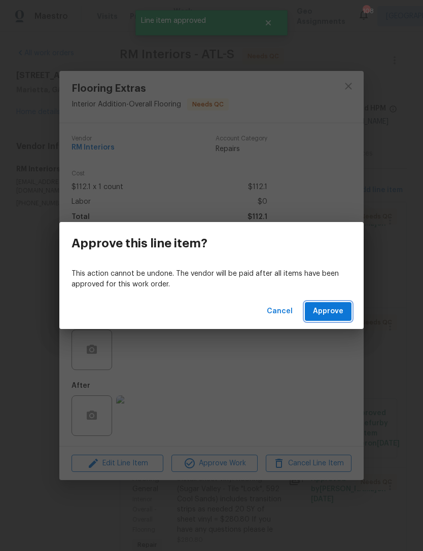
click at [330, 306] on span "Approve" at bounding box center [328, 311] width 30 height 13
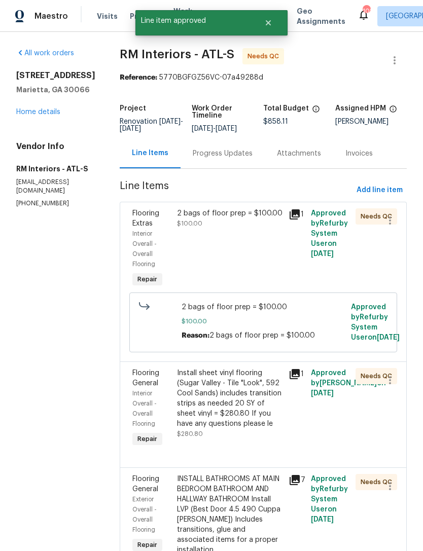
click at [138, 222] on span "Flooring Extras" at bounding box center [145, 218] width 27 height 17
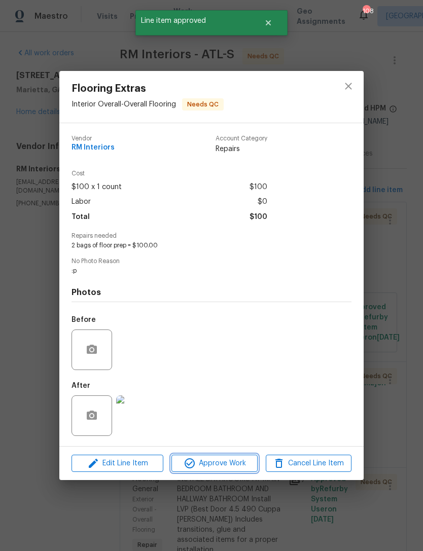
click at [233, 465] on span "Approve Work" at bounding box center [214, 463] width 80 height 13
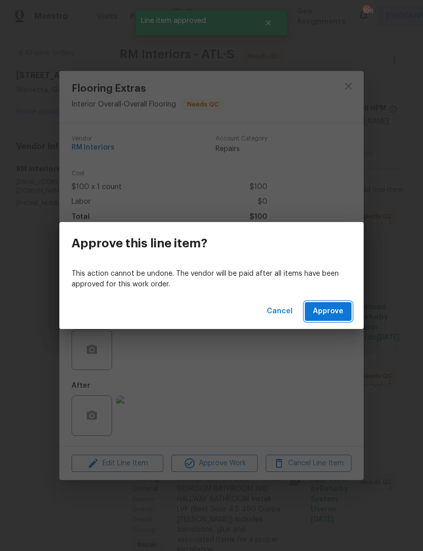
click at [334, 311] on span "Approve" at bounding box center [328, 311] width 30 height 13
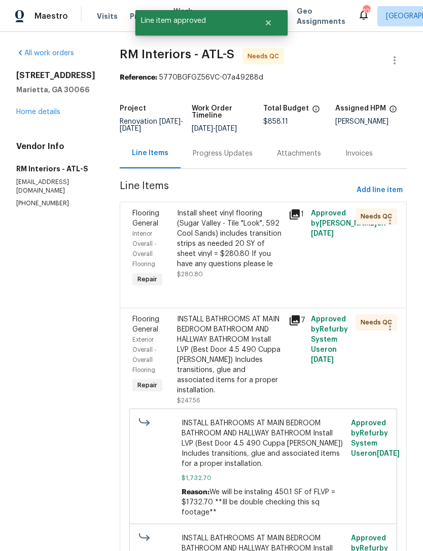
click at [137, 216] on span "Flooring General" at bounding box center [145, 218] width 27 height 17
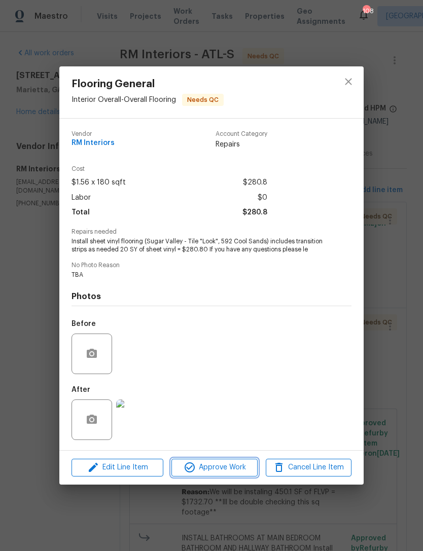
click at [232, 470] on span "Approve Work" at bounding box center [214, 467] width 80 height 13
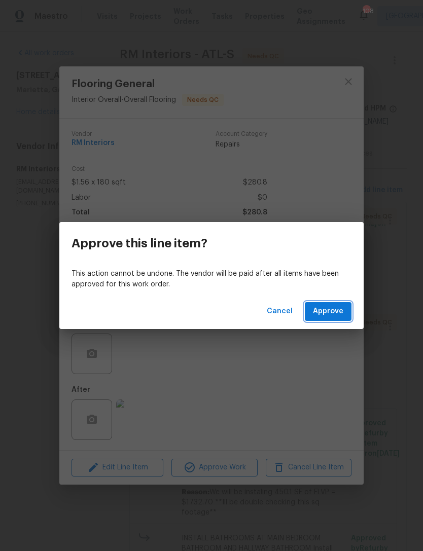
click at [332, 309] on span "Approve" at bounding box center [328, 311] width 30 height 13
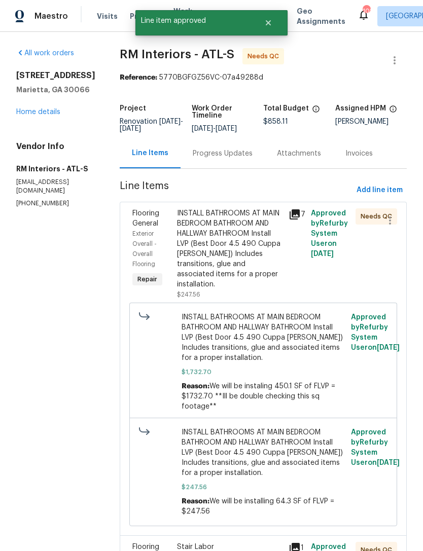
click at [137, 222] on span "Flooring General" at bounding box center [145, 218] width 27 height 17
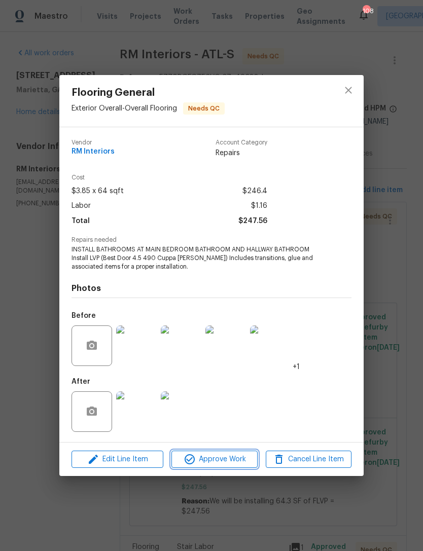
click at [228, 457] on span "Approve Work" at bounding box center [214, 459] width 80 height 13
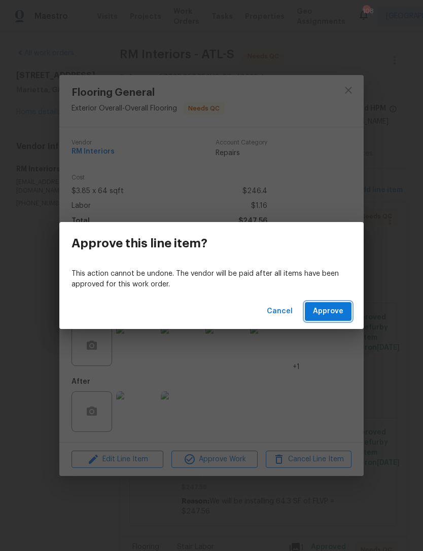
click at [333, 308] on span "Approve" at bounding box center [328, 311] width 30 height 13
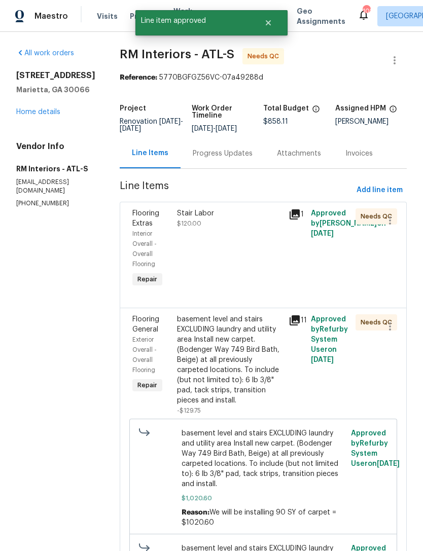
click at [132, 217] on div "Flooring Extras" at bounding box center [151, 218] width 39 height 20
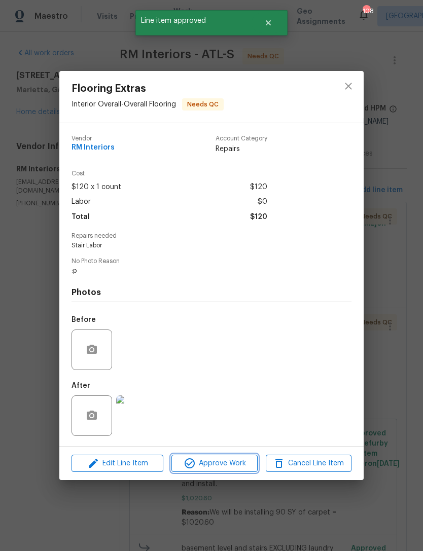
click at [226, 467] on span "Approve Work" at bounding box center [214, 463] width 80 height 13
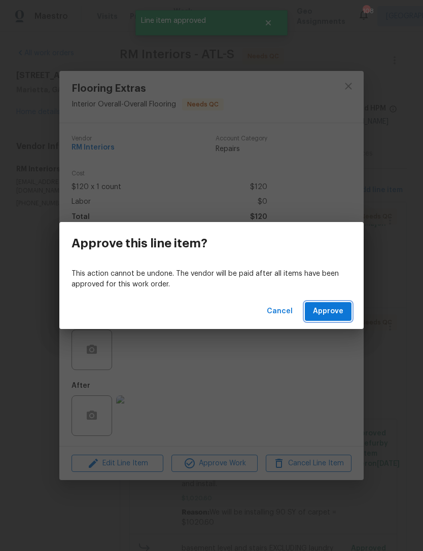
click at [334, 308] on span "Approve" at bounding box center [328, 311] width 30 height 13
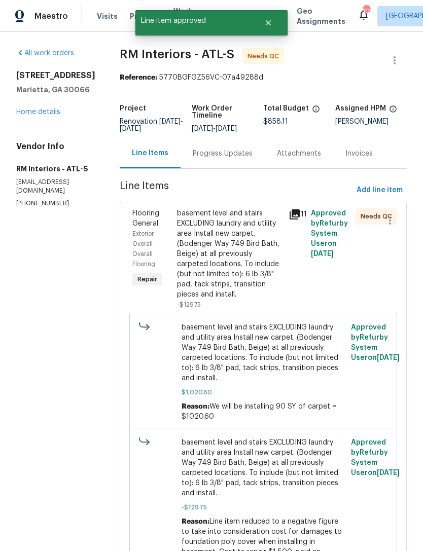
click at [140, 217] on div "Flooring General" at bounding box center [151, 218] width 39 height 20
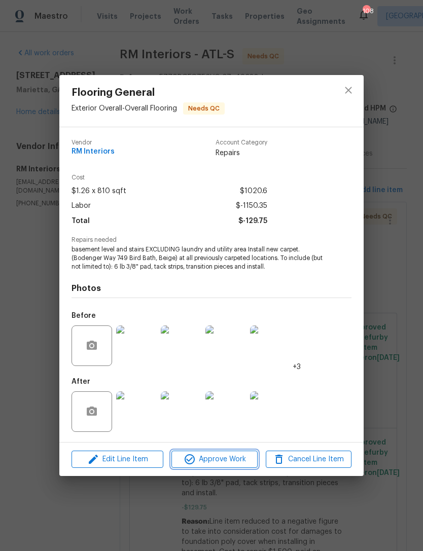
click at [226, 460] on span "Approve Work" at bounding box center [214, 459] width 80 height 13
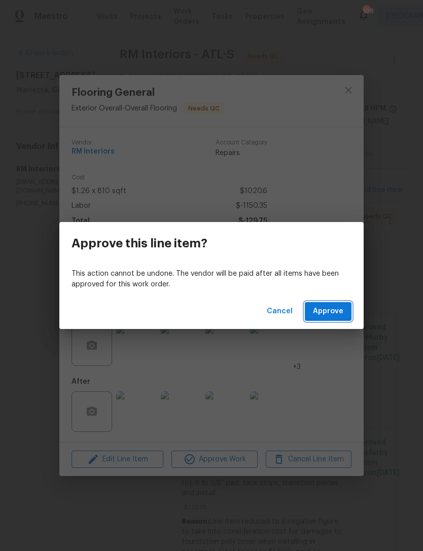
click at [335, 310] on span "Approve" at bounding box center [328, 311] width 30 height 13
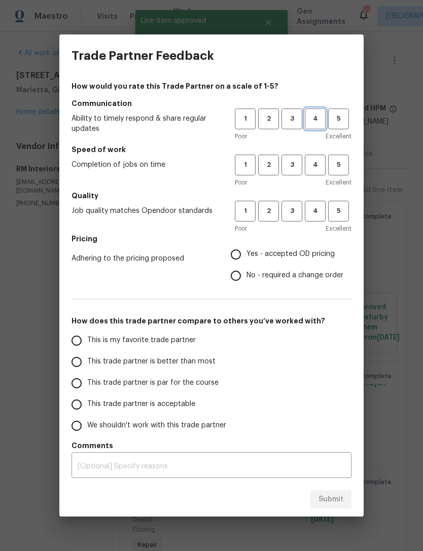
click at [313, 116] on span "4" at bounding box center [315, 119] width 19 height 12
click at [314, 163] on span "4" at bounding box center [315, 165] width 19 height 12
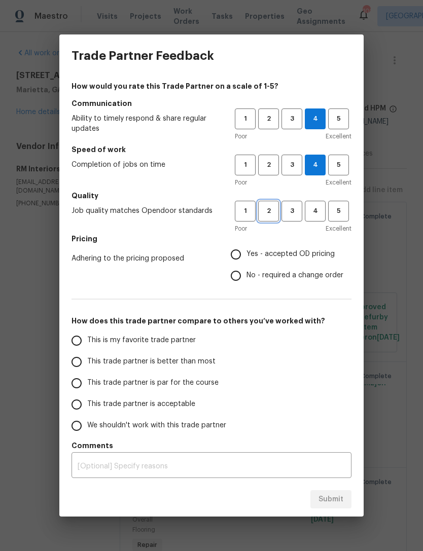
click at [273, 212] on span "2" at bounding box center [268, 211] width 19 height 12
click at [240, 255] on input "Yes - accepted OD pricing" at bounding box center [235, 254] width 21 height 21
radio input "true"
click at [79, 405] on input "This trade partner is acceptable" at bounding box center [76, 404] width 21 height 21
click at [291, 212] on span "3" at bounding box center [291, 211] width 19 height 12
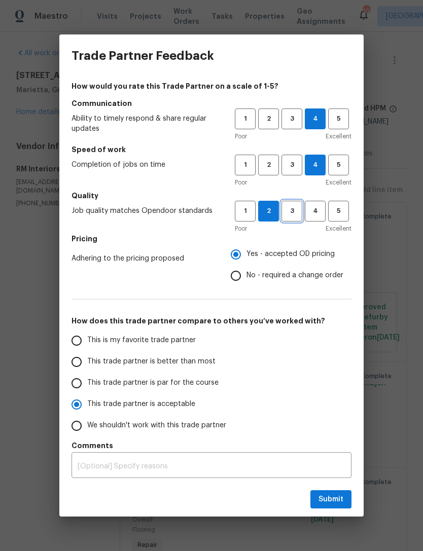
radio input "true"
click at [330, 496] on span "Submit" at bounding box center [330, 499] width 25 height 13
radio input "false"
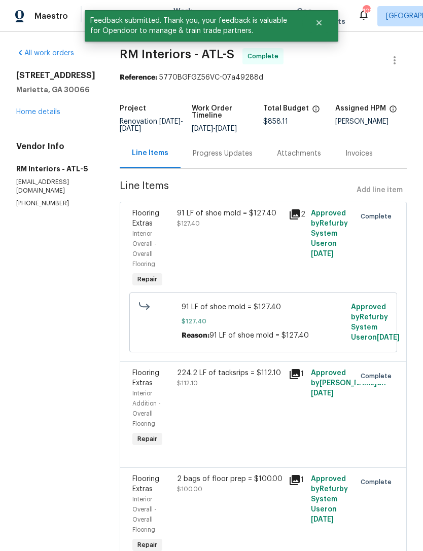
click at [49, 113] on link "Home details" at bounding box center [38, 112] width 44 height 7
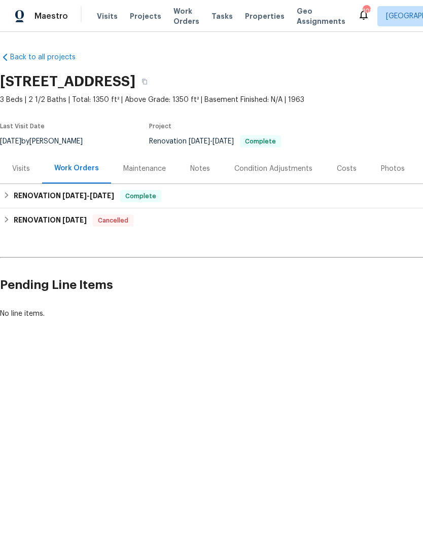
click at [346, 174] on div "Costs" at bounding box center [346, 169] width 44 height 30
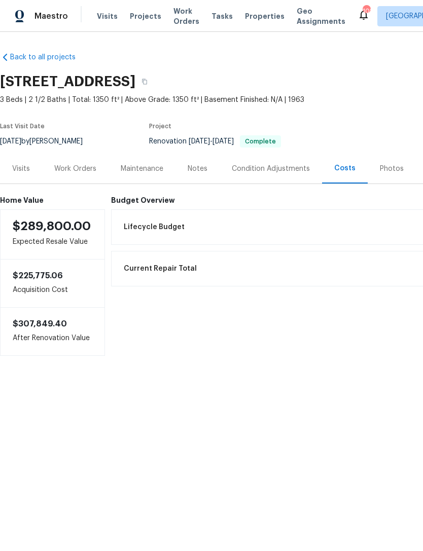
click at [88, 168] on div "Work Orders" at bounding box center [75, 169] width 42 height 10
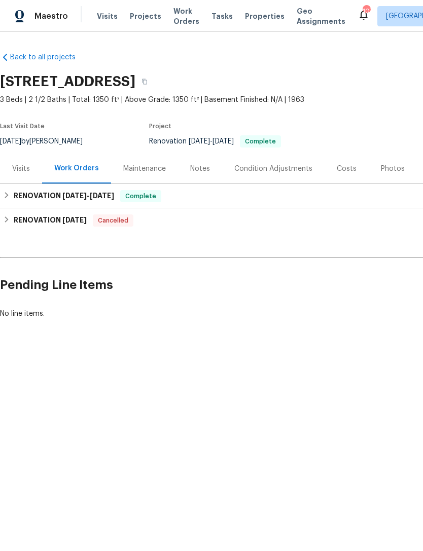
click at [391, 166] on div "Photos" at bounding box center [393, 169] width 24 height 10
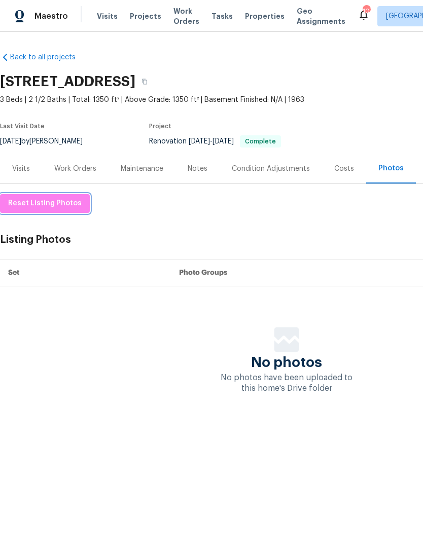
click at [54, 202] on span "Reset Listing Photos" at bounding box center [45, 203] width 74 height 13
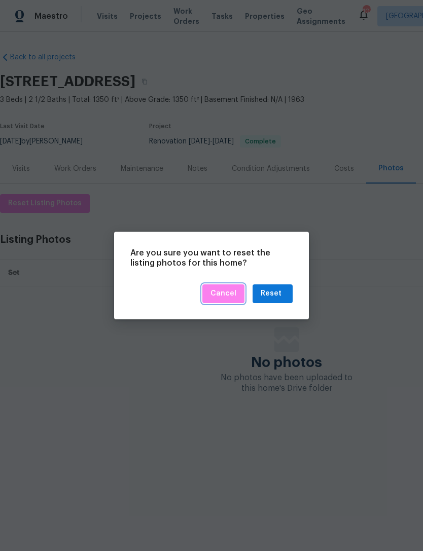
click at [231, 293] on span "Cancel" at bounding box center [223, 293] width 26 height 13
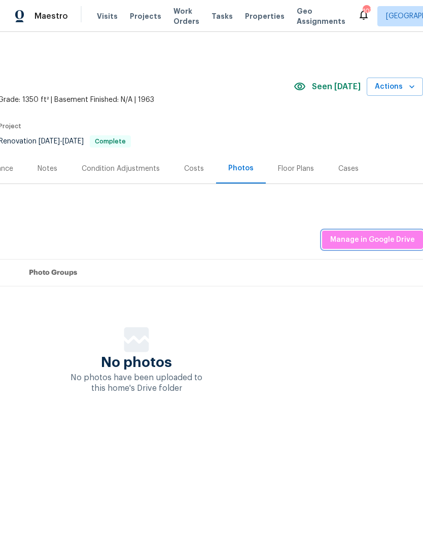
click at [386, 240] on span "Manage in Google Drive" at bounding box center [372, 240] width 85 height 13
